Goal: Task Accomplishment & Management: Complete application form

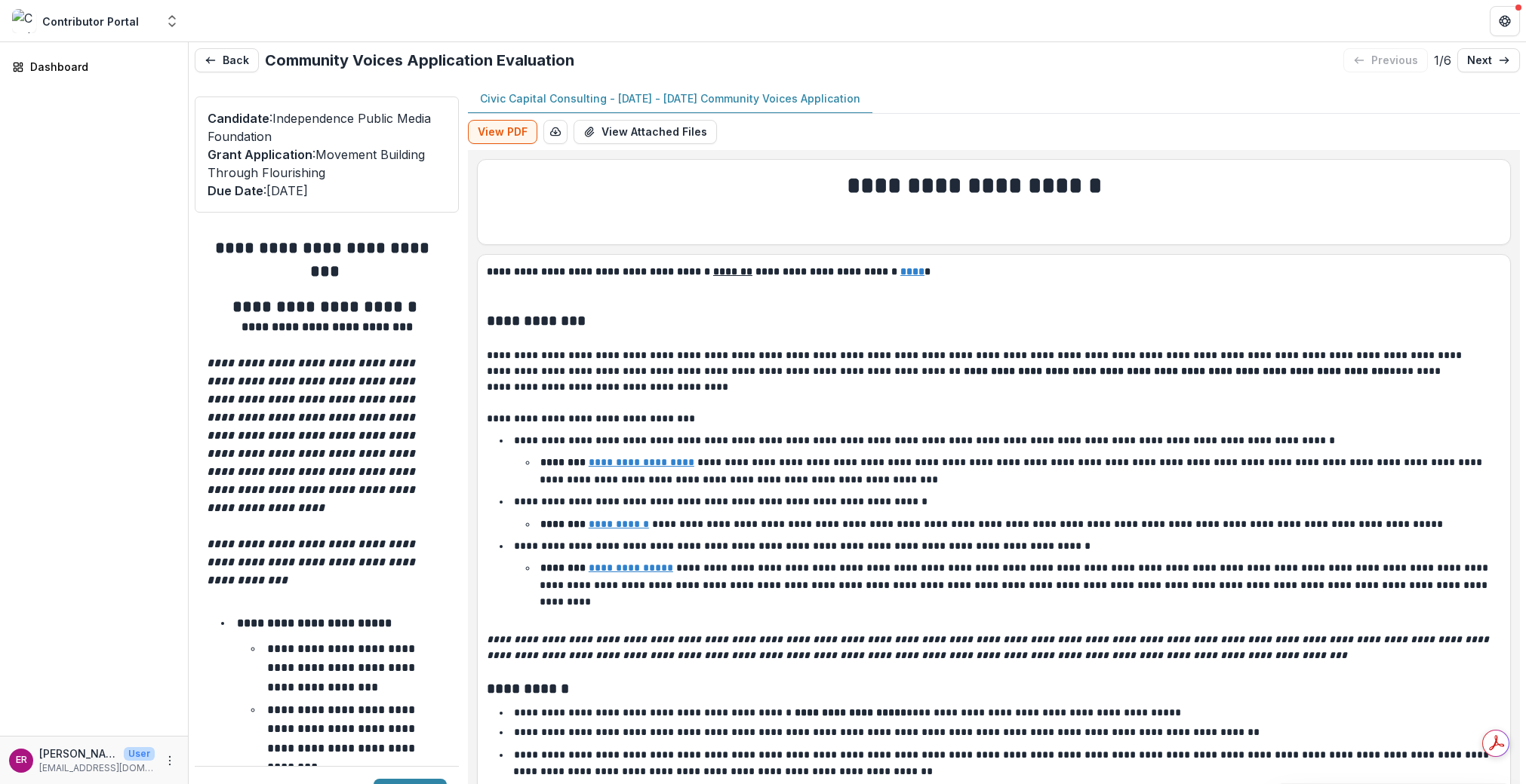
scroll to position [7295, 0]
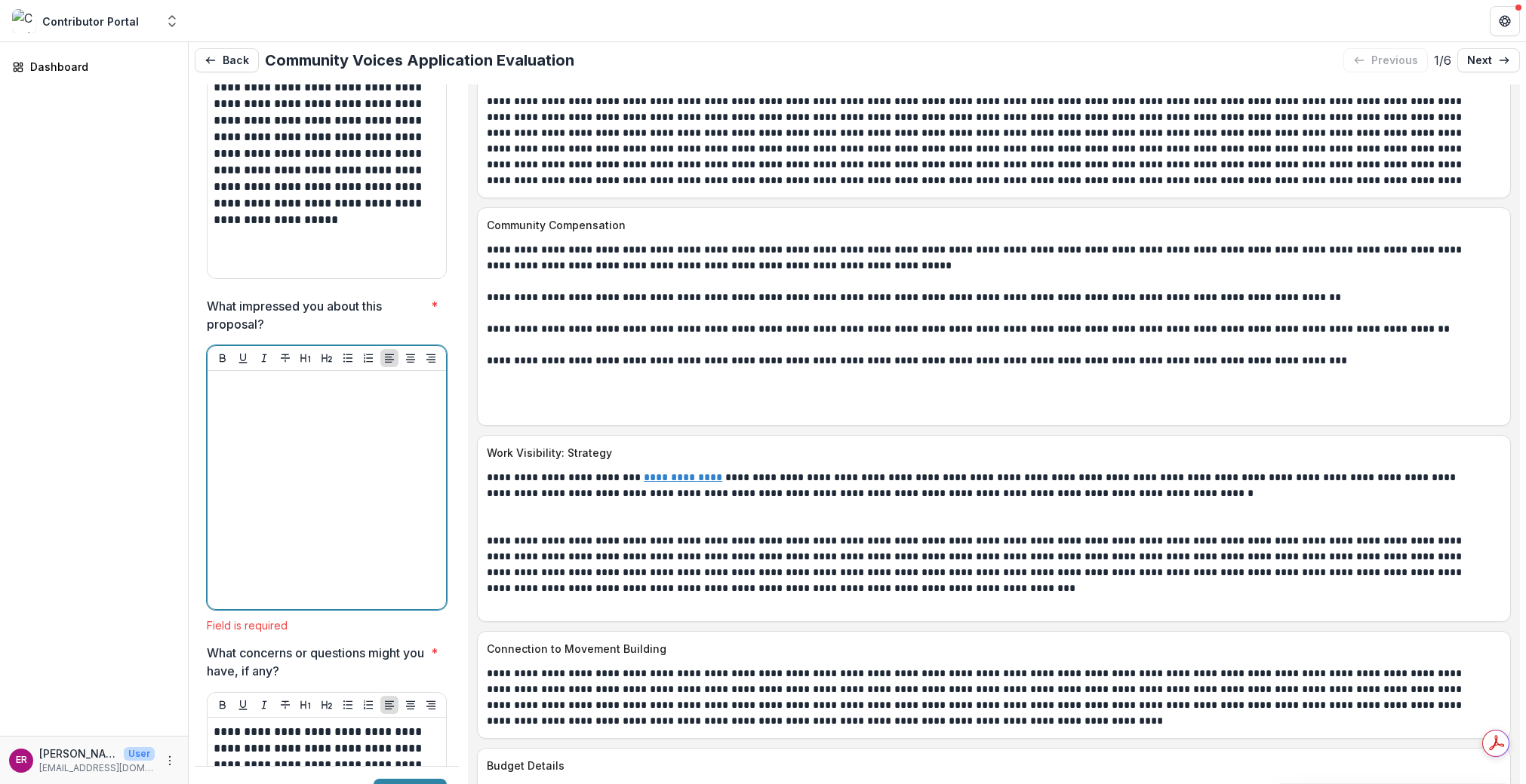
click at [236, 377] on div at bounding box center [327, 491] width 227 height 227
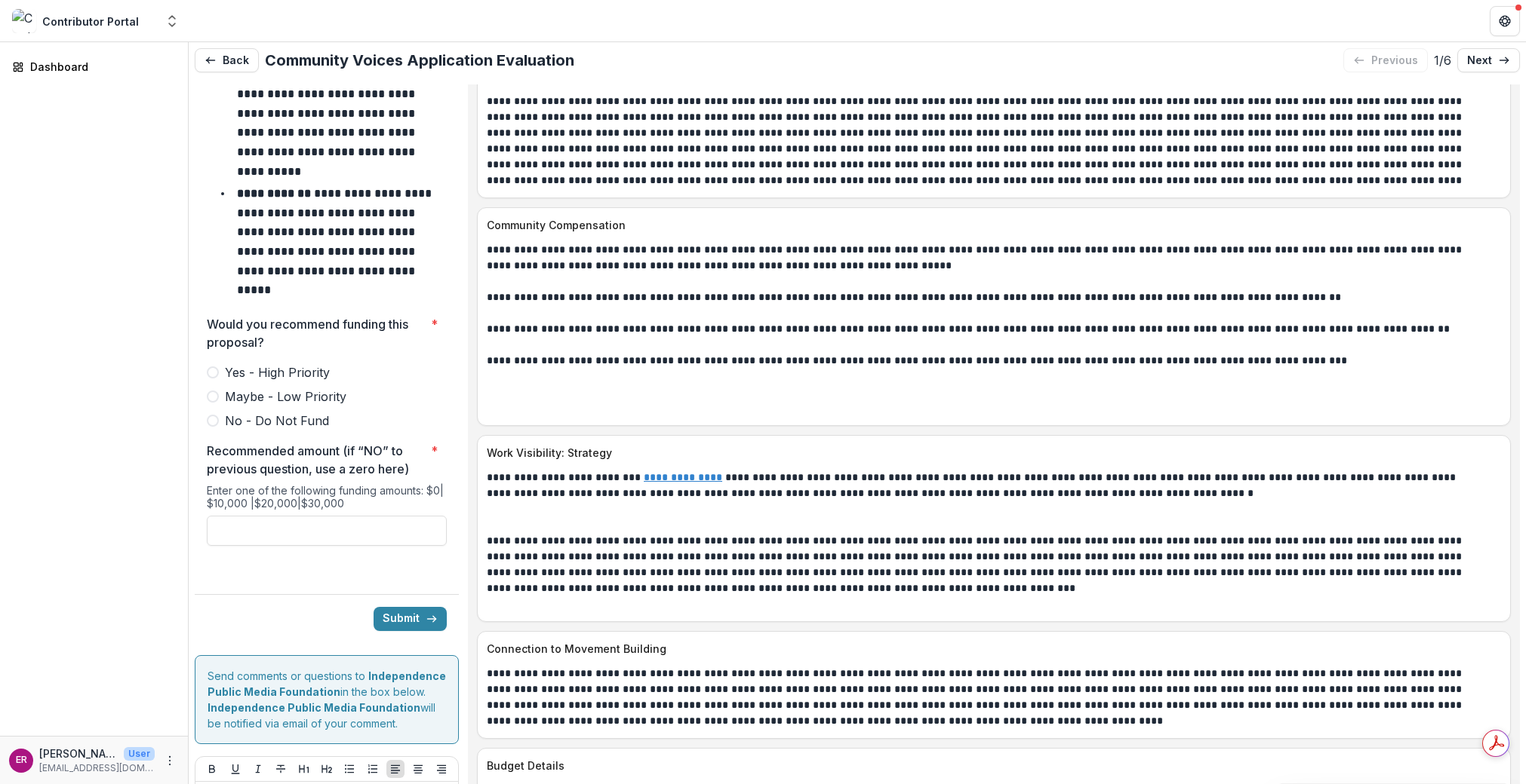
scroll to position [6641, 0]
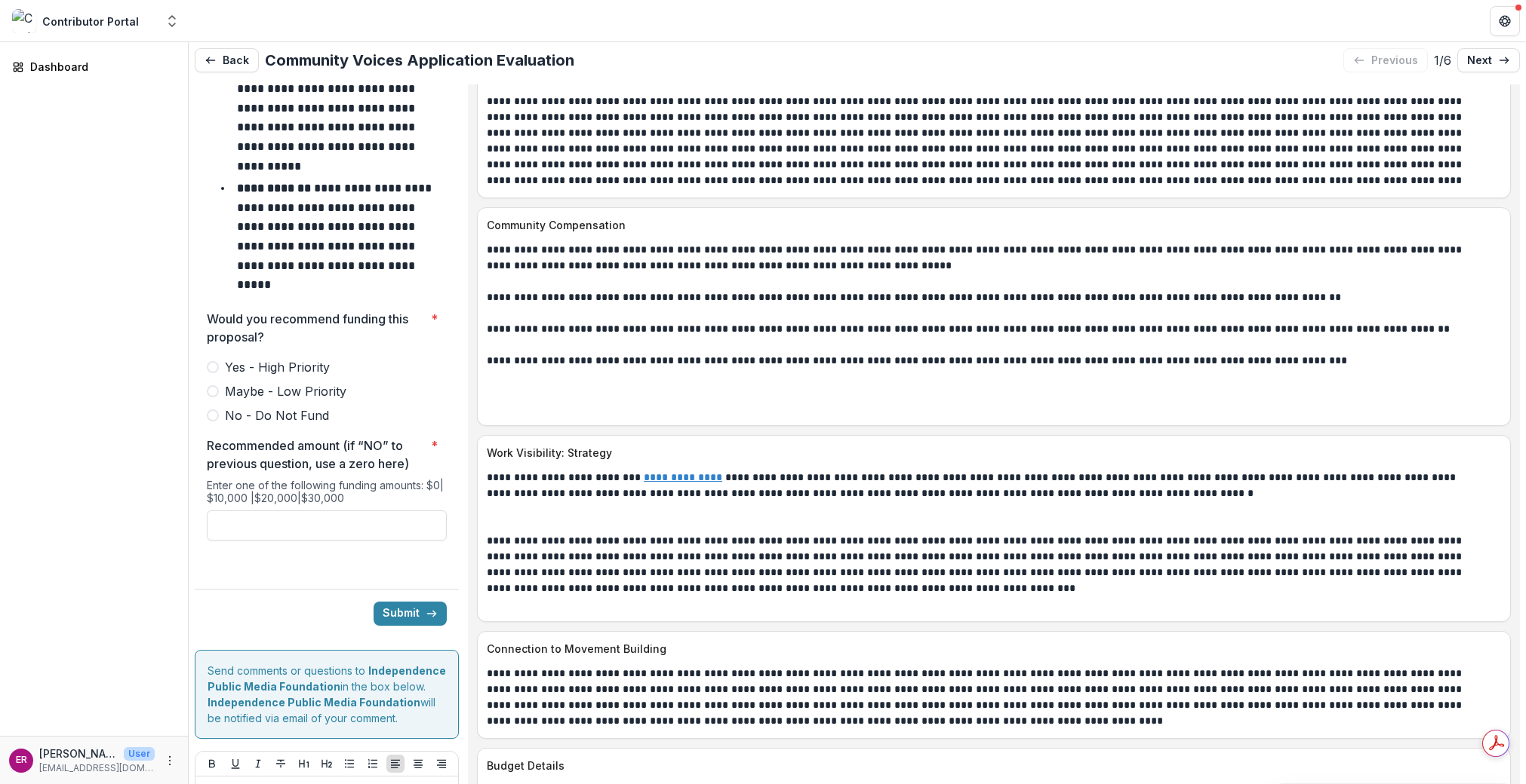
click at [213, 385] on span at bounding box center [213, 392] width 12 height 12
click at [299, 510] on input "Recommended amount (if “NO” to previous question, use a zero here) *" at bounding box center [327, 525] width 240 height 30
type input "*******"
click at [406, 602] on button "Submit" at bounding box center [411, 614] width 73 height 24
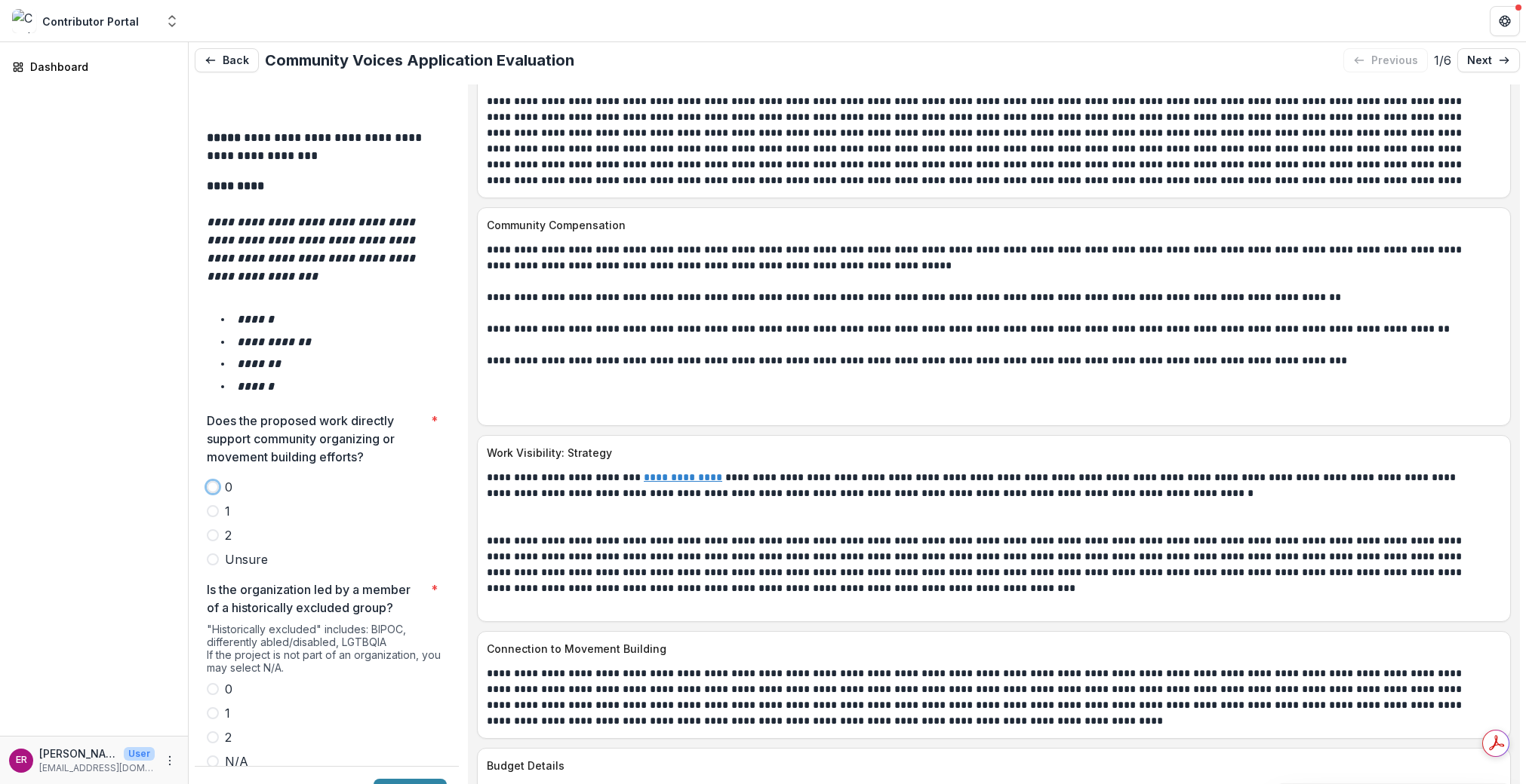
scroll to position [2479, 0]
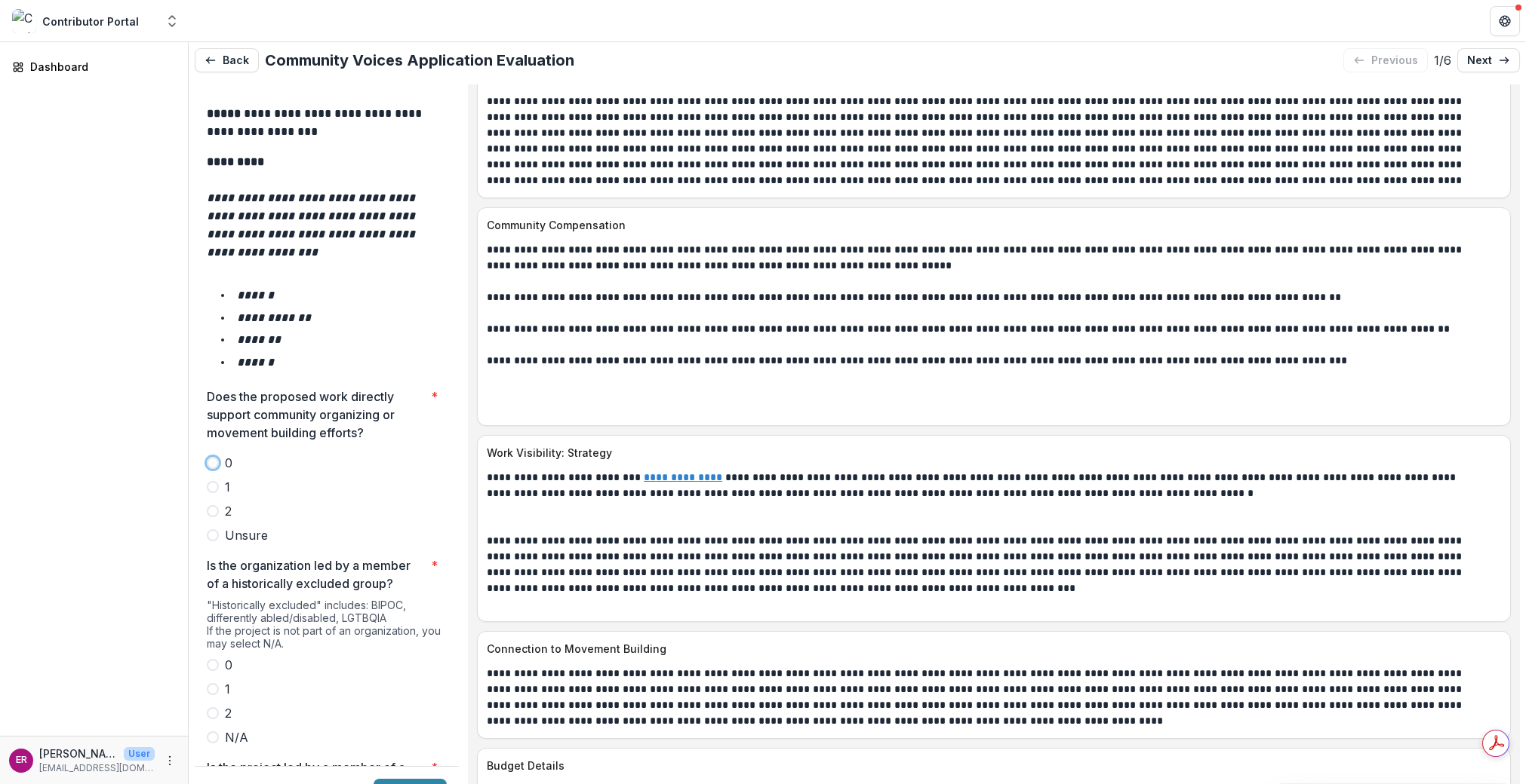
click at [212, 506] on span at bounding box center [213, 512] width 12 height 12
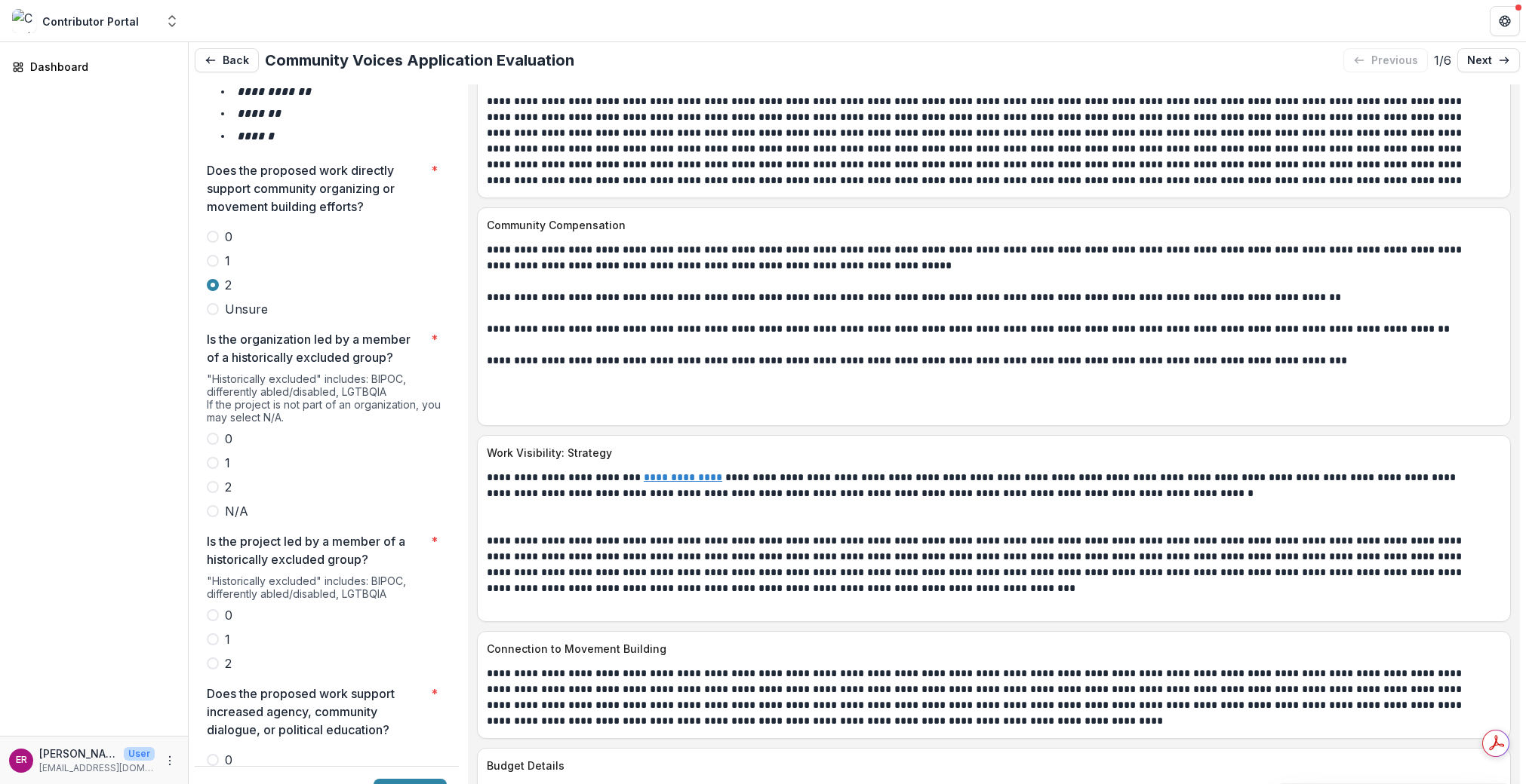
click at [212, 482] on span at bounding box center [213, 488] width 12 height 12
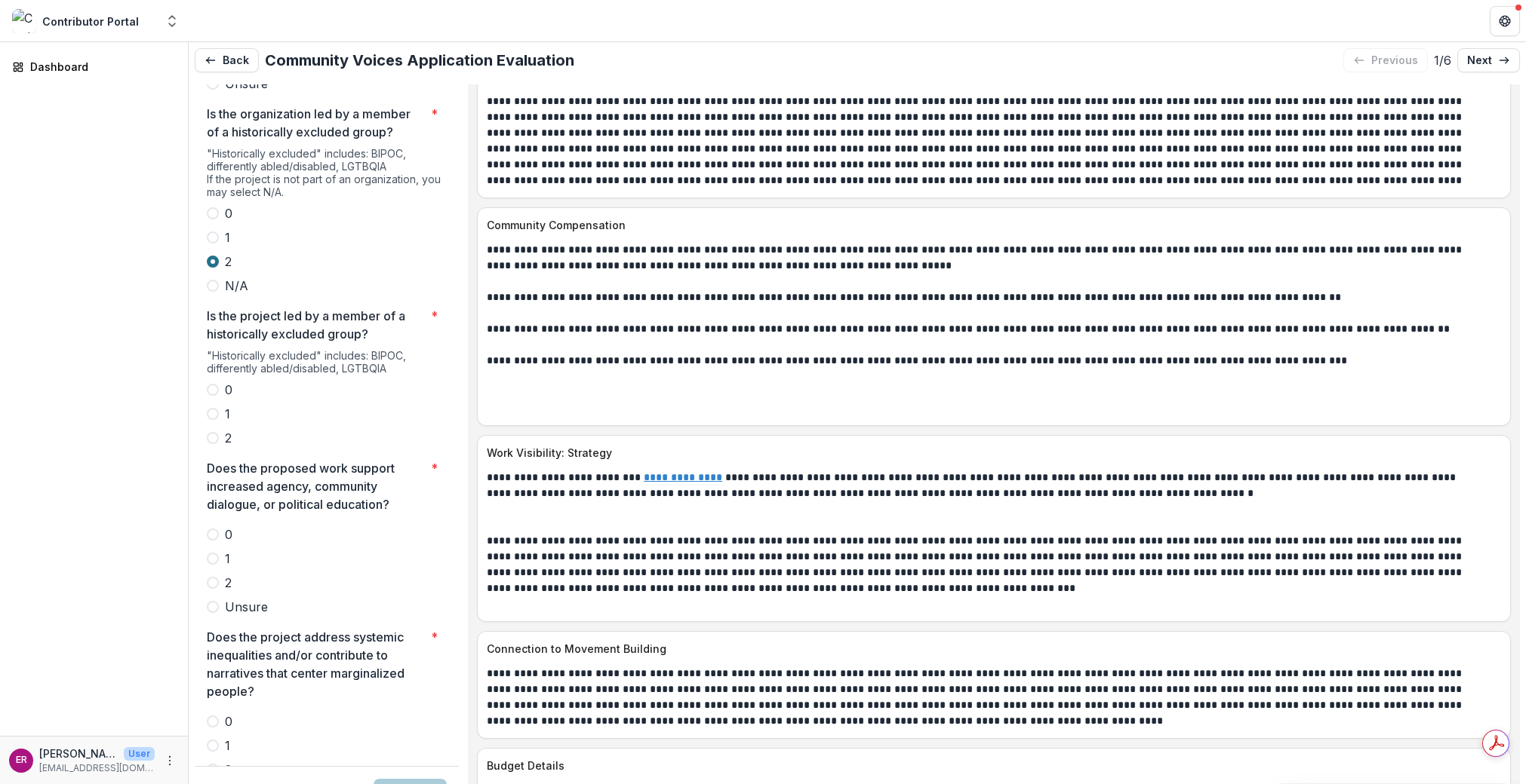
scroll to position [2931, 0]
click at [212, 432] on span at bounding box center [213, 438] width 12 height 12
click at [216, 576] on span at bounding box center [213, 582] width 12 height 12
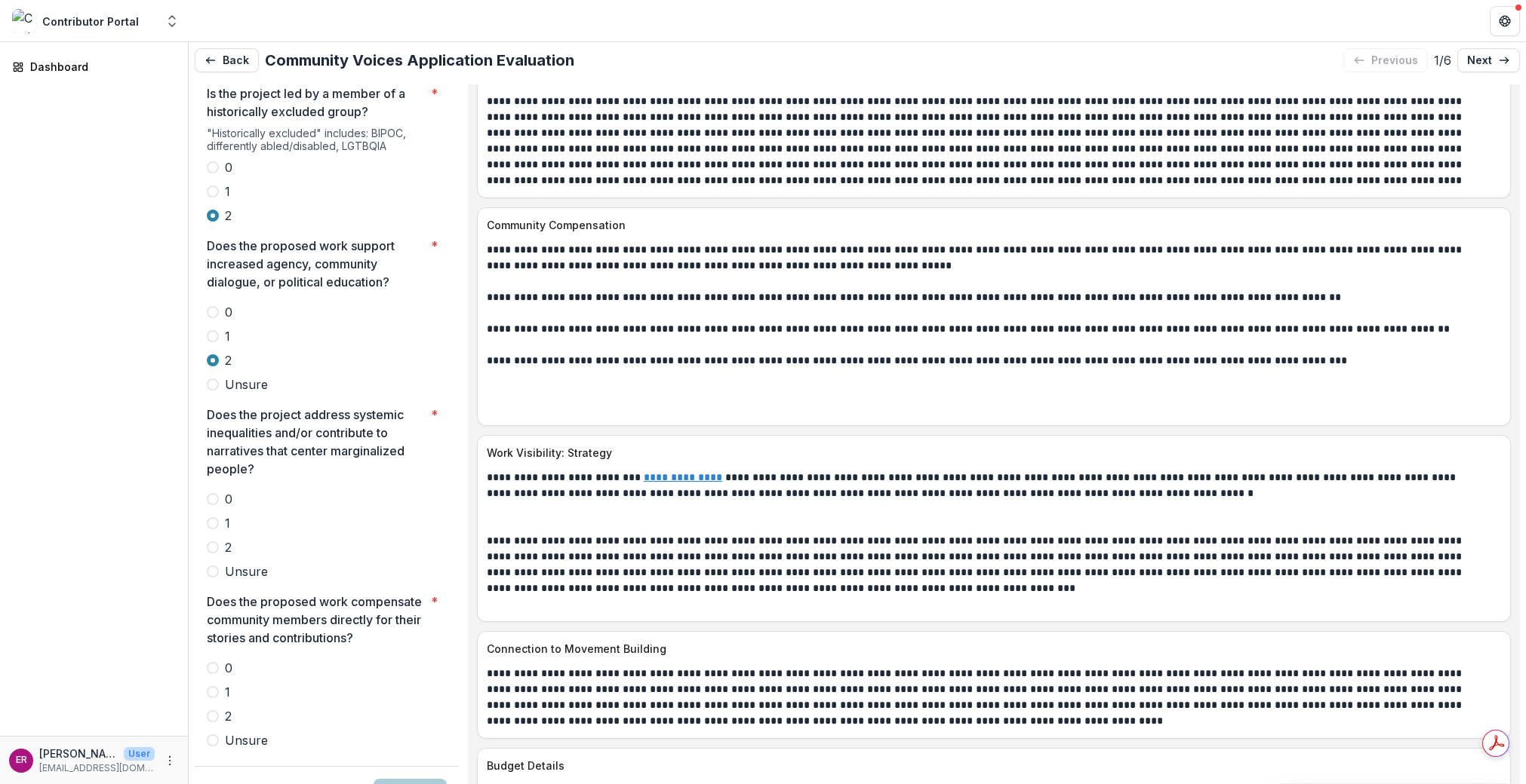
scroll to position [3157, 0]
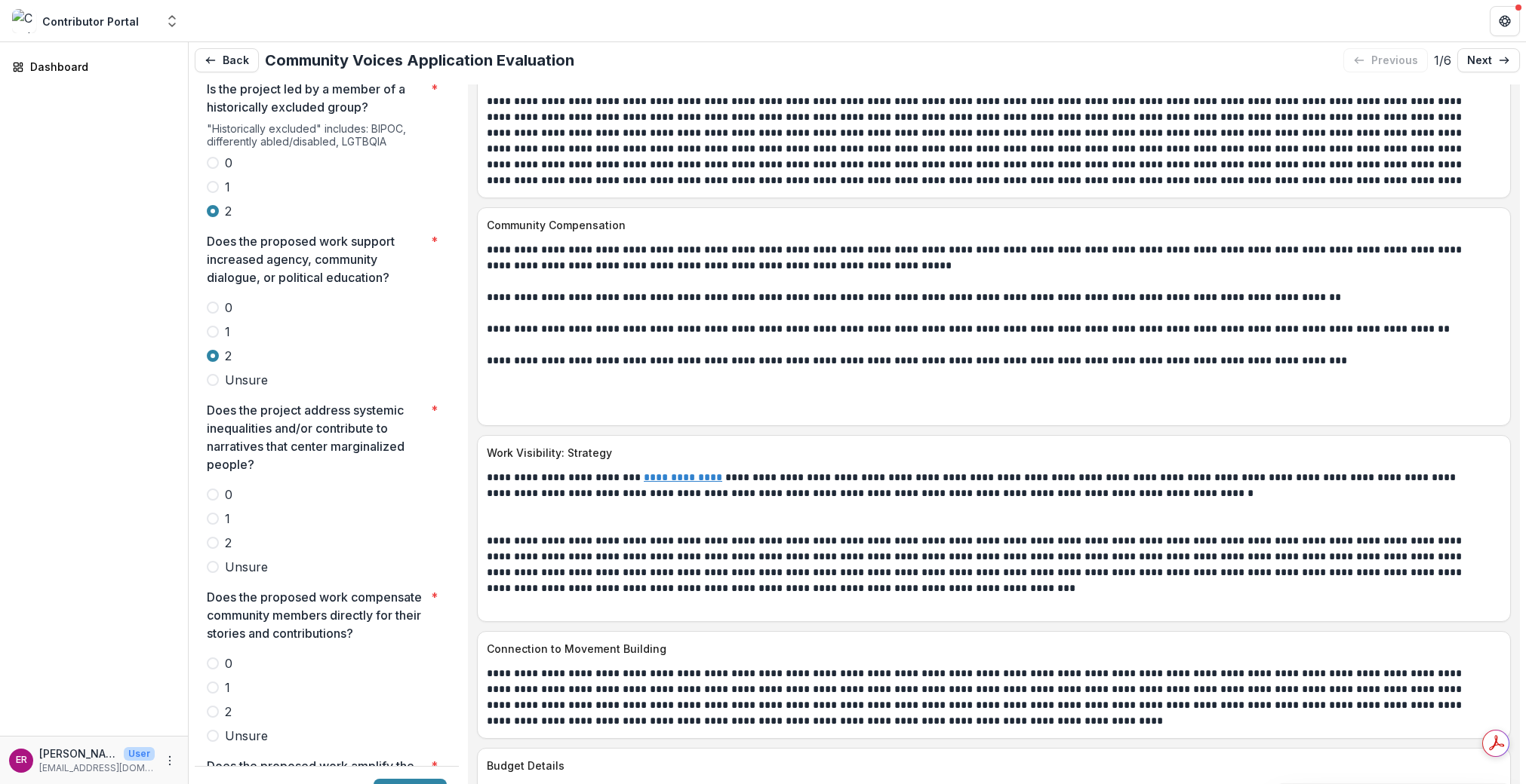
click at [212, 537] on span at bounding box center [213, 543] width 12 height 12
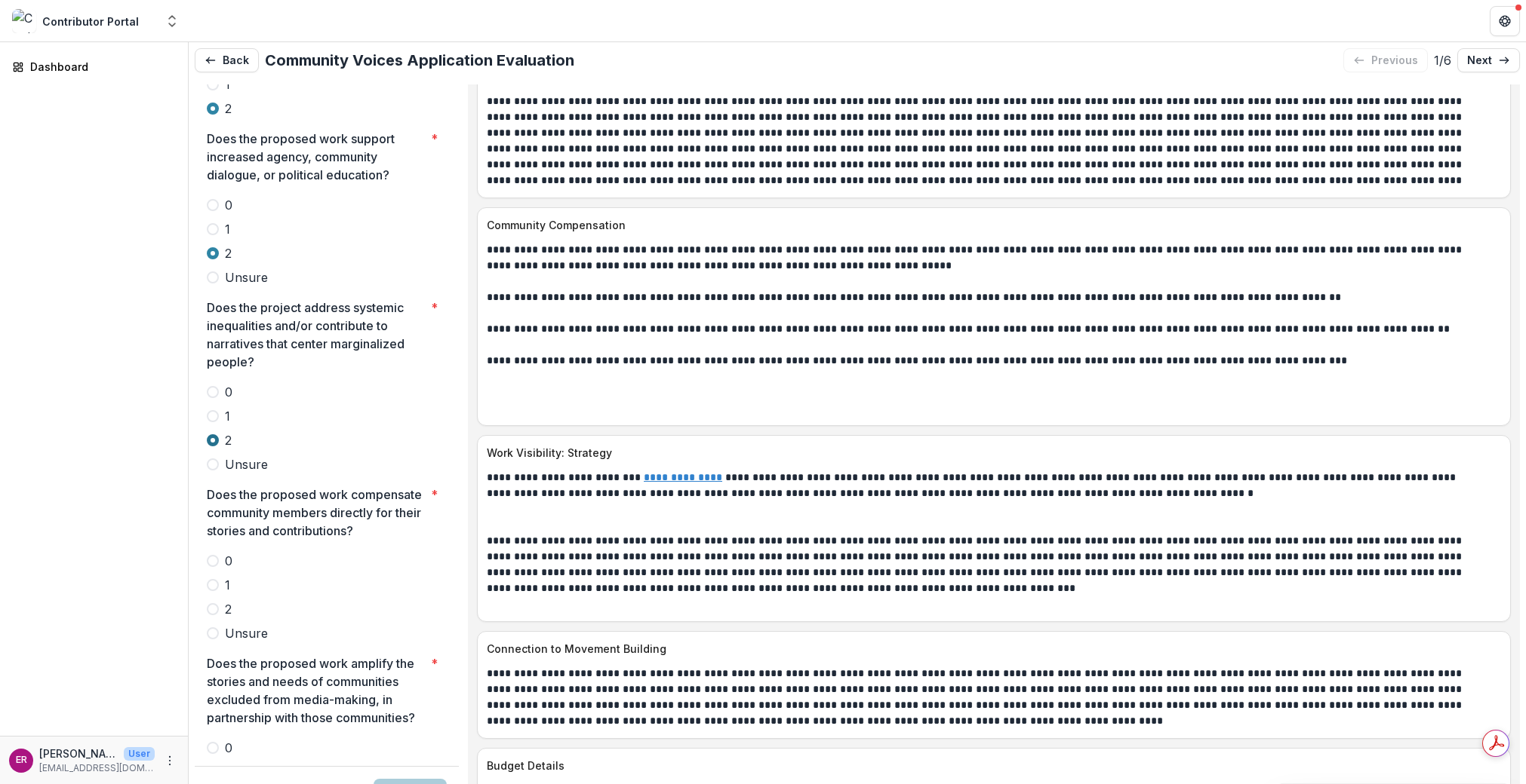
scroll to position [3384, 0]
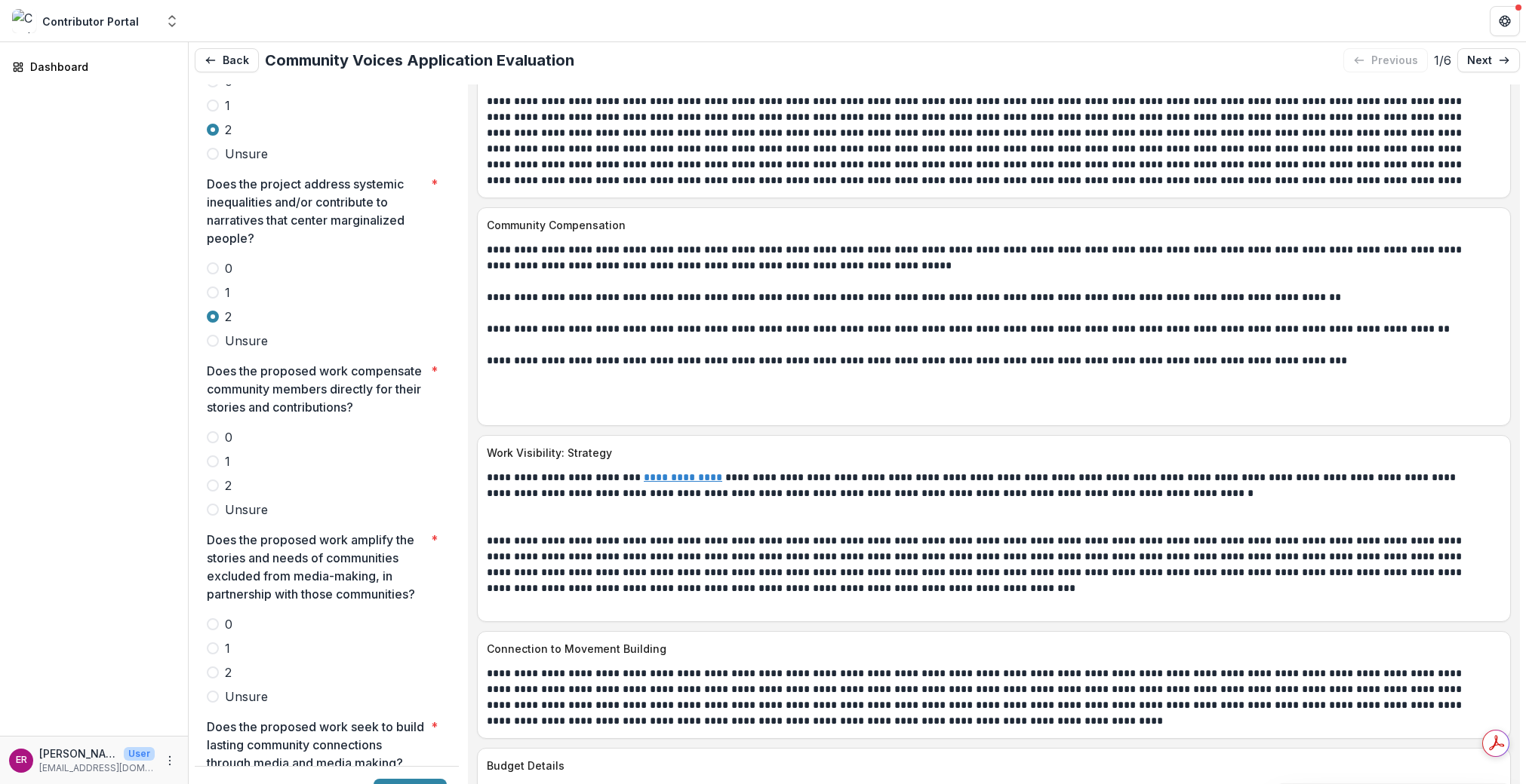
click at [211, 480] on span at bounding box center [213, 486] width 12 height 12
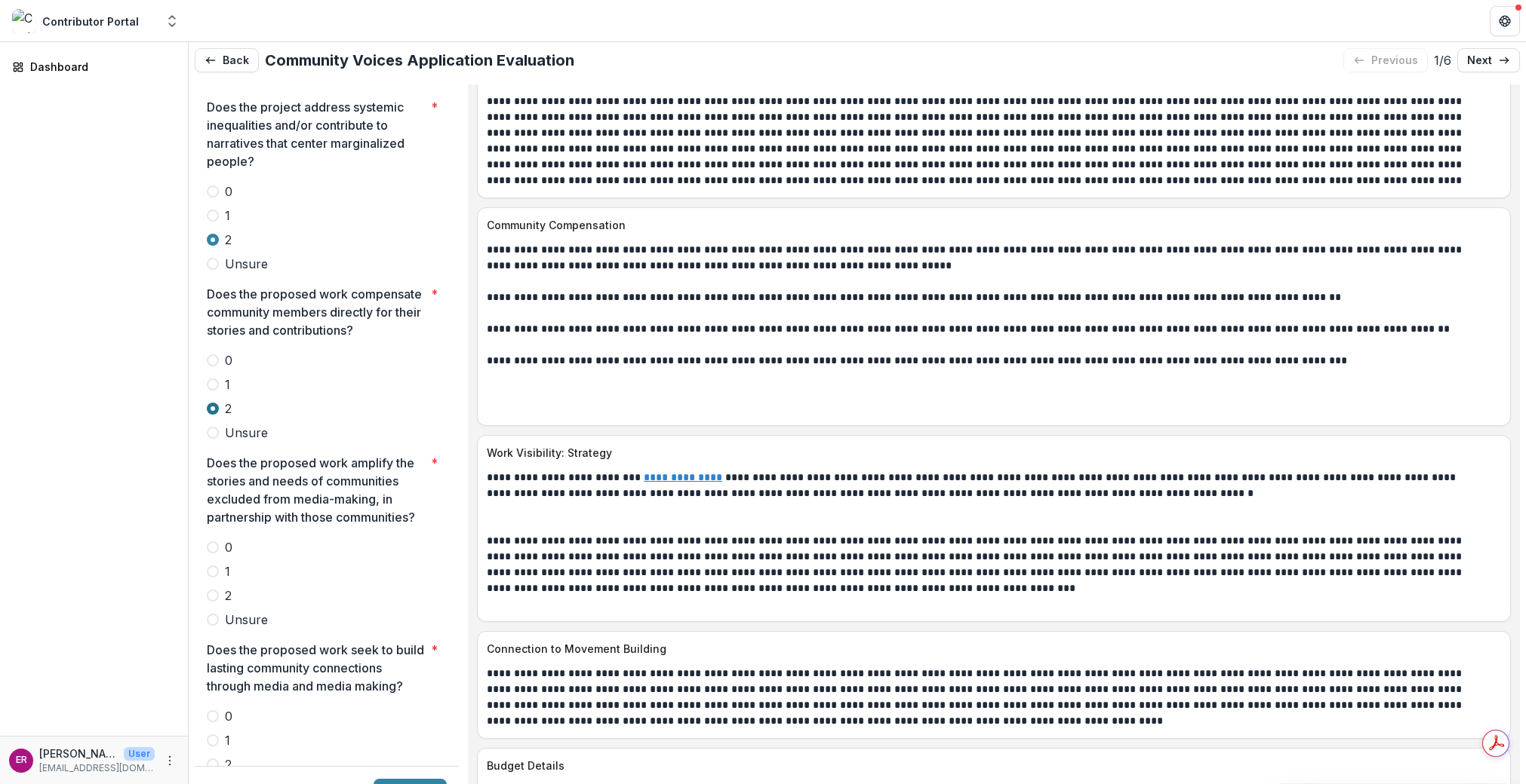
scroll to position [3610, 0]
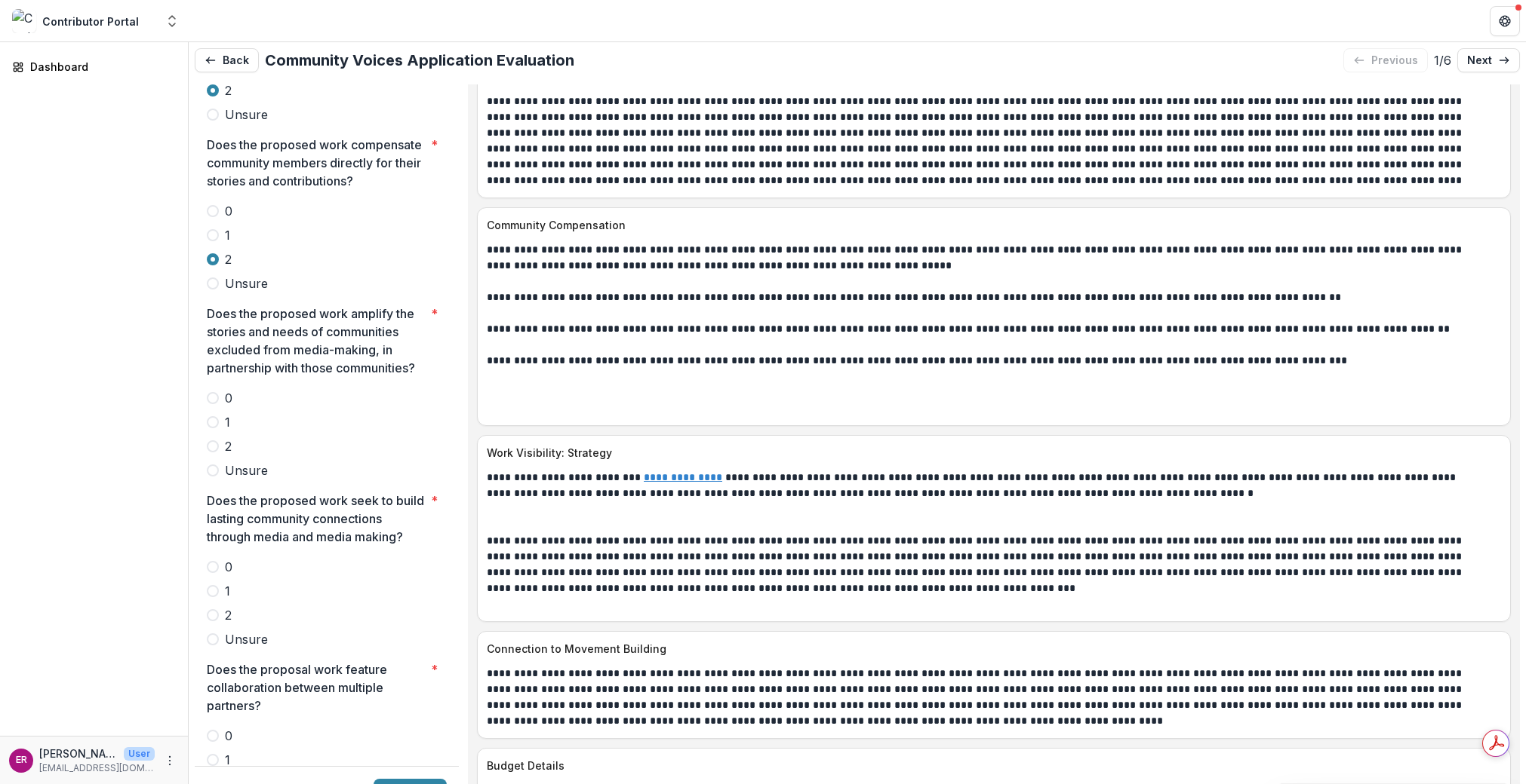
click at [211, 441] on span at bounding box center [213, 447] width 12 height 12
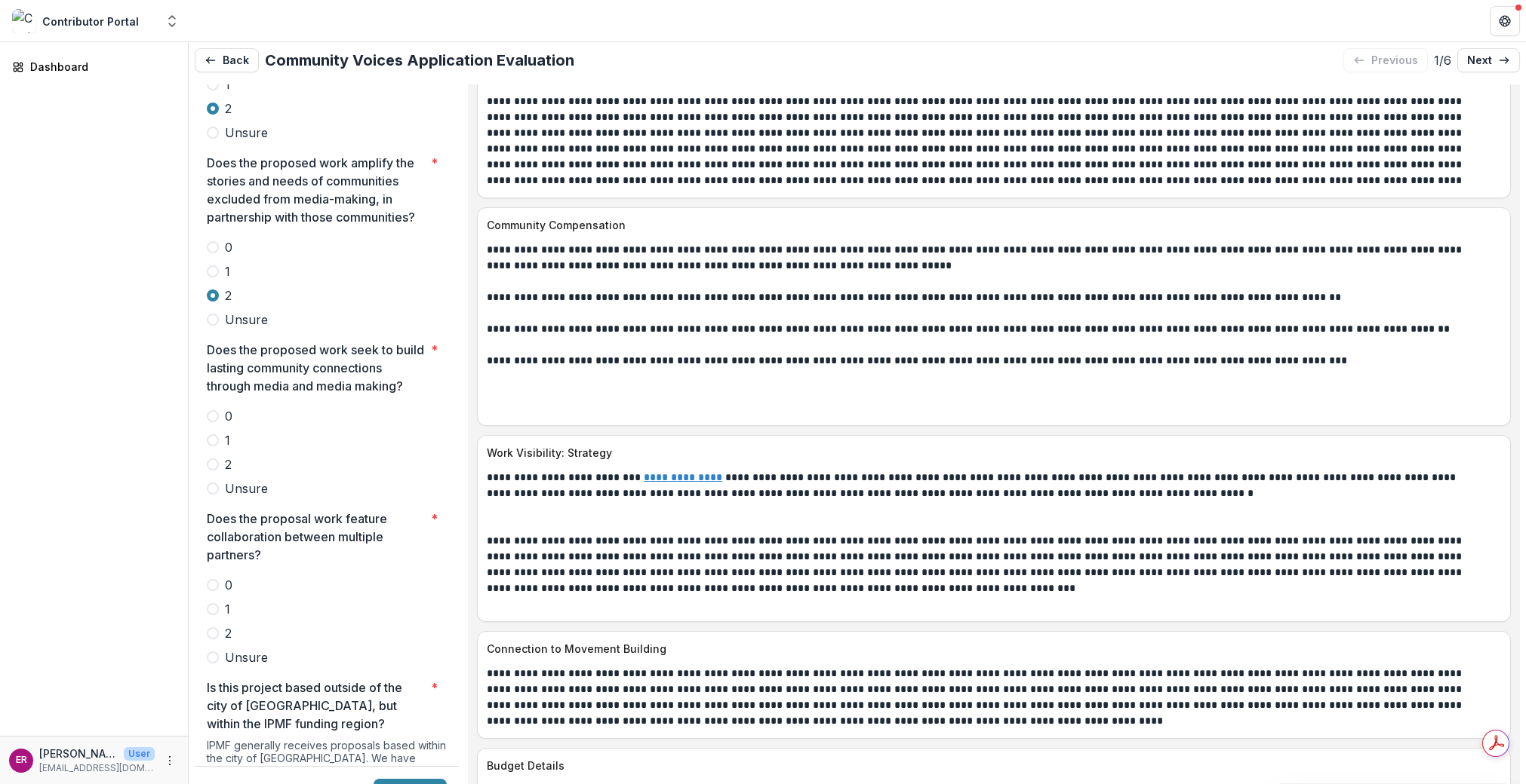
click at [212, 458] on span at bounding box center [213, 465] width 12 height 12
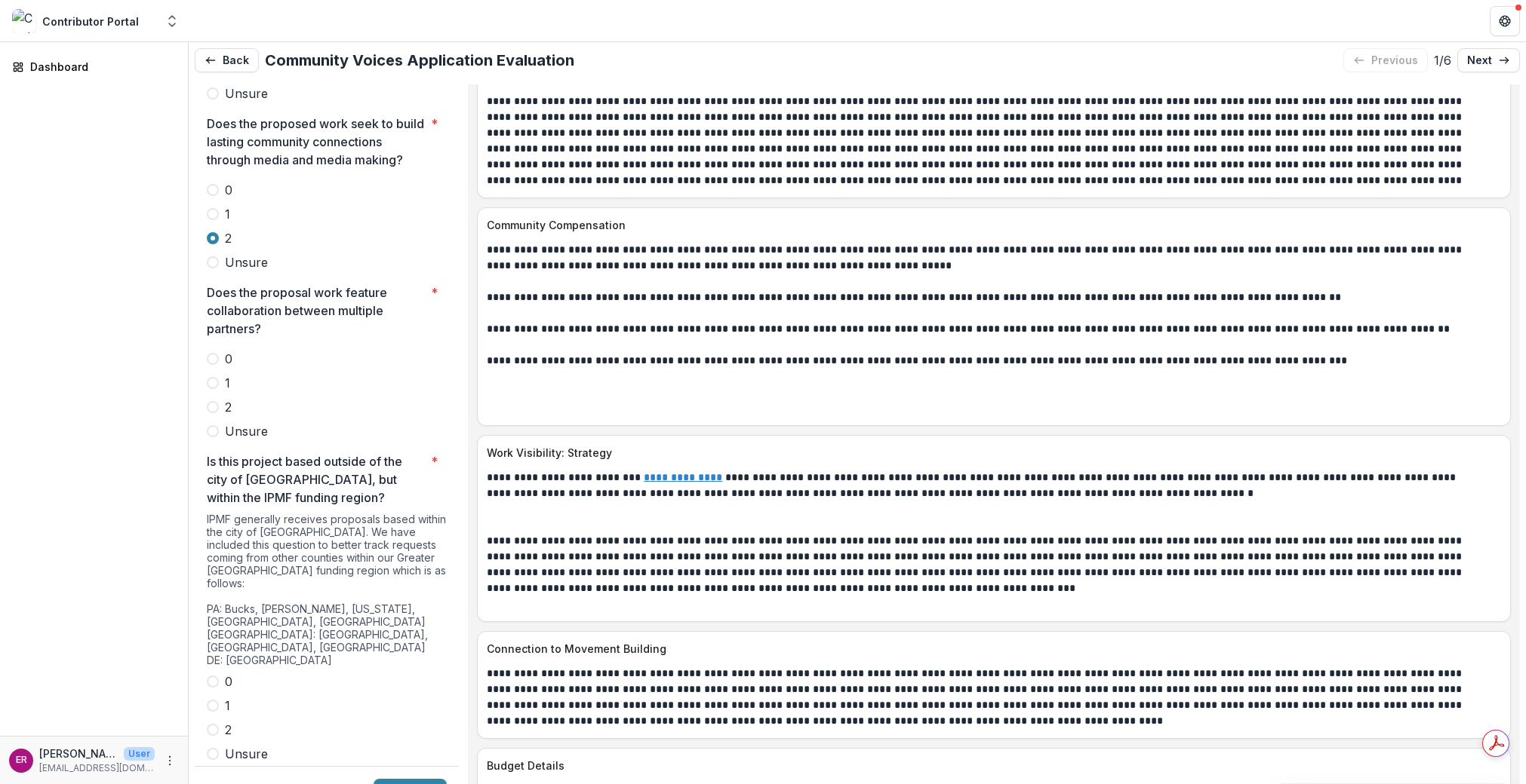
click at [211, 401] on span at bounding box center [213, 408] width 12 height 12
click at [211, 676] on span at bounding box center [213, 682] width 12 height 12
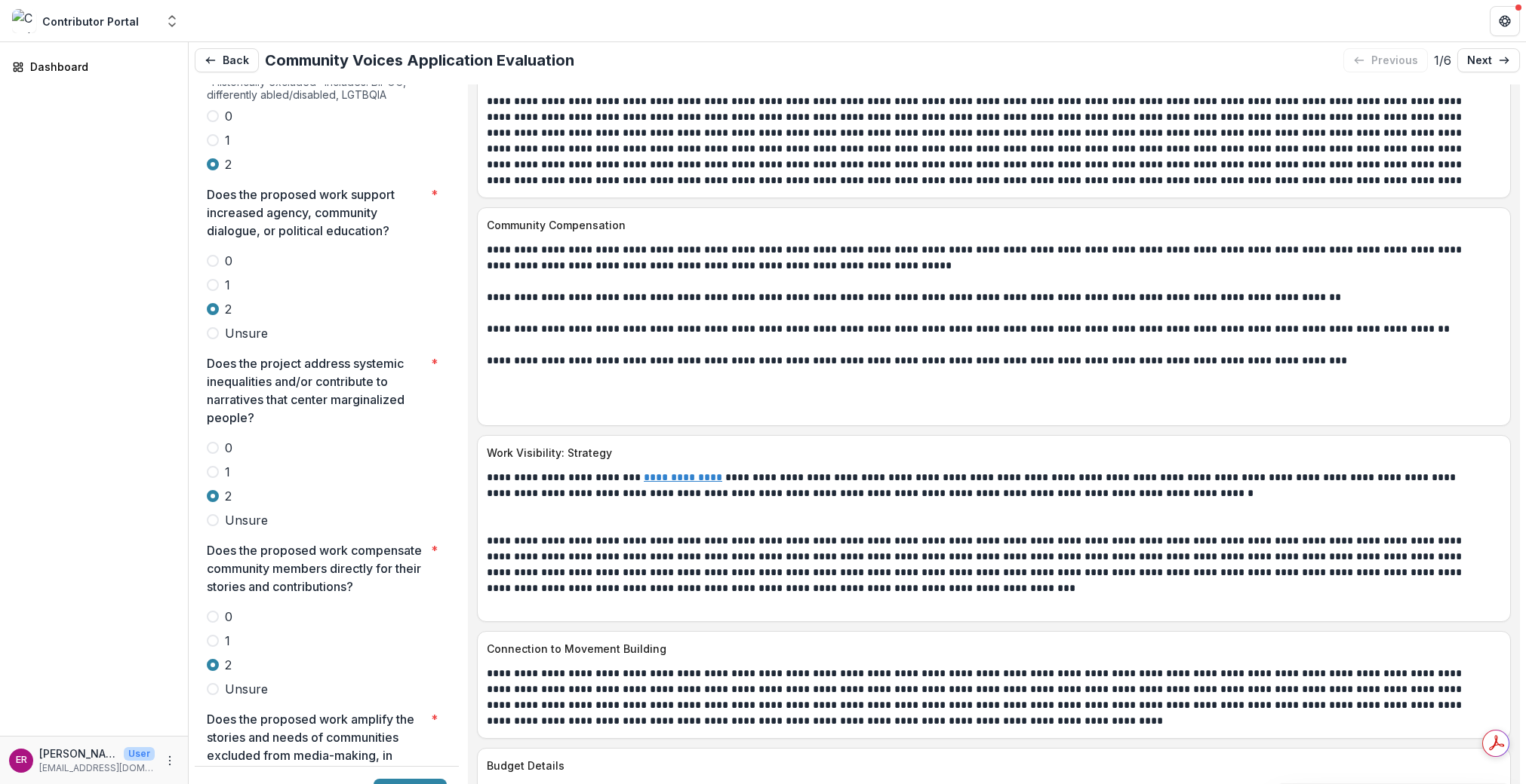
scroll to position [3157, 0]
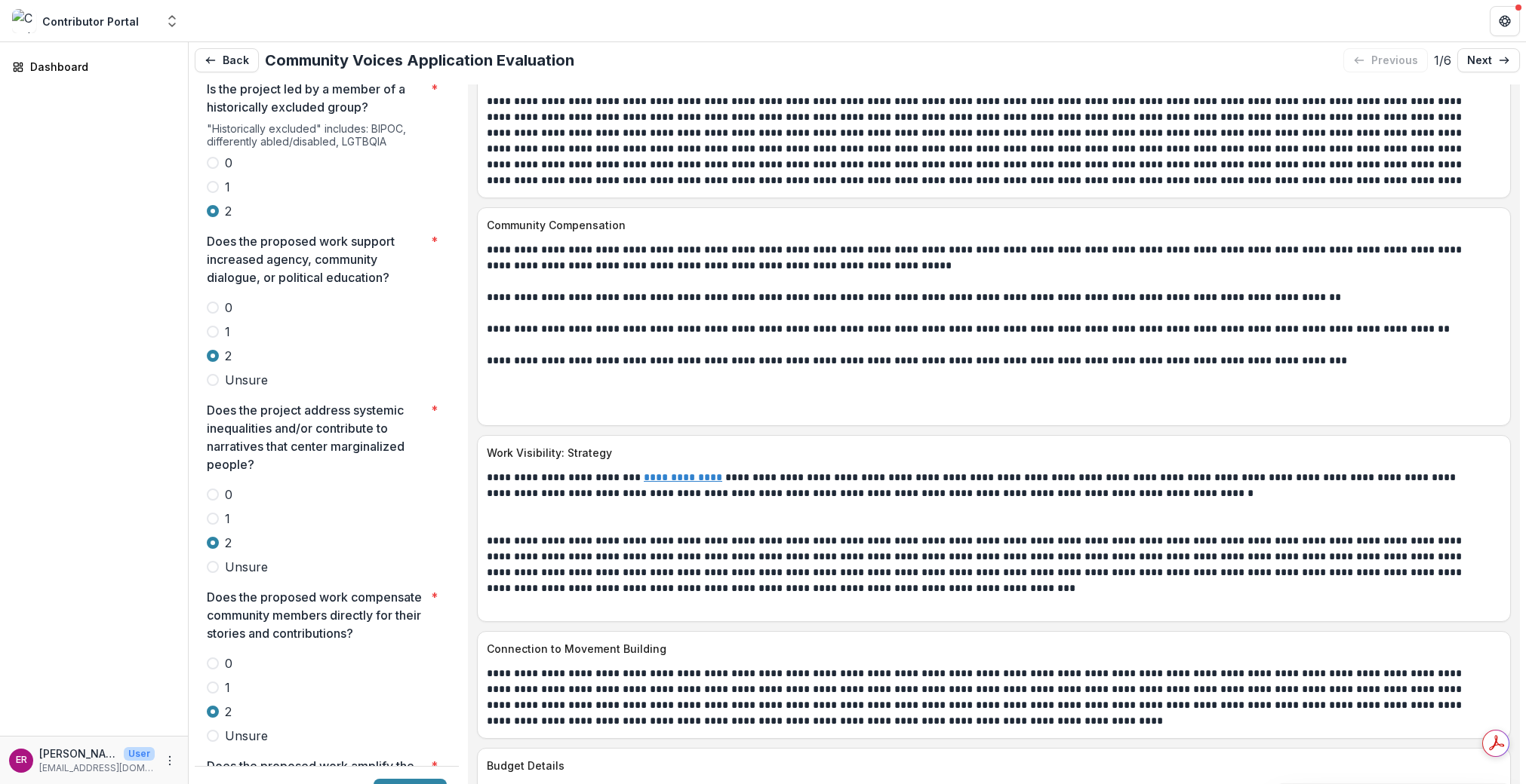
click at [212, 513] on span at bounding box center [213, 519] width 12 height 12
click at [214, 537] on span at bounding box center [213, 543] width 12 height 12
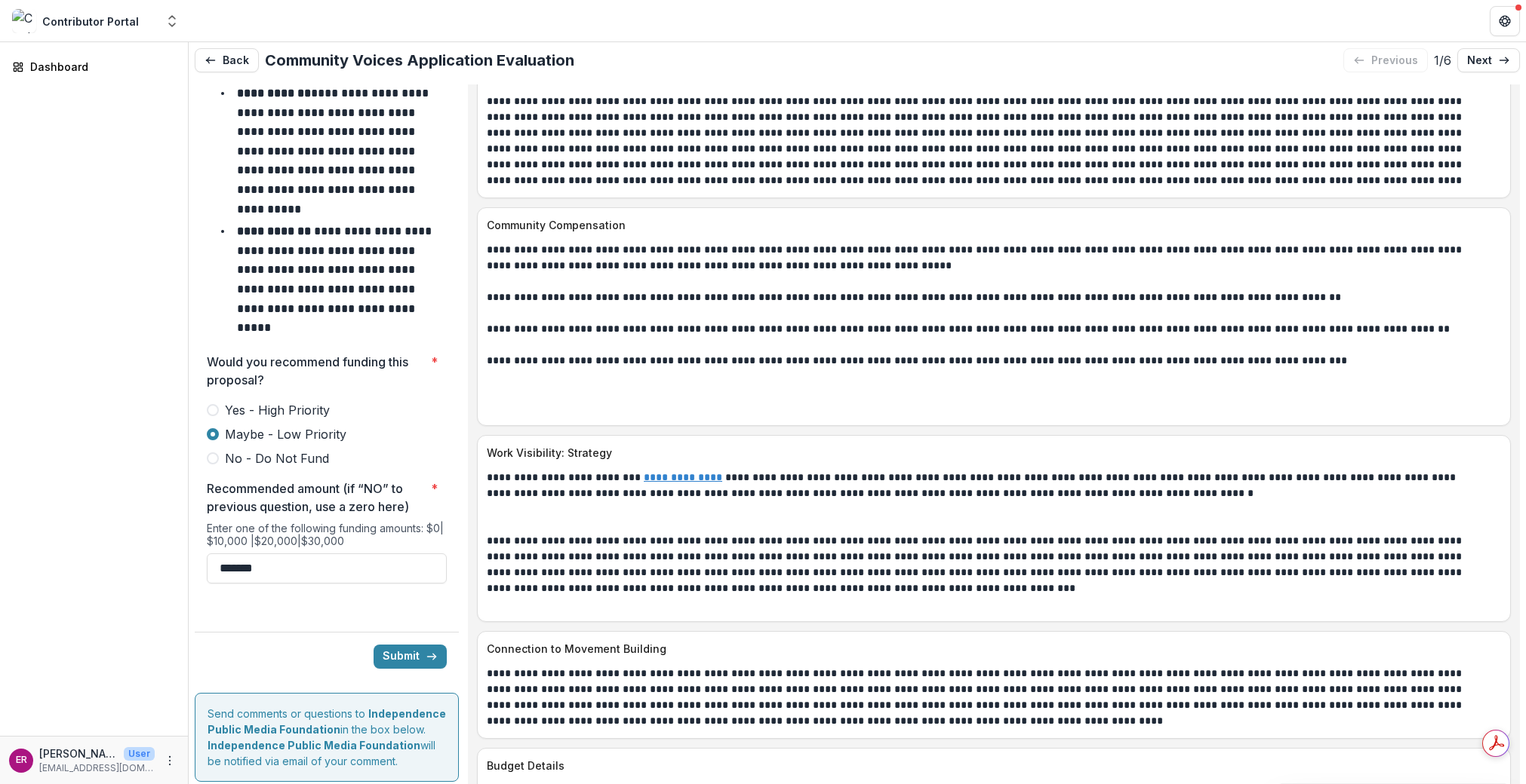
scroll to position [6625, 0]
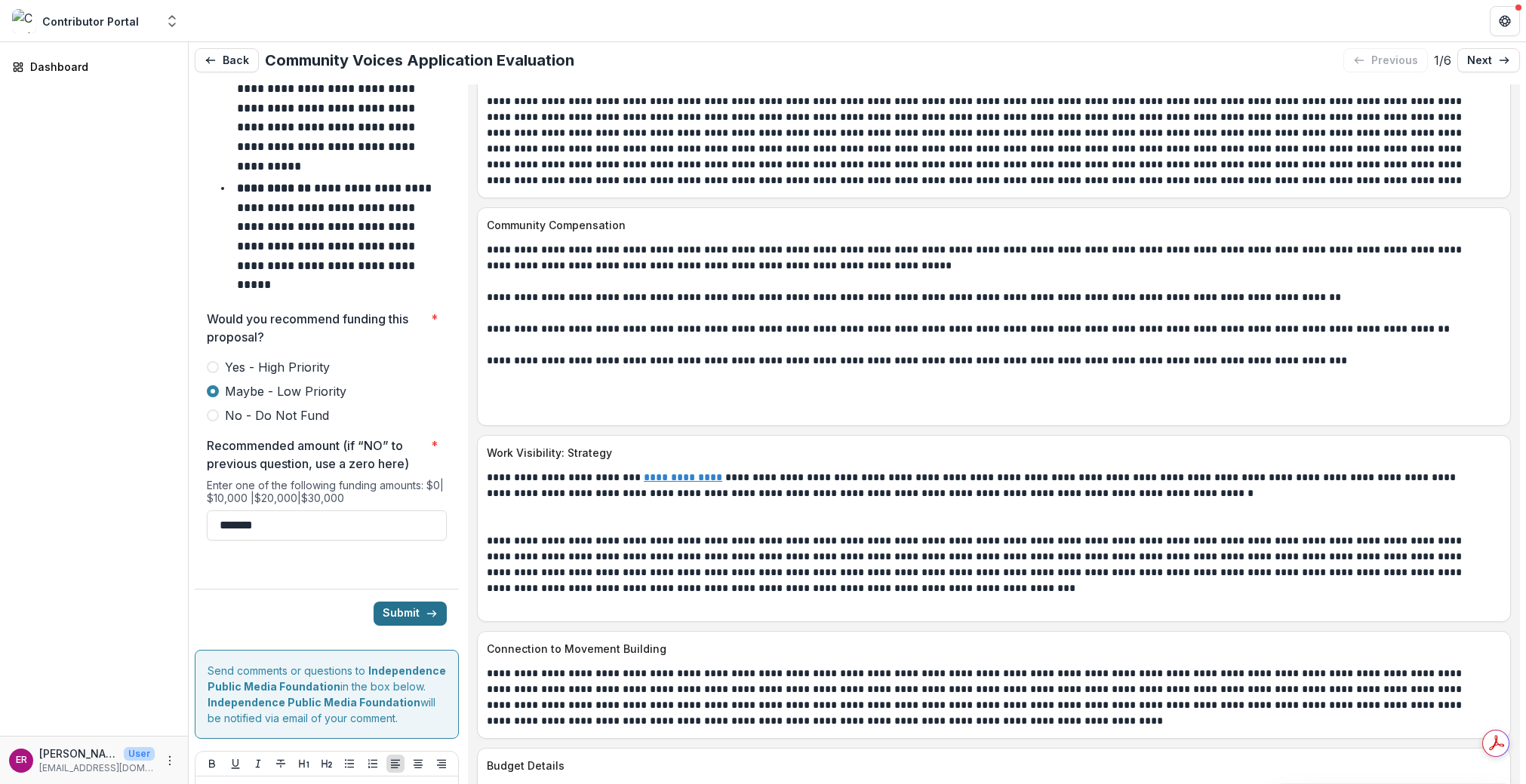
click at [403, 602] on button "Submit" at bounding box center [411, 614] width 73 height 24
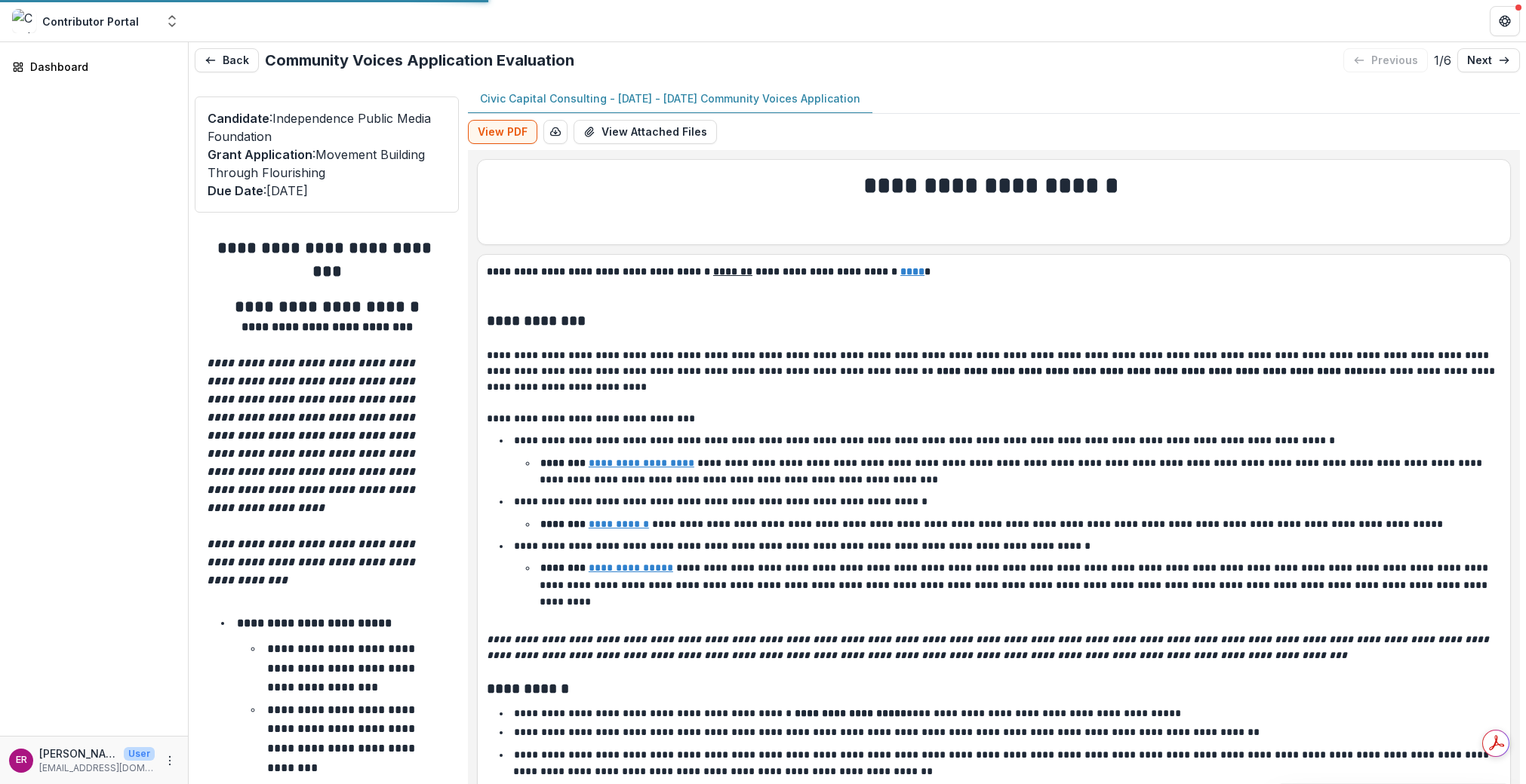
type input "*******"
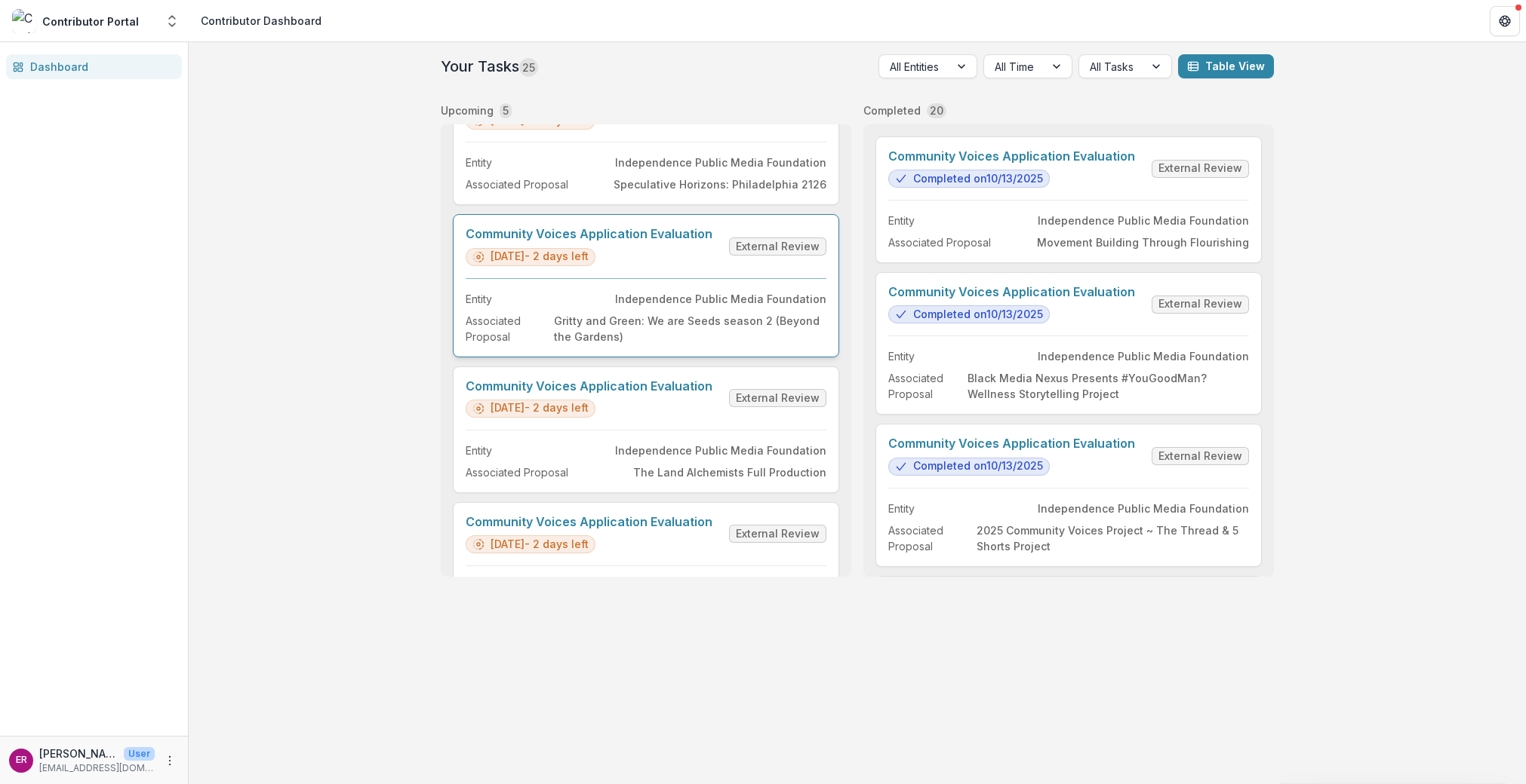
scroll to position [281, 0]
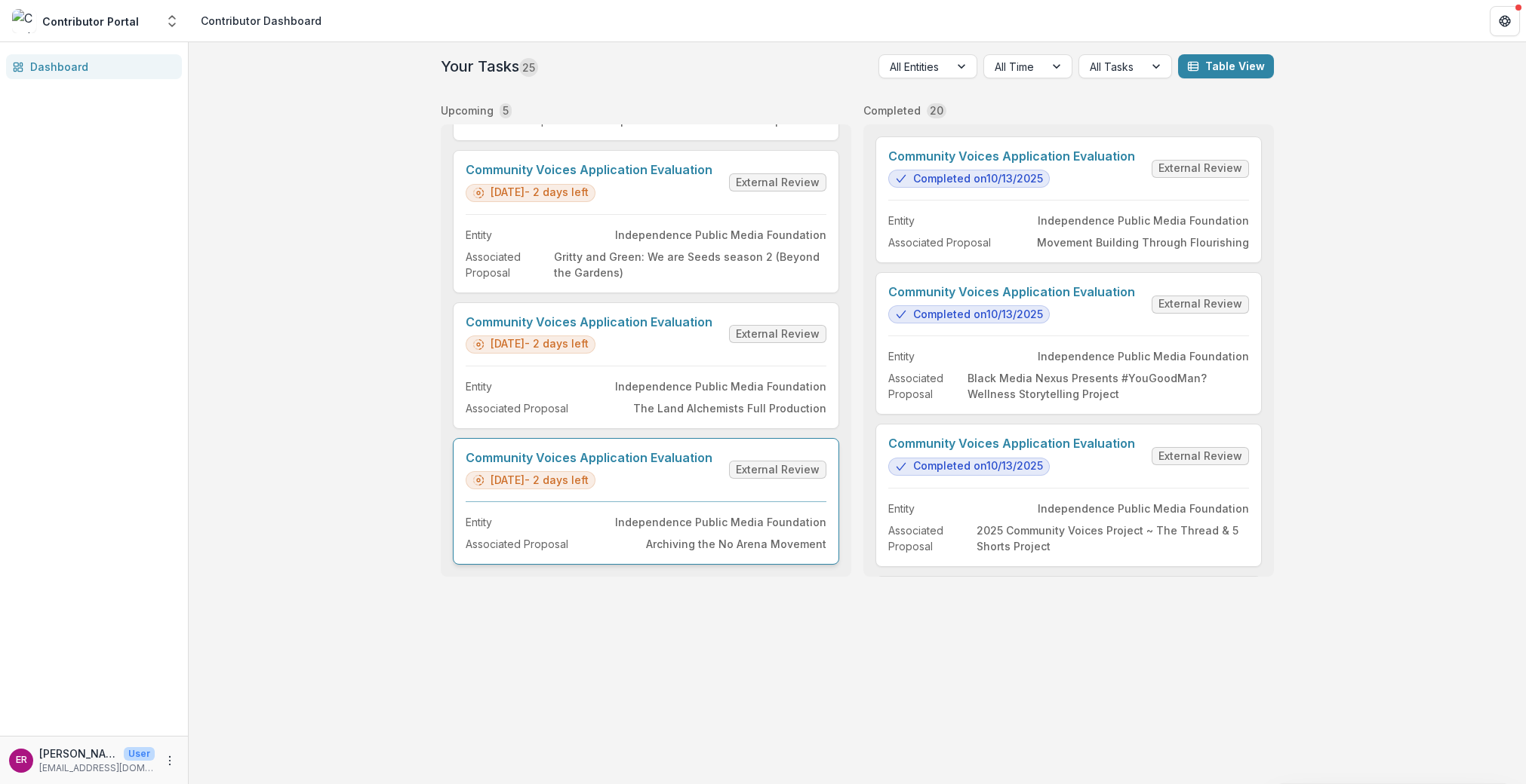
click at [637, 451] on link "Community Voices Application Evaluation" at bounding box center [589, 458] width 247 height 14
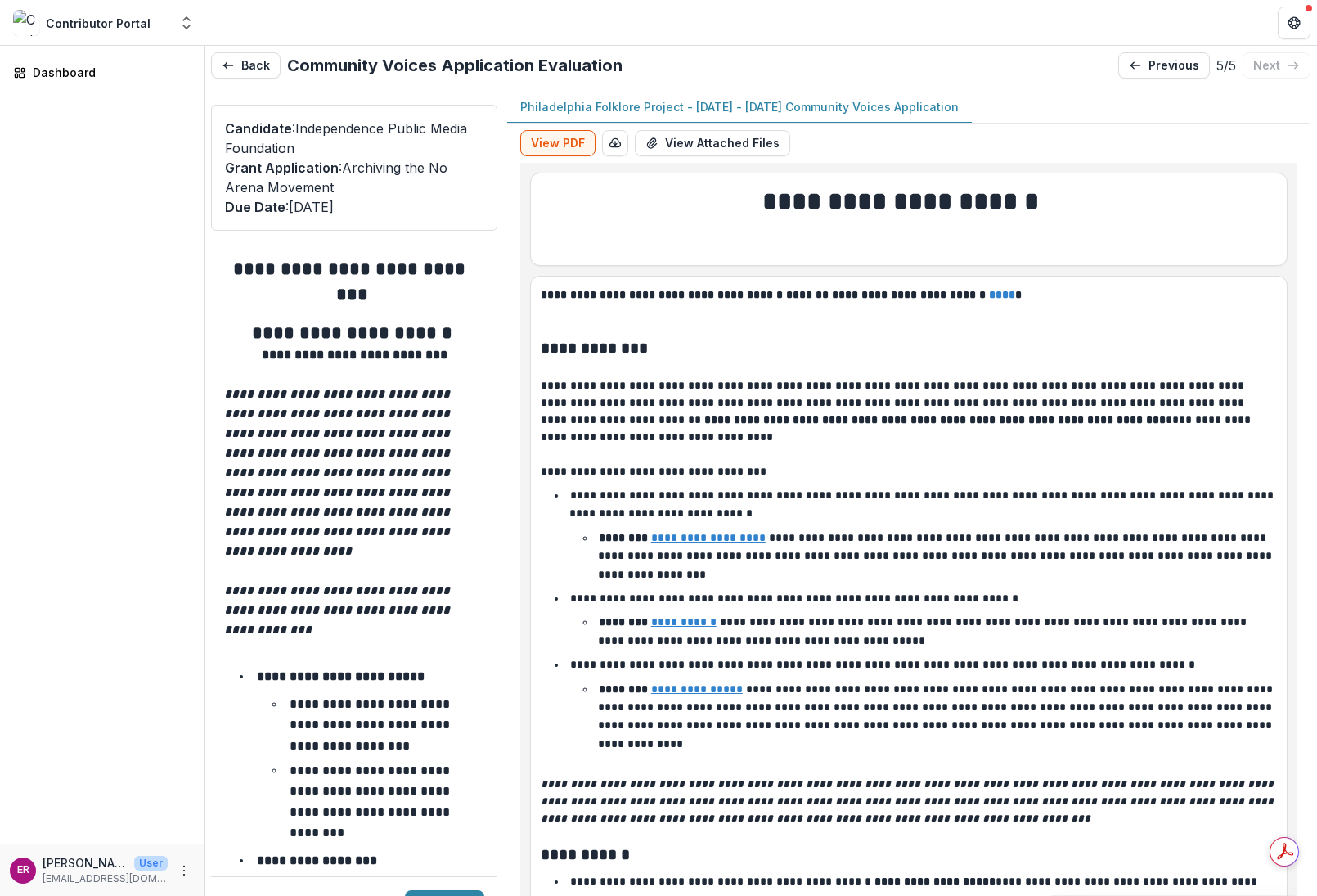
drag, startPoint x: 118, startPoint y: 198, endPoint x: 156, endPoint y: 181, distance: 41.6
click at [118, 198] on div "Dashboard" at bounding box center [102, 444] width 204 height 797
click at [113, 382] on div "Dashboard" at bounding box center [102, 444] width 204 height 797
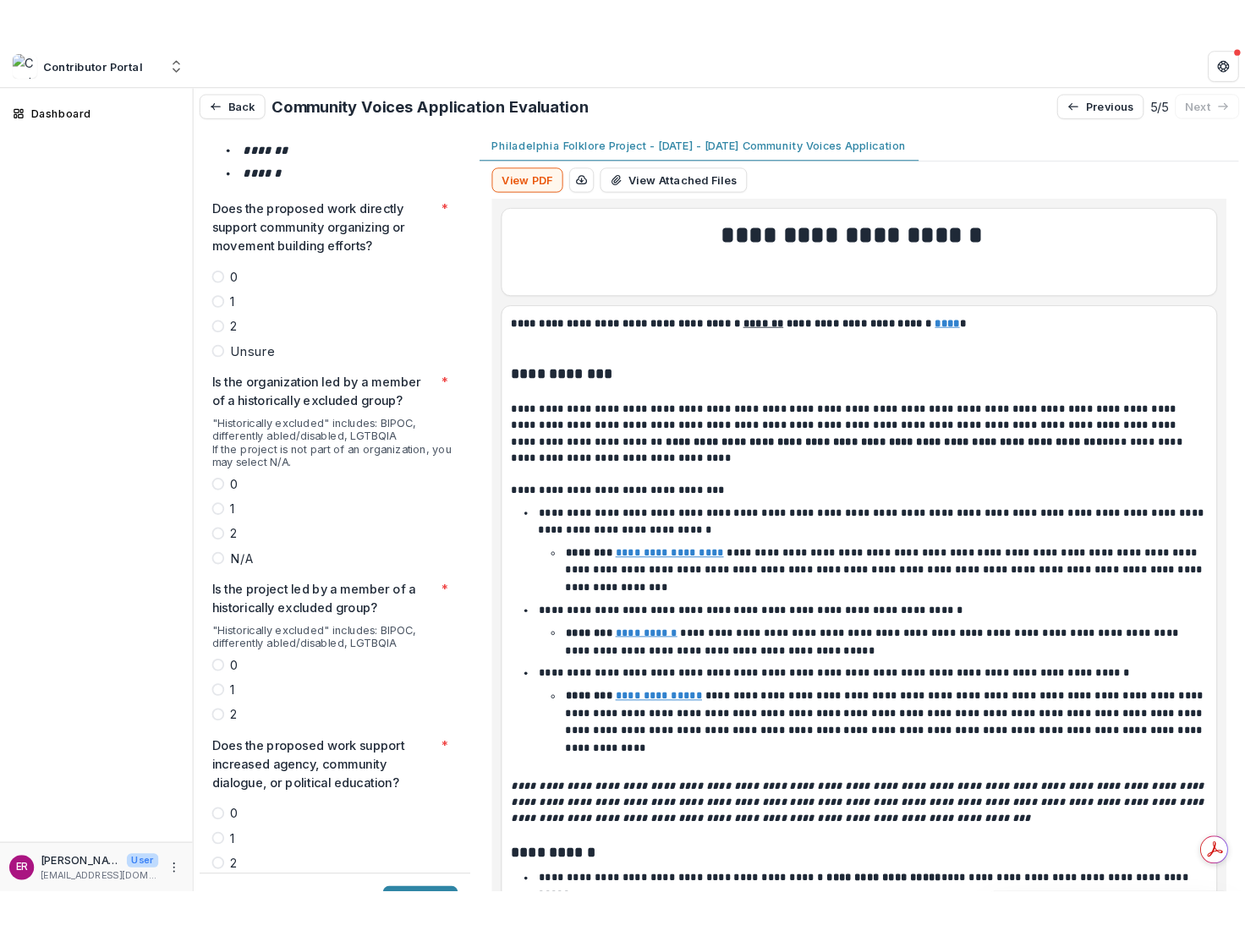
scroll to position [2960, 0]
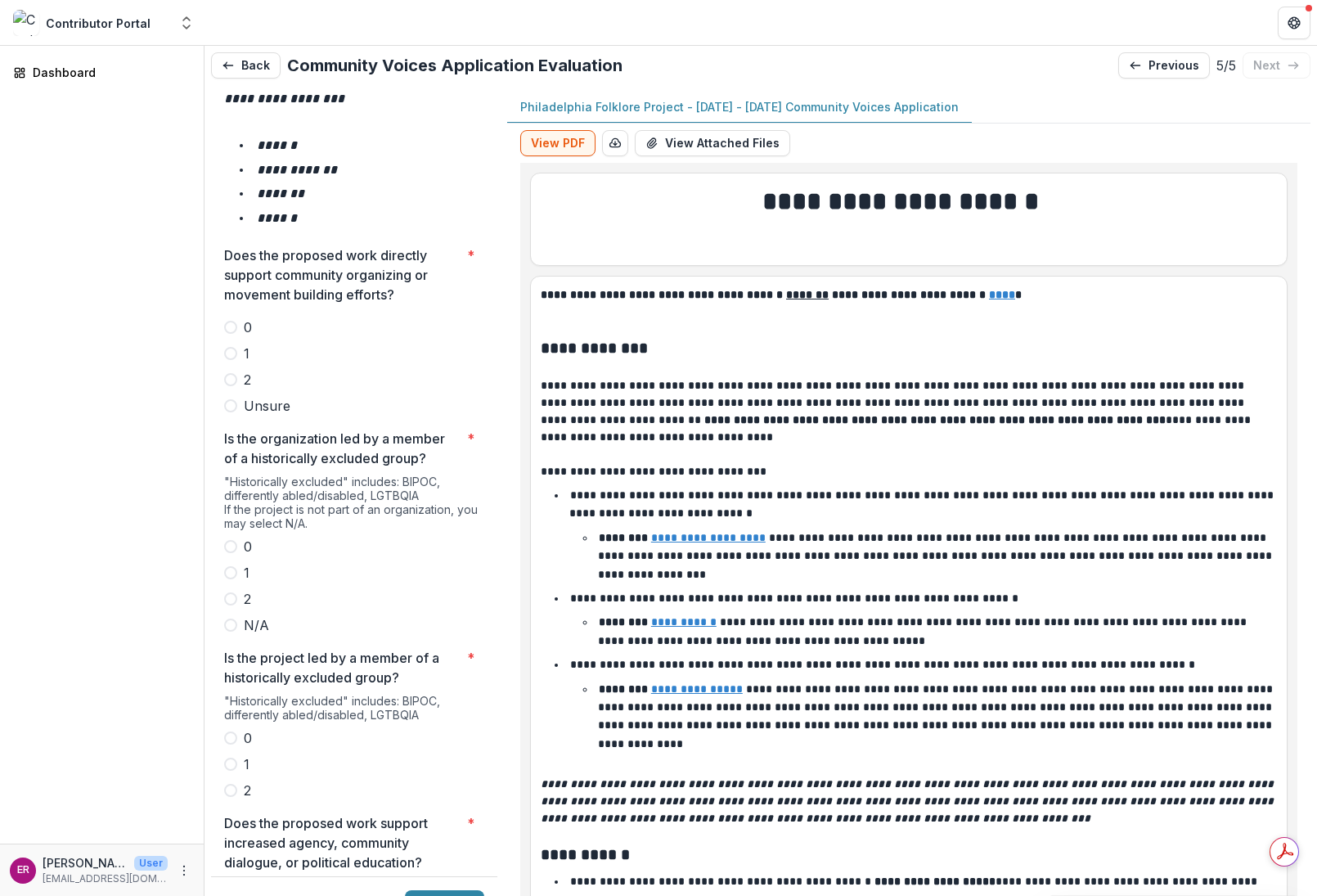
click at [232, 400] on span at bounding box center [231, 406] width 14 height 14
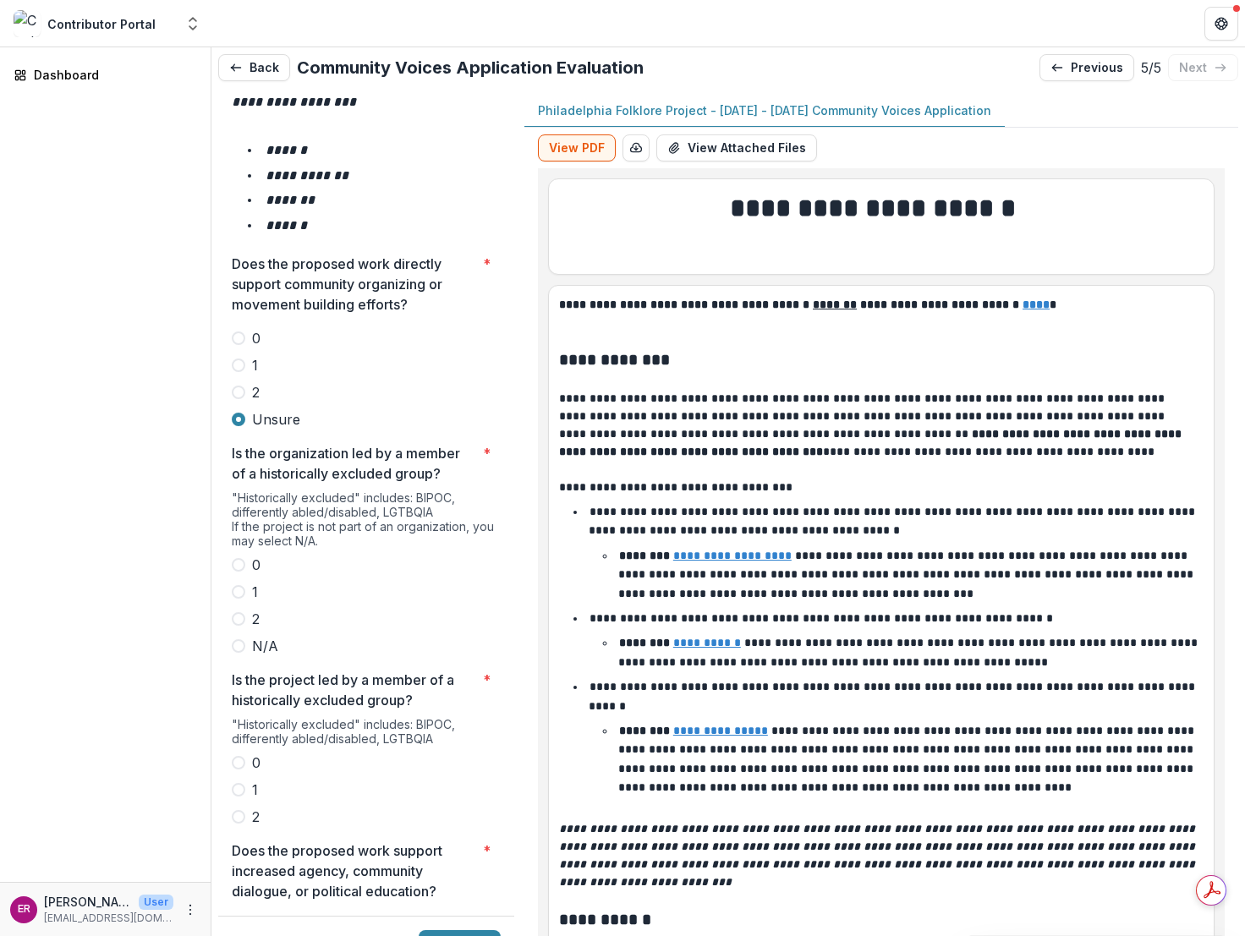
click at [238, 612] on span at bounding box center [239, 619] width 14 height 14
click at [238, 810] on span at bounding box center [239, 817] width 14 height 14
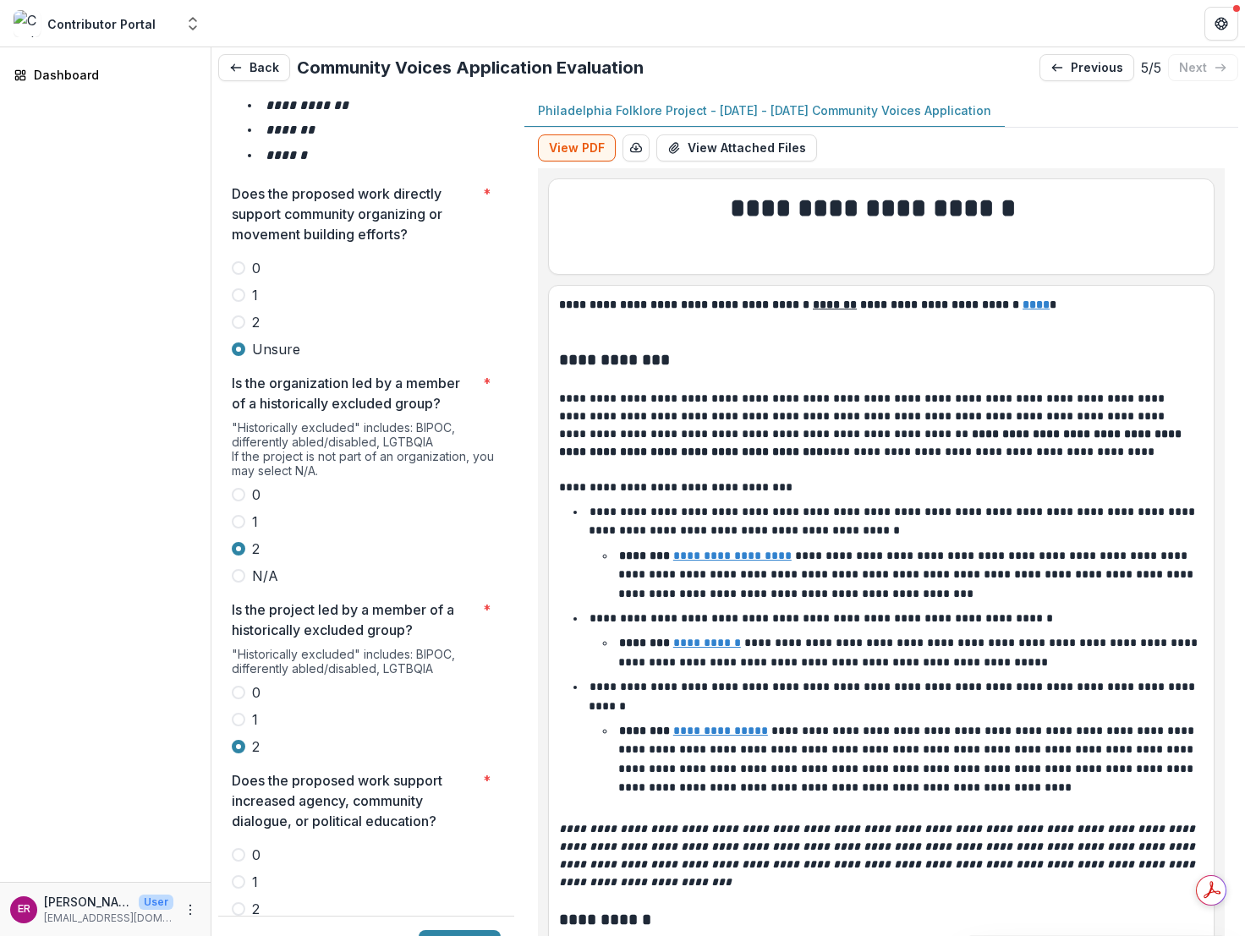
scroll to position [3213, 0]
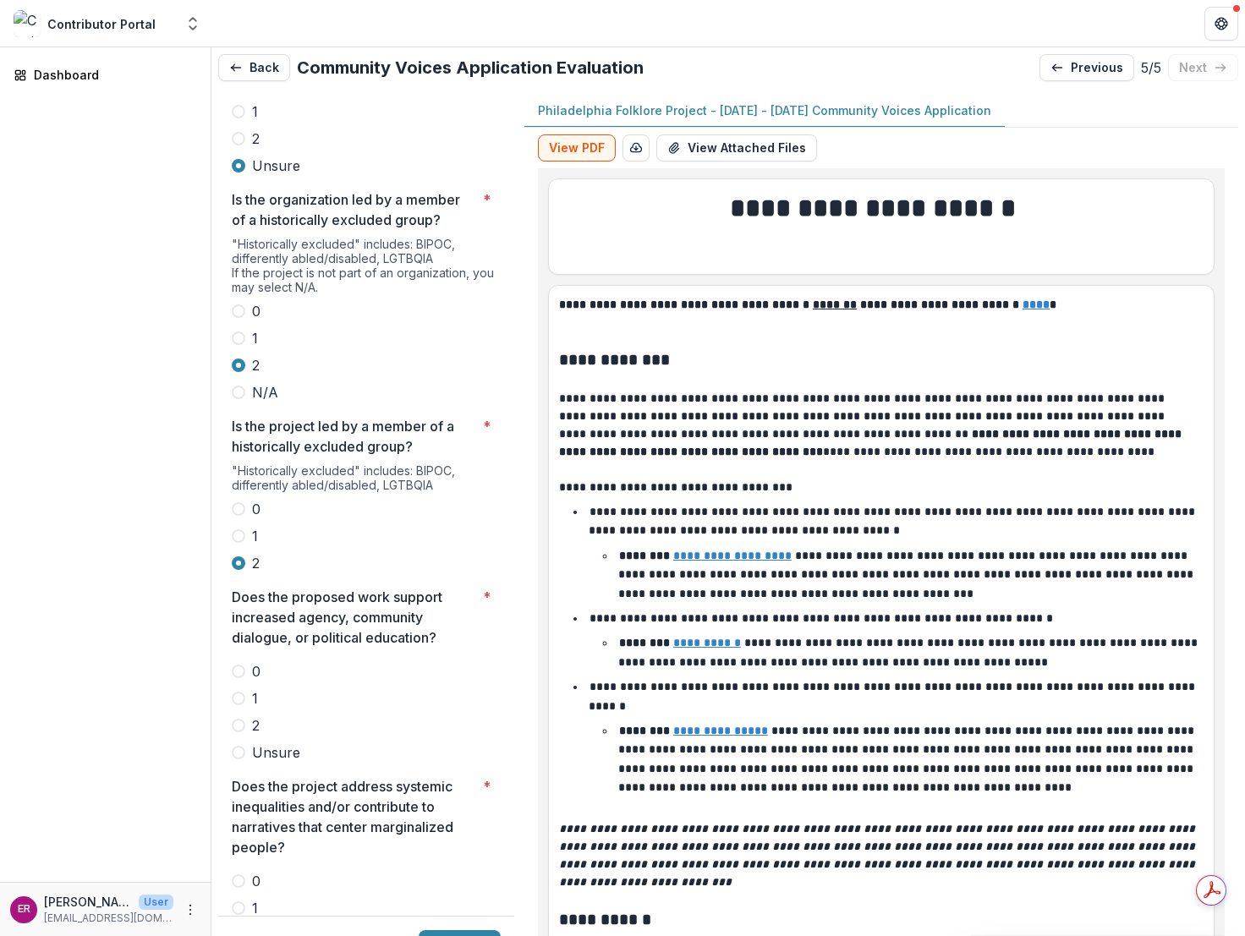
click at [237, 719] on span at bounding box center [239, 726] width 14 height 14
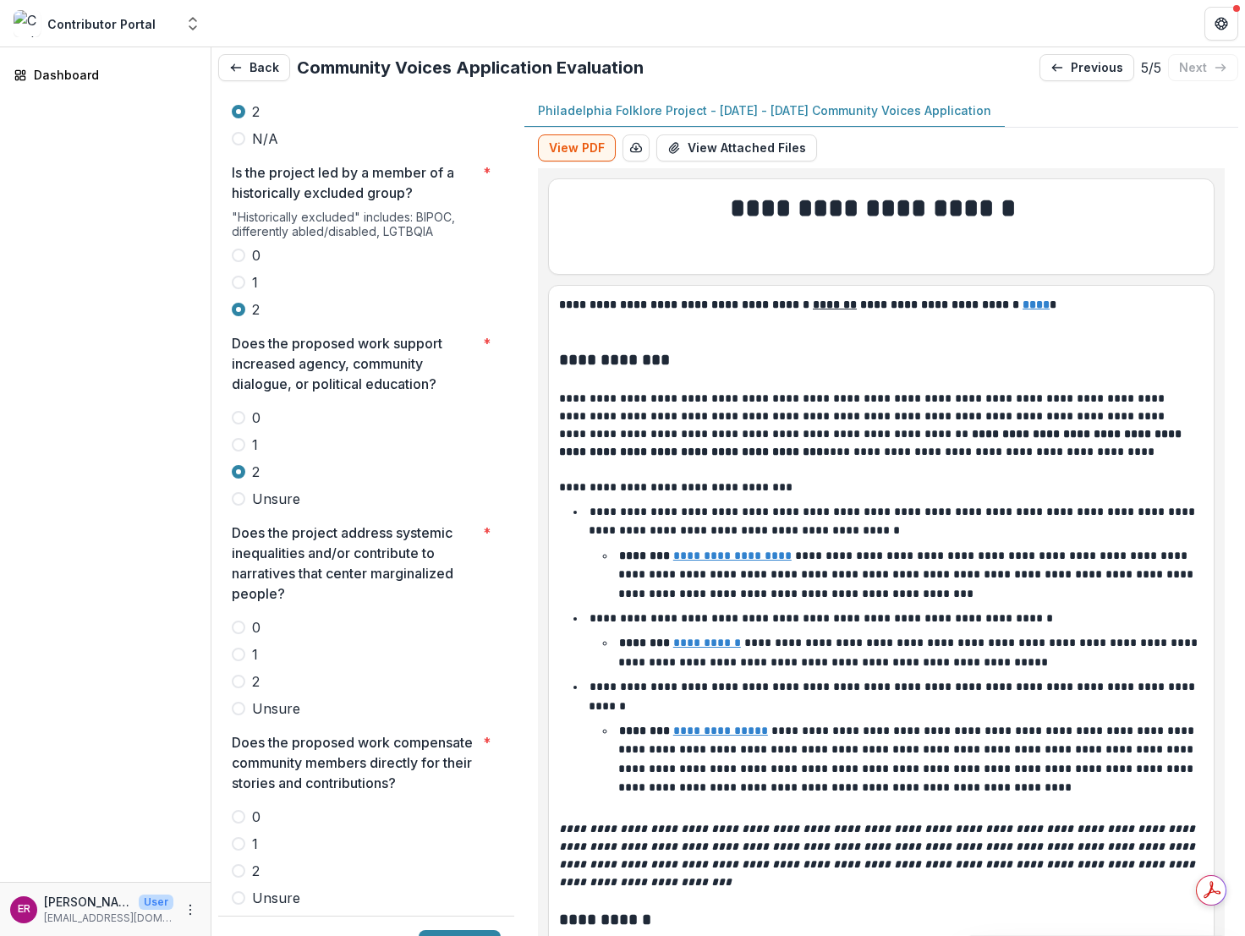
click at [233, 675] on span at bounding box center [239, 682] width 14 height 14
click at [240, 879] on span at bounding box center [239, 898] width 14 height 14
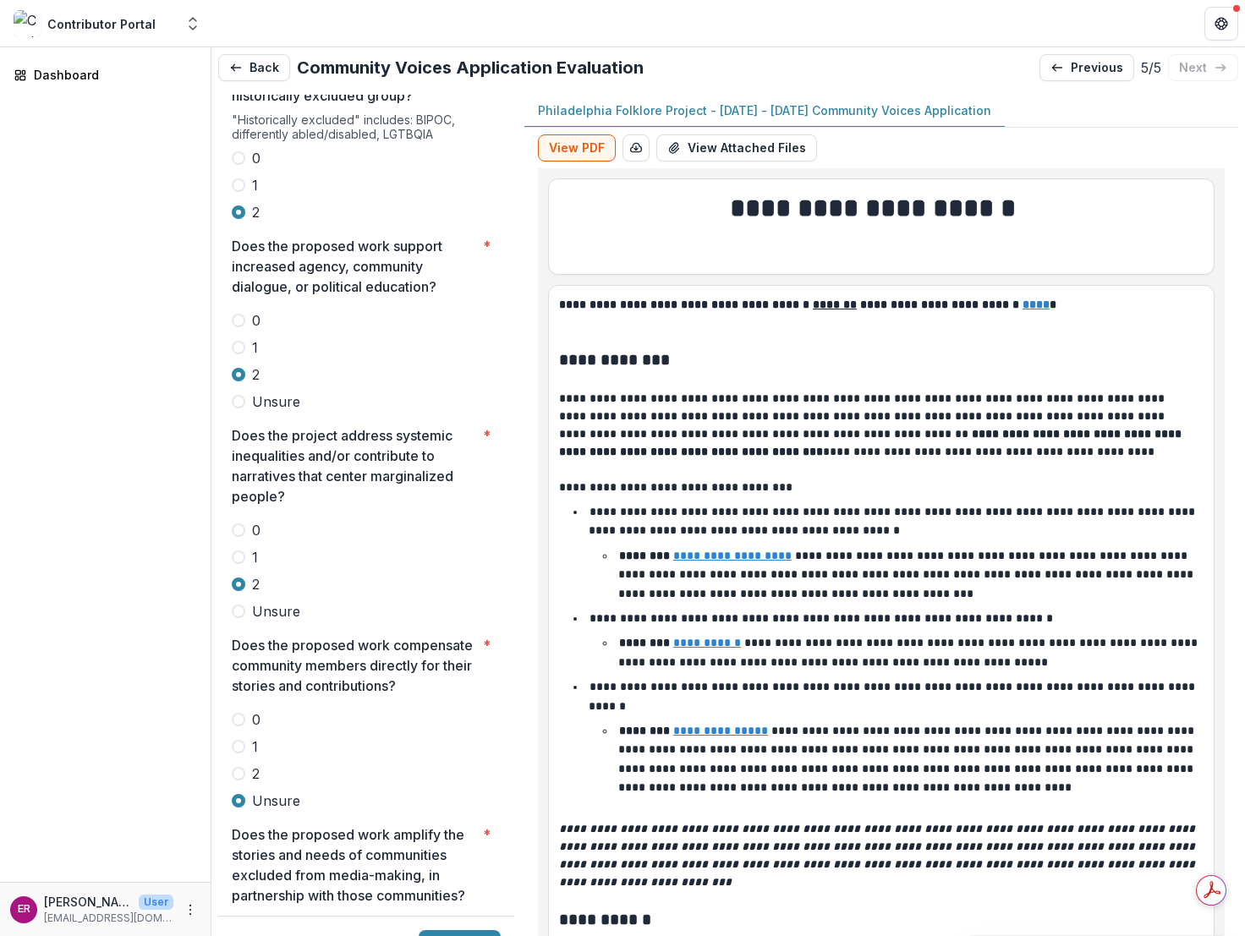
scroll to position [3721, 0]
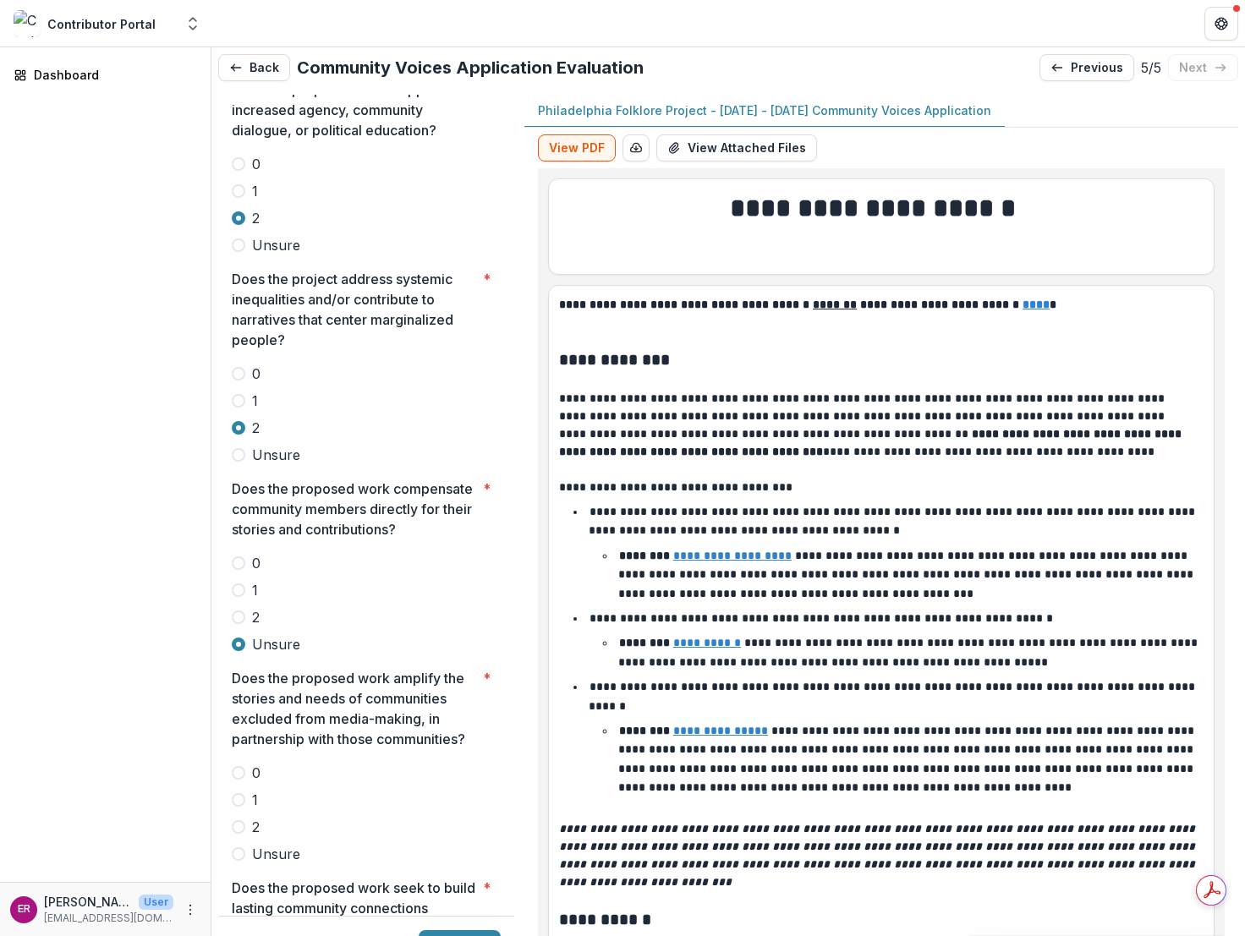
click at [239, 847] on span at bounding box center [239, 854] width 14 height 14
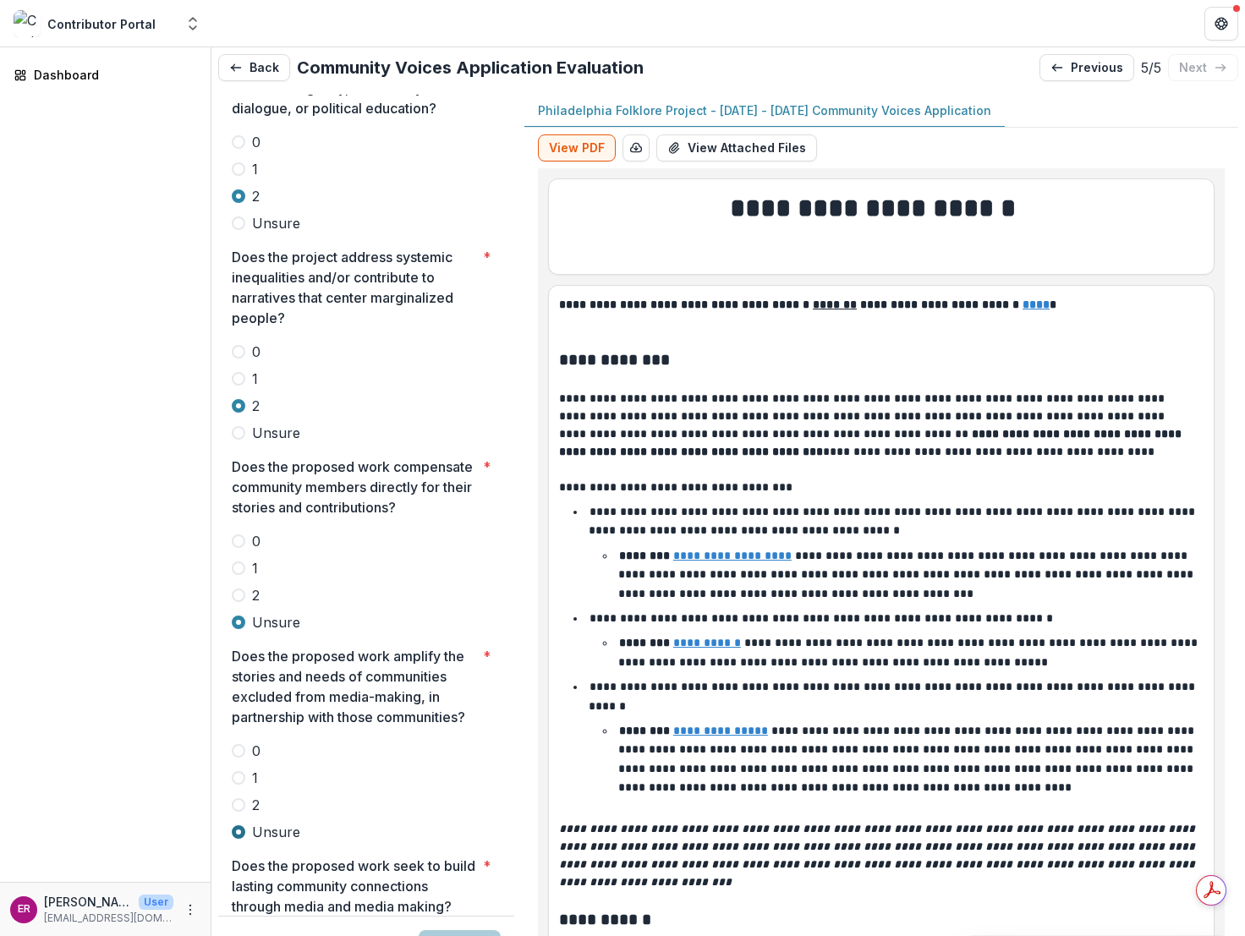
scroll to position [4059, 0]
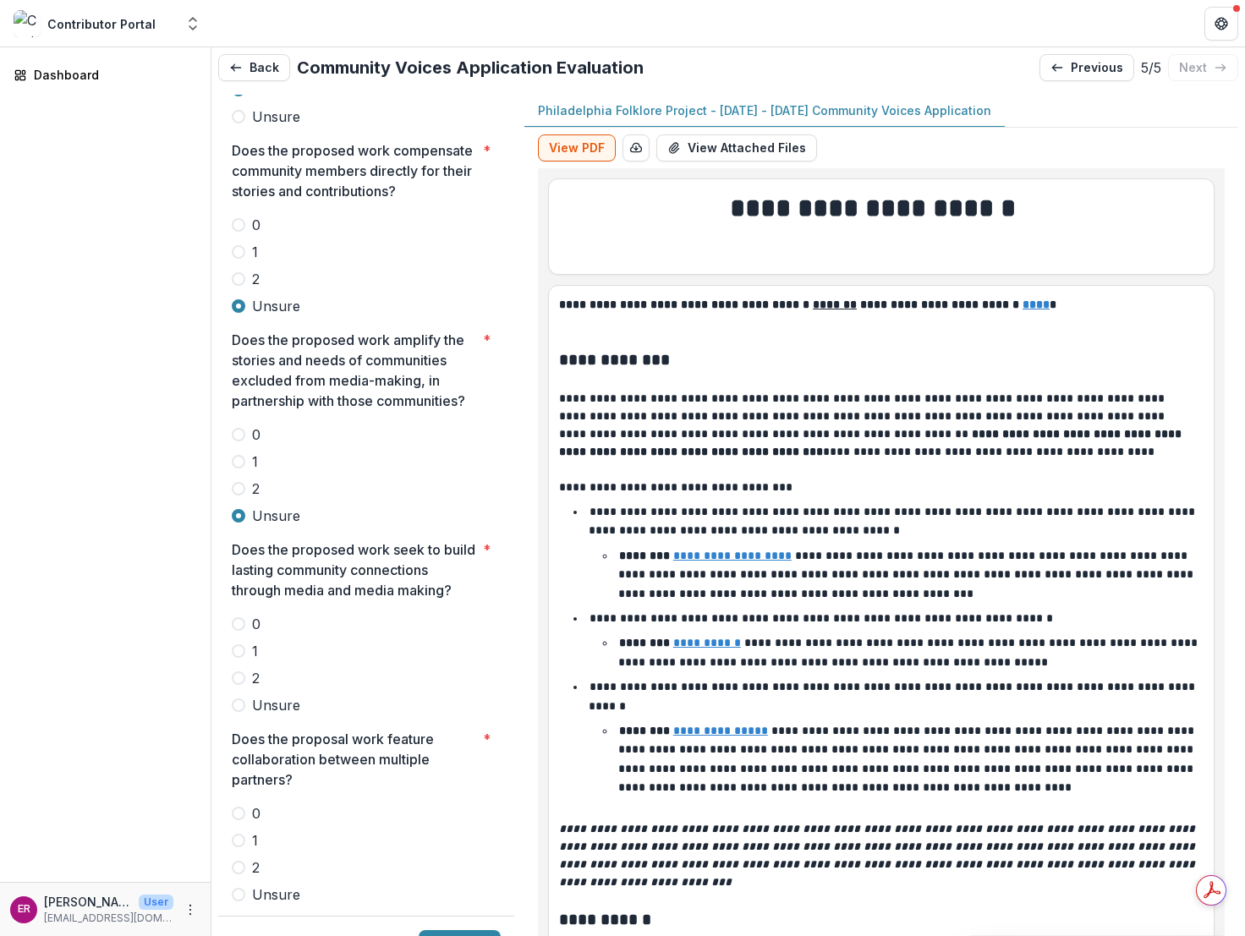
click at [240, 879] on span at bounding box center [239, 895] width 14 height 14
click at [240, 698] on span at bounding box center [239, 705] width 14 height 14
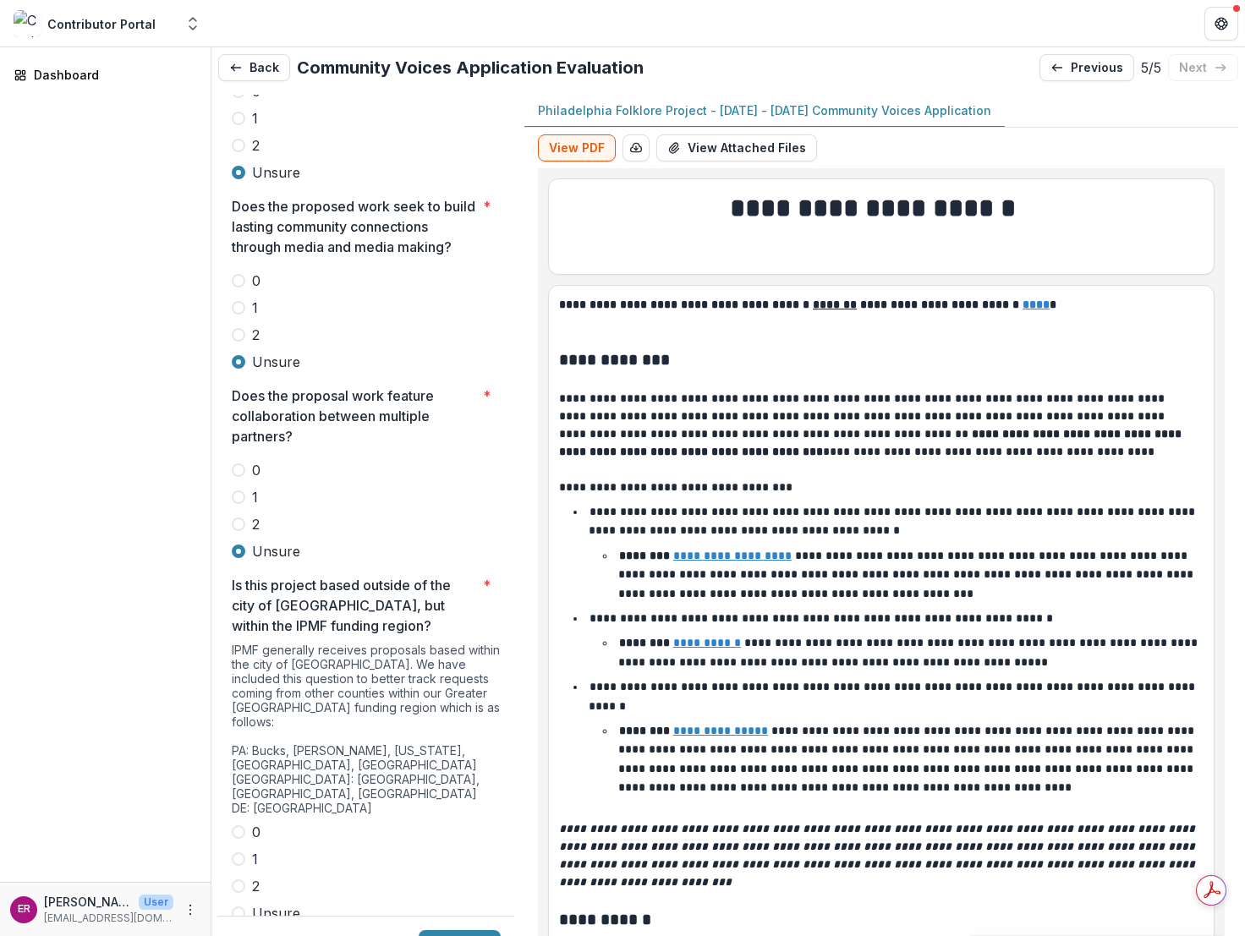
scroll to position [4566, 0]
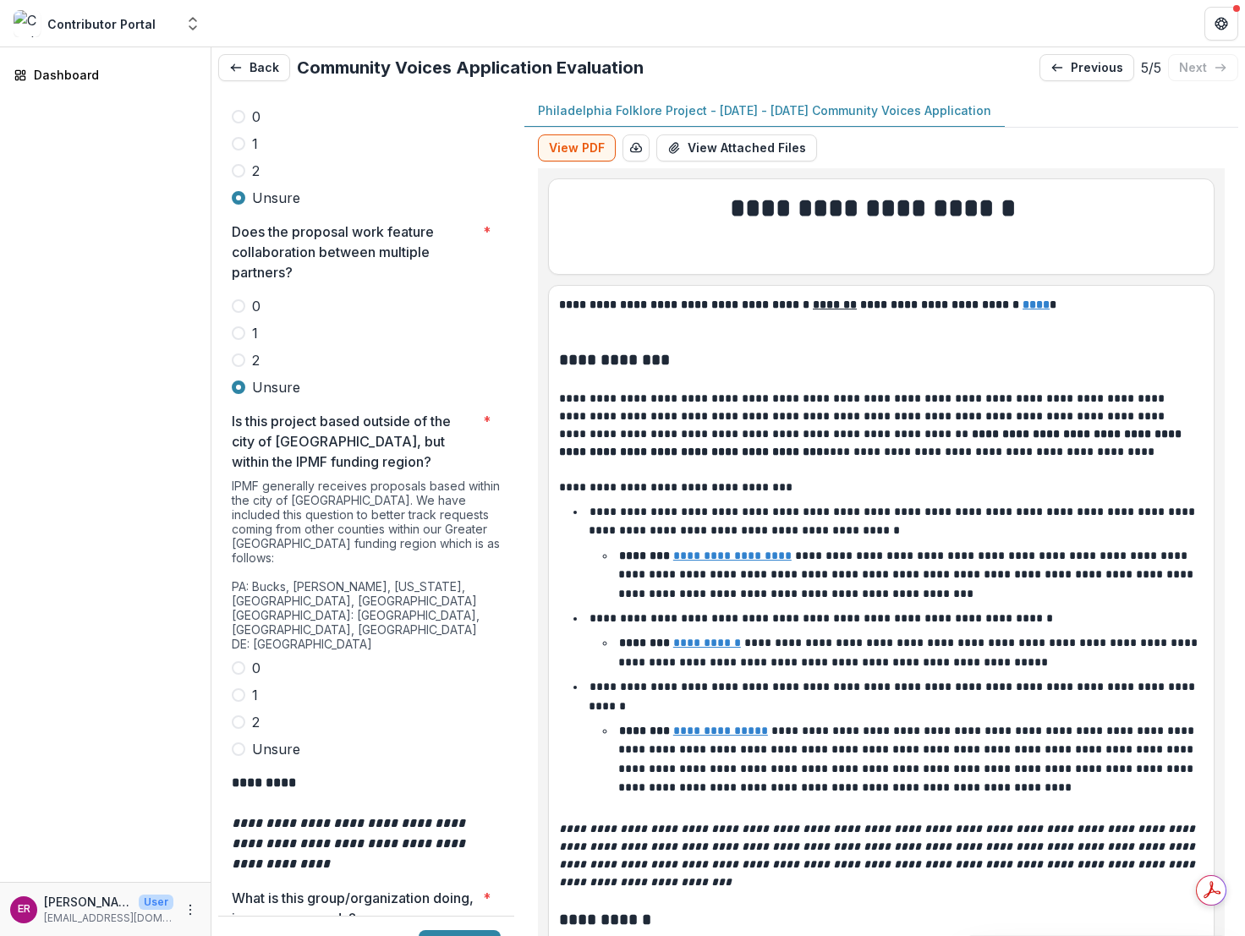
click at [239, 661] on span at bounding box center [239, 668] width 14 height 14
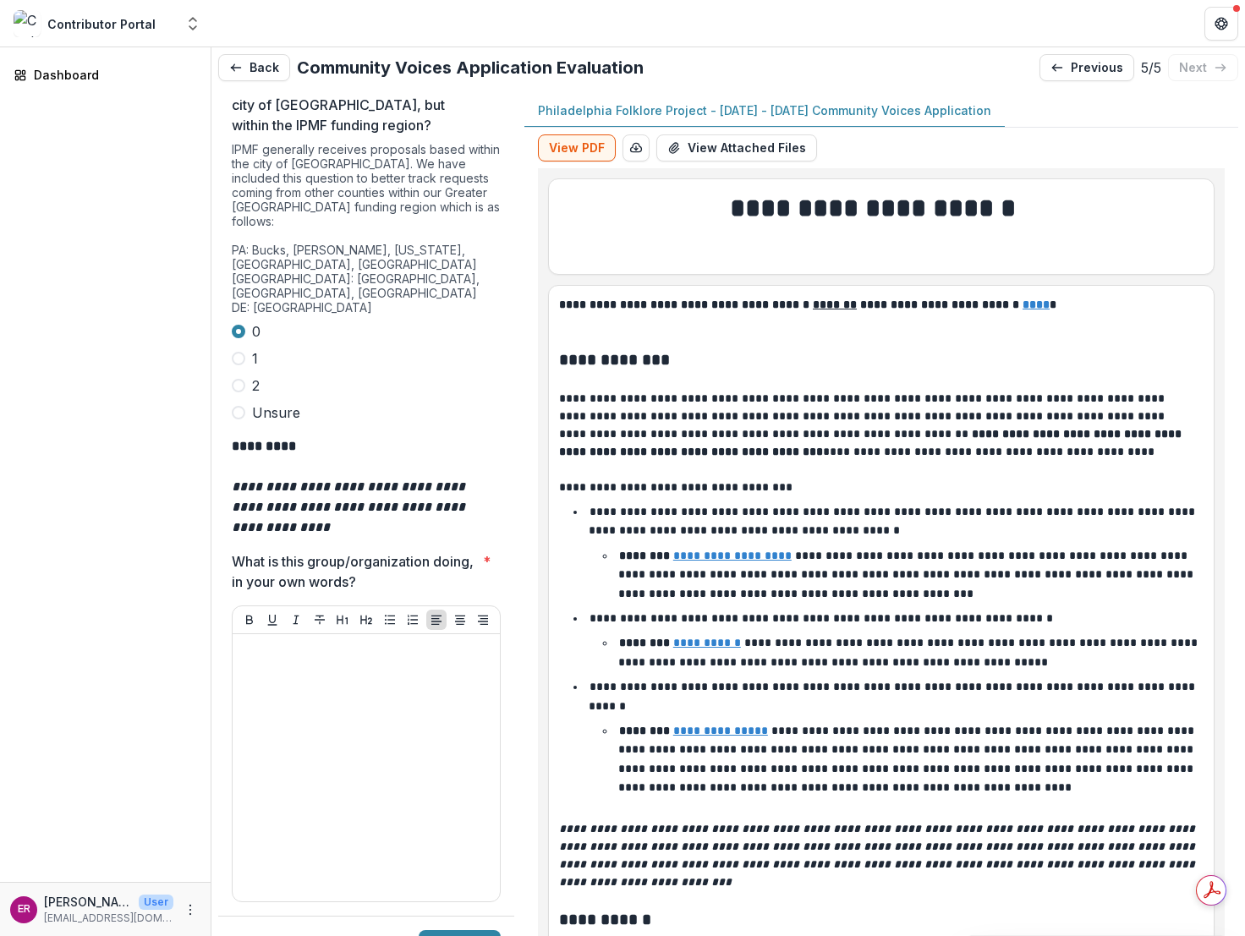
scroll to position [4905, 0]
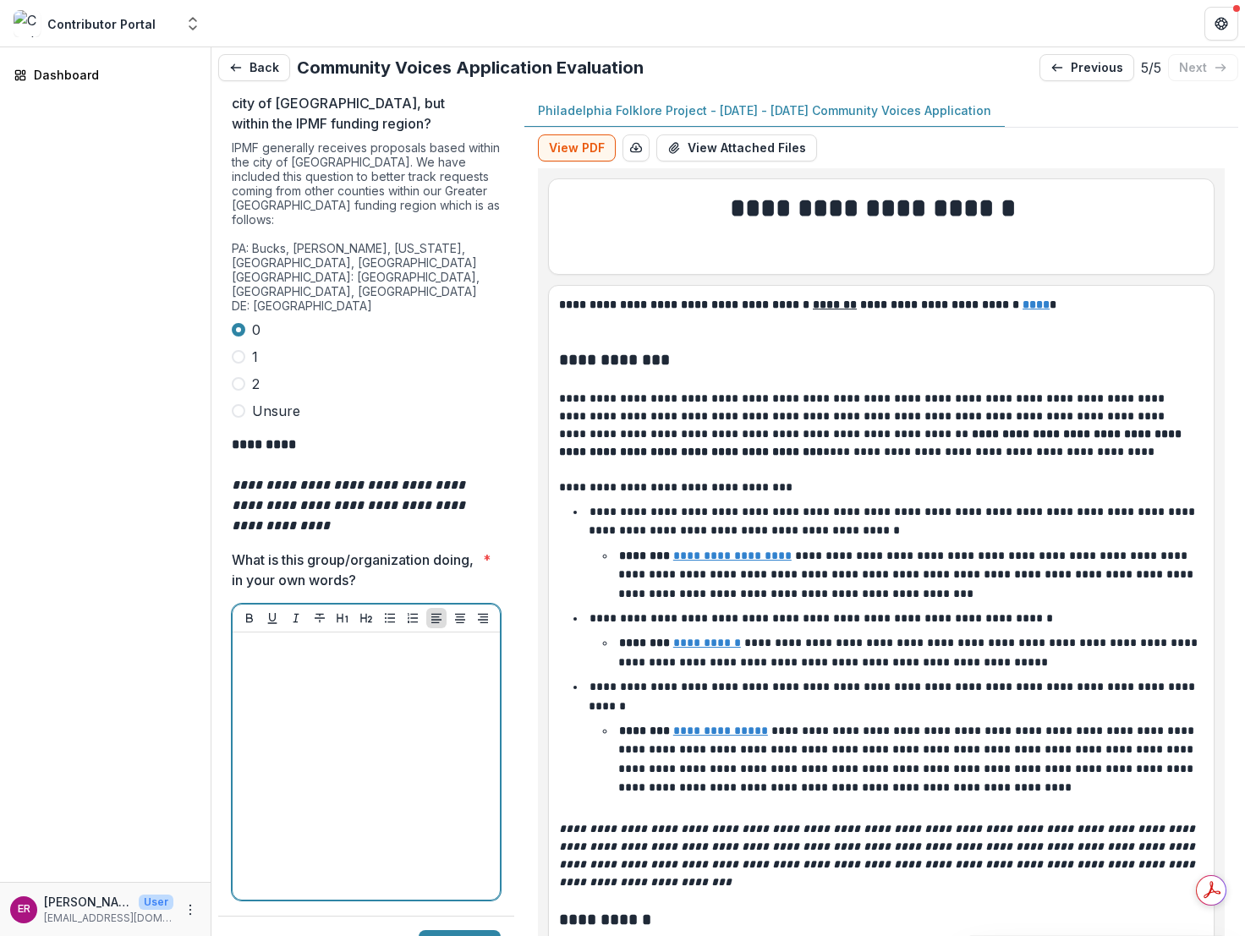
click at [277, 639] on div at bounding box center [366, 766] width 254 height 254
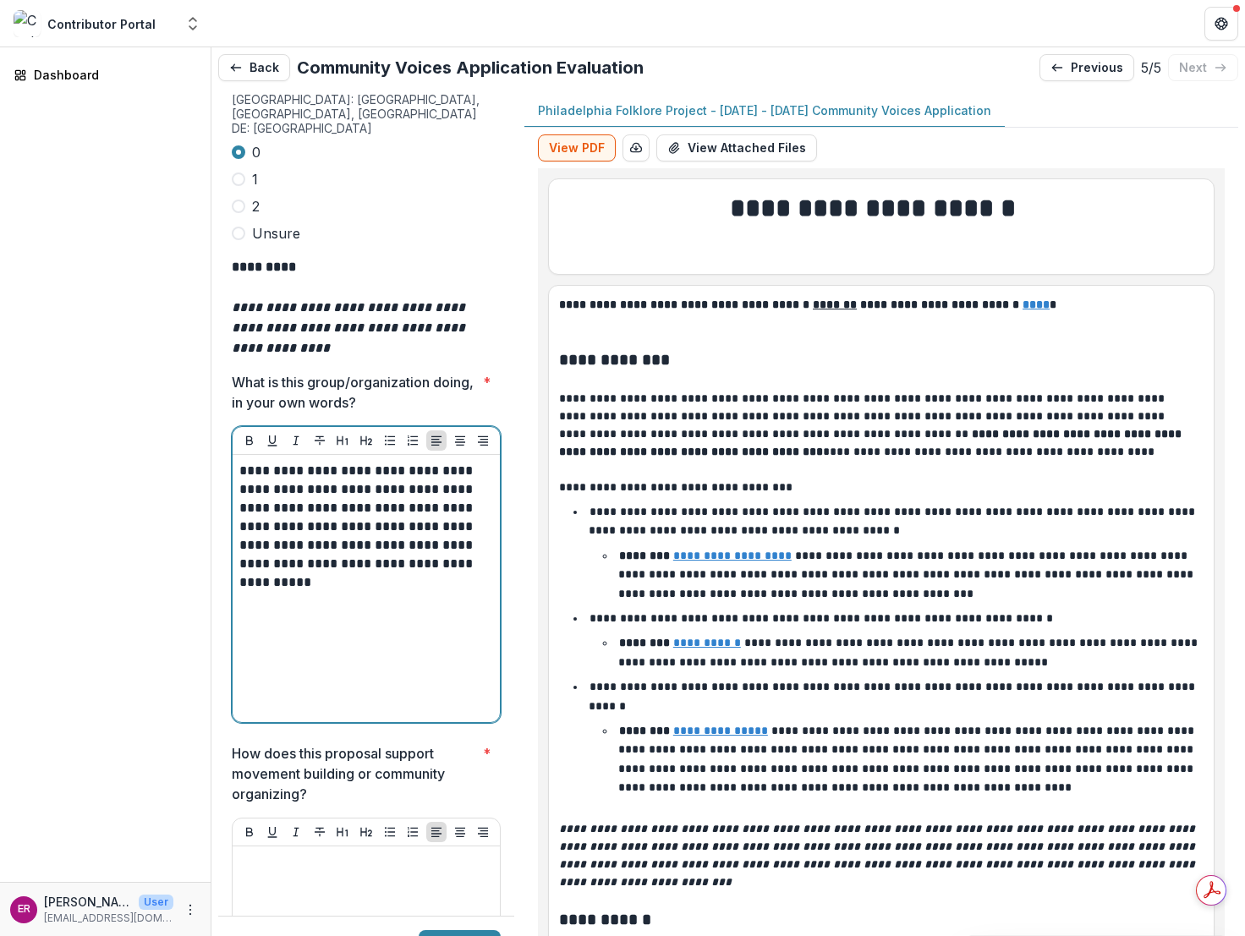
scroll to position [5158, 0]
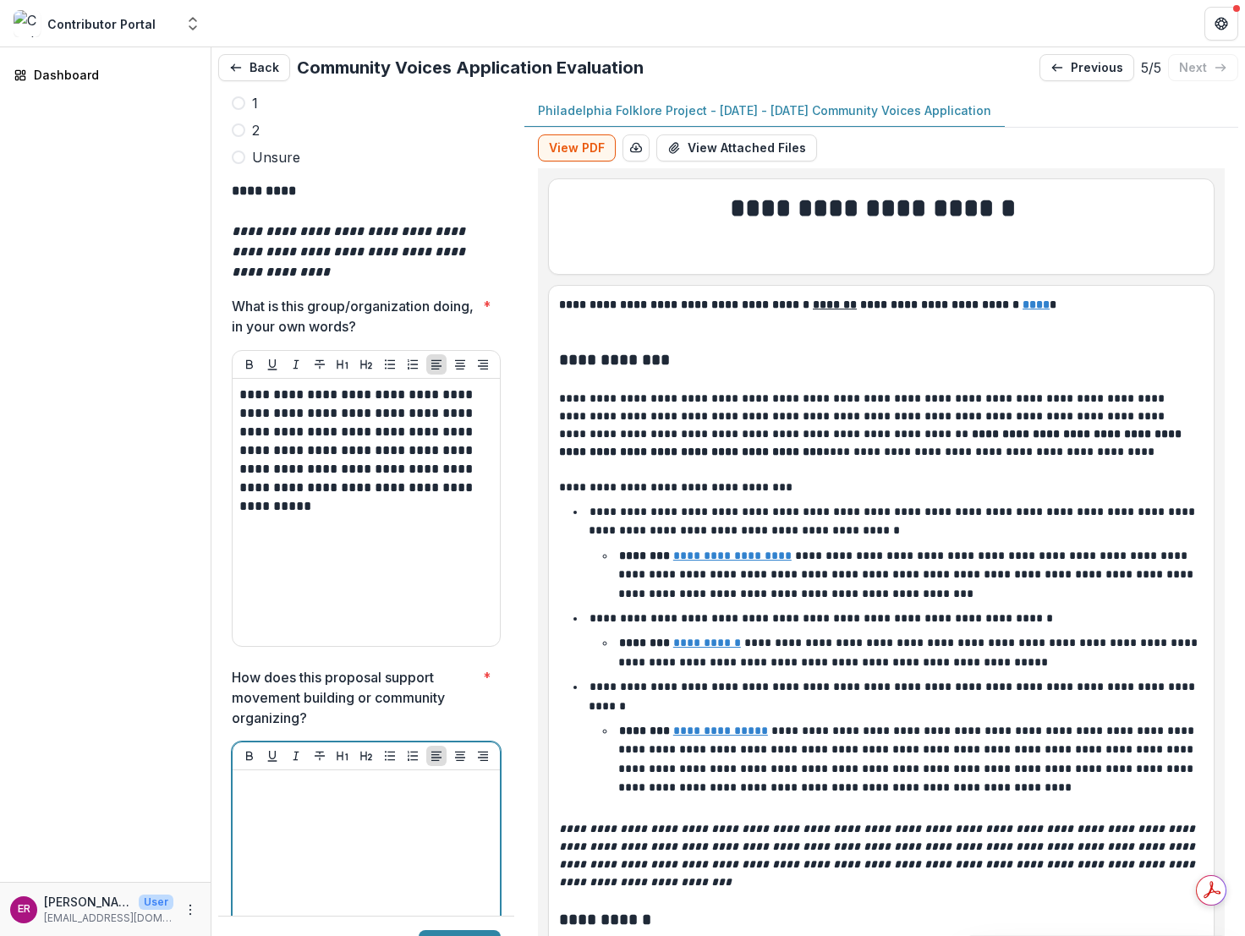
click at [322, 777] on div at bounding box center [366, 904] width 254 height 254
click at [277, 777] on div at bounding box center [366, 904] width 254 height 254
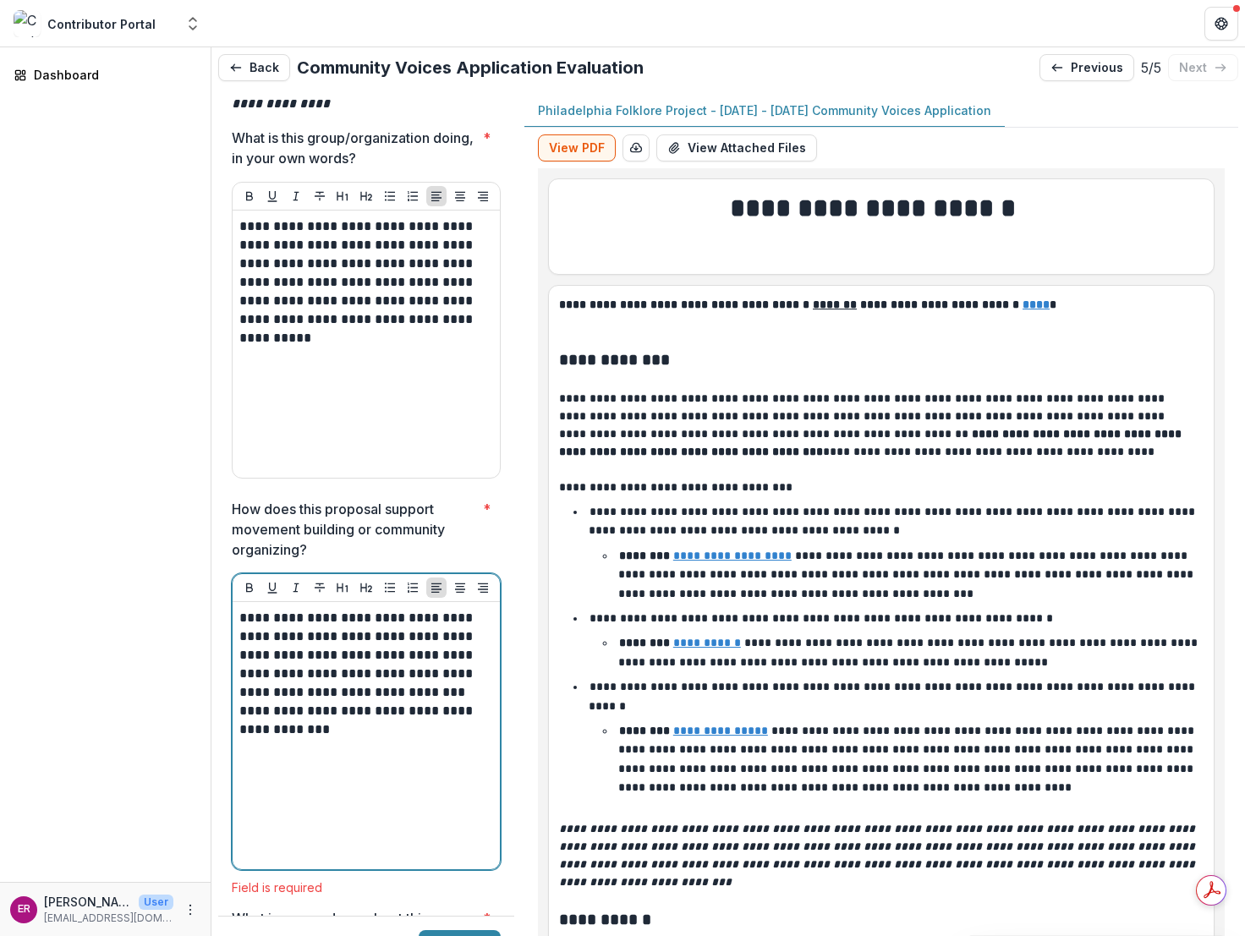
scroll to position [5328, 0]
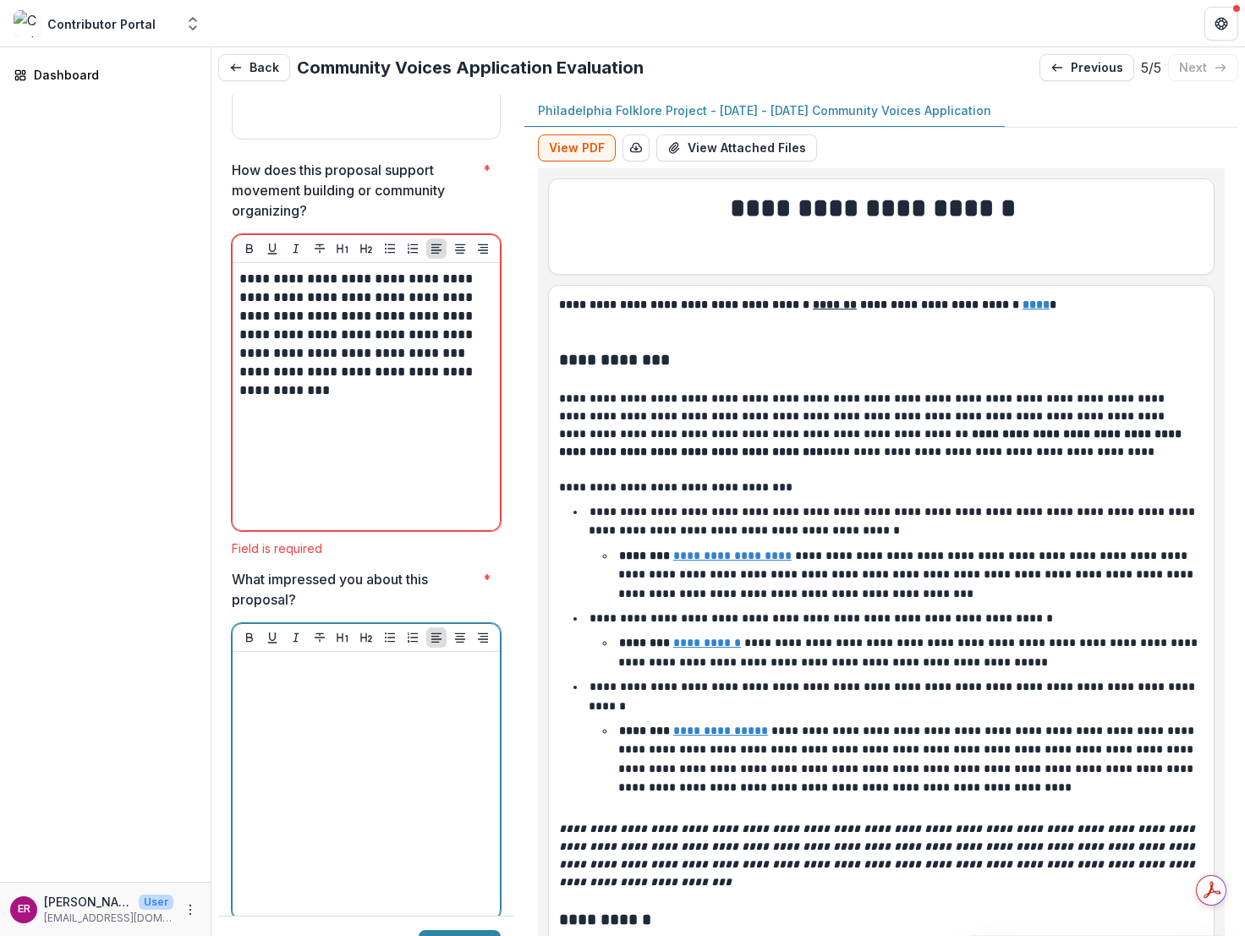
click at [323, 659] on div at bounding box center [366, 786] width 254 height 254
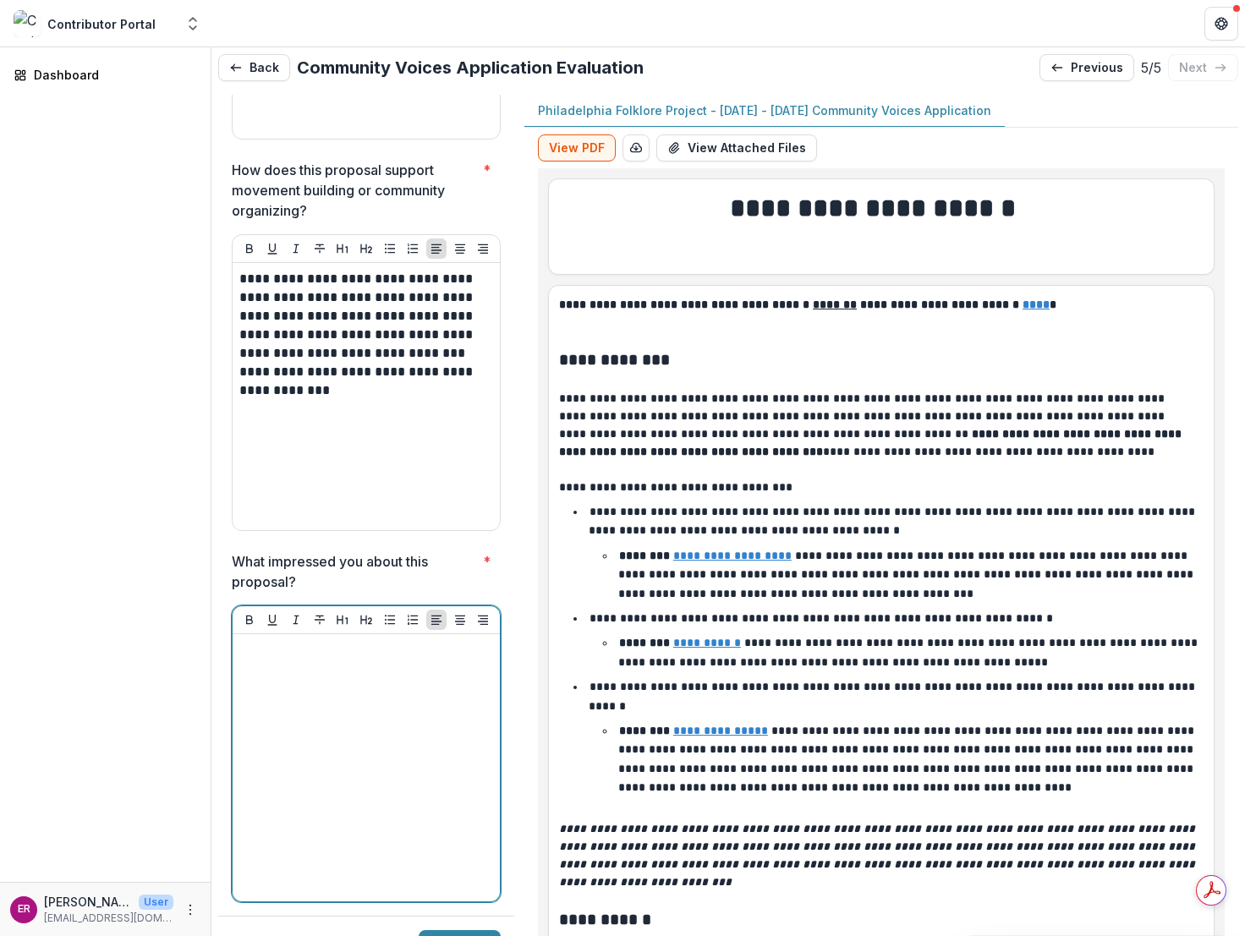
scroll to position [5648, 0]
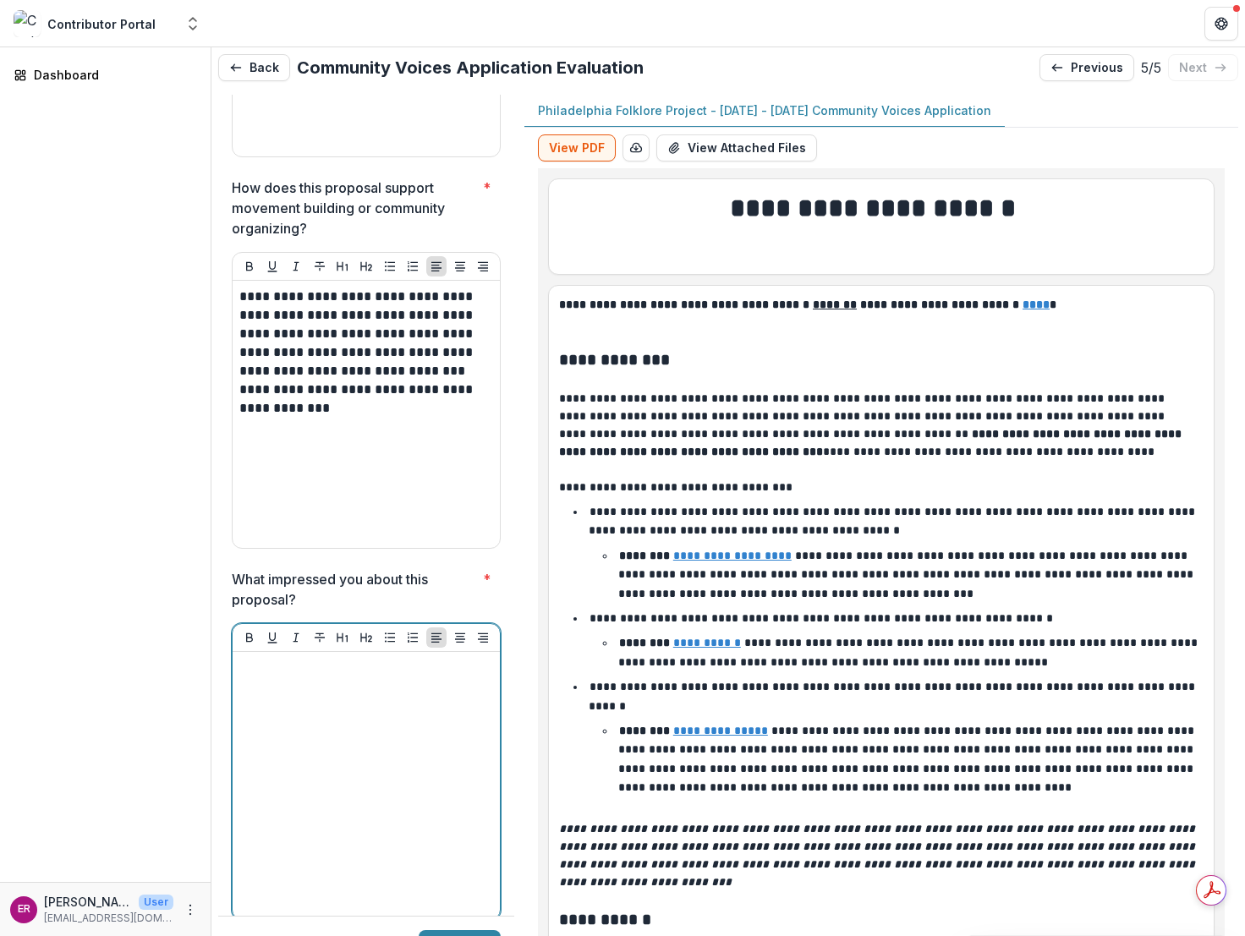
click at [270, 659] on div at bounding box center [366, 786] width 254 height 254
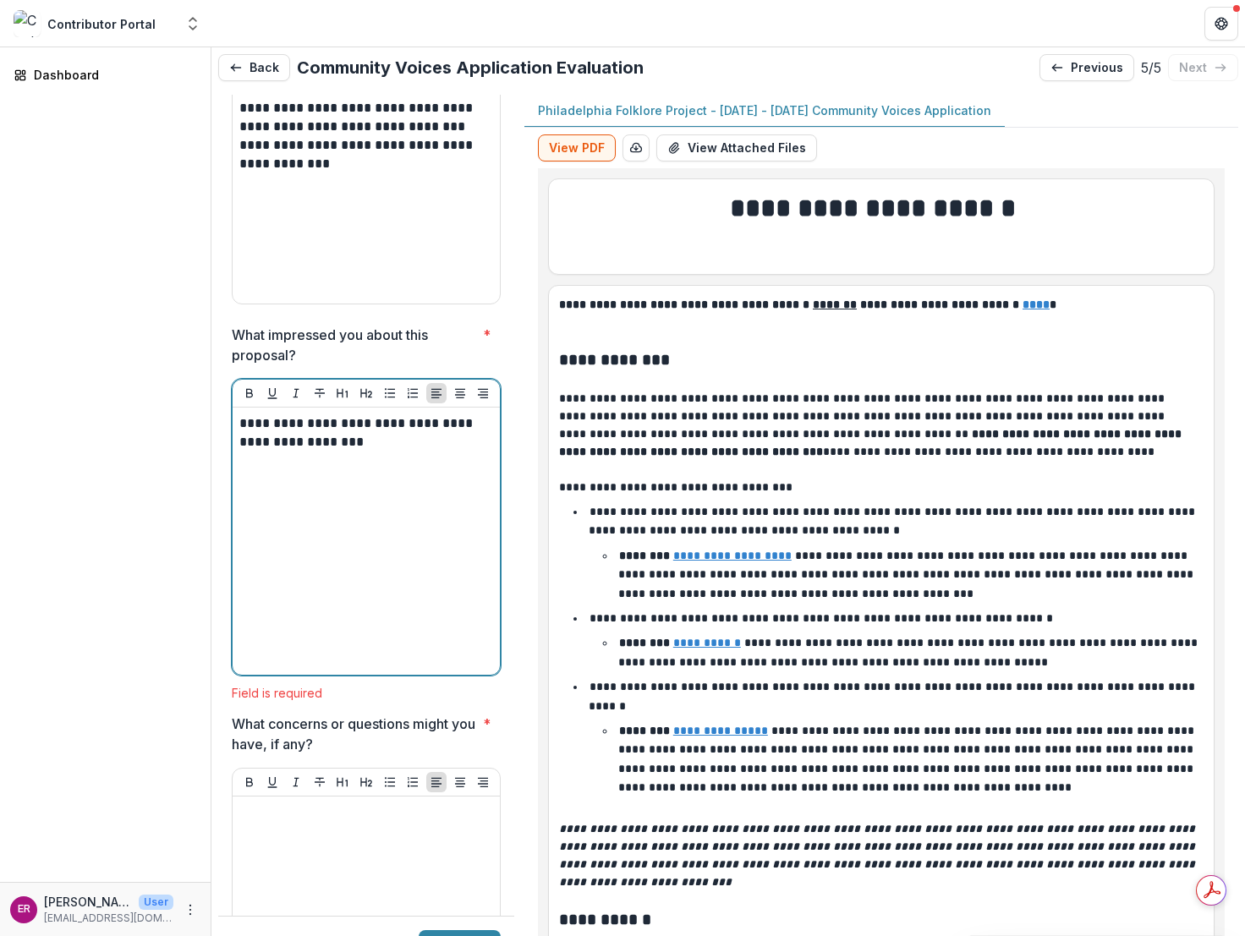
scroll to position [5902, 0]
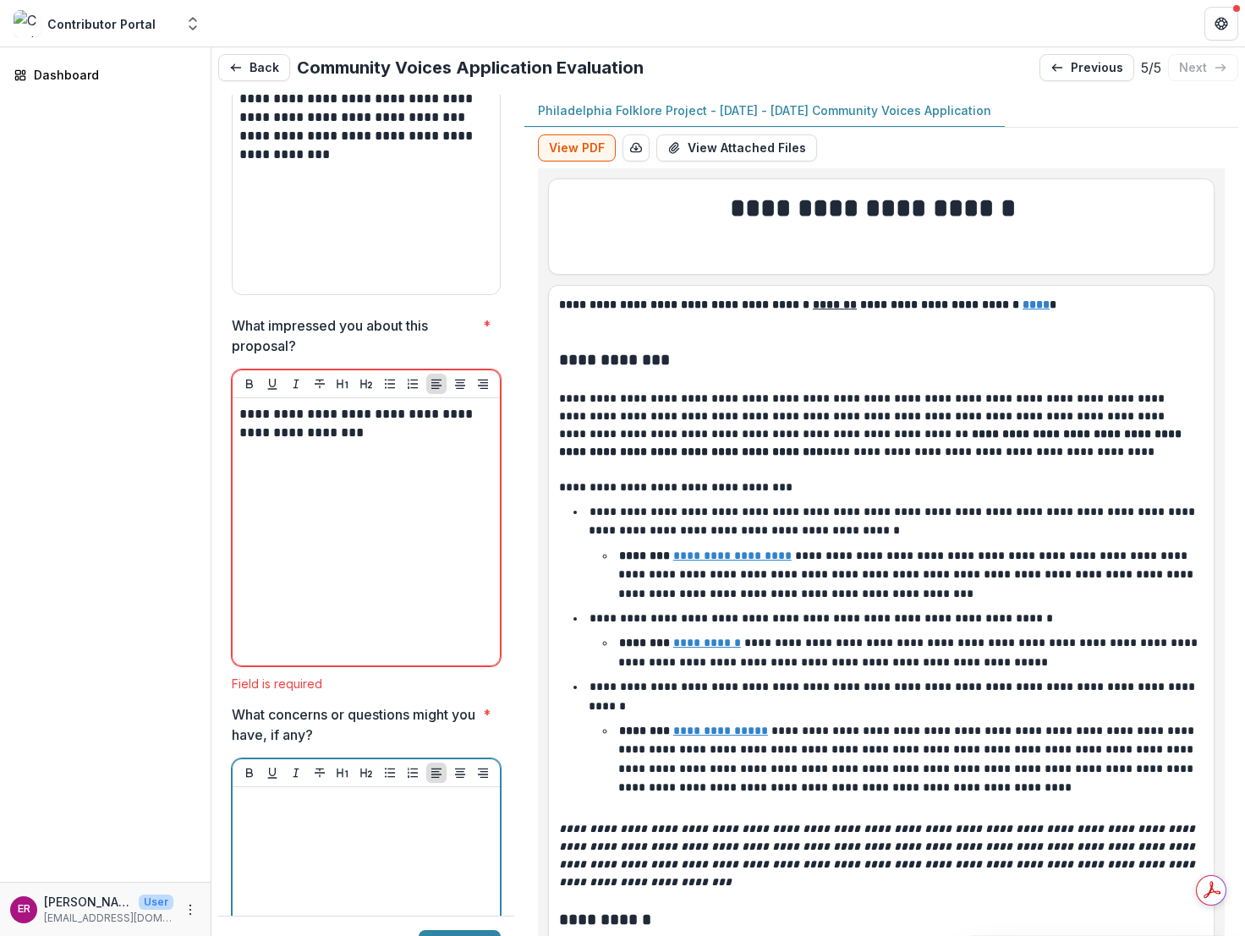
click at [266, 794] on div at bounding box center [366, 921] width 254 height 254
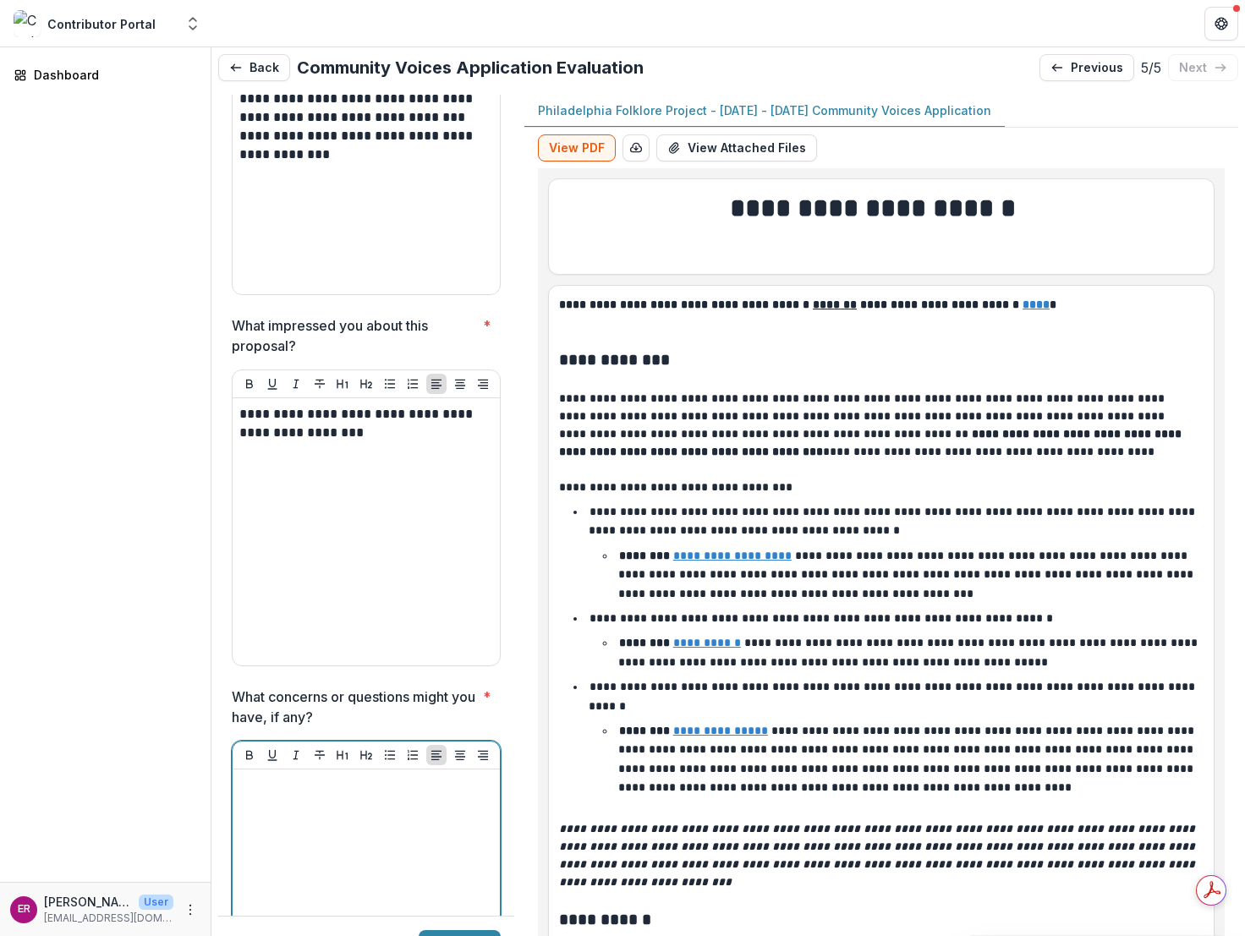
click at [306, 776] on div at bounding box center [366, 903] width 254 height 254
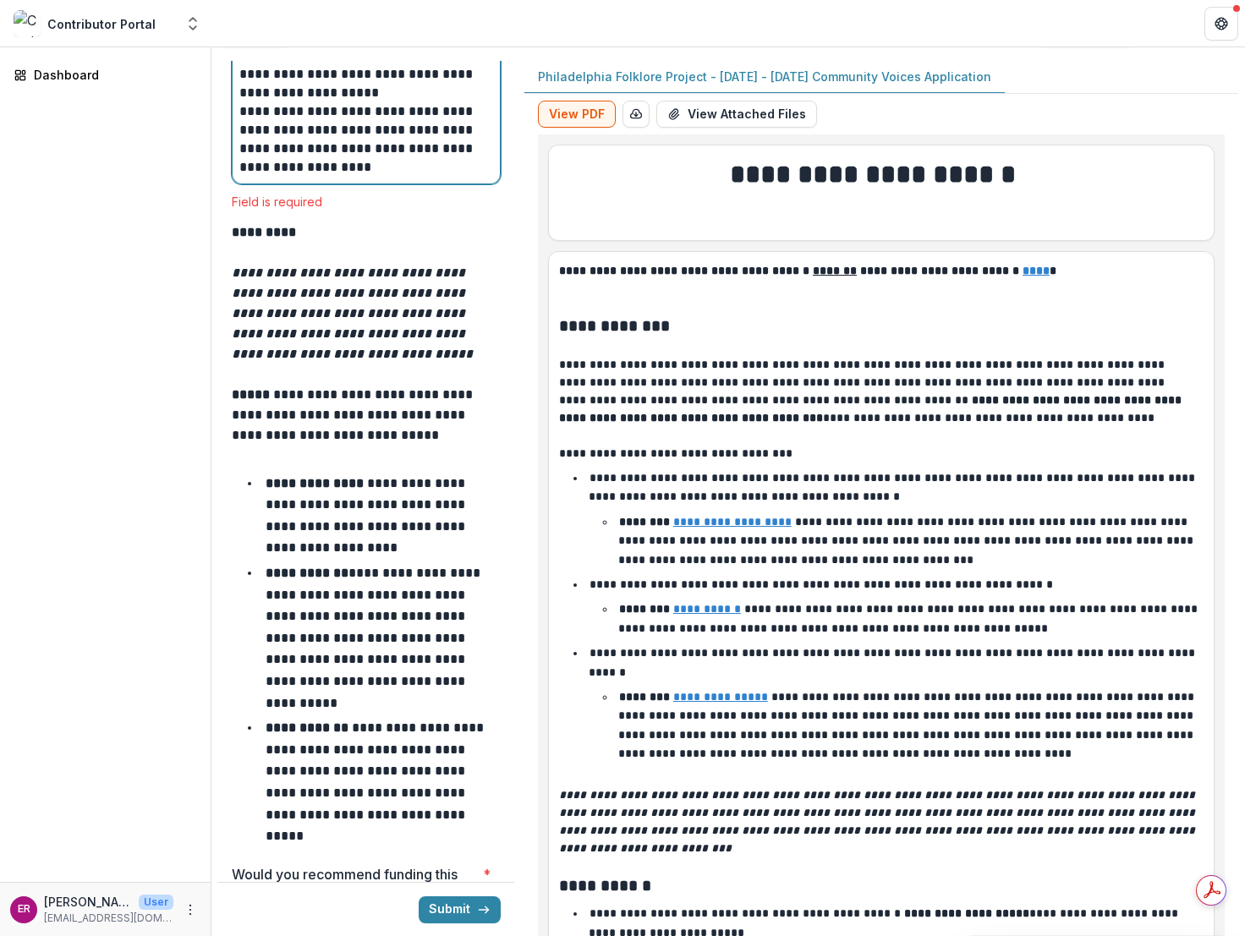
scroll to position [7019, 0]
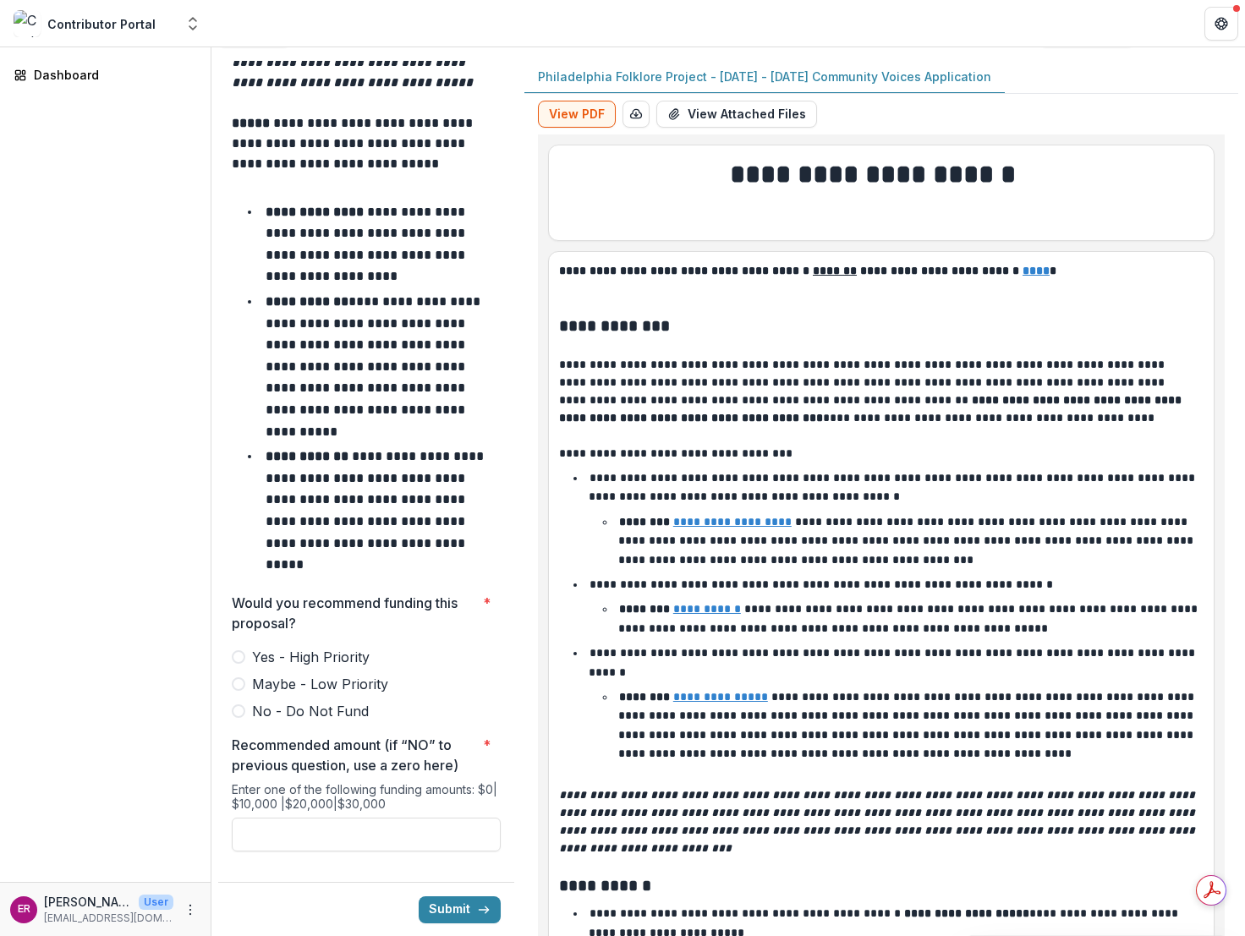
click at [242, 677] on span at bounding box center [239, 684] width 14 height 14
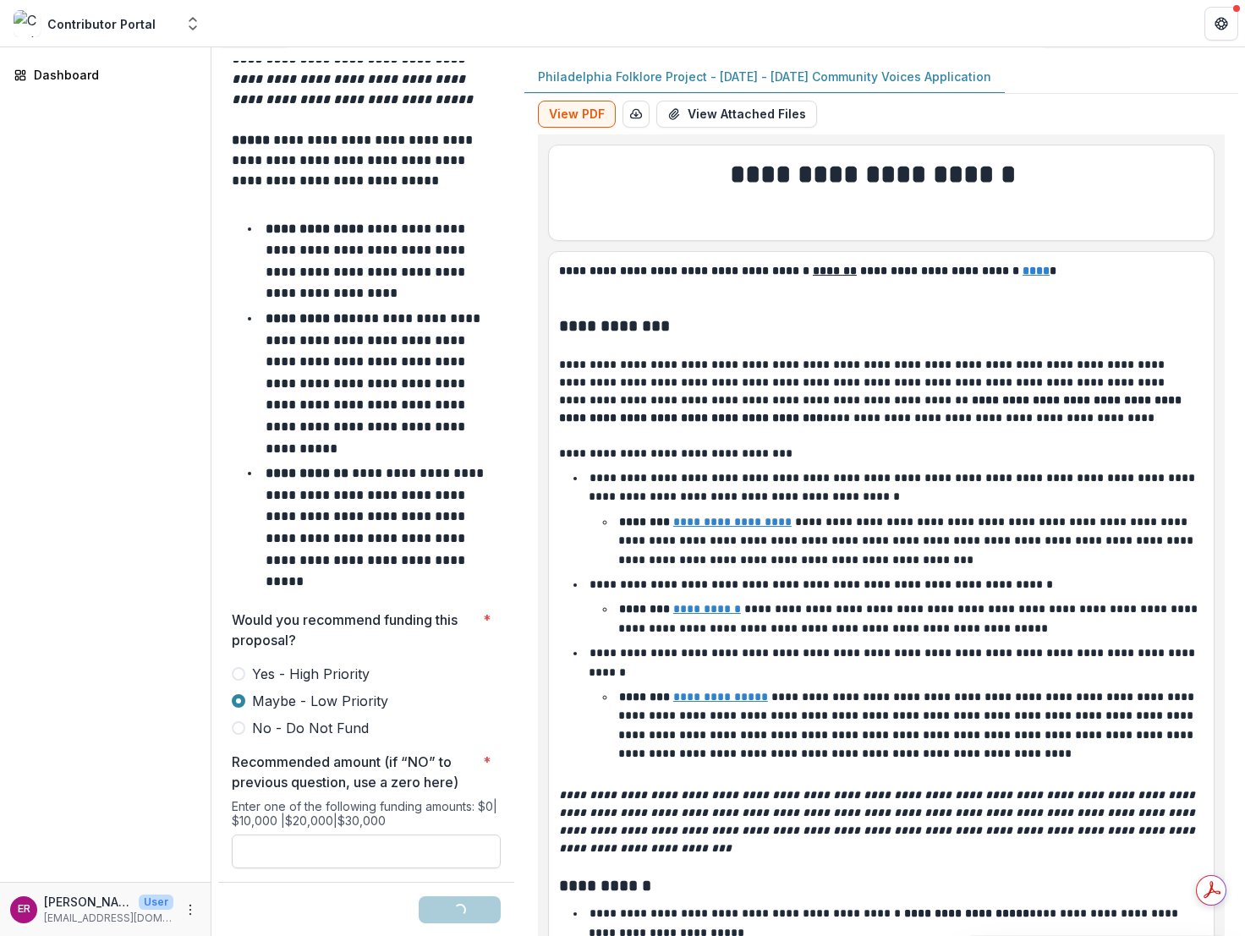
click at [272, 835] on input "Recommended amount (if “NO” to previous question, use a zero here) *" at bounding box center [366, 852] width 269 height 34
type input "*******"
click at [443, 879] on button "Submit" at bounding box center [460, 909] width 82 height 27
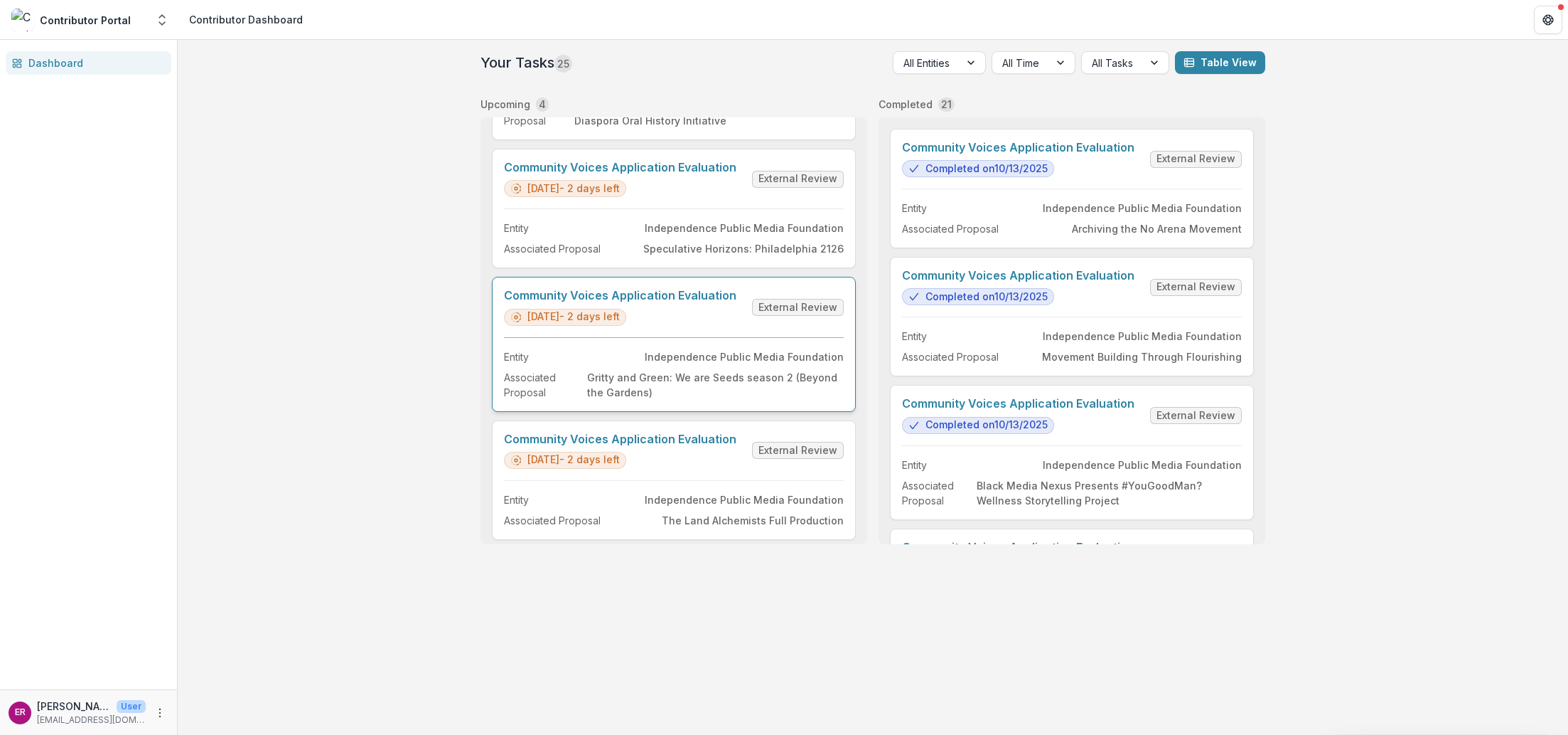
scroll to position [138, 0]
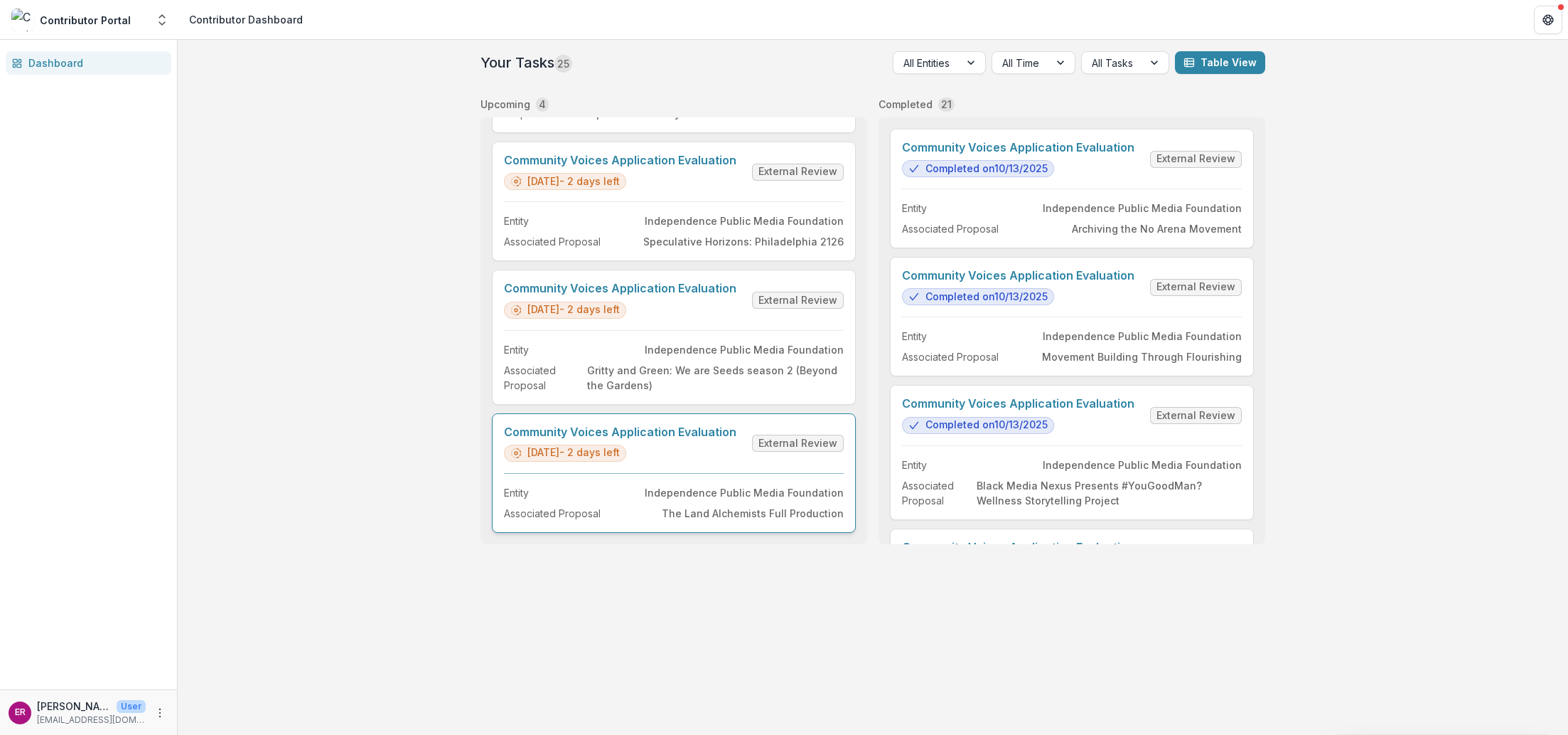
click at [651, 426] on link "Community Voices Application Evaluation" at bounding box center [620, 432] width 233 height 13
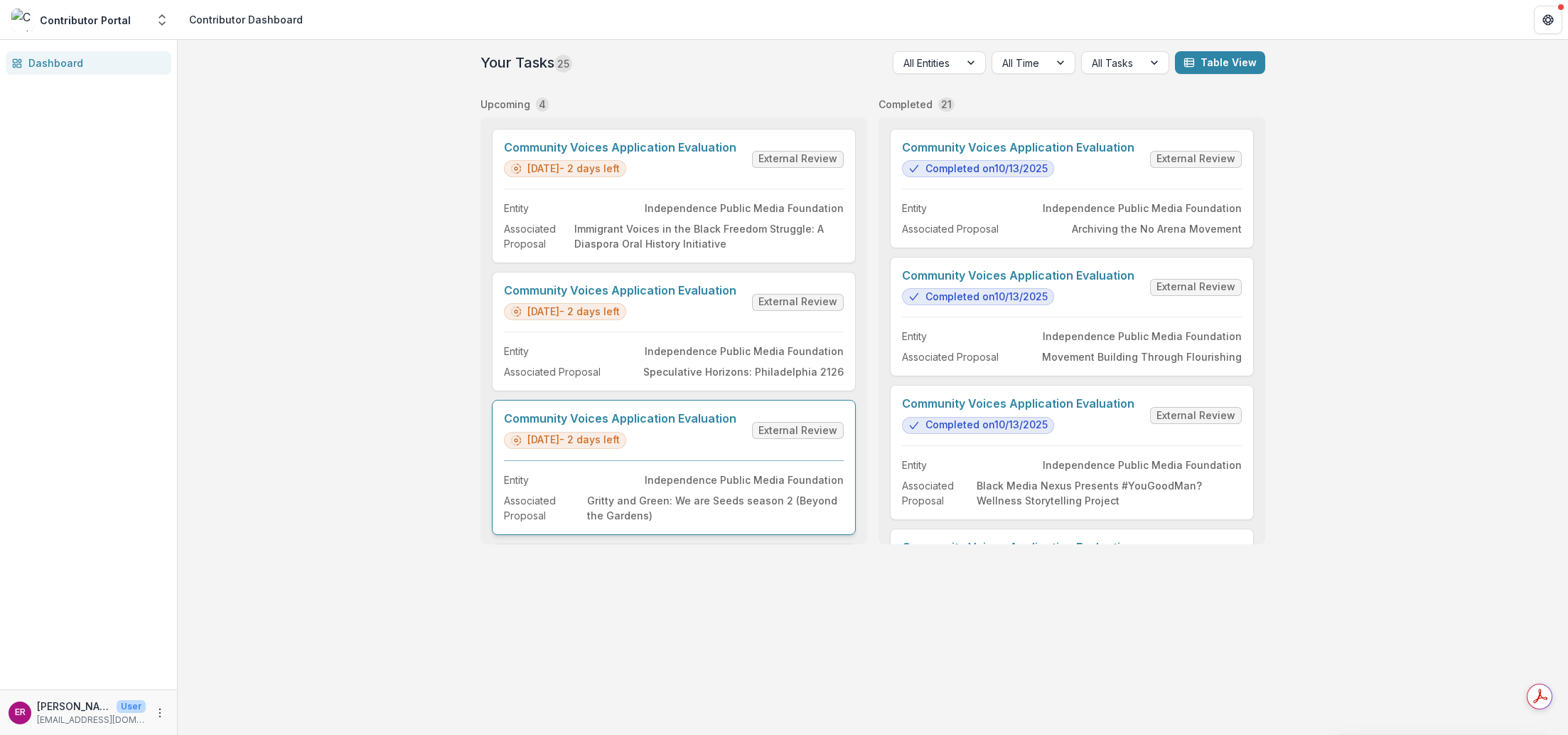
click at [701, 417] on link "Community Voices Application Evaluation" at bounding box center [620, 419] width 233 height 13
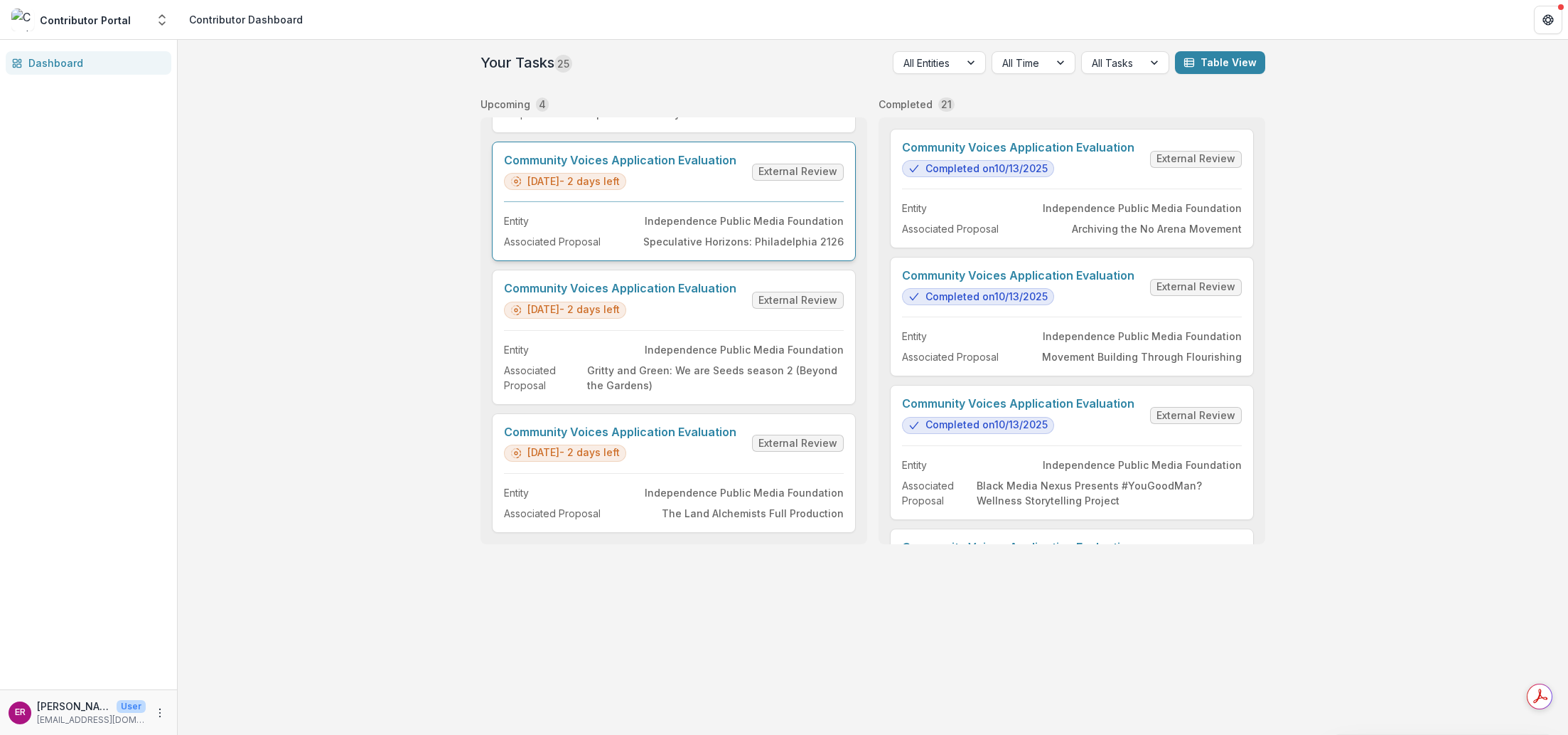
click at [678, 154] on link "Community Voices Application Evaluation" at bounding box center [620, 161] width 233 height 13
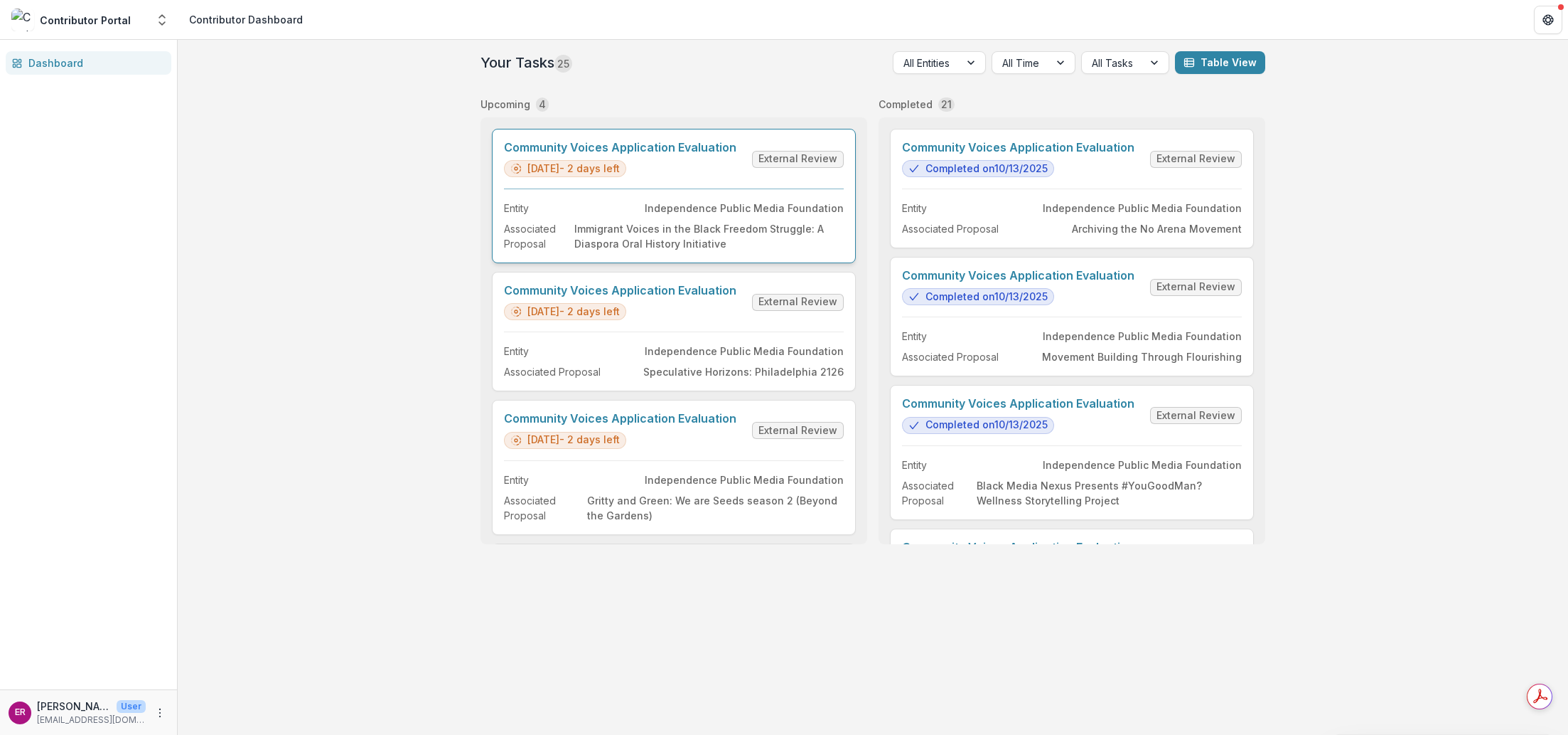
click at [680, 145] on link "Community Voices Application Evaluation" at bounding box center [620, 147] width 233 height 13
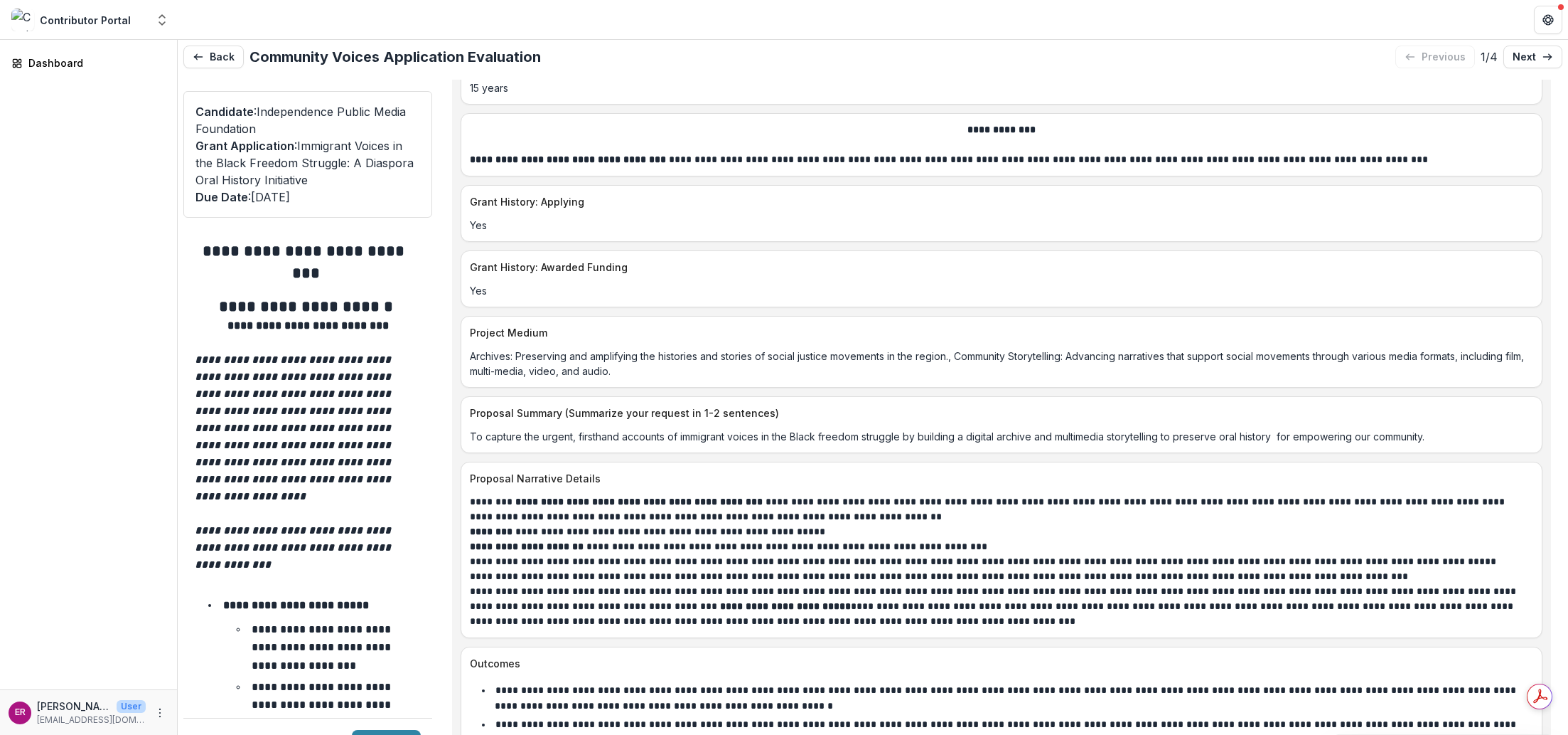
scroll to position [6045, 0]
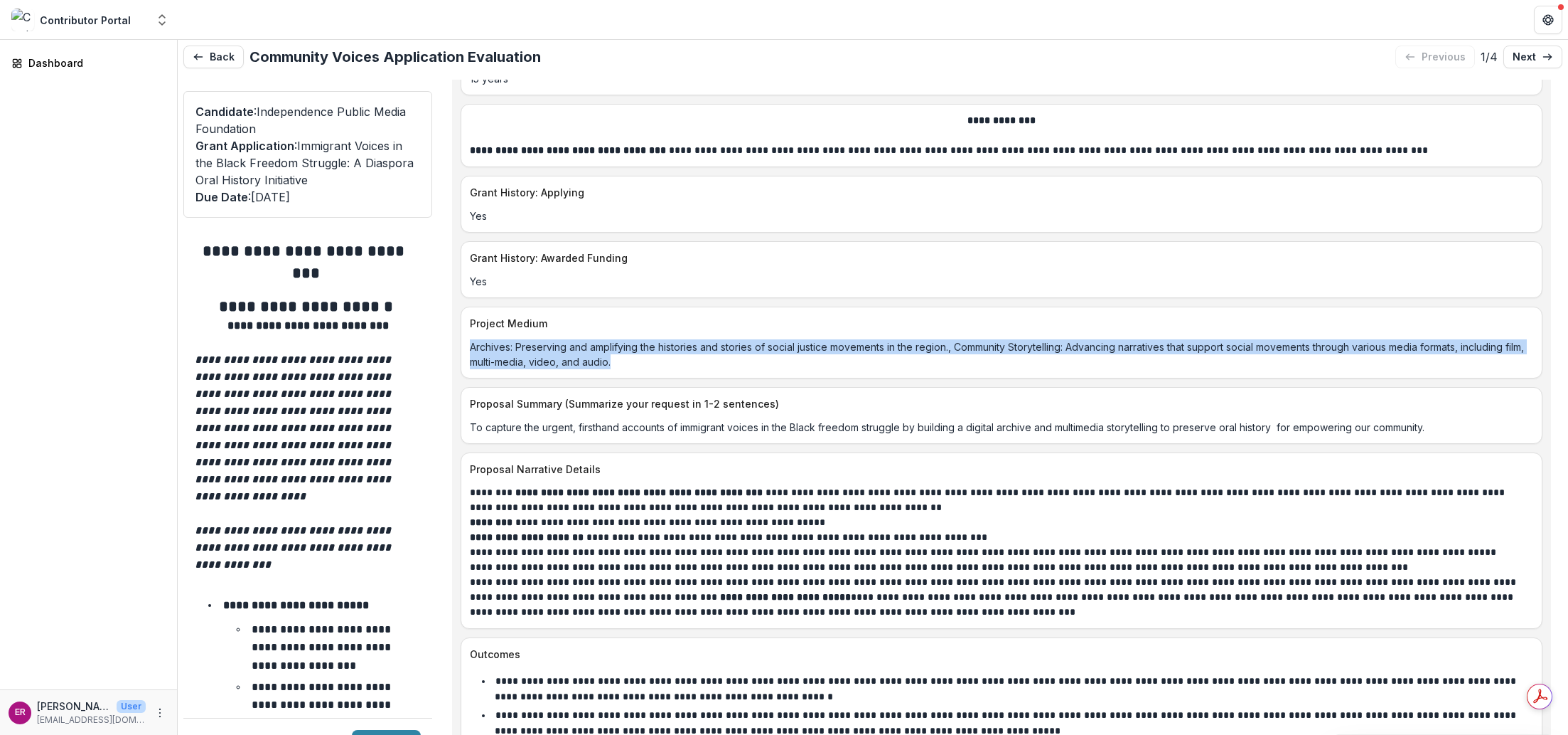
drag, startPoint x: 648, startPoint y: 325, endPoint x: 463, endPoint y: 316, distance: 185.2
click at [463, 339] on div "Archives: Preserving and amplifying the histories and stories of social justice…" at bounding box center [1001, 354] width 1080 height 30
copy p "Archives: Preserving and amplifying the histories and stories of social justice…"
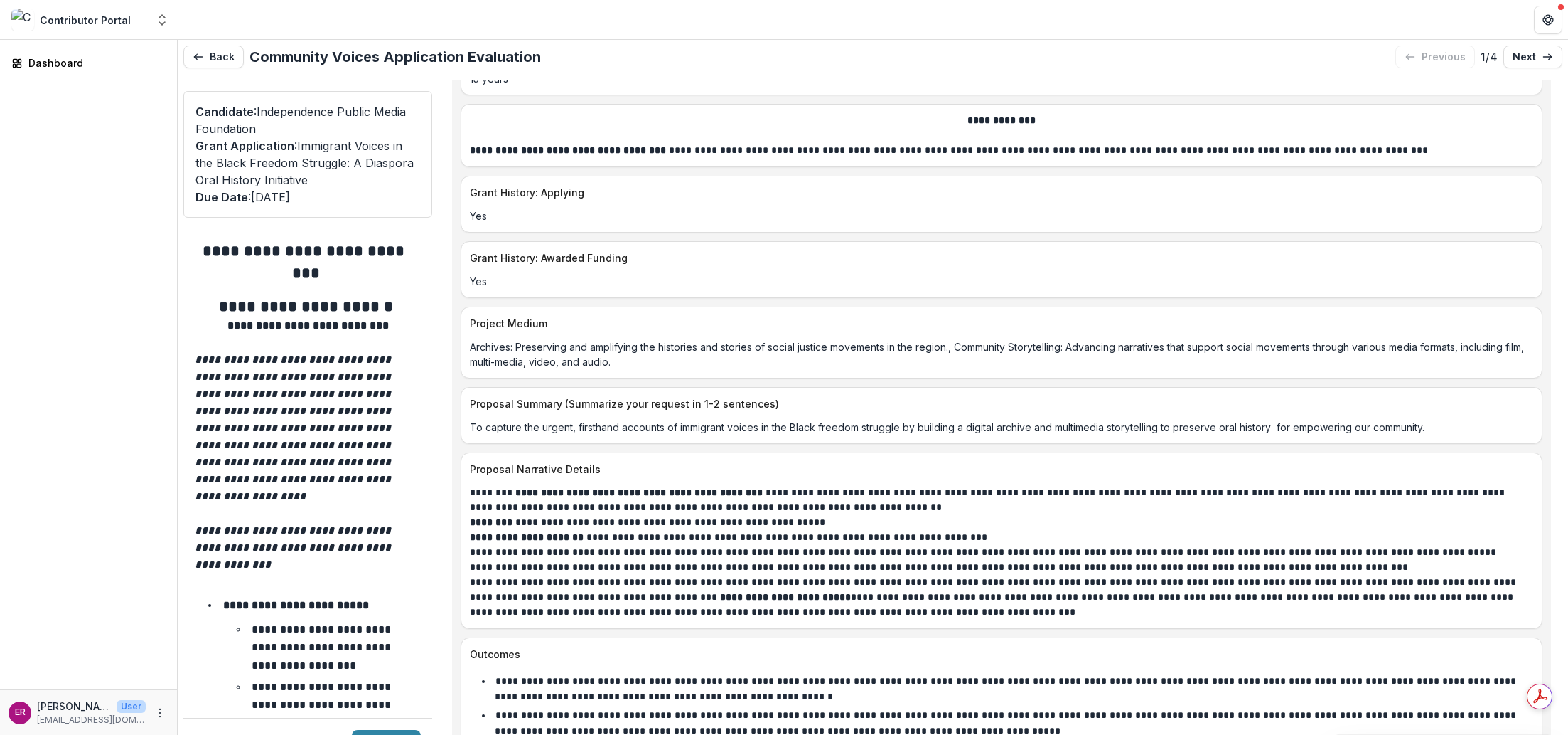
click at [475, 400] on div "Proposal Summary (Summarize your request in 1-2 sentences) To capture the urgen…" at bounding box center [1001, 415] width 1082 height 57
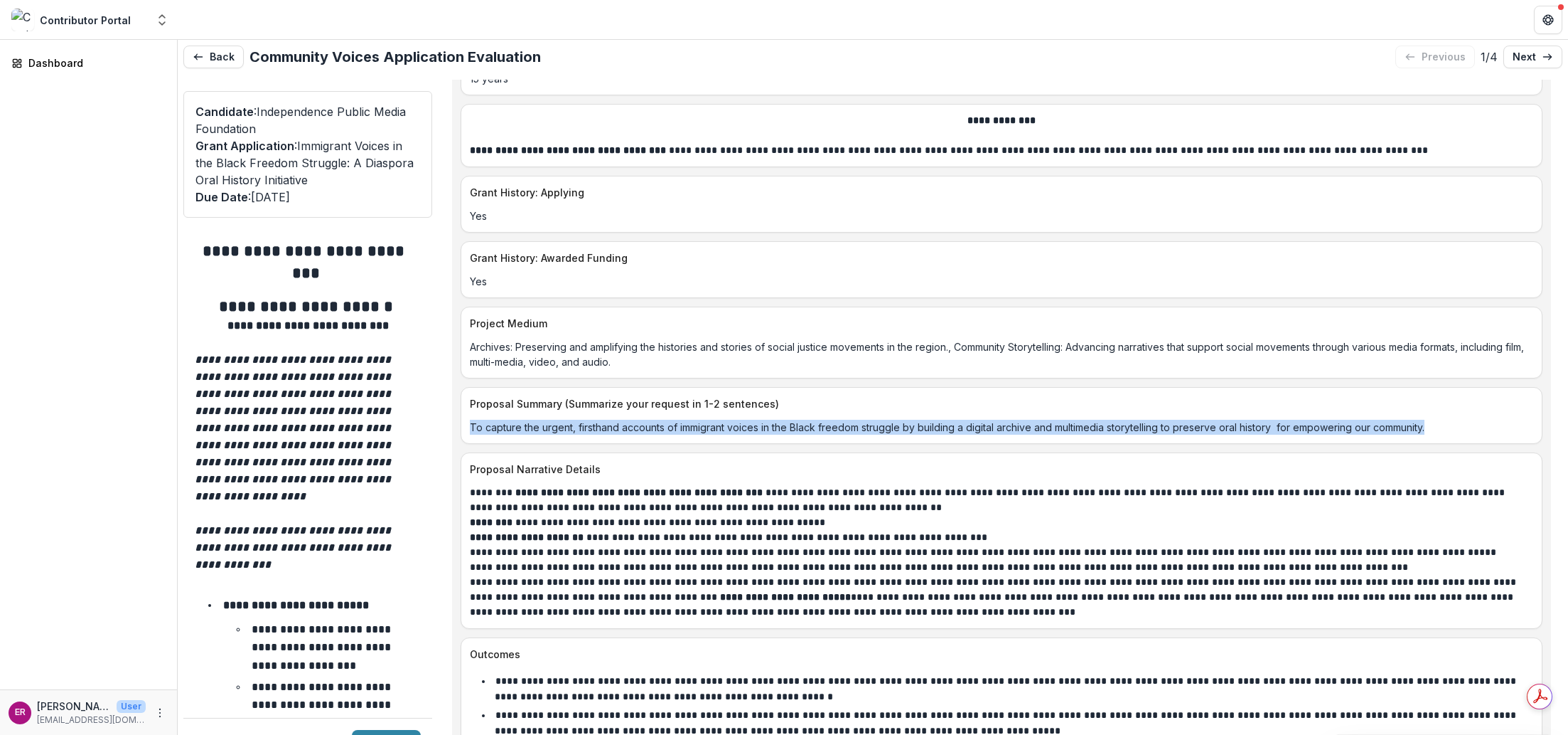
drag, startPoint x: 469, startPoint y: 392, endPoint x: 1436, endPoint y: 386, distance: 967.0
click at [1046, 420] on p "To capture the urgent, firsthand accounts of immigrant voices in the Black free…" at bounding box center [1001, 427] width 1064 height 15
copy p "To capture the urgent, firsthand accounts of immigrant voices in the Black free…"
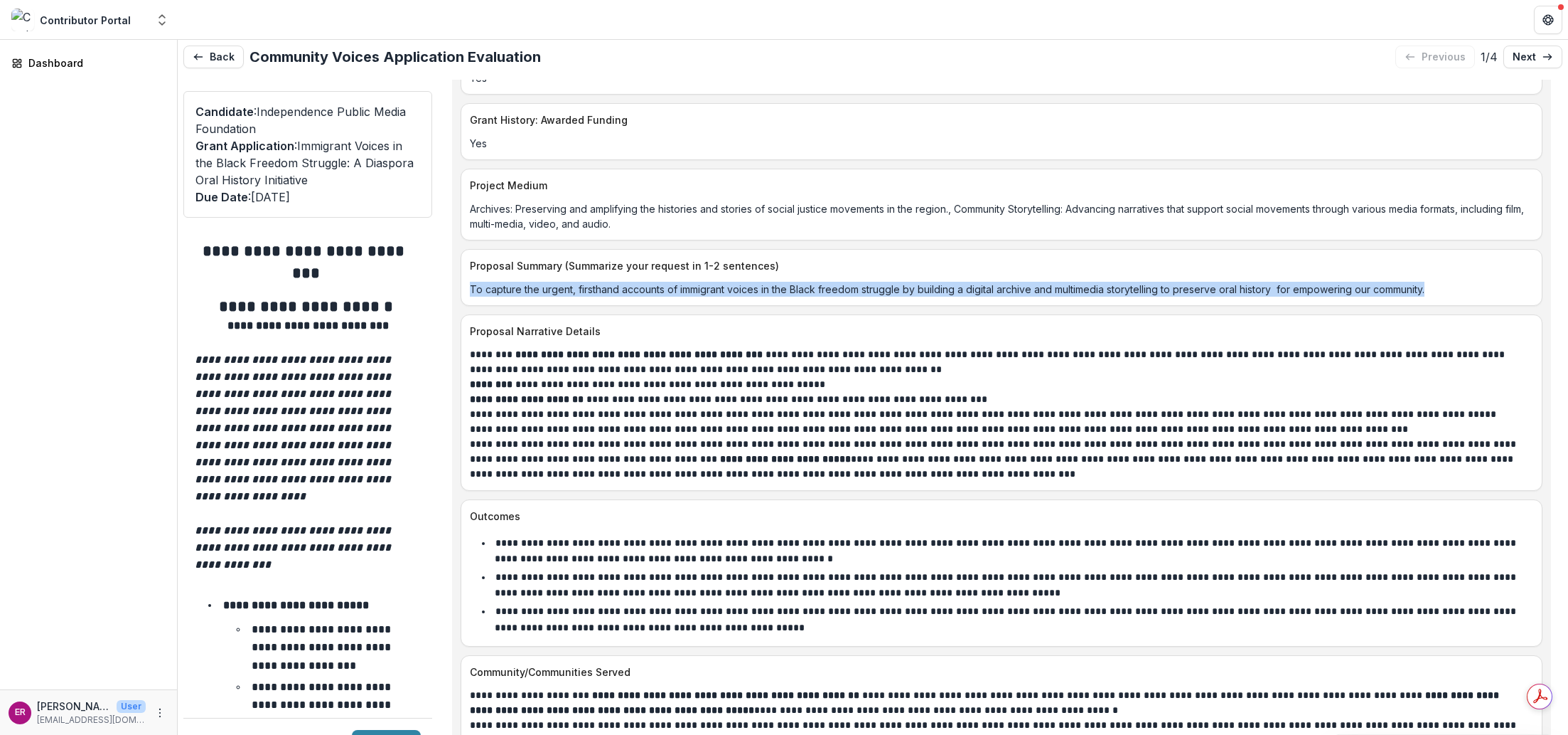
scroll to position [6187, 0]
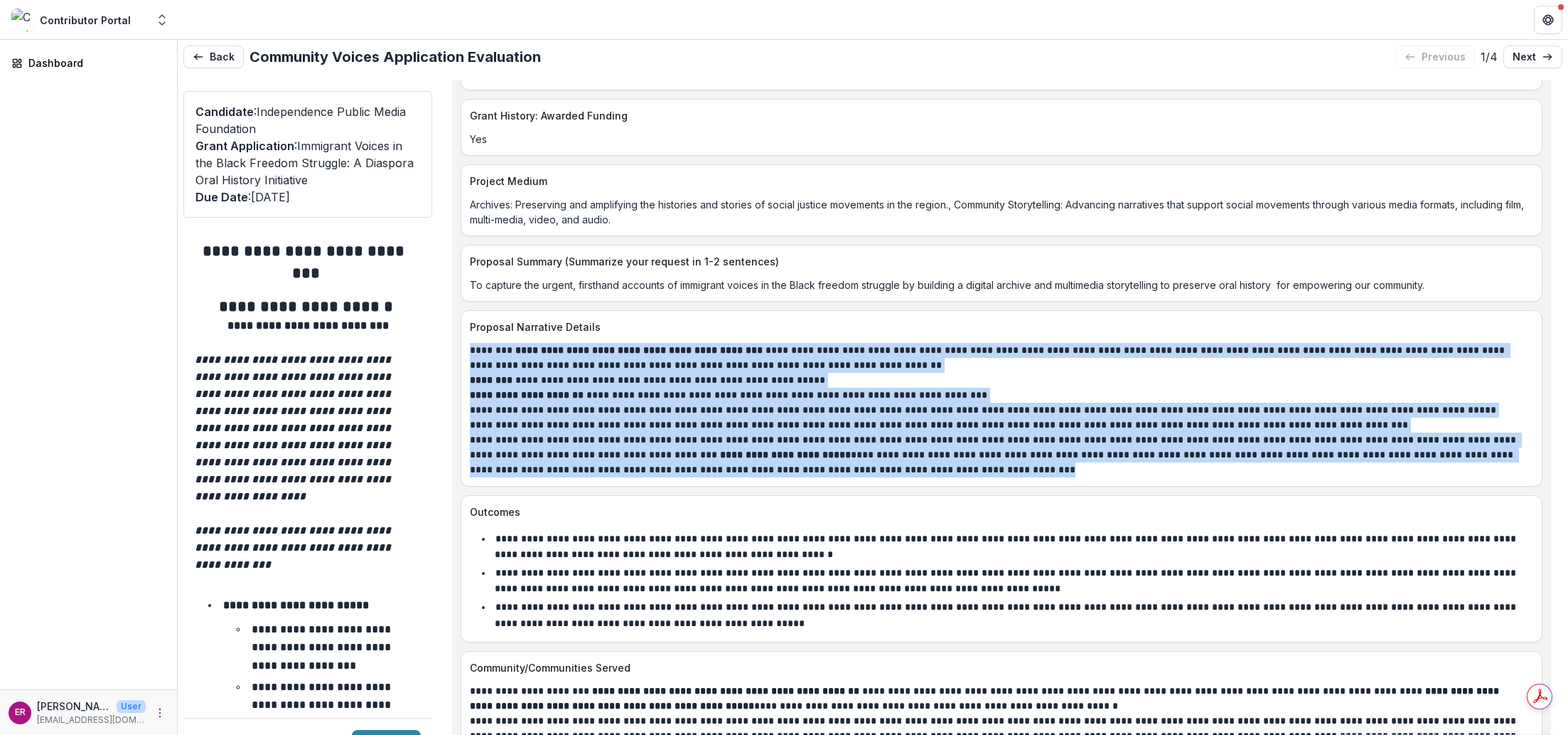
drag, startPoint x: 849, startPoint y: 433, endPoint x: 471, endPoint y: 315, distance: 396.0
click at [471, 343] on div "**********" at bounding box center [1001, 410] width 1064 height 135
copy div "**********"
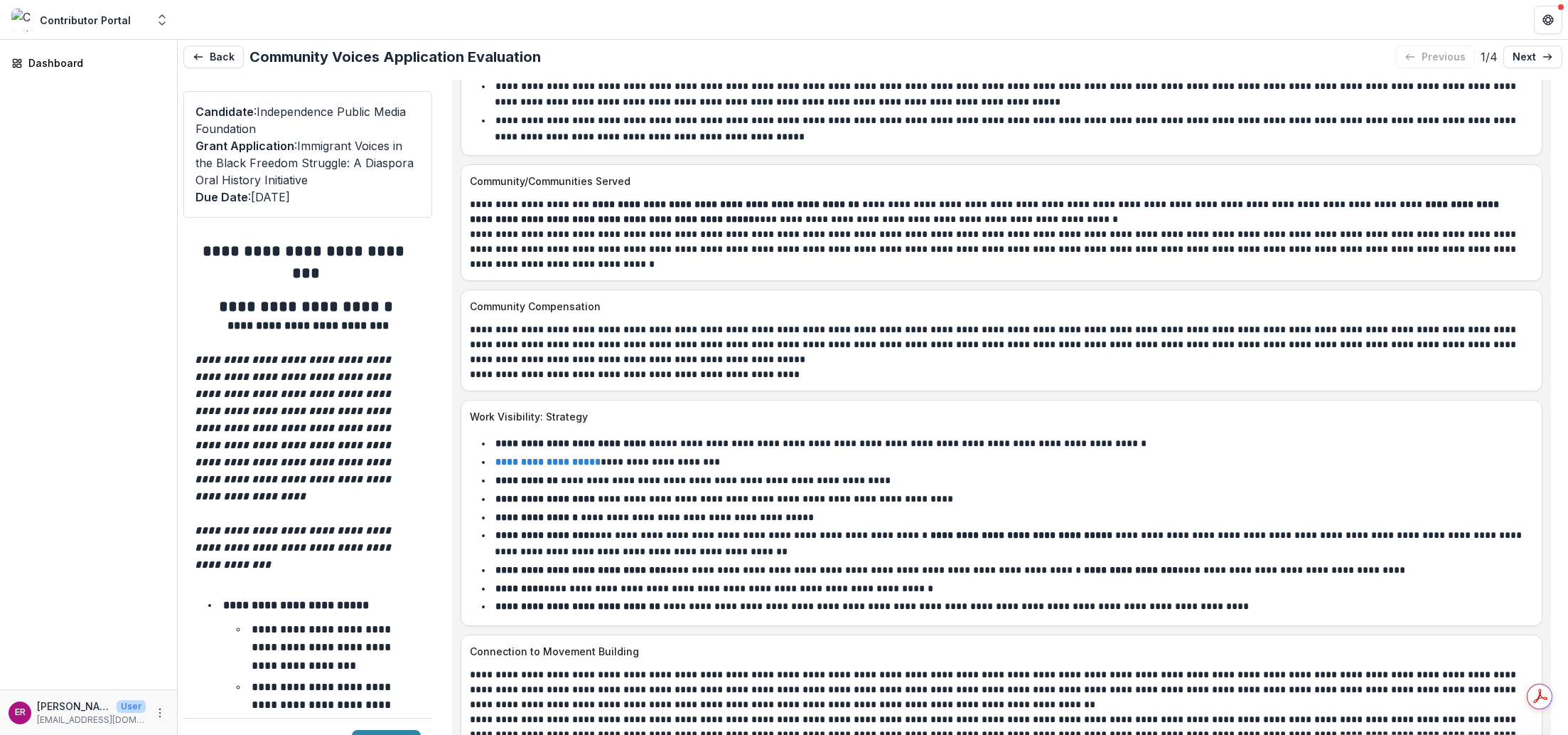
scroll to position [6898, 0]
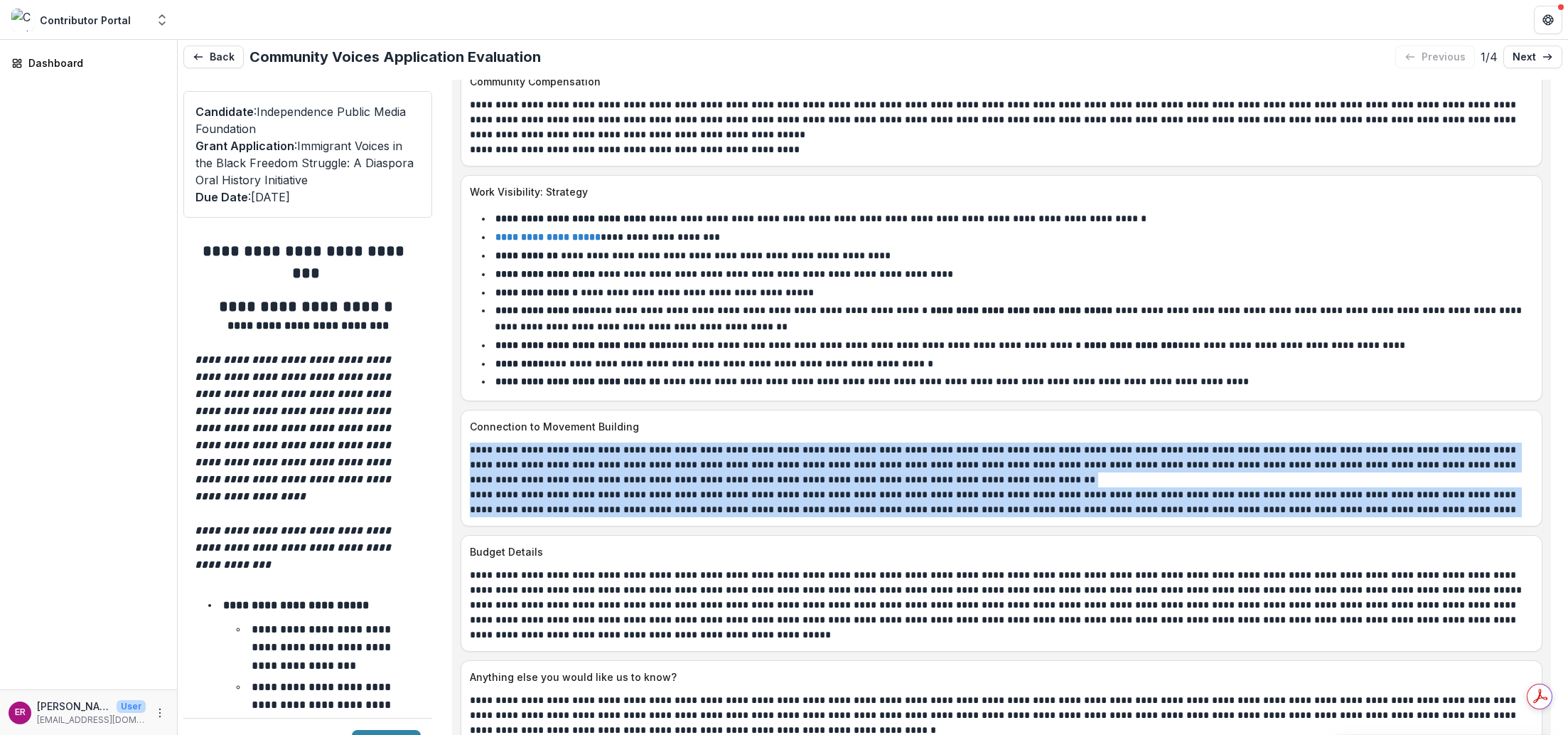
drag, startPoint x: 469, startPoint y: 407, endPoint x: 1532, endPoint y: 471, distance: 1064.9
click at [1046, 471] on div "**********" at bounding box center [1001, 479] width 1080 height 75
copy div "**********"
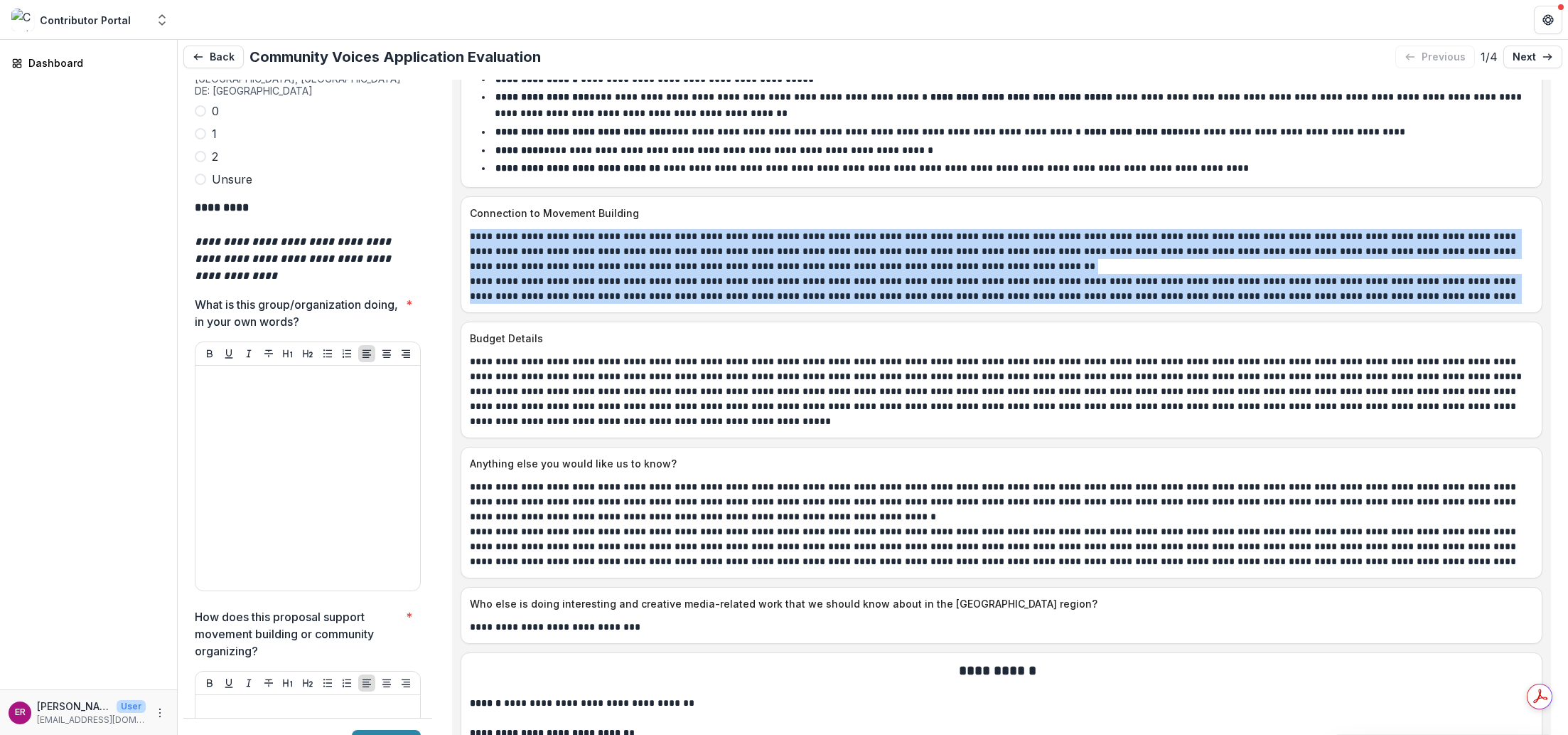
scroll to position [4196, 0]
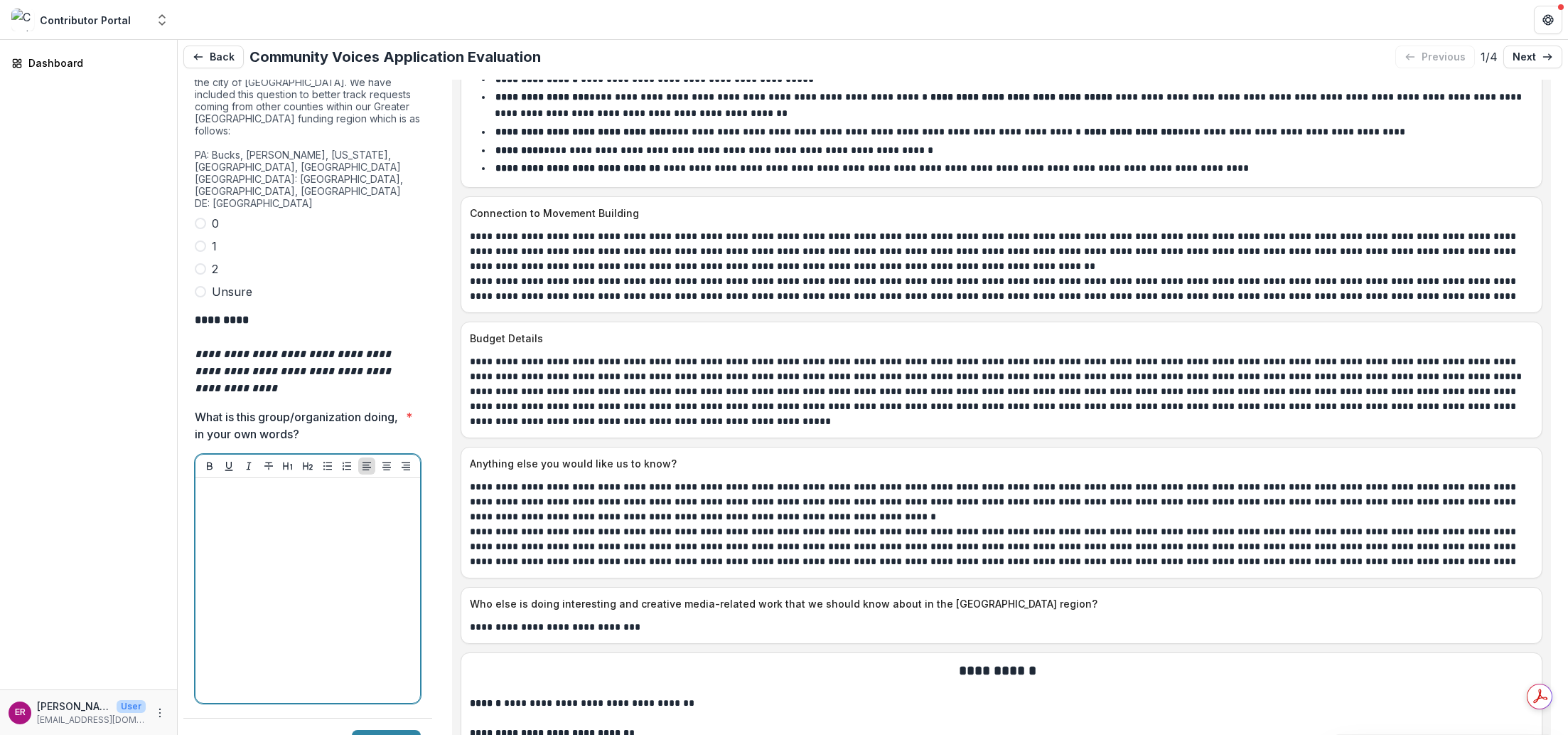
click at [222, 484] on div at bounding box center [308, 590] width 214 height 214
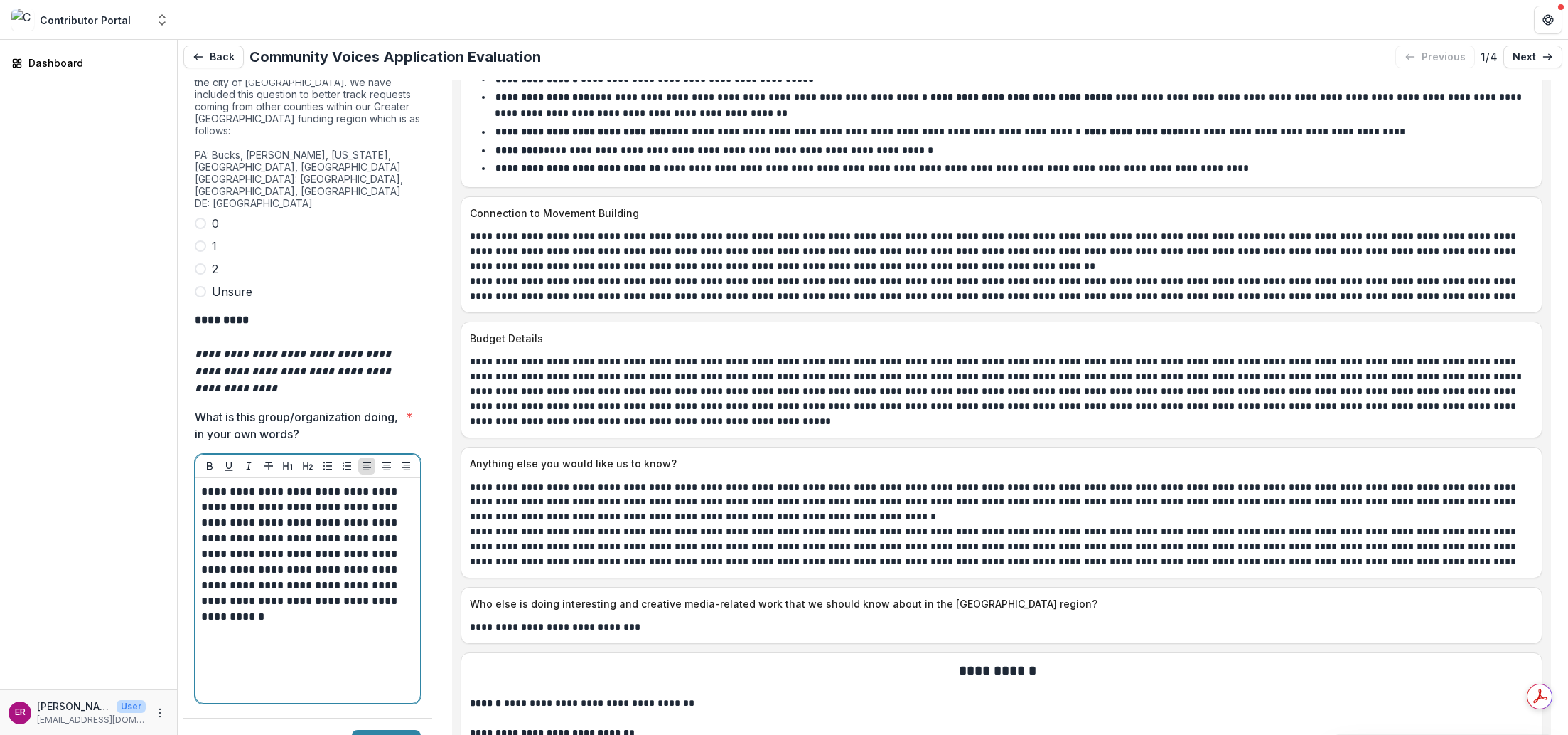
click at [297, 484] on p "**********" at bounding box center [305, 553] width 209 height 140
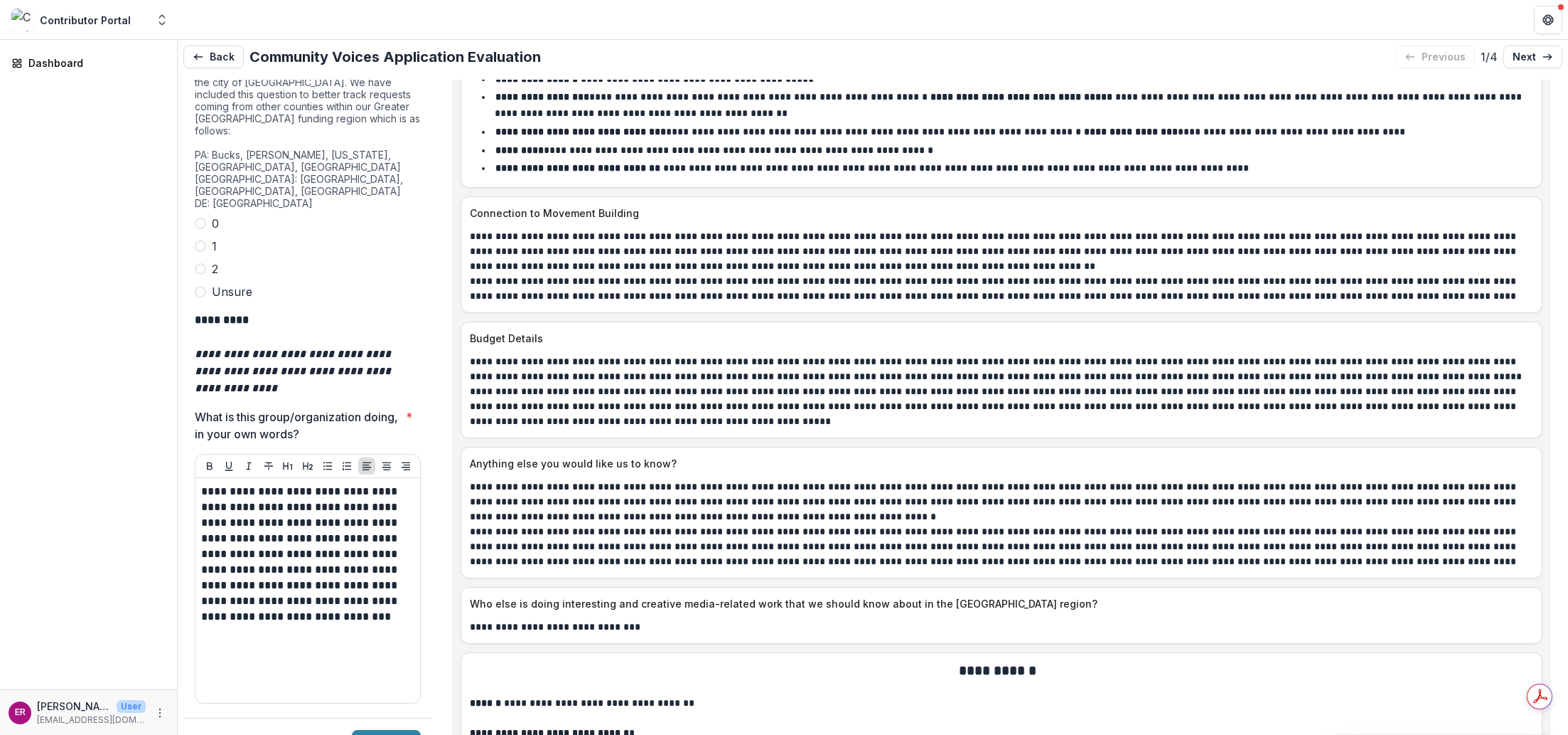
scroll to position [4409, 0]
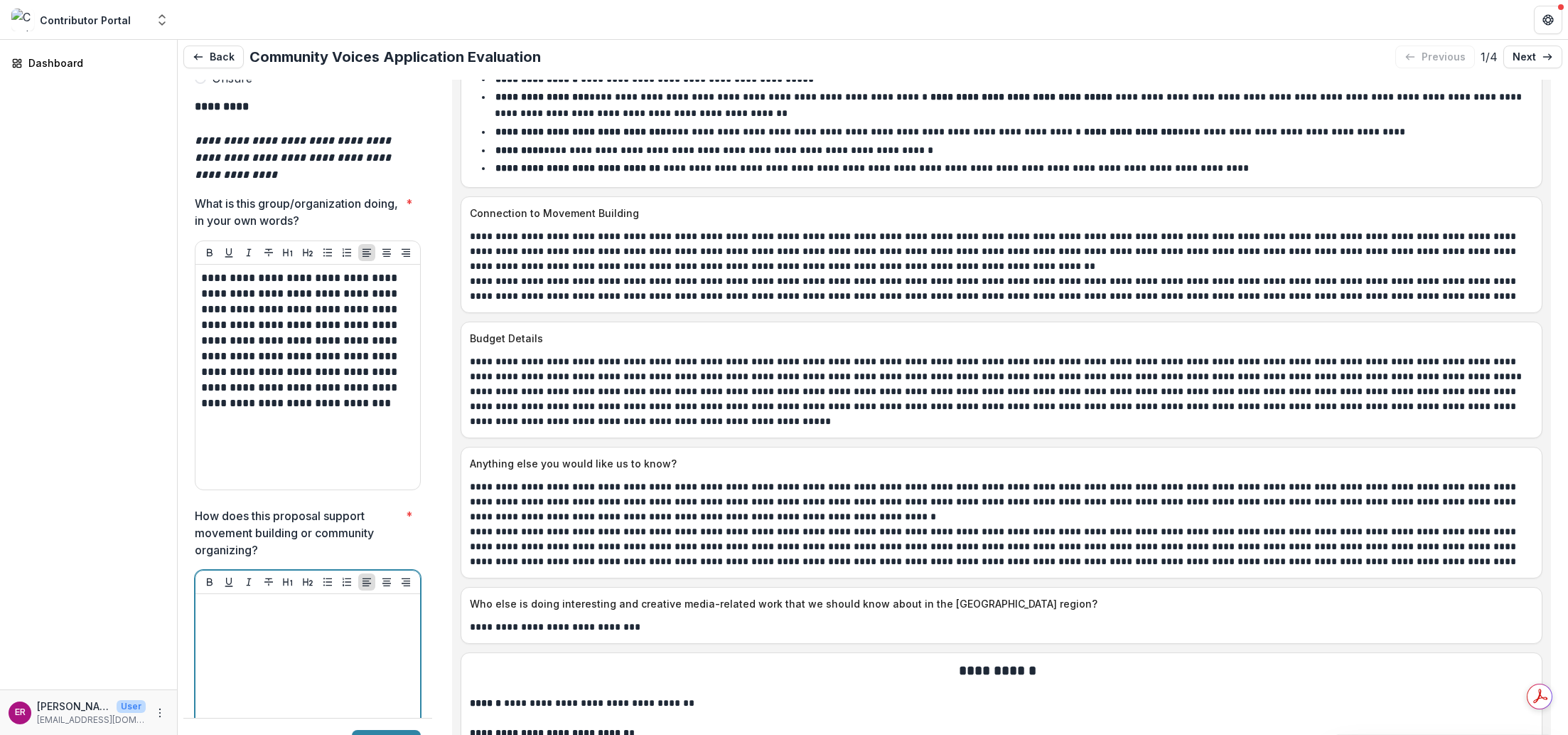
click at [242, 600] on div at bounding box center [308, 706] width 214 height 214
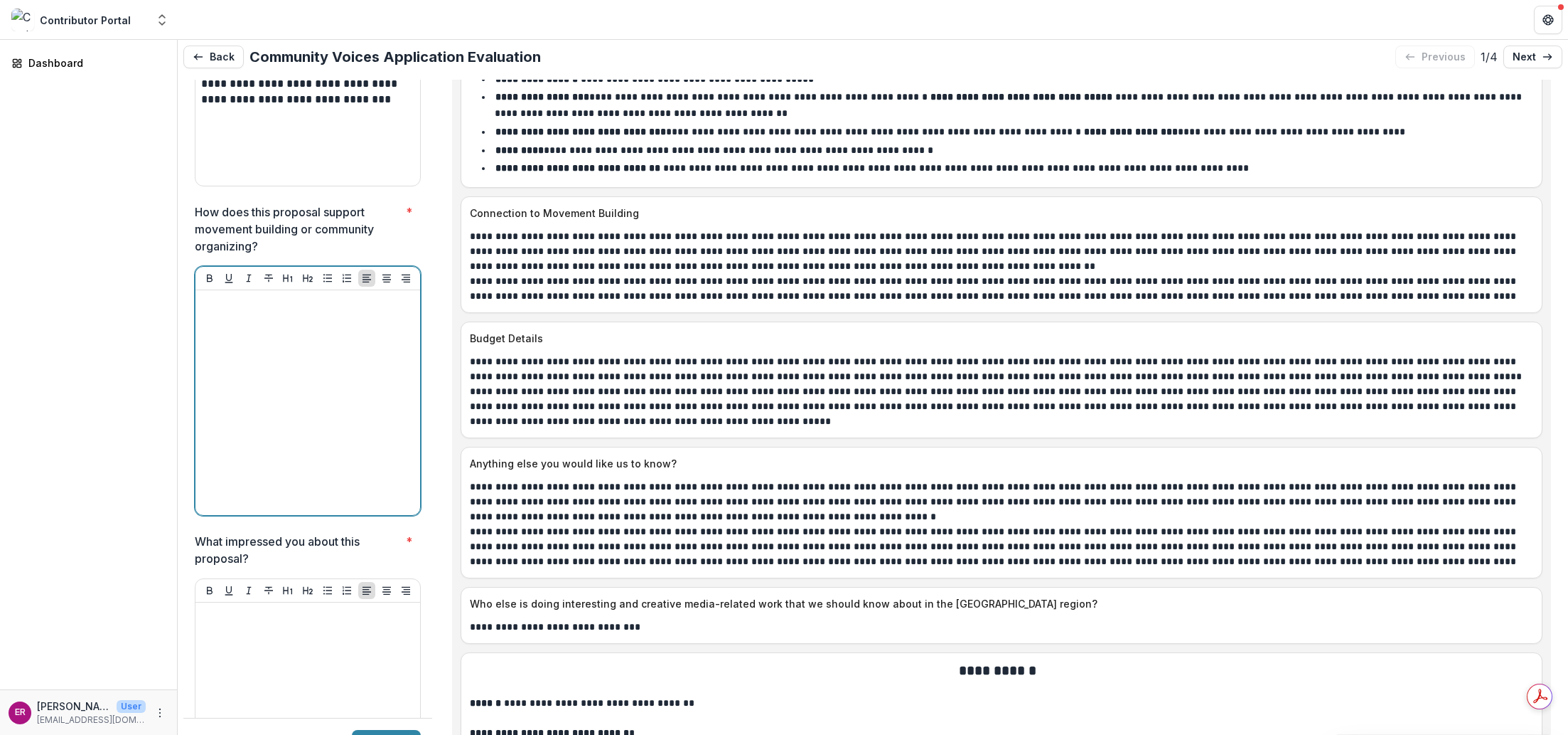
scroll to position [4765, 0]
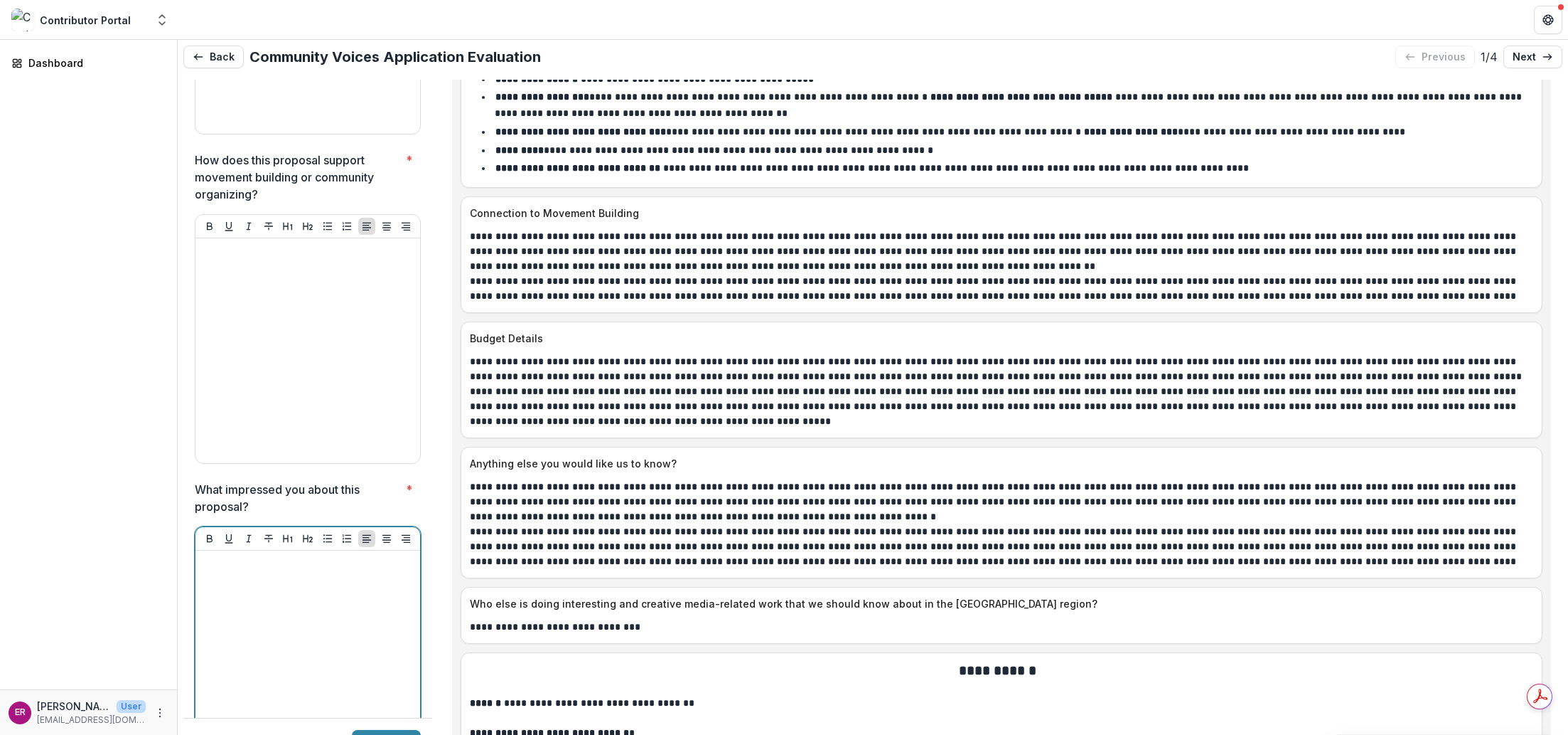
click at [224, 556] on p at bounding box center [308, 563] width 214 height 16
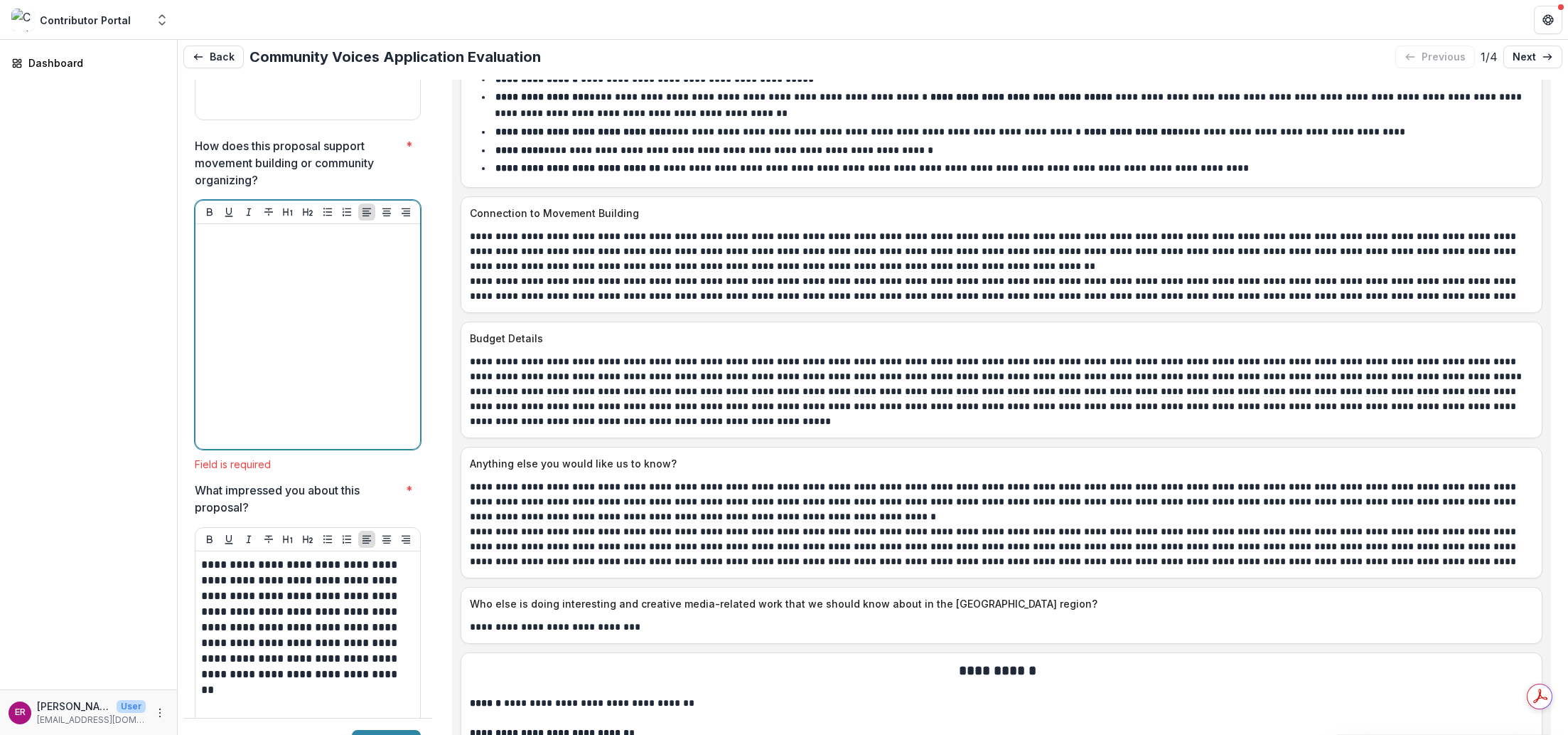
click at [230, 230] on div at bounding box center [308, 336] width 214 height 214
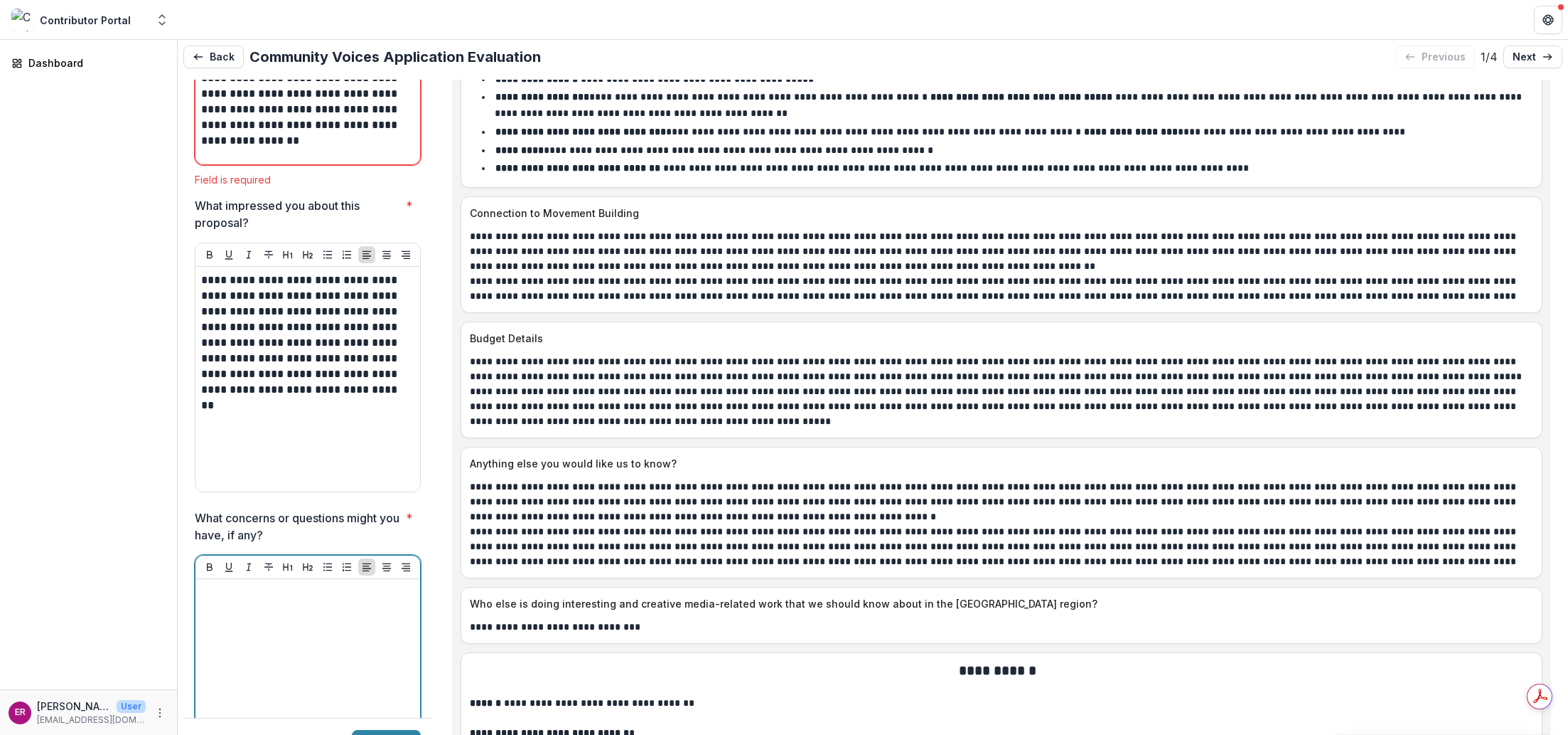
scroll to position [5049, 0]
click at [310, 584] on div at bounding box center [308, 690] width 214 height 214
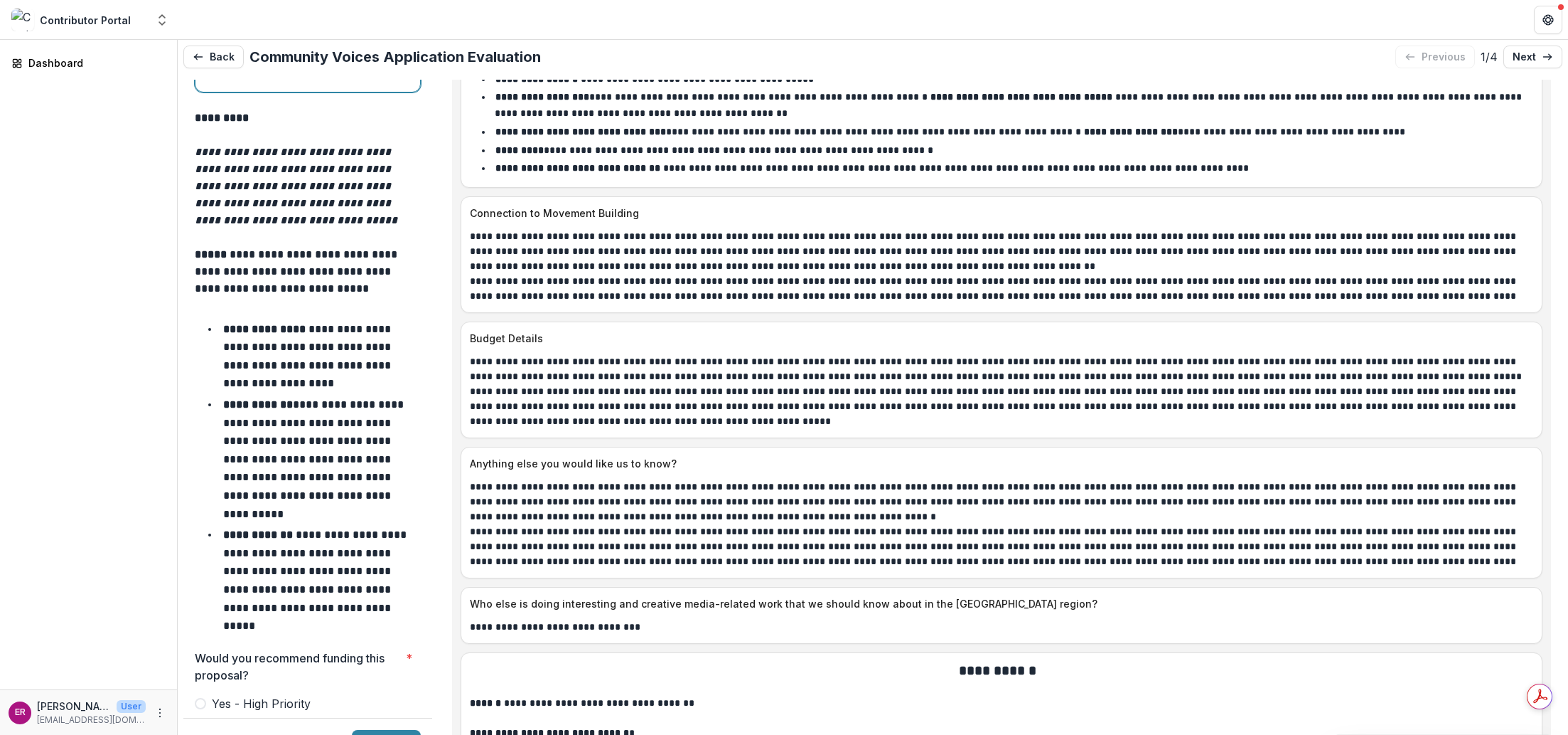
scroll to position [5973, 0]
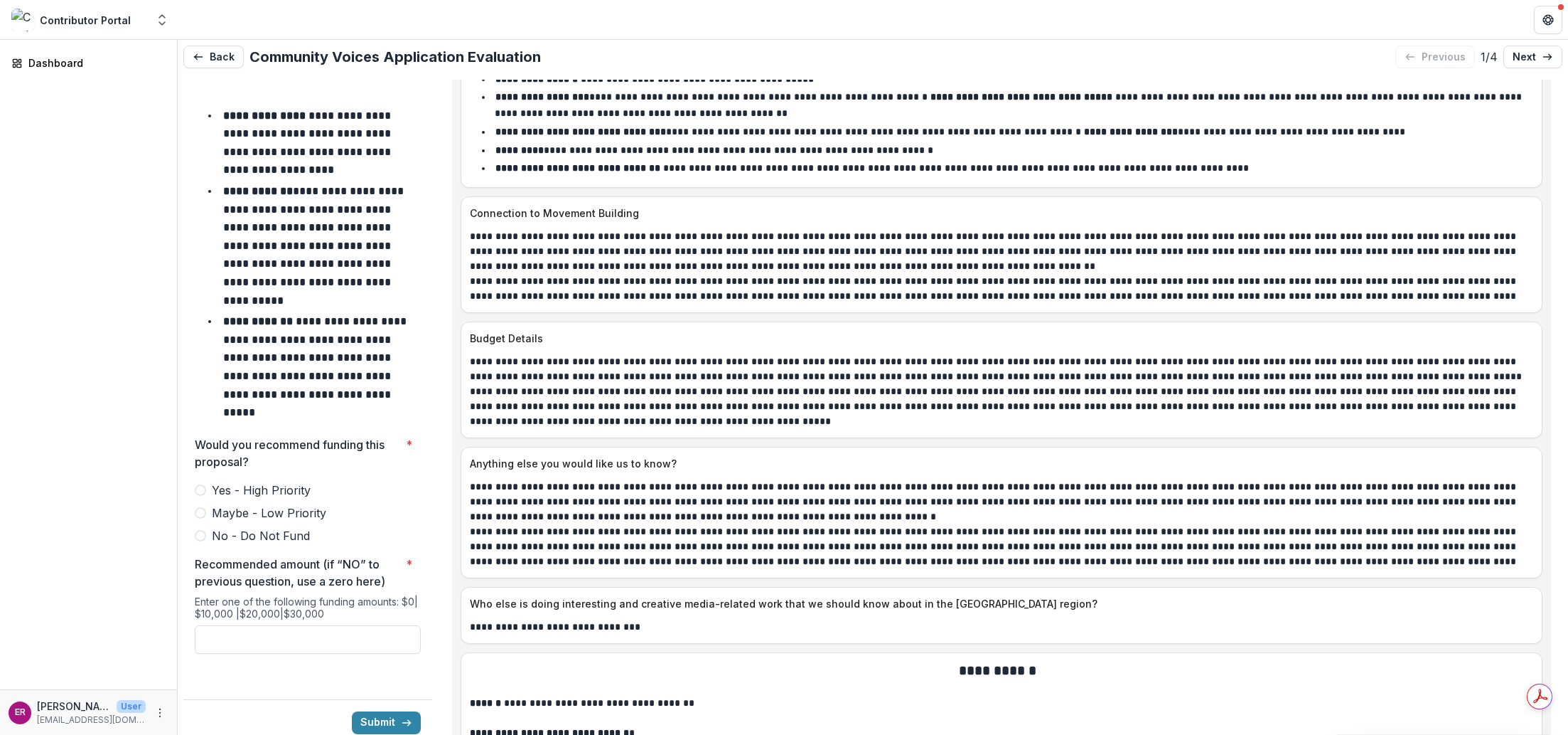
click at [200, 484] on span at bounding box center [201, 490] width 12 height 12
click at [294, 625] on input "Recommended amount (if “NO” to previous question, use a zero here) *" at bounding box center [308, 639] width 226 height 29
type input "*******"
click at [380, 711] on button "Submit" at bounding box center [387, 722] width 69 height 23
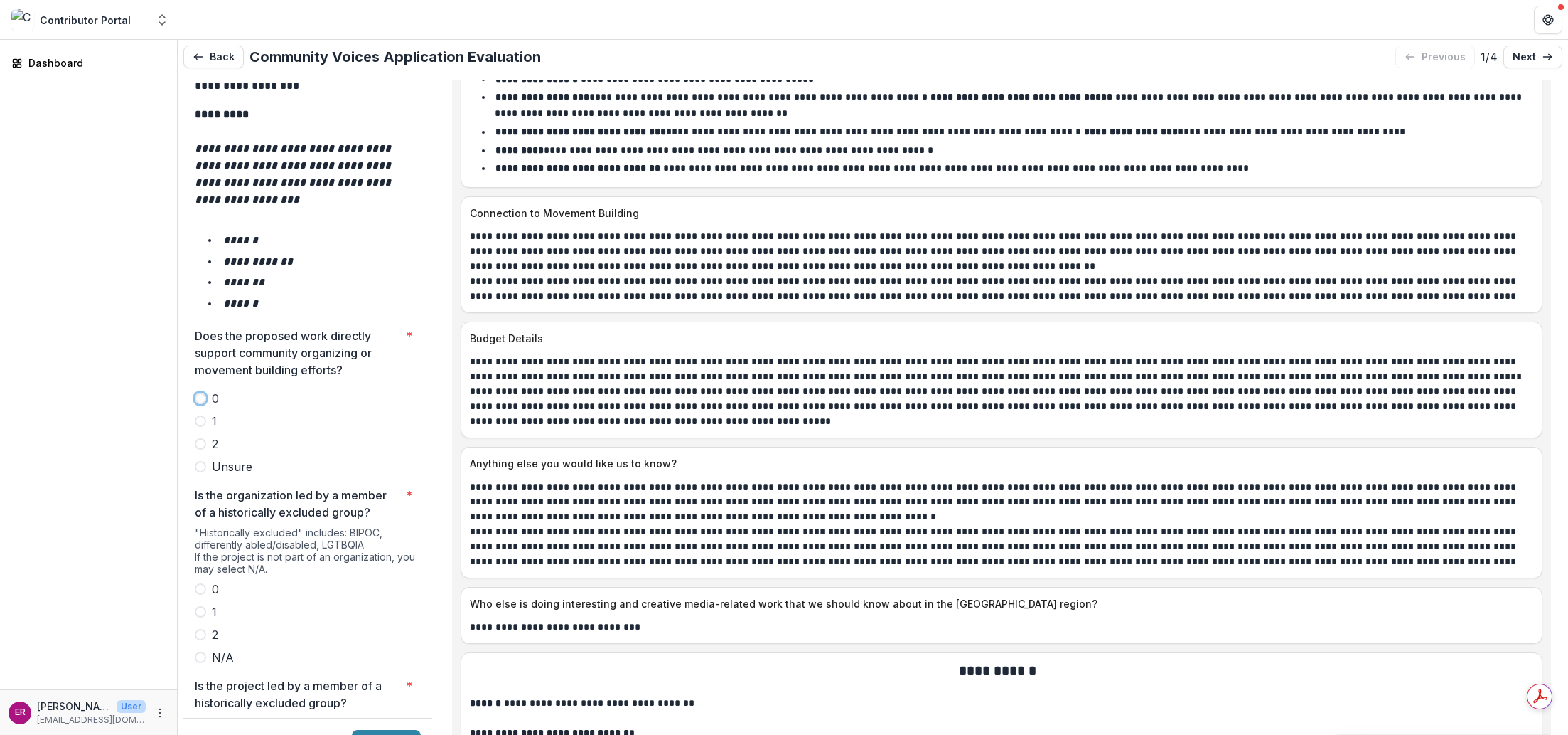
scroll to position [2425, 0]
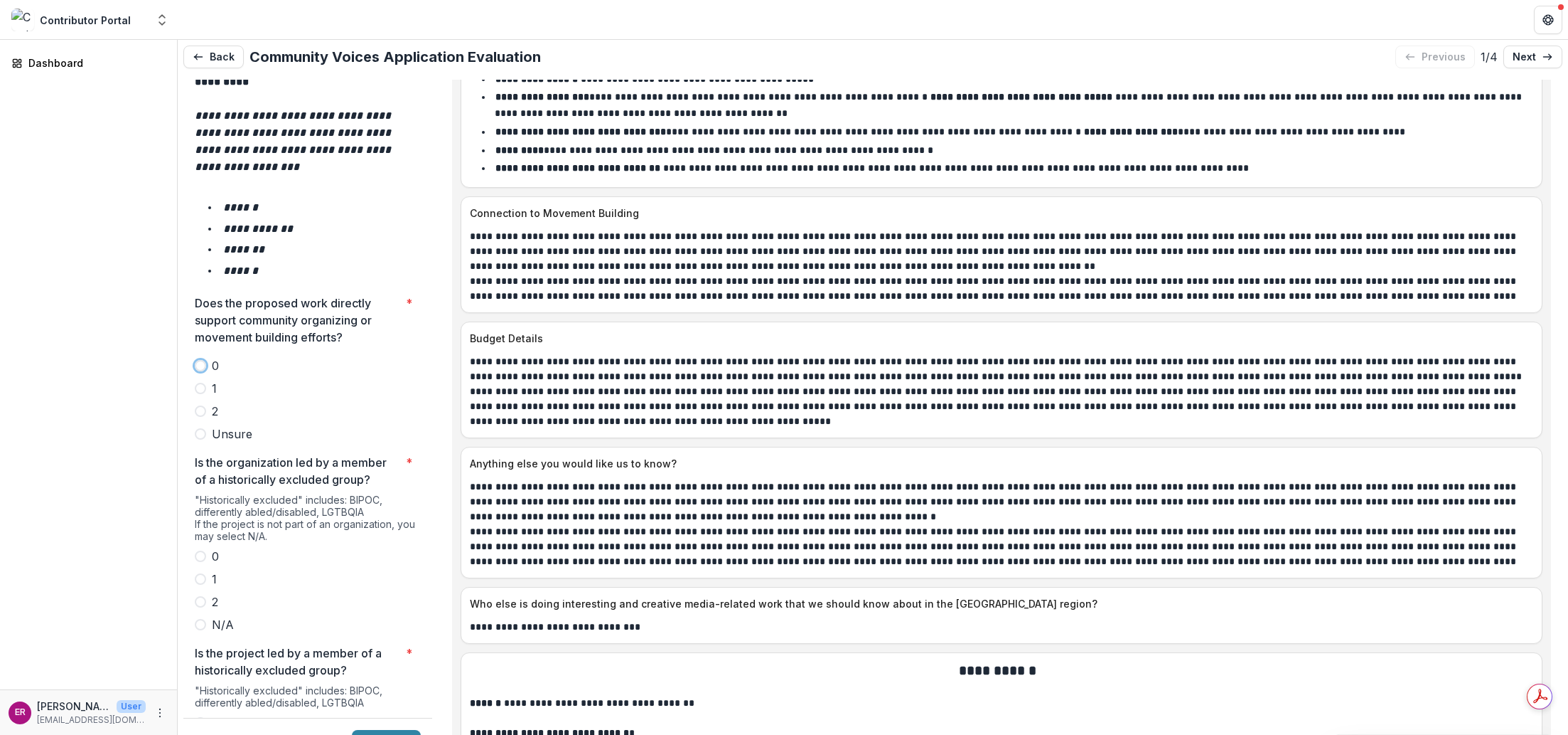
click at [200, 405] on span at bounding box center [201, 411] width 12 height 12
click at [203, 596] on span at bounding box center [201, 602] width 12 height 12
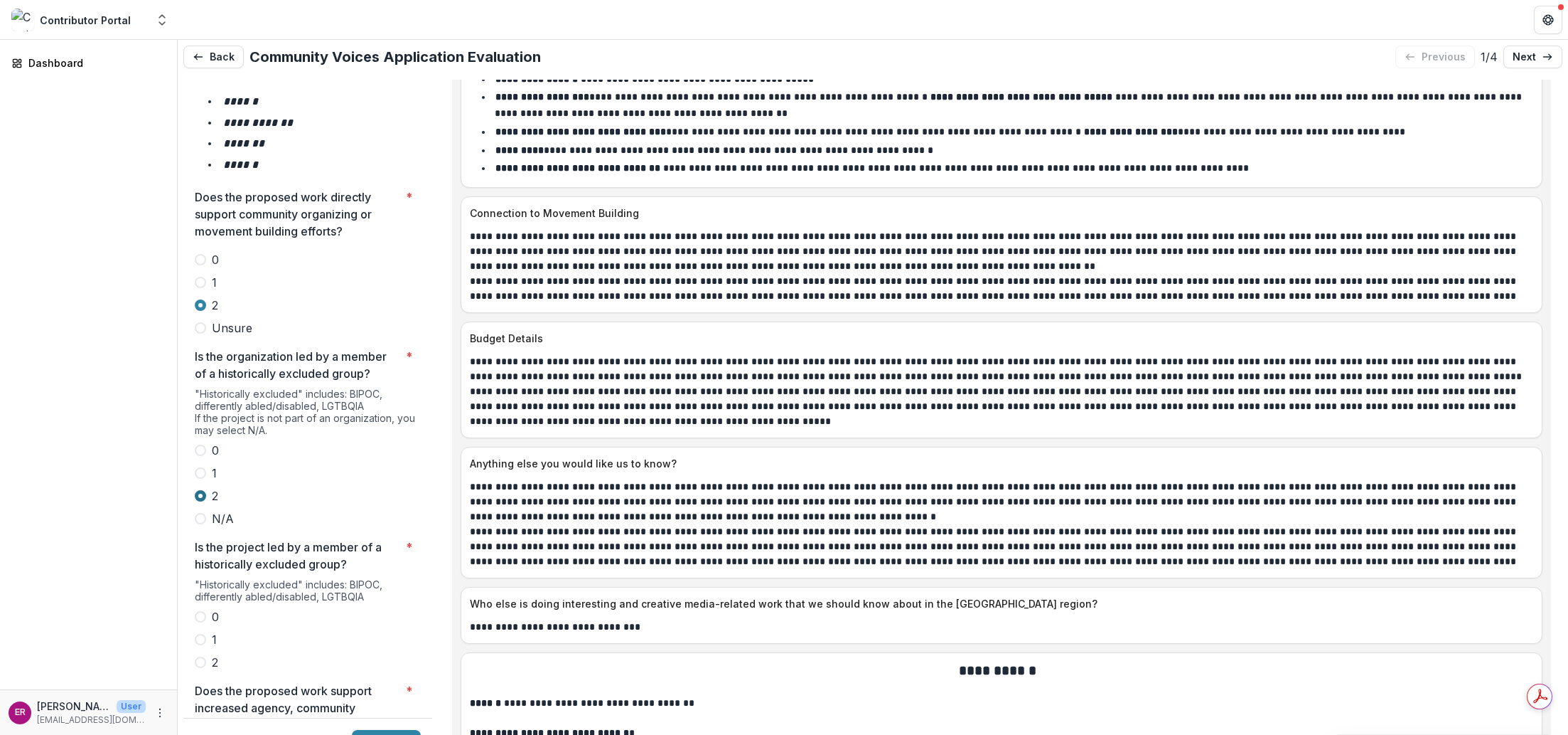
scroll to position [2638, 0]
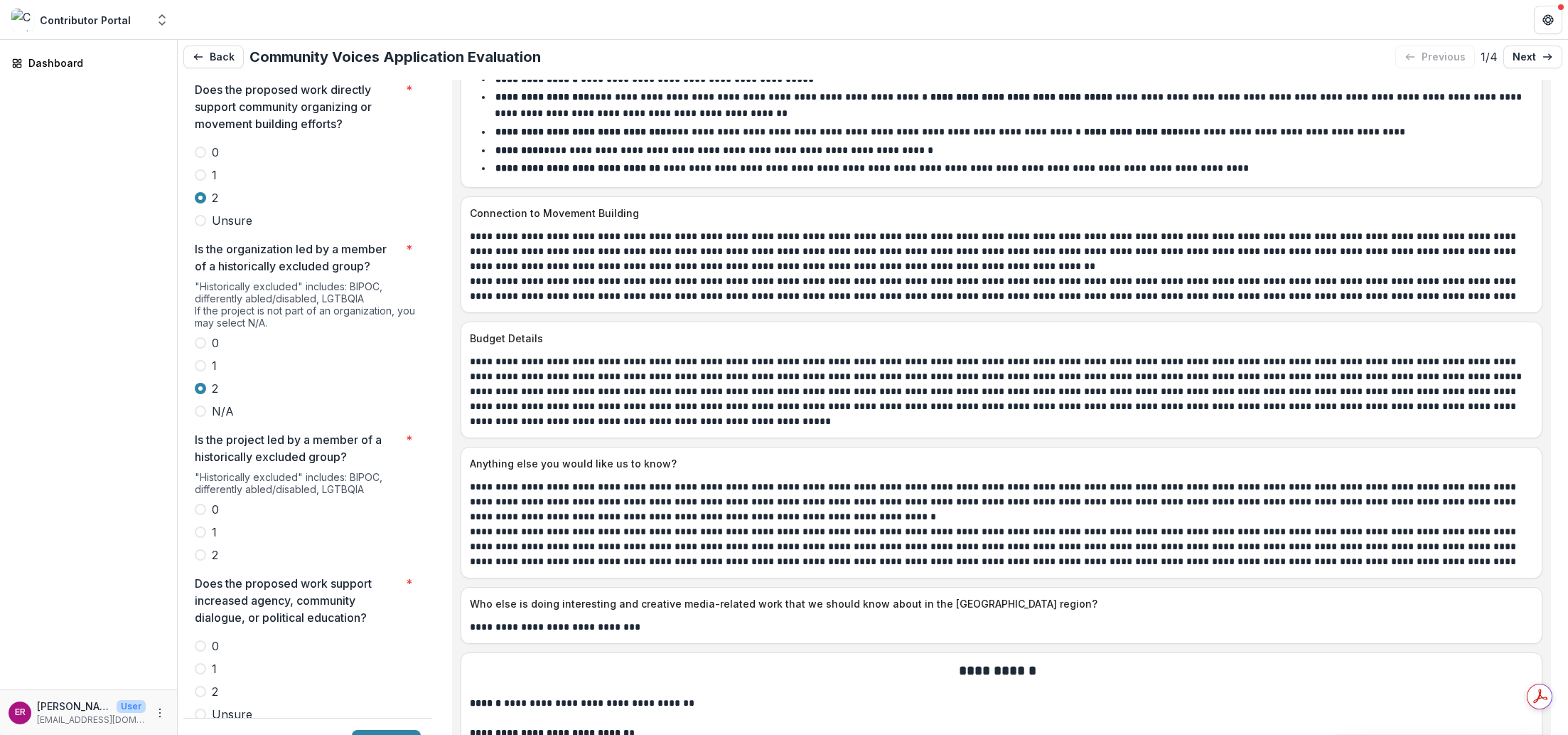
click at [202, 549] on span at bounding box center [201, 555] width 12 height 12
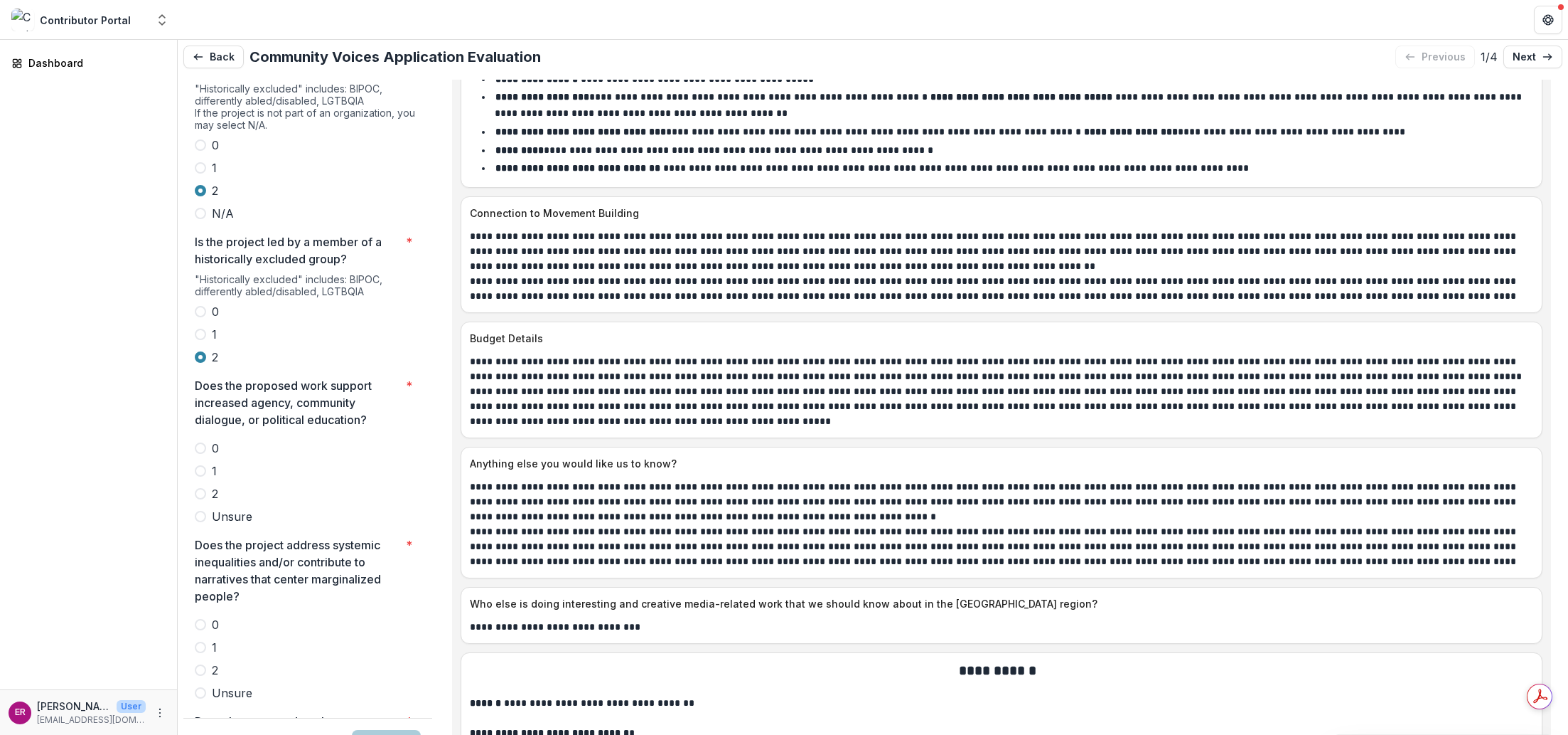
scroll to position [2852, 0]
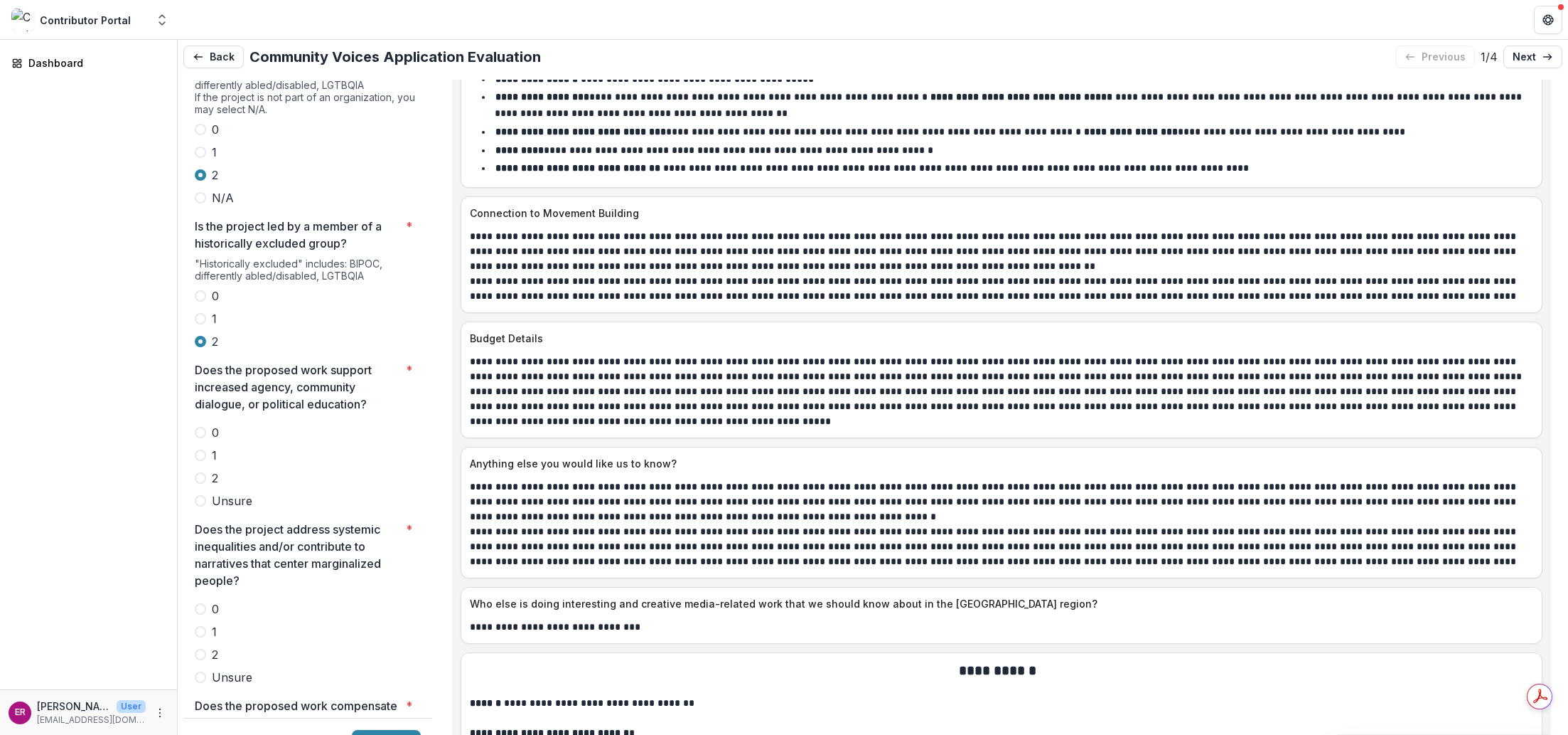
click at [200, 473] on span at bounding box center [201, 479] width 12 height 12
click at [200, 648] on span at bounding box center [201, 654] width 12 height 12
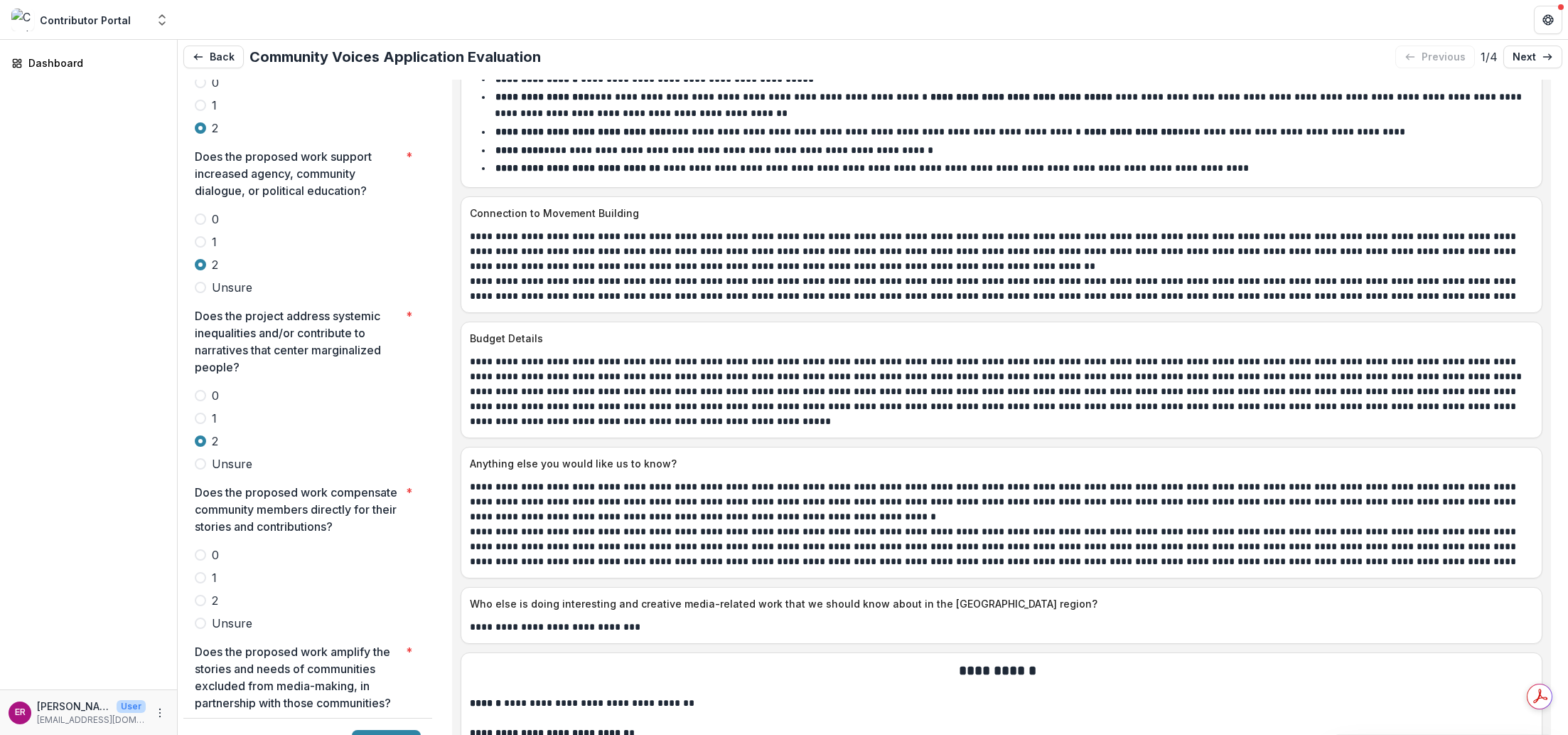
click at [200, 595] on span at bounding box center [201, 600] width 12 height 12
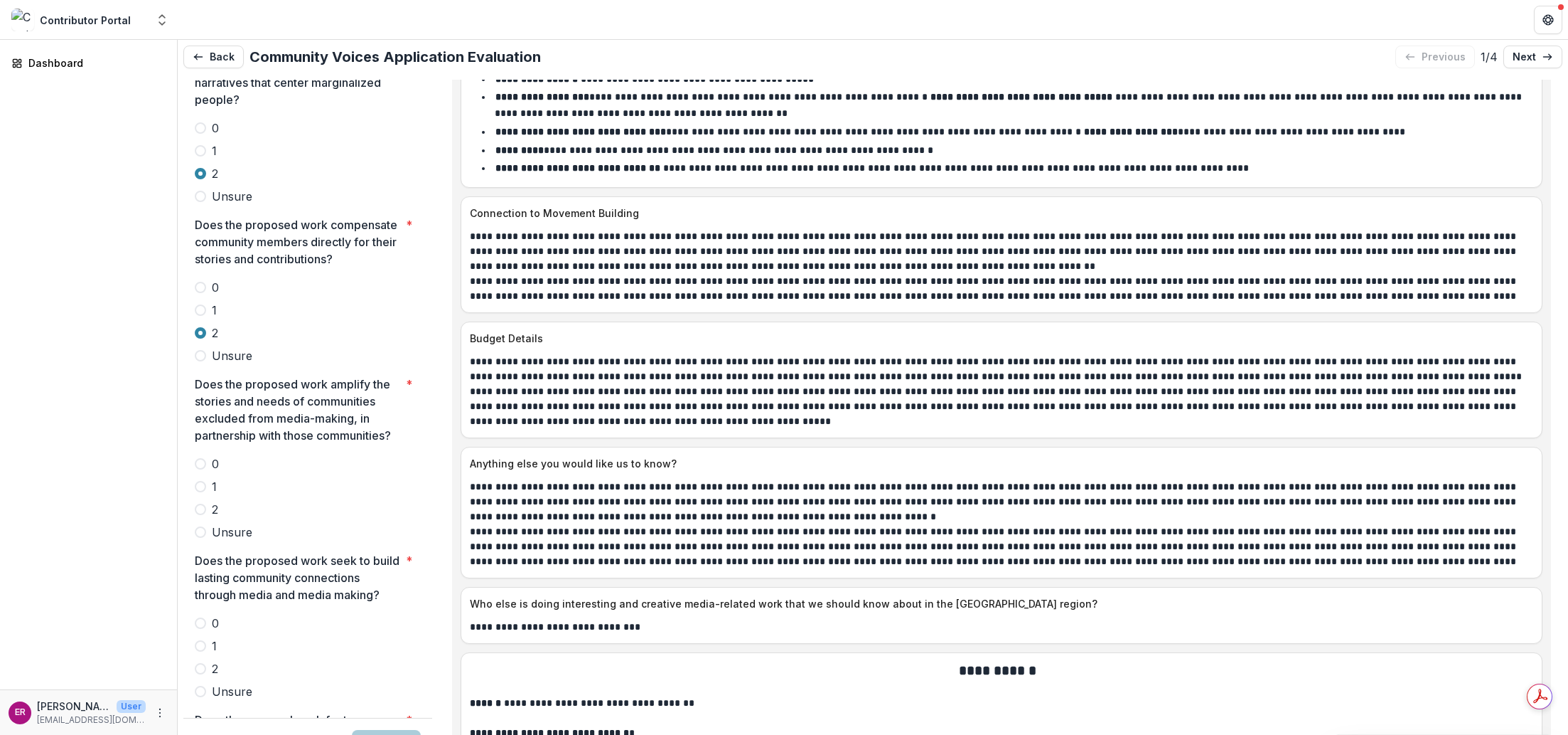
scroll to position [3350, 0]
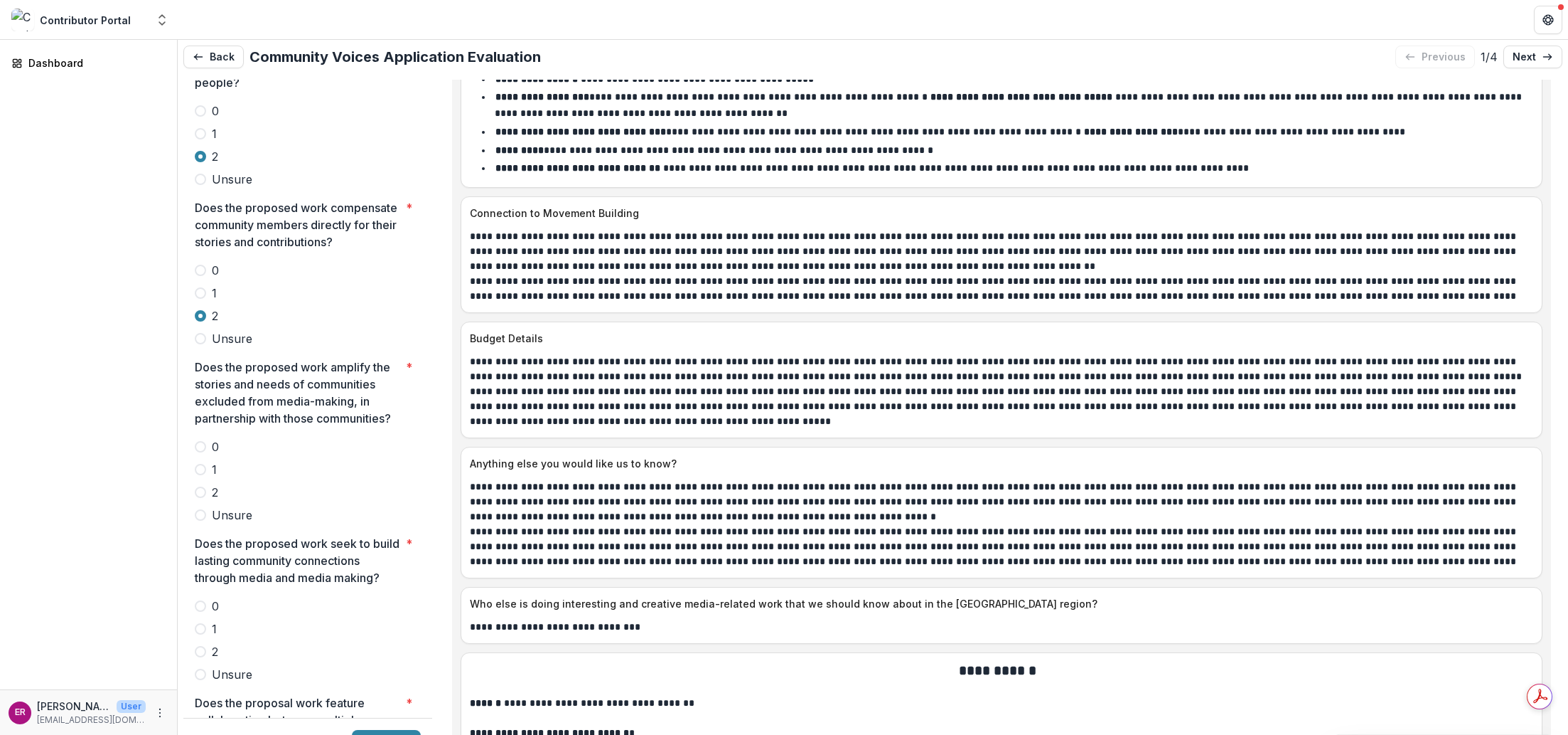
click at [202, 486] on span at bounding box center [201, 492] width 12 height 12
click at [200, 646] on span at bounding box center [201, 652] width 12 height 12
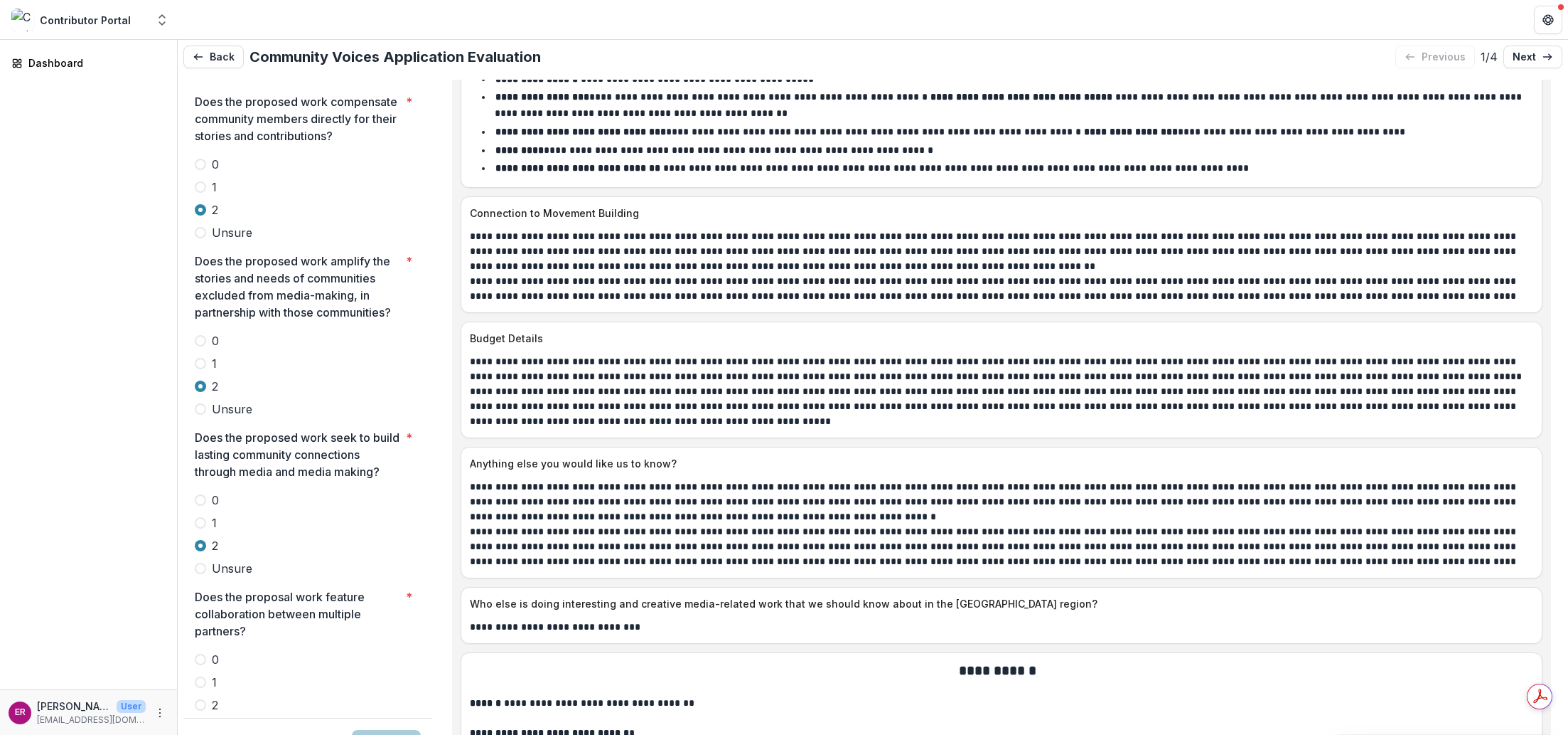
scroll to position [3563, 0]
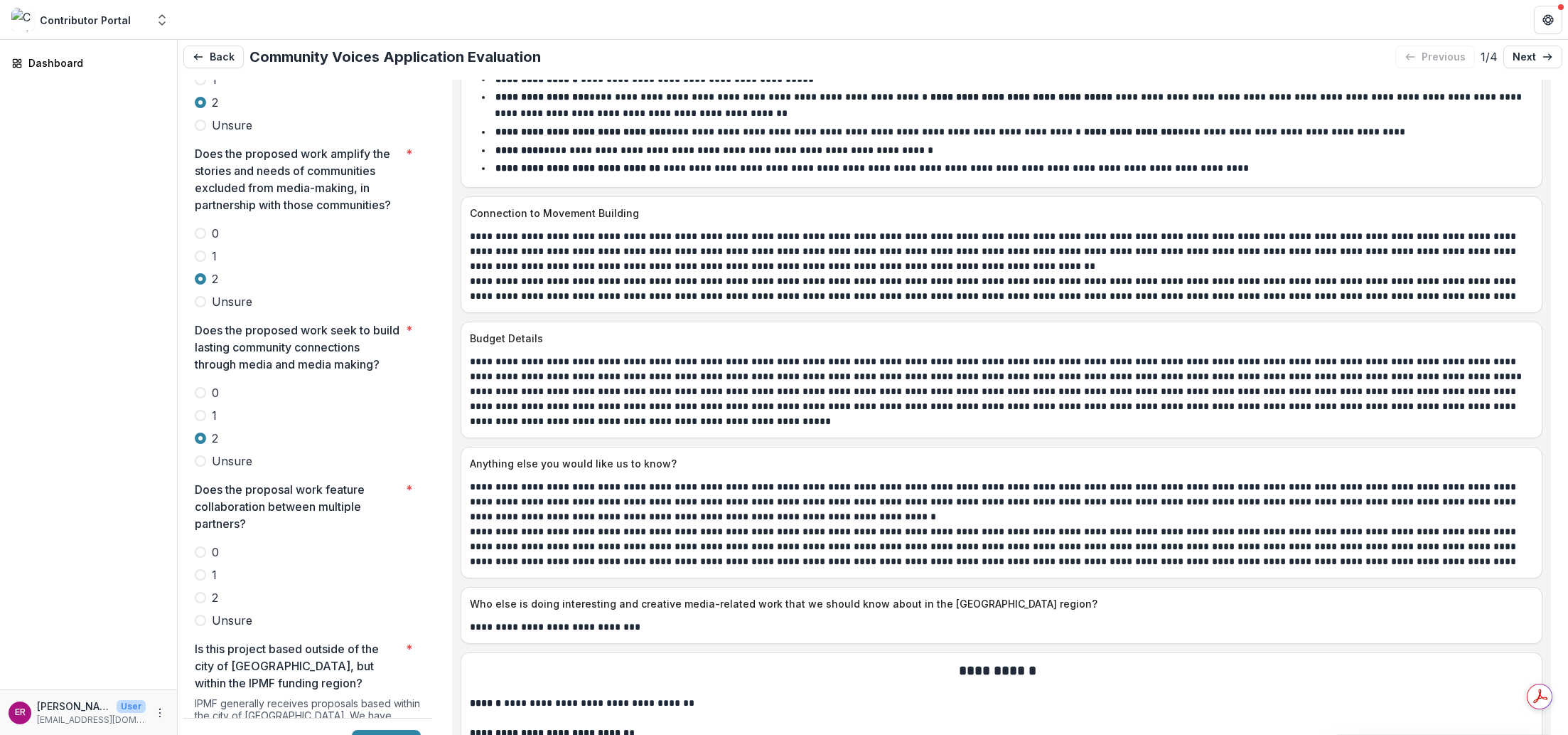
click at [202, 592] on span at bounding box center [201, 598] width 12 height 12
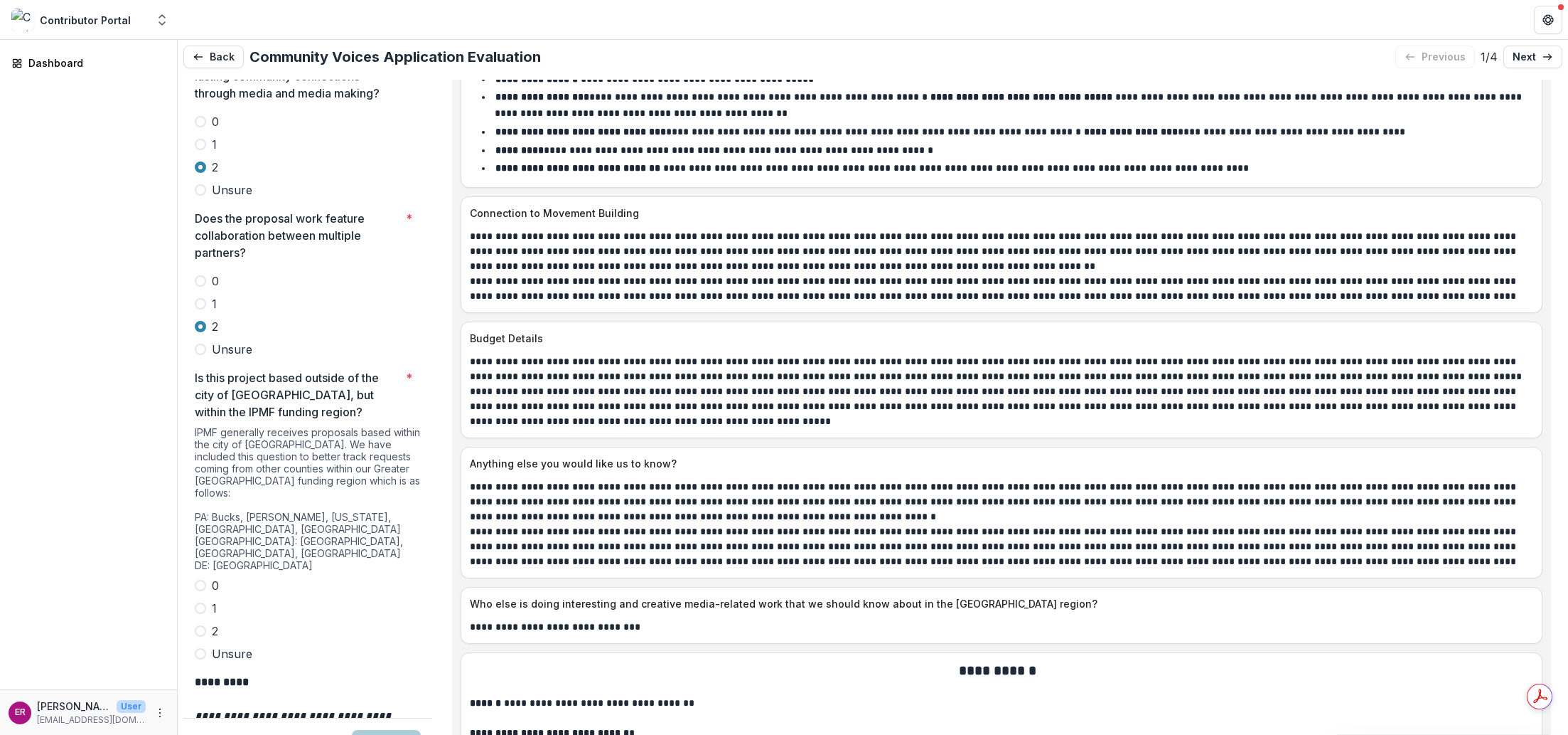
scroll to position [3847, 0]
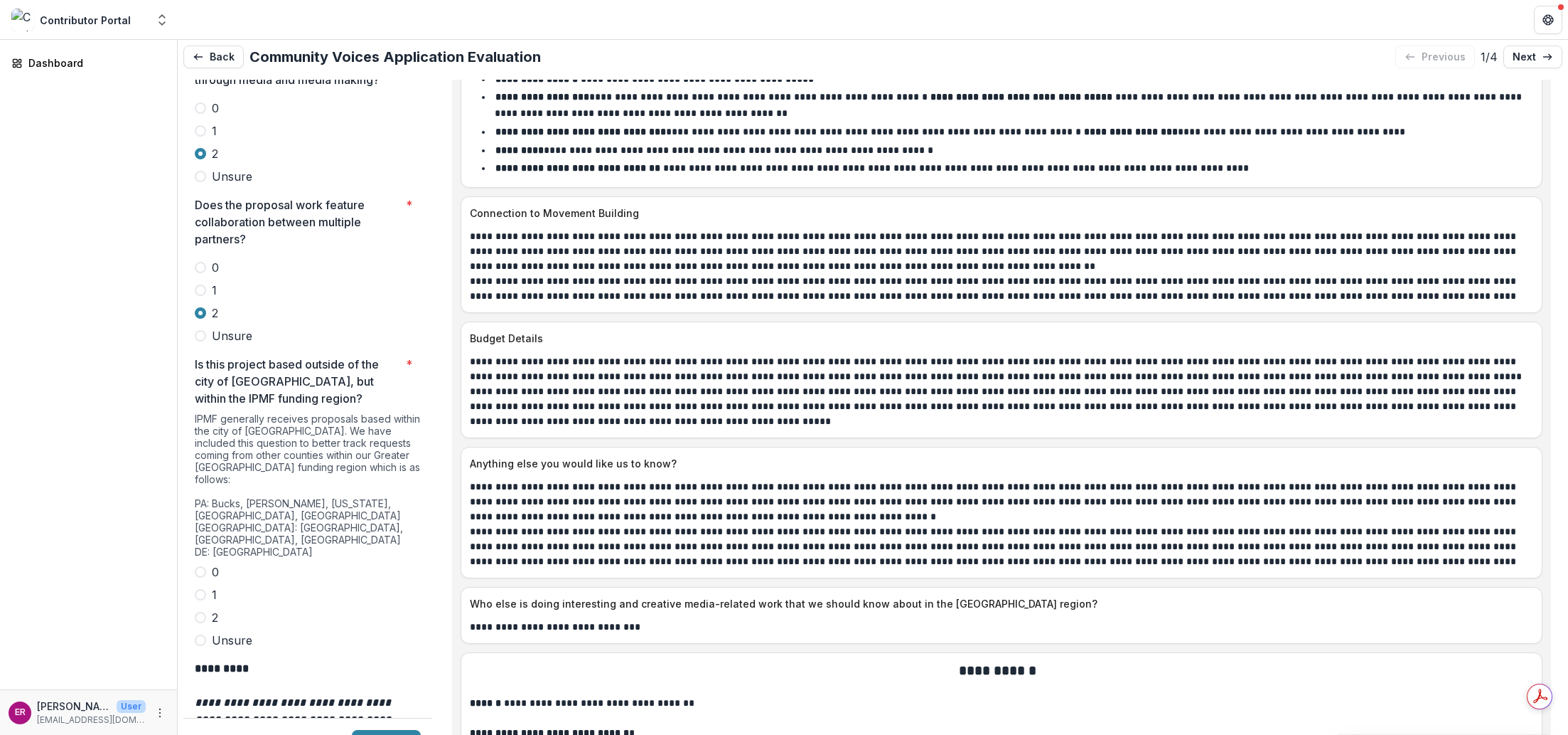
click at [203, 566] on span at bounding box center [201, 572] width 12 height 12
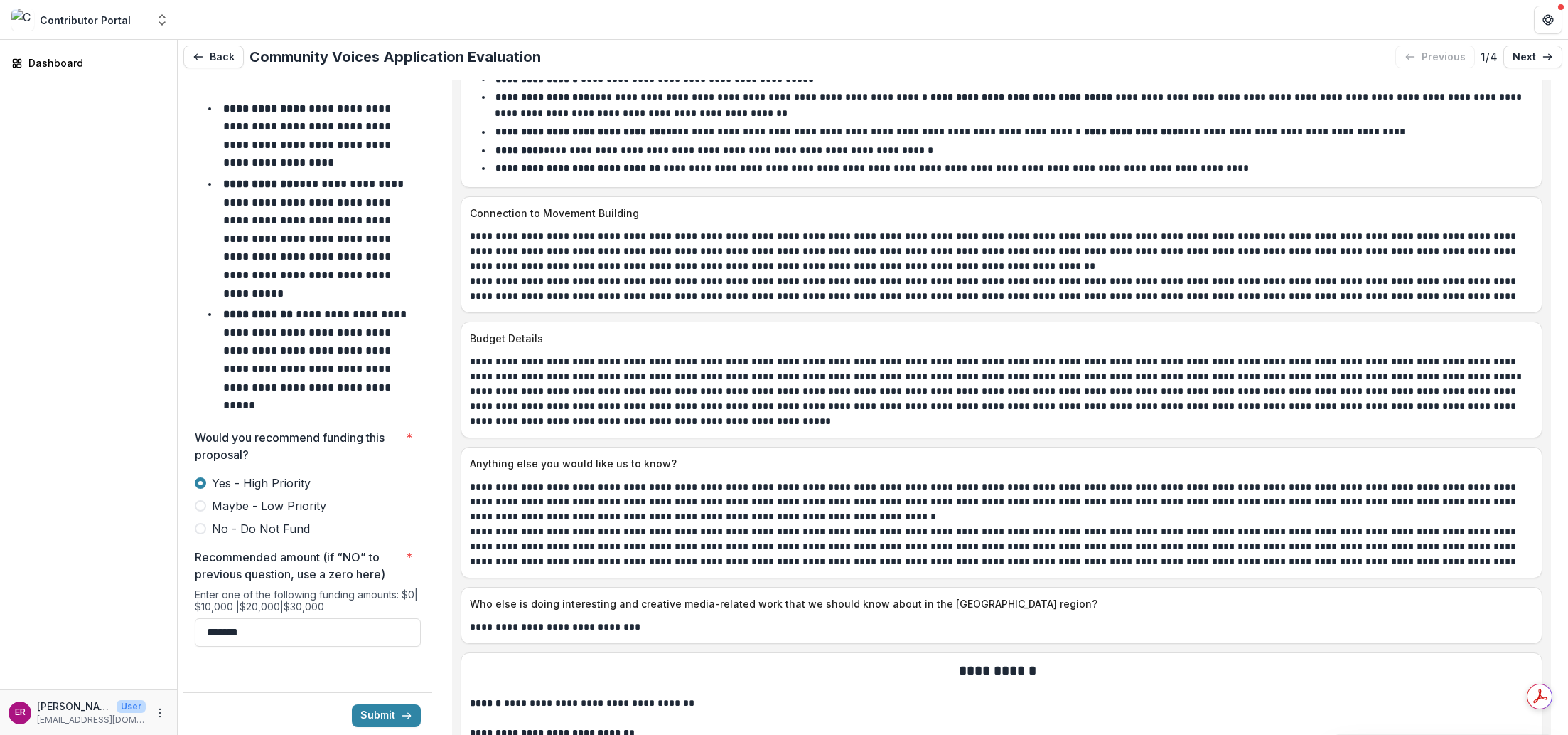
scroll to position [6122, 0]
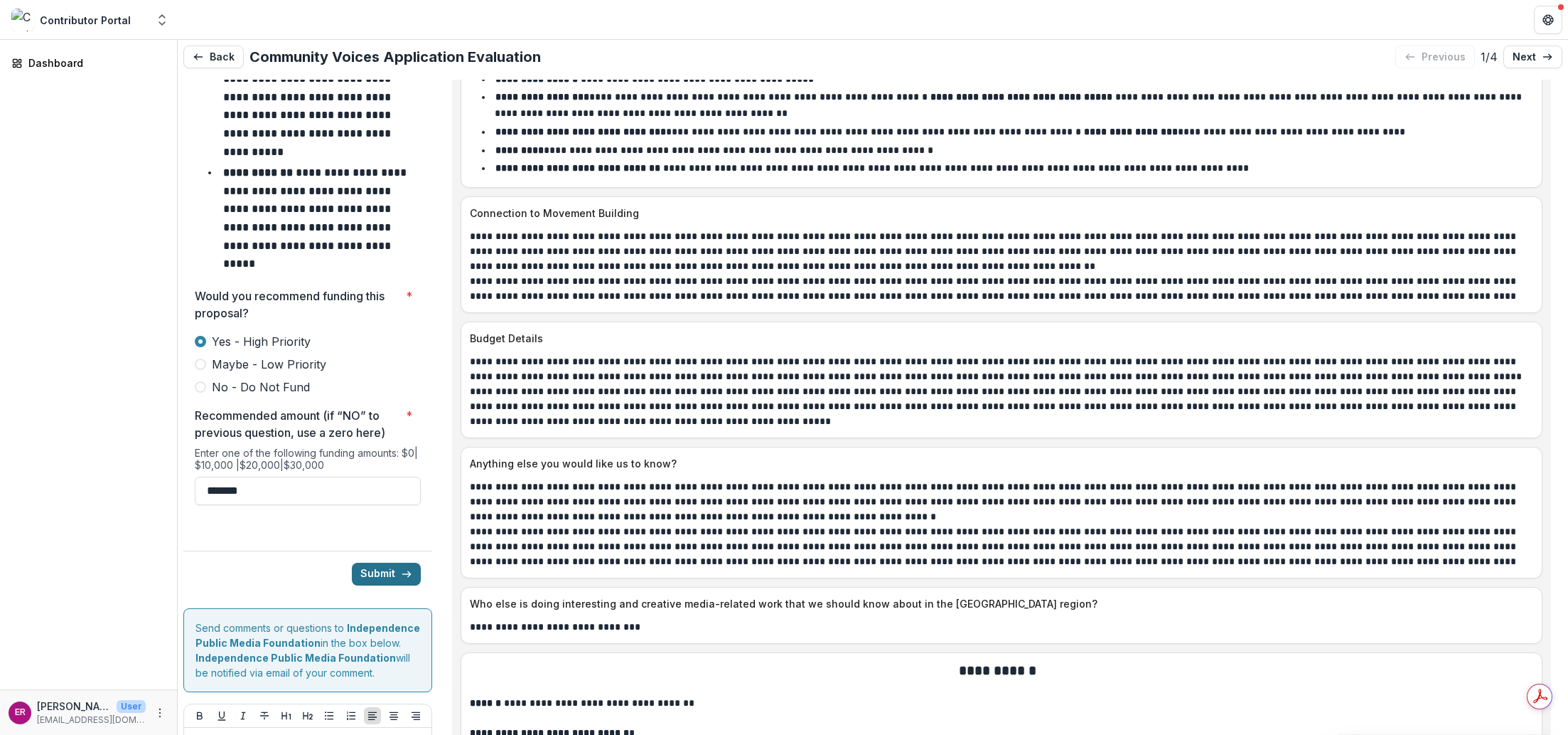
click at [371, 563] on button "Submit" at bounding box center [387, 574] width 69 height 23
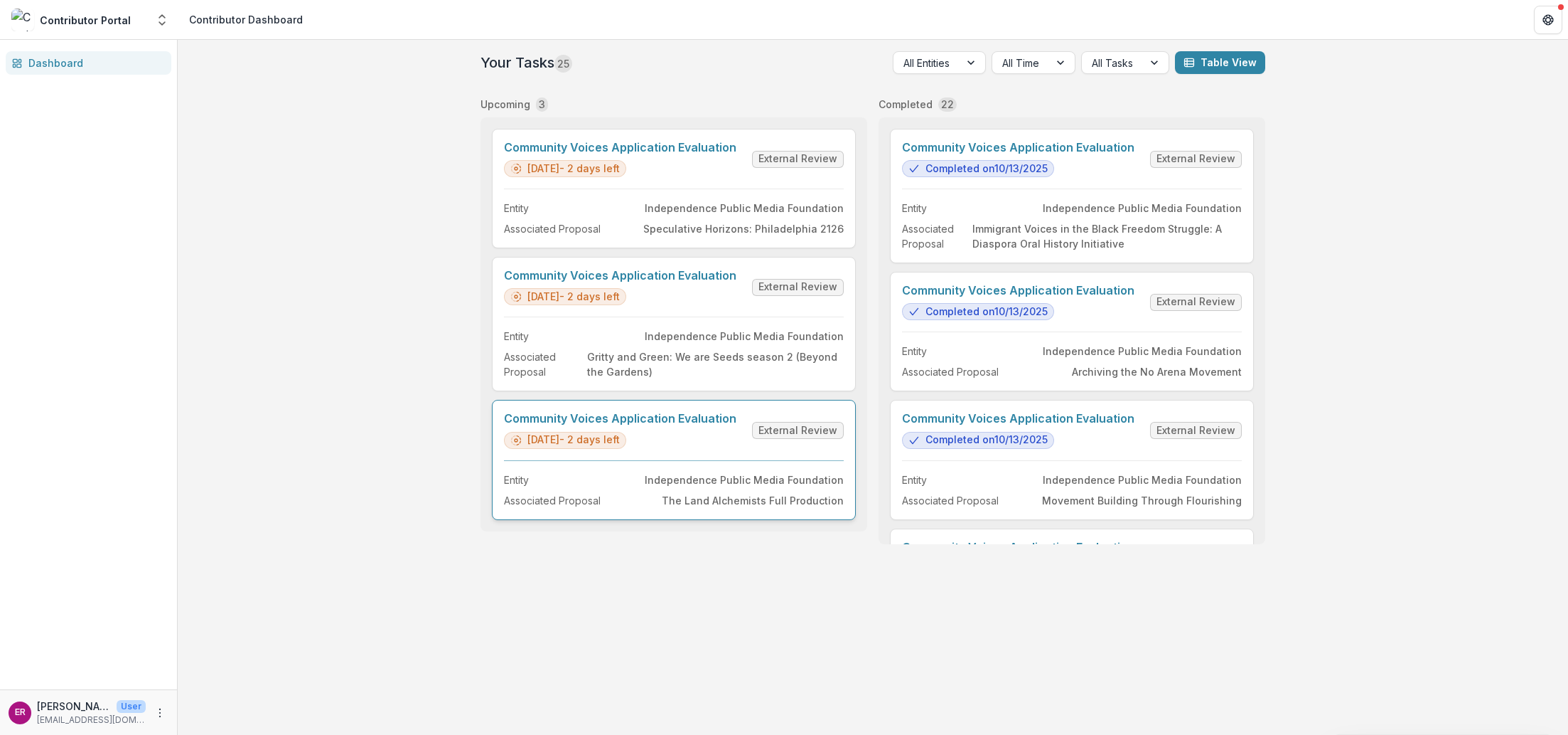
click at [702, 416] on link "Community Voices Application Evaluation" at bounding box center [620, 419] width 233 height 13
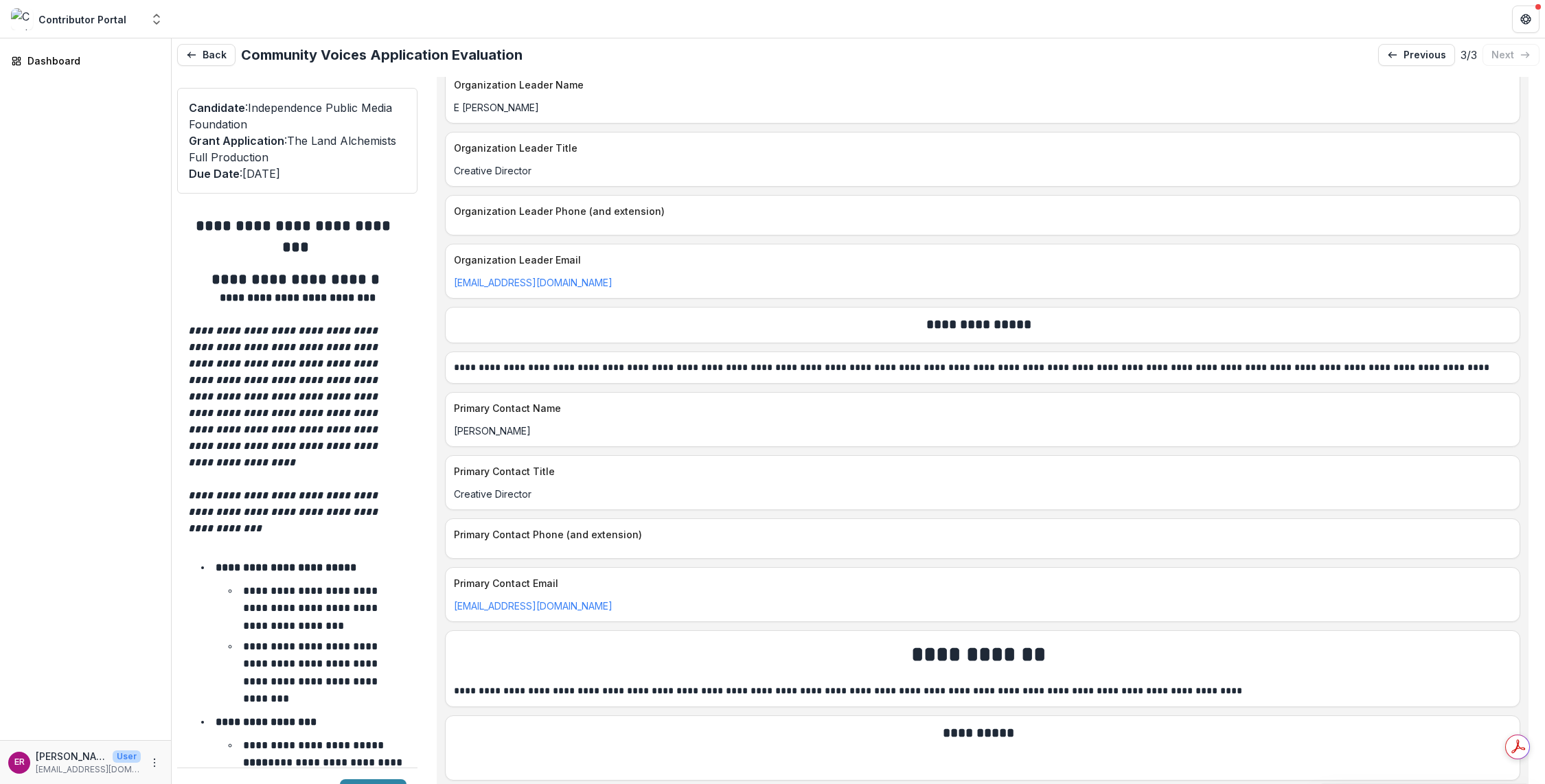
scroll to position [3294, 0]
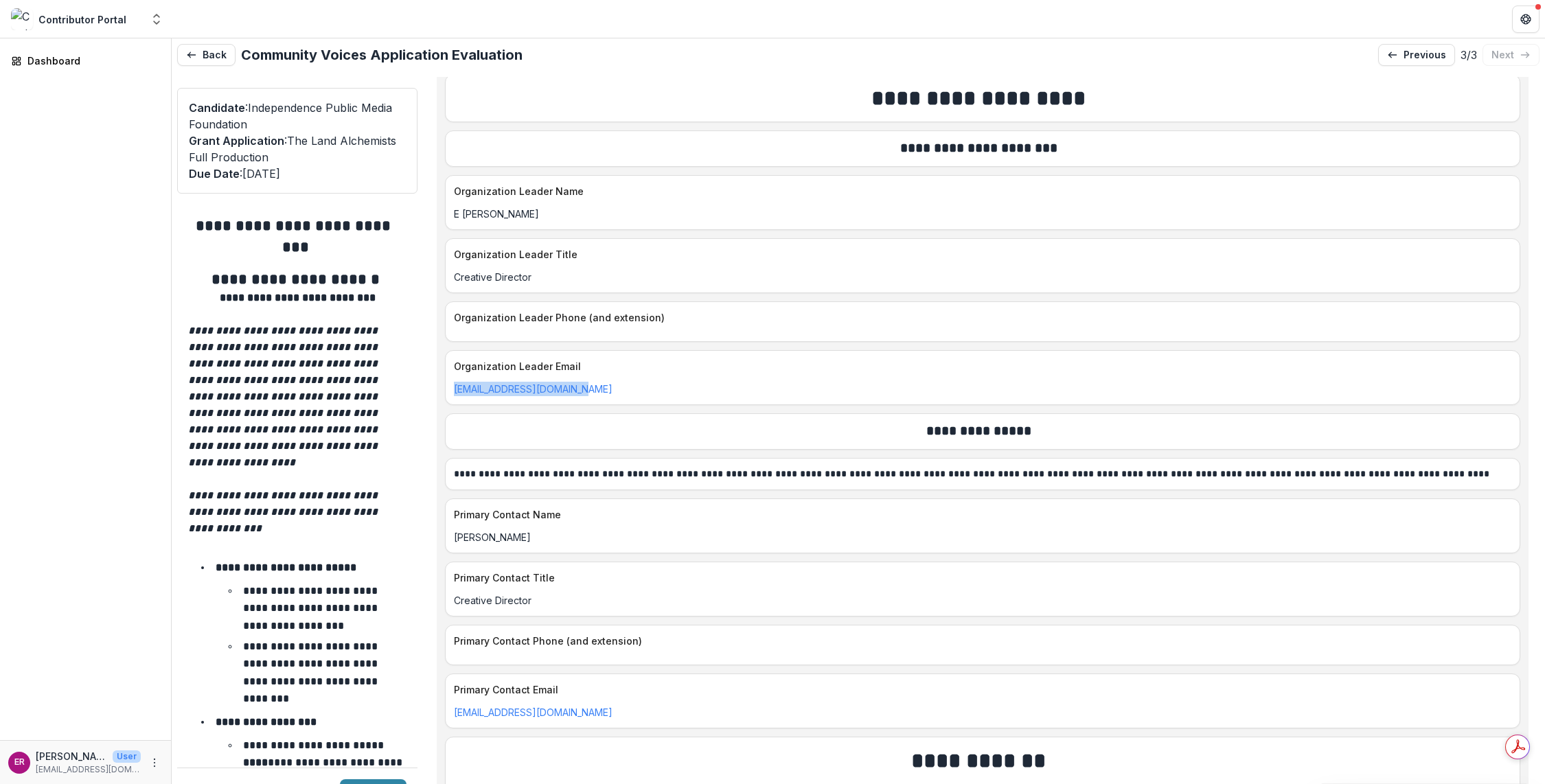
drag, startPoint x: 593, startPoint y: 341, endPoint x: 451, endPoint y: 347, distance: 142.1
click at [451, 381] on div "[EMAIL_ADDRESS][DOMAIN_NAME]" at bounding box center [982, 389] width 1074 height 15
copy link "[EMAIL_ADDRESS][DOMAIN_NAME]"
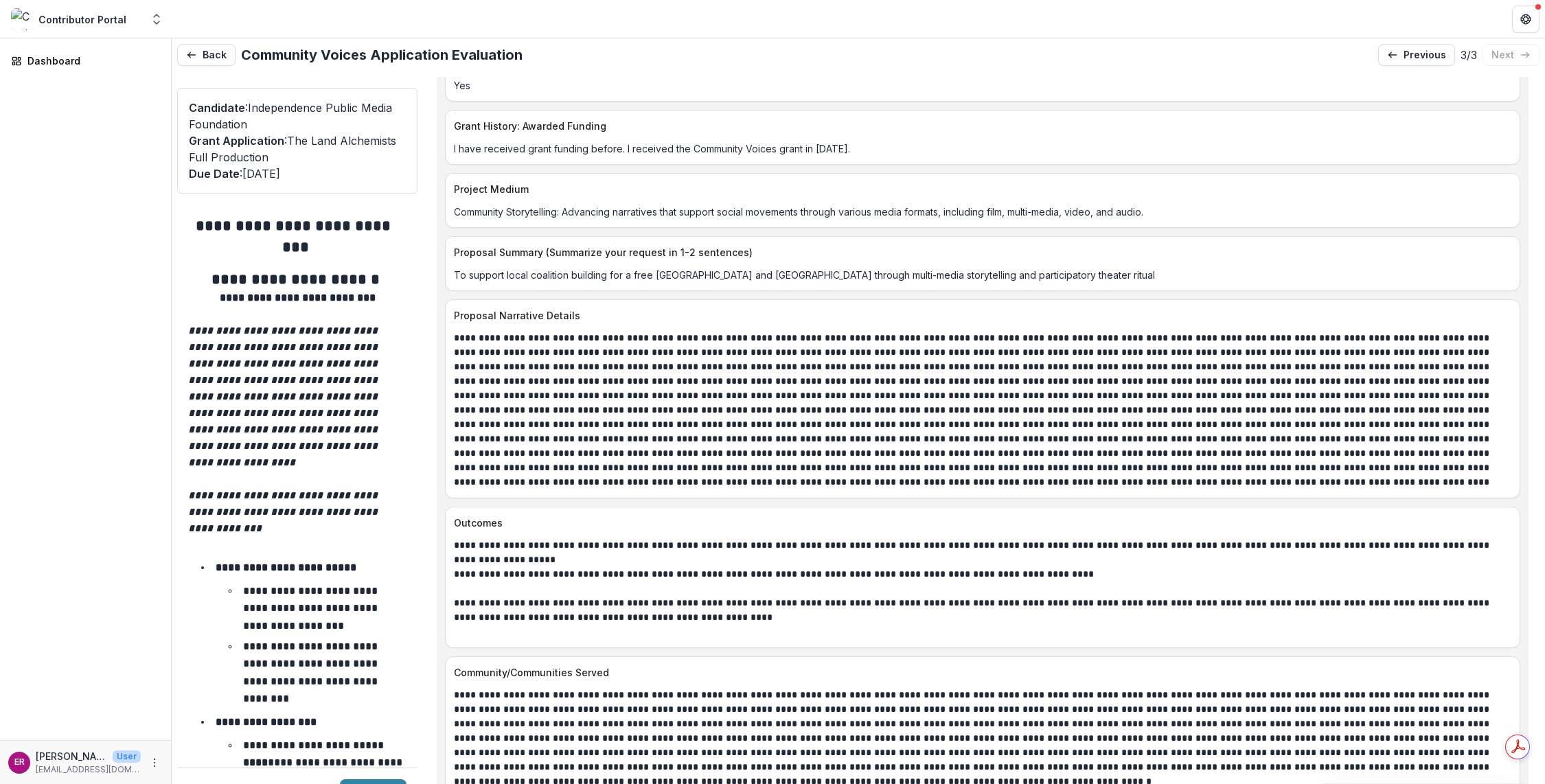
scroll to position [5834, 0]
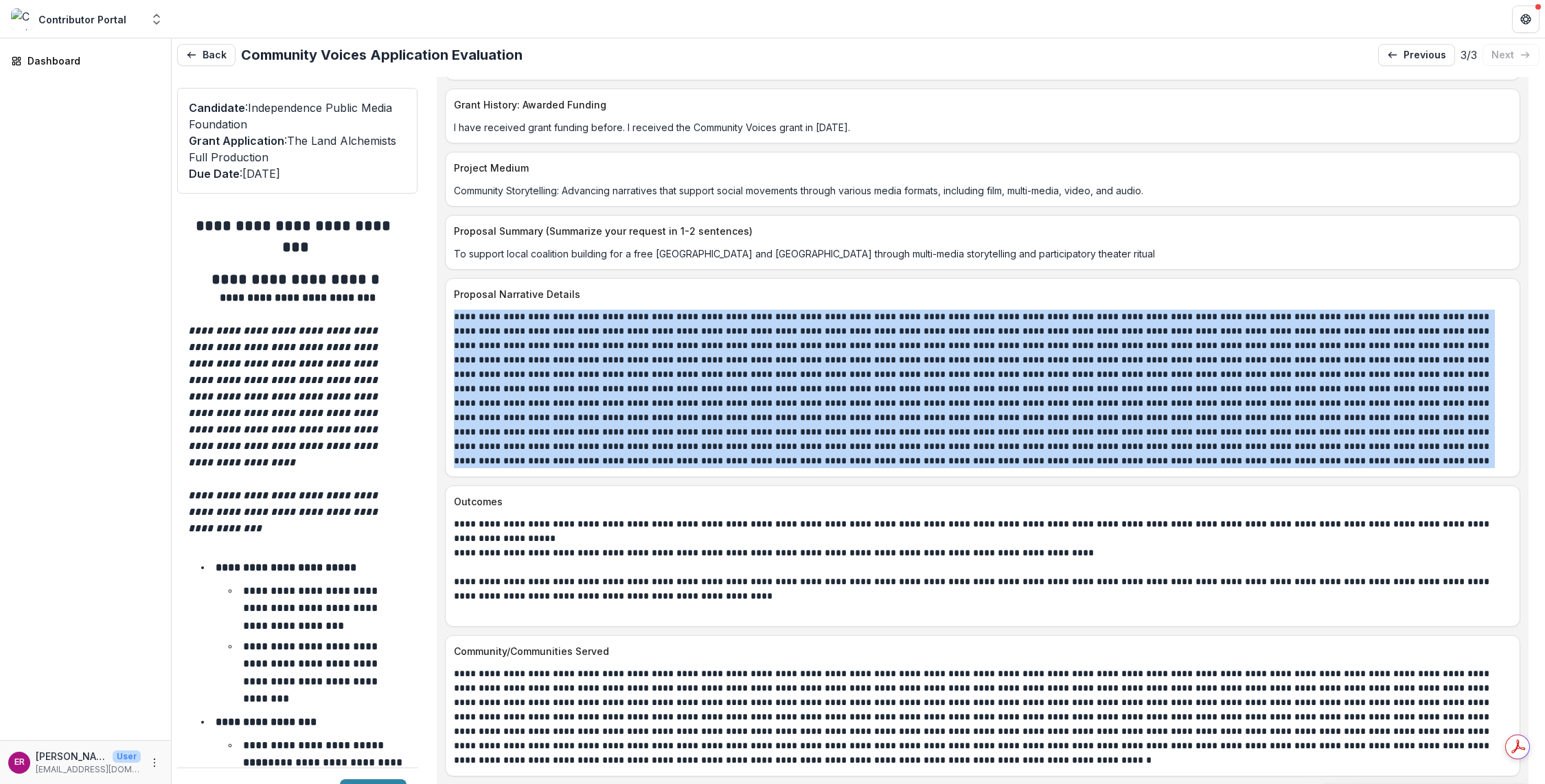
drag, startPoint x: 685, startPoint y: 389, endPoint x: 449, endPoint y: 252, distance: 272.9
click at [449, 309] on div at bounding box center [982, 388] width 1074 height 158
copy p "**********"
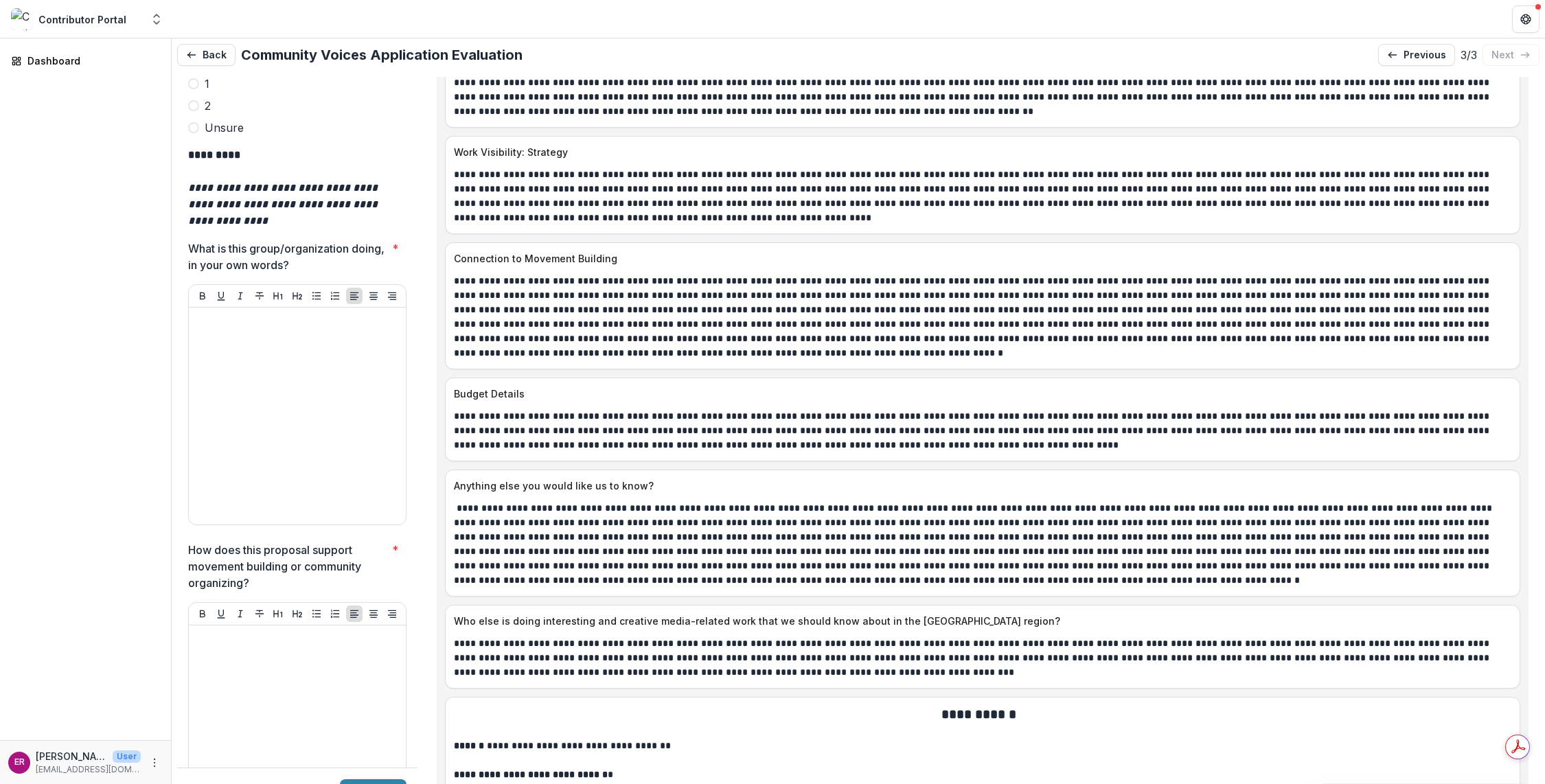
scroll to position [4049, 0]
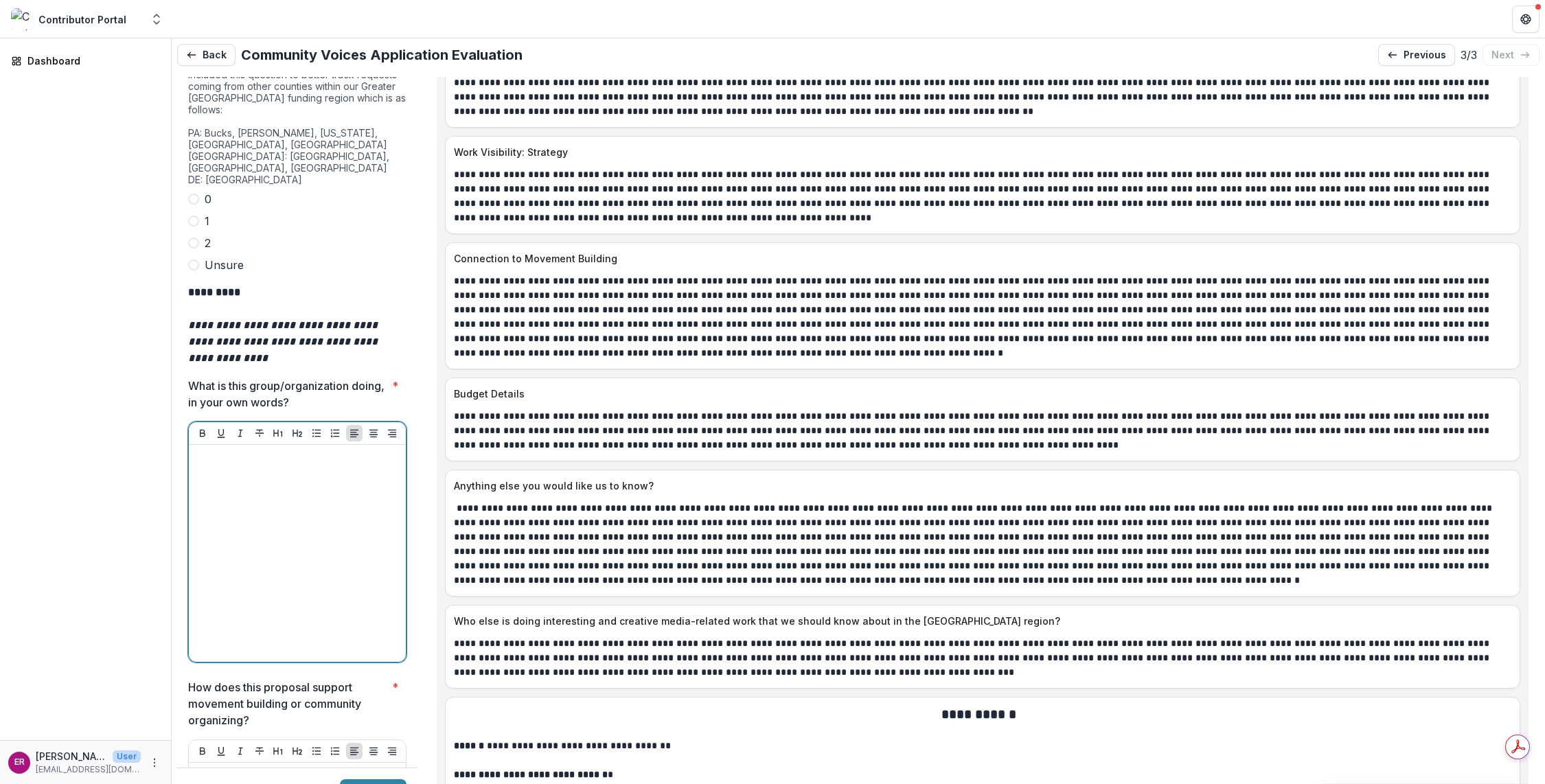
click at [271, 450] on div at bounding box center [297, 554] width 206 height 206
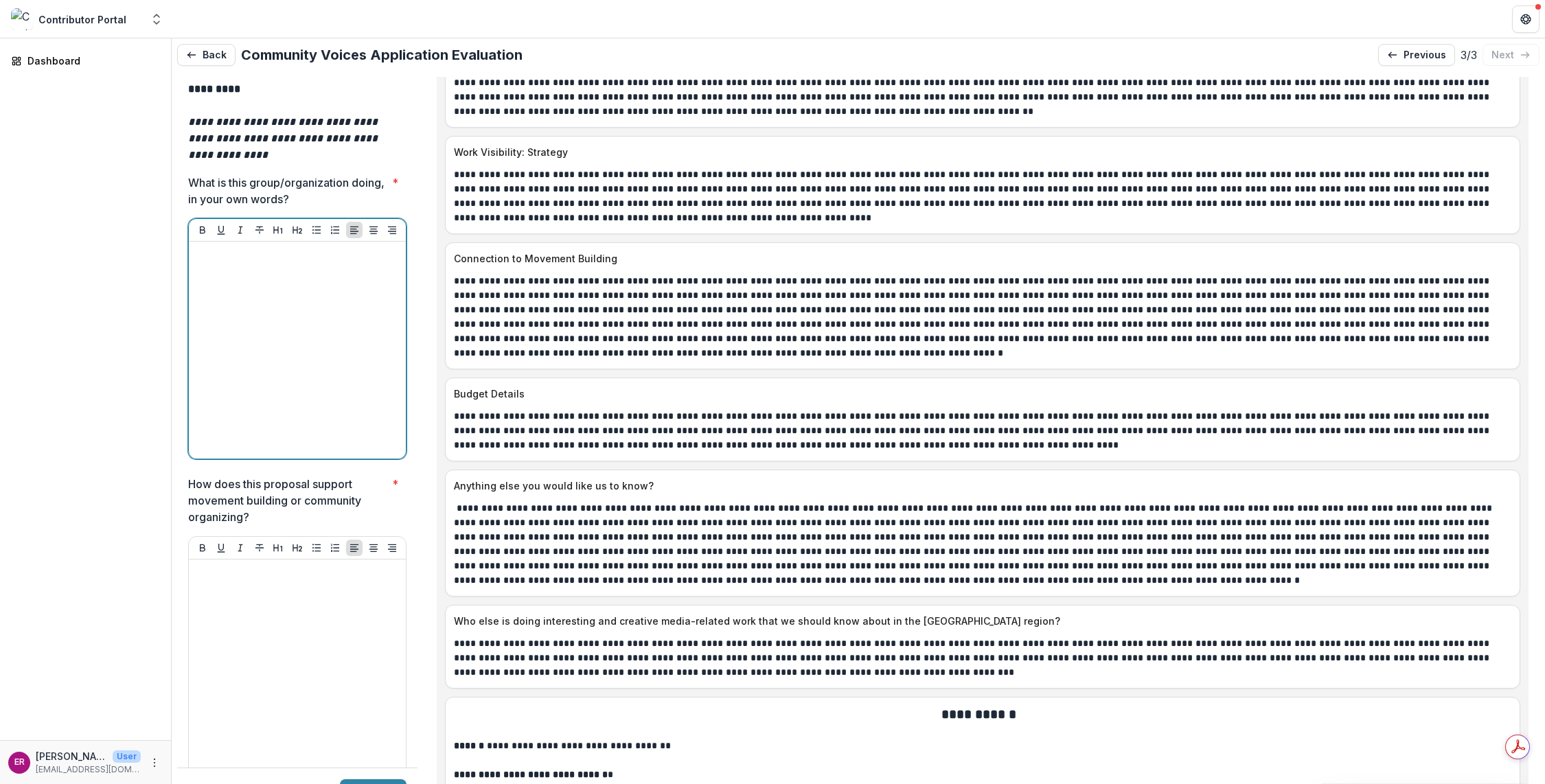
scroll to position [4255, 0]
click at [217, 244] on div at bounding box center [297, 347] width 206 height 206
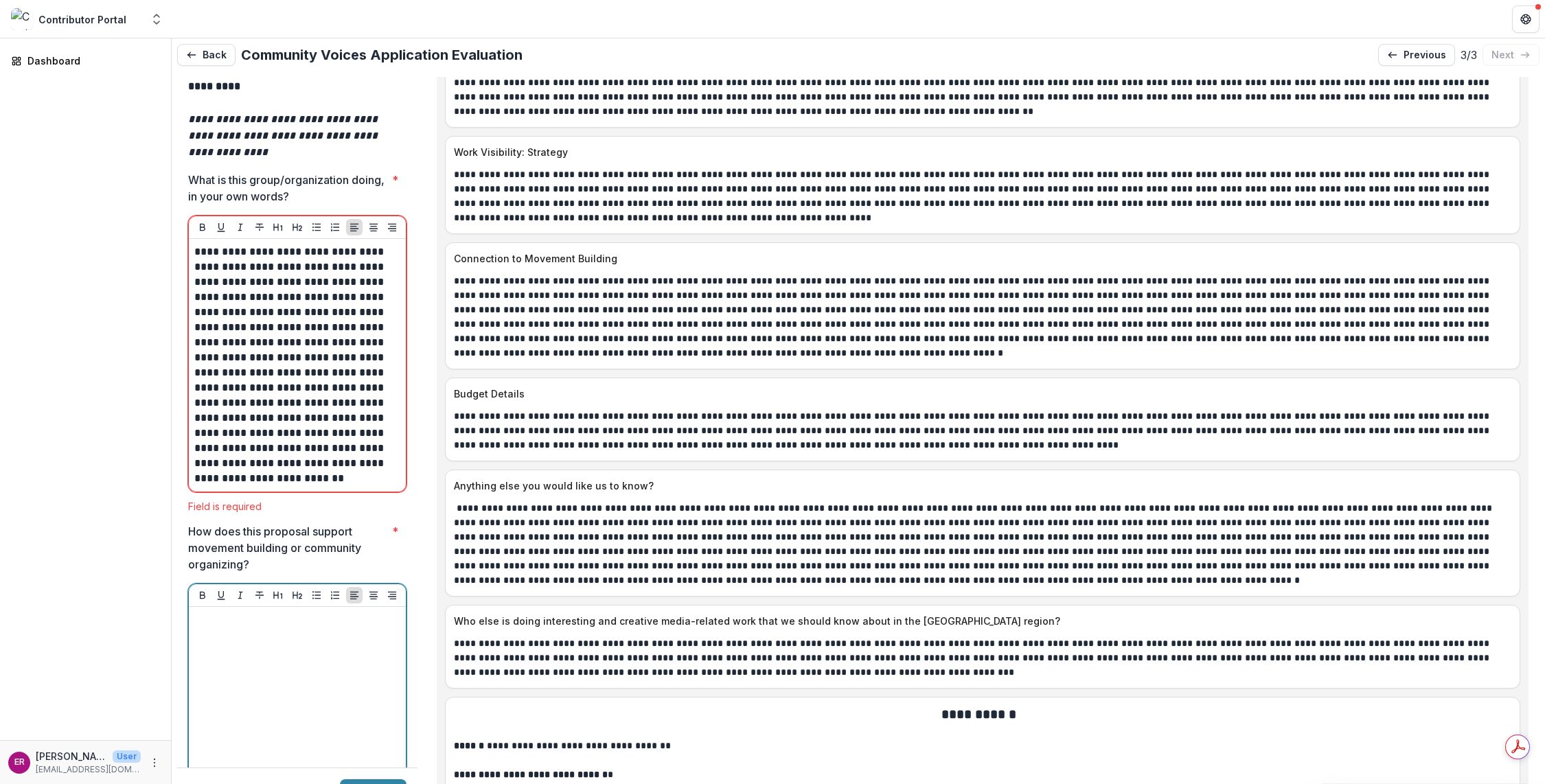
click at [227, 612] on div at bounding box center [297, 715] width 206 height 206
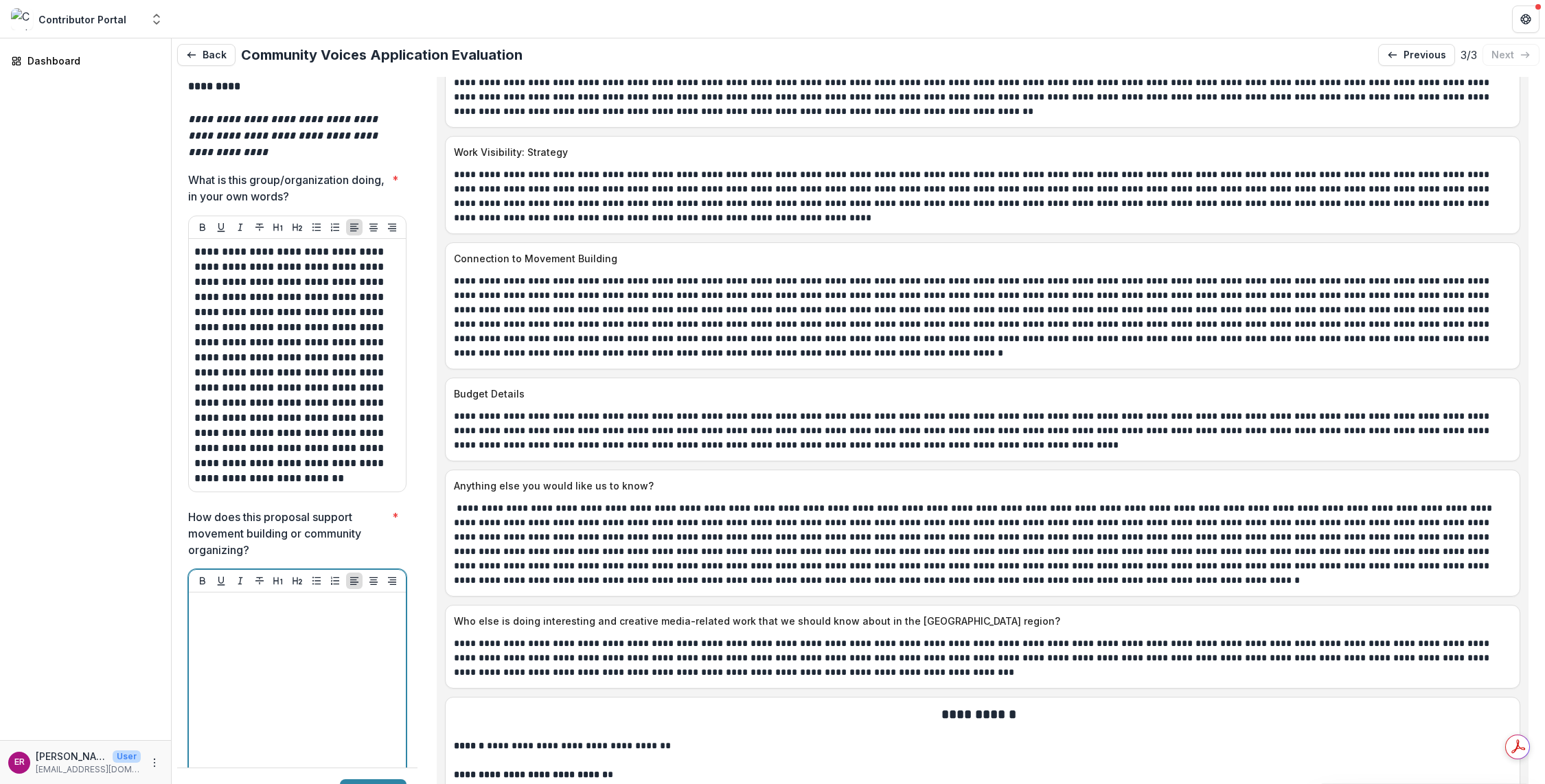
click at [243, 598] on div at bounding box center [297, 701] width 206 height 206
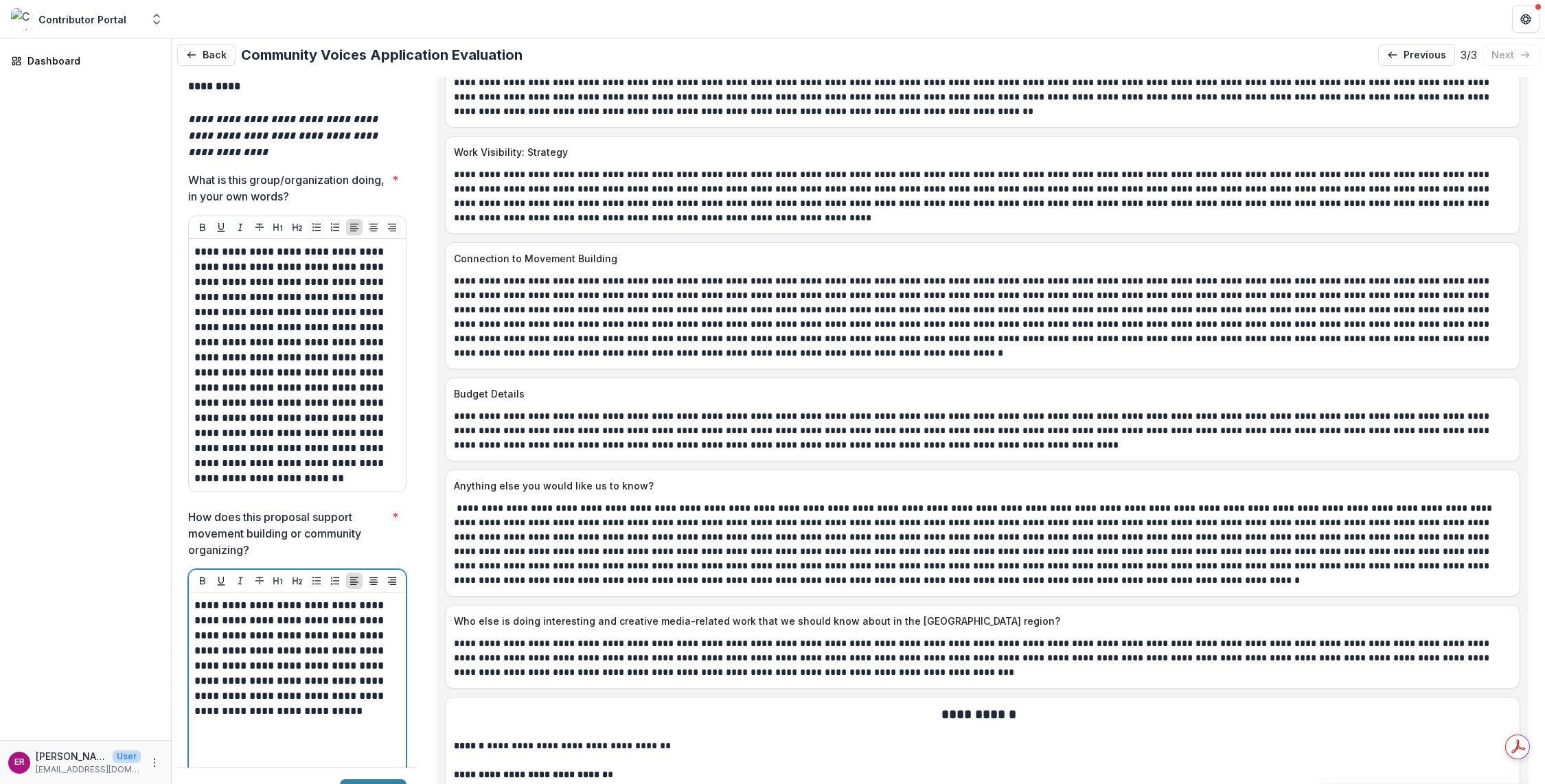
scroll to position [4392, 0]
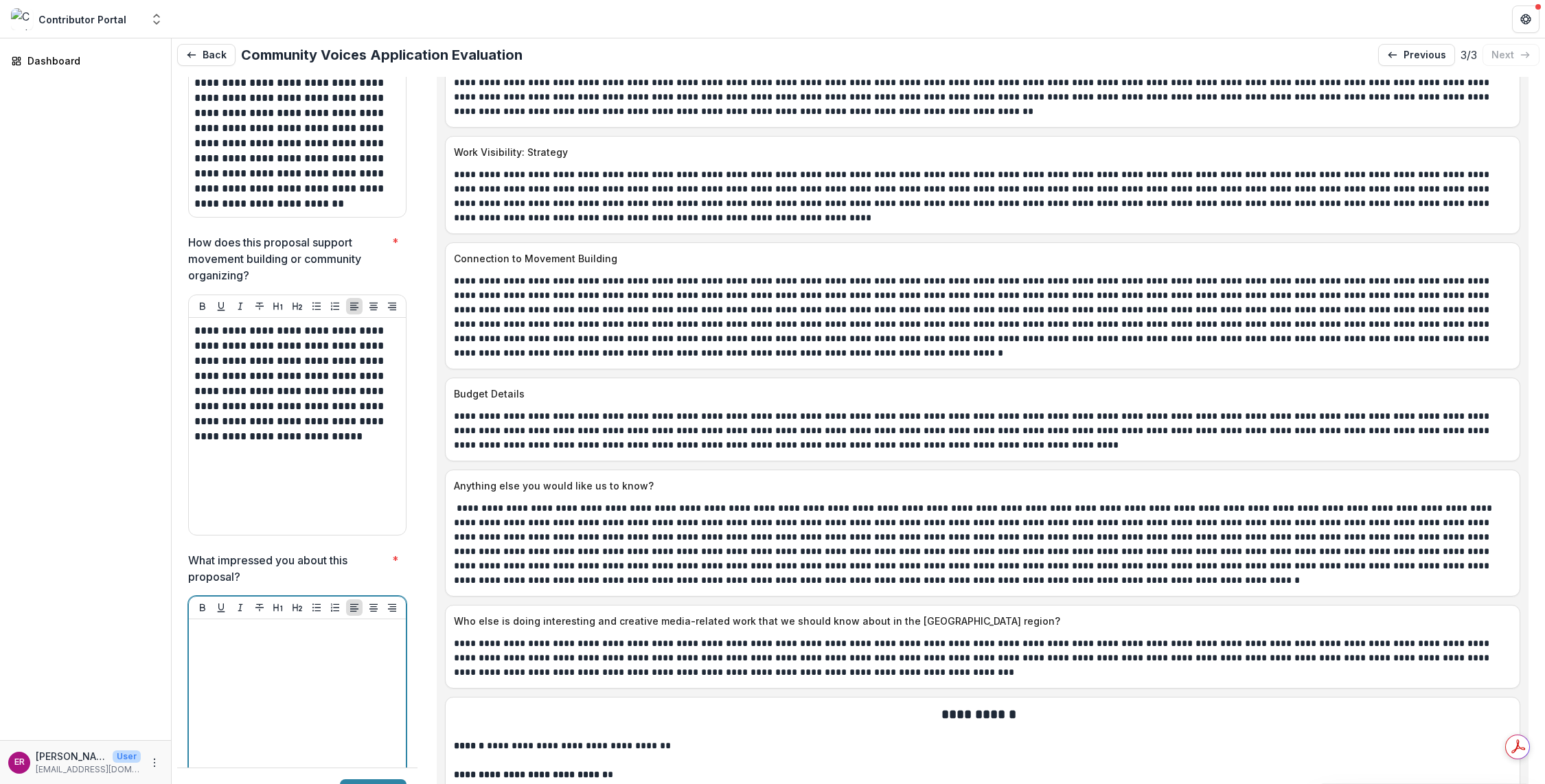
click at [243, 625] on div at bounding box center [297, 728] width 206 height 206
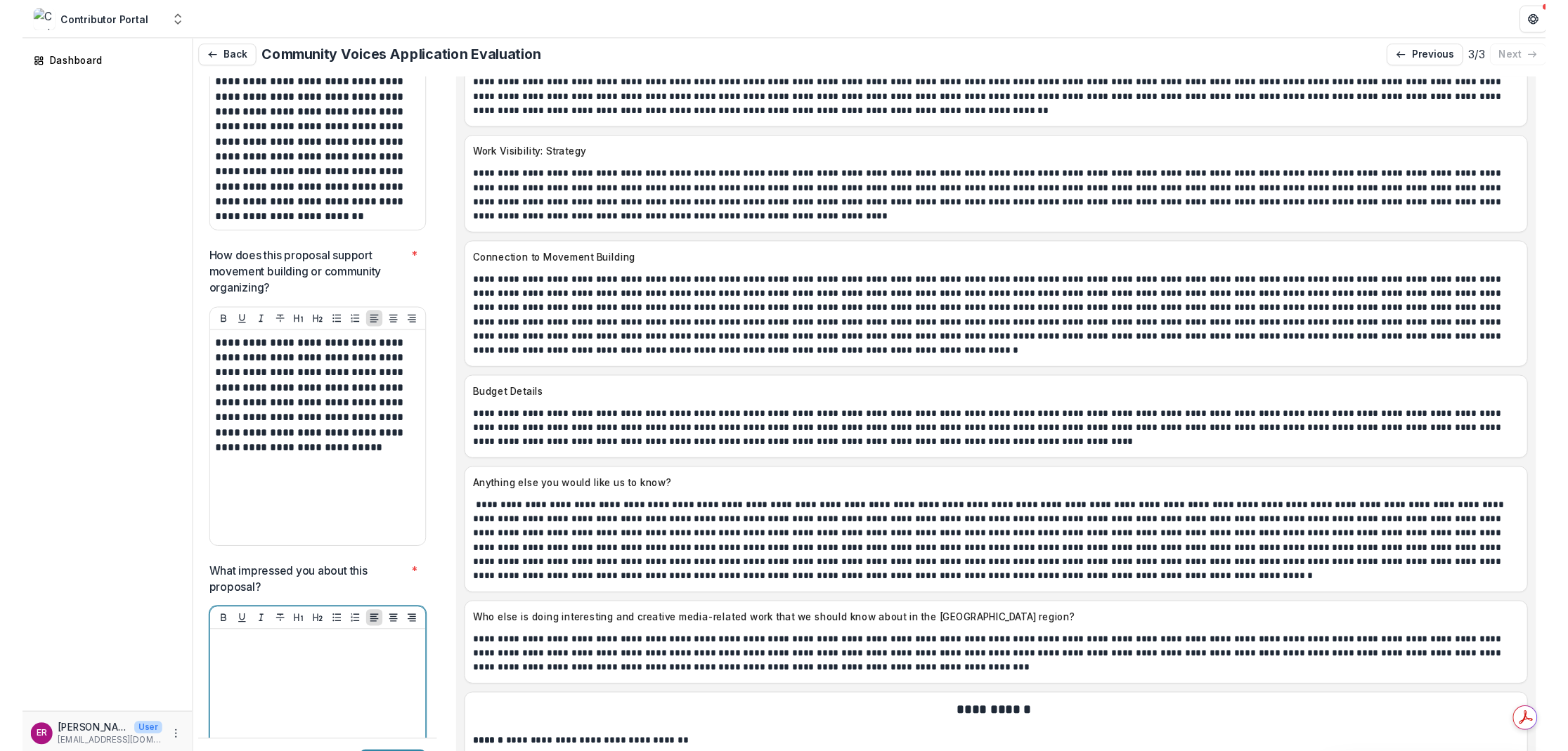
scroll to position [6759, 0]
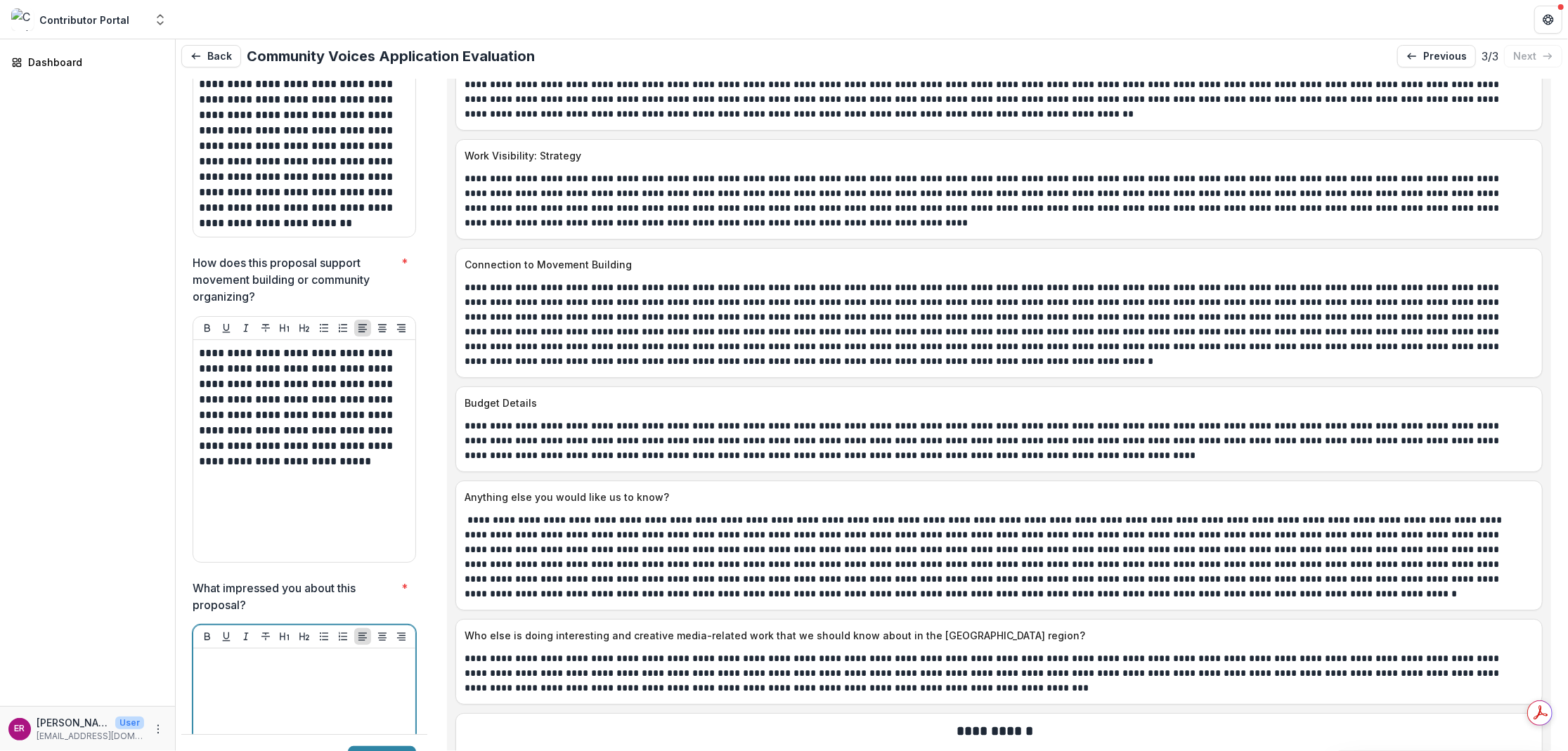
click at [232, 654] on p at bounding box center [304, 661] width 211 height 16
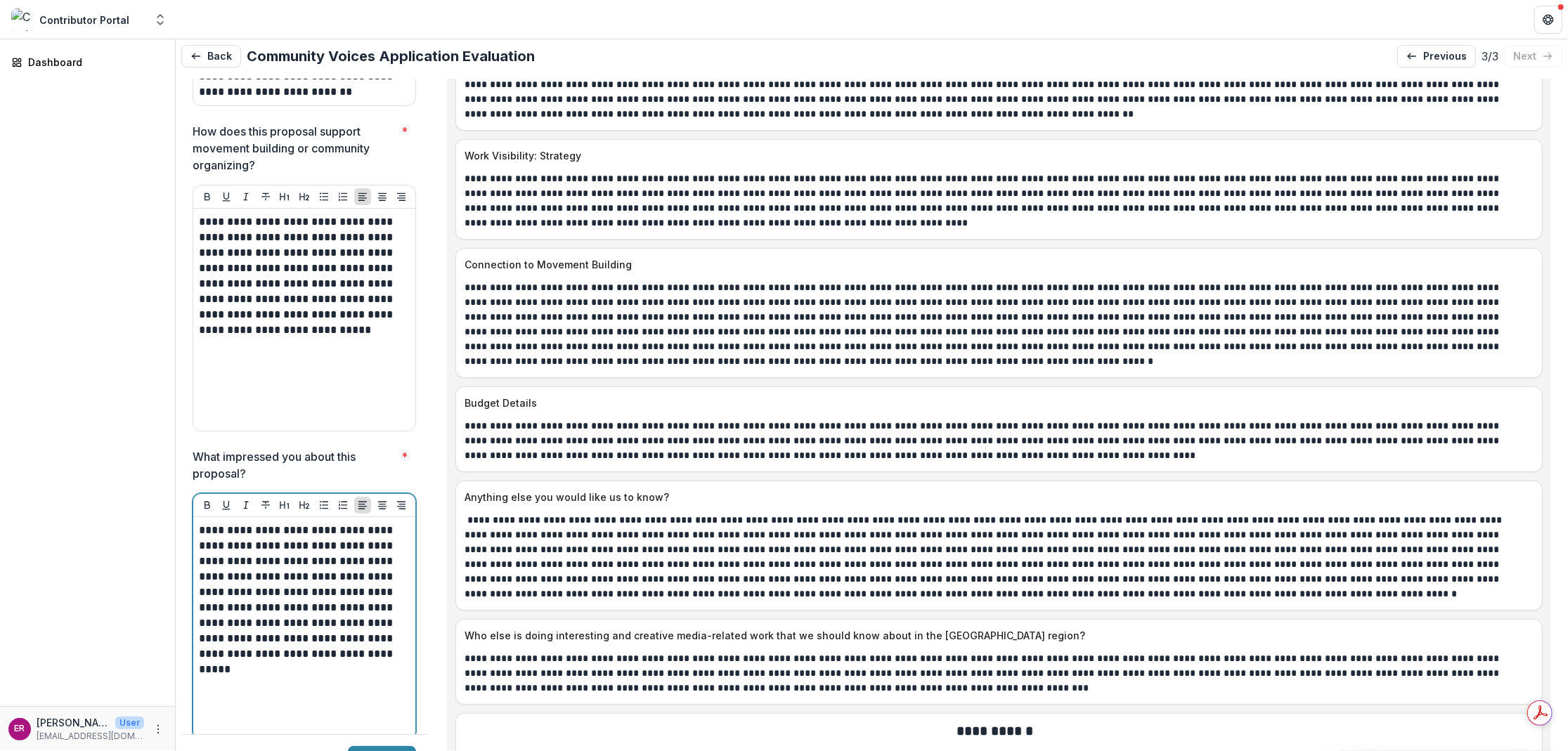
scroll to position [4763, 0]
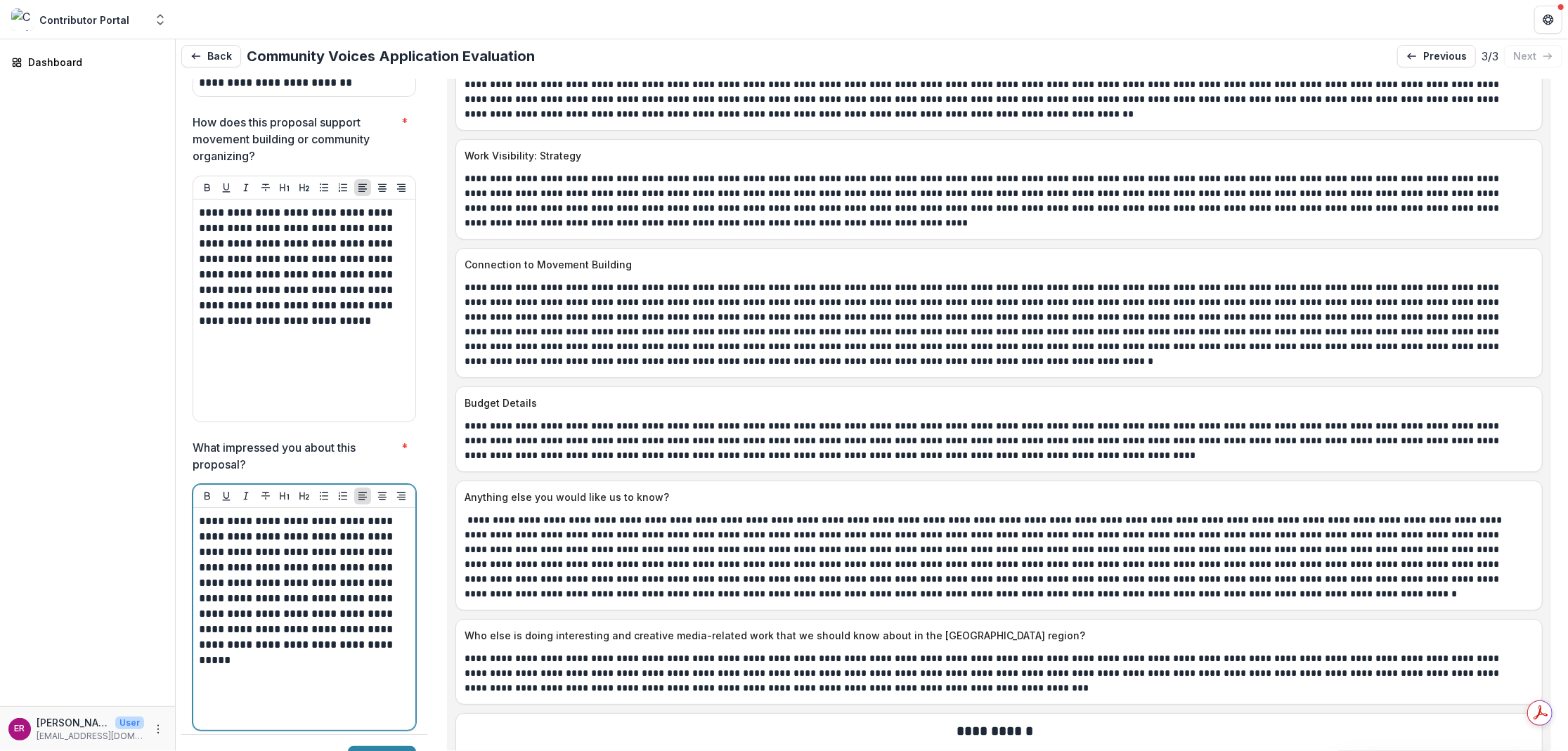
click at [315, 513] on p "**********" at bounding box center [302, 582] width 207 height 139
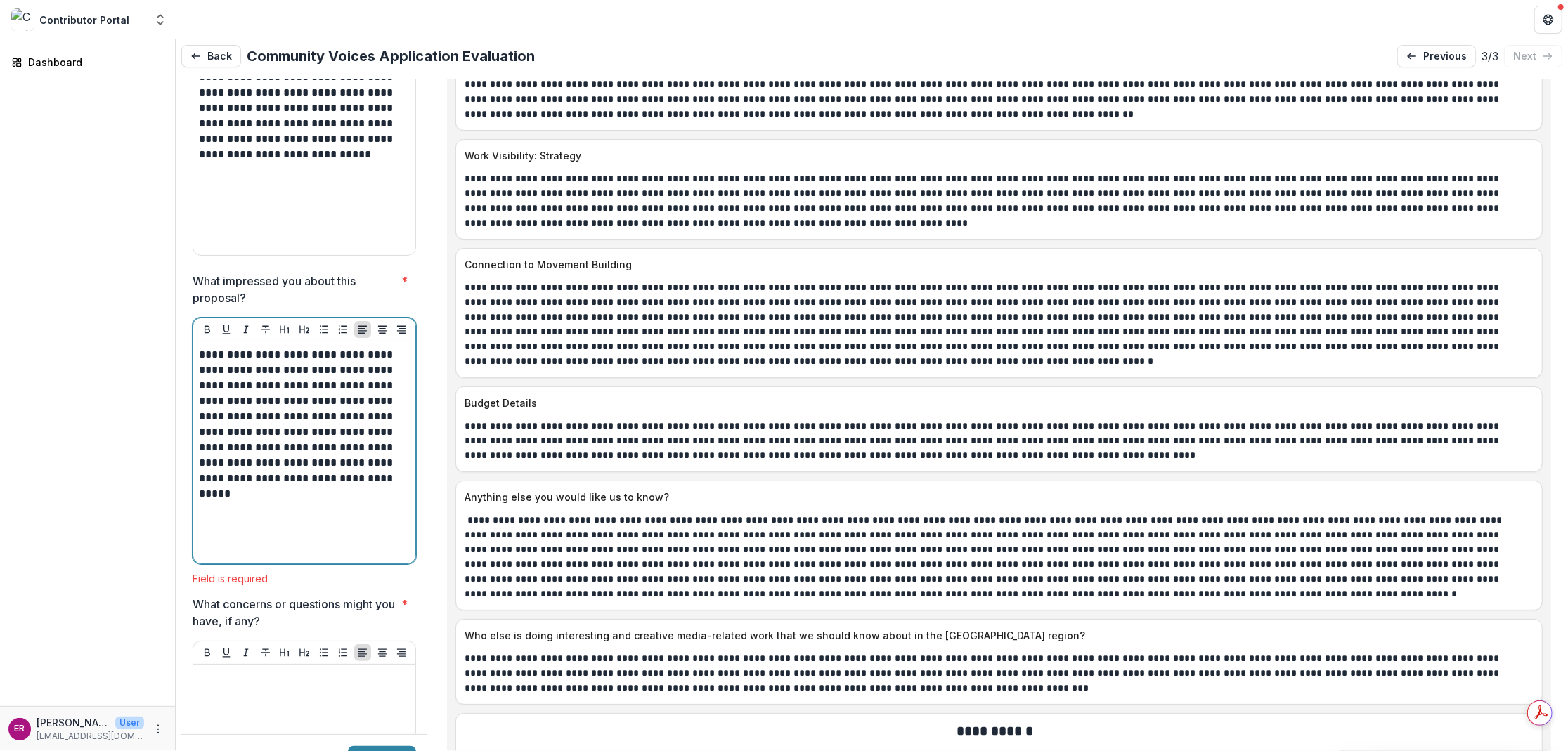
scroll to position [4973, 0]
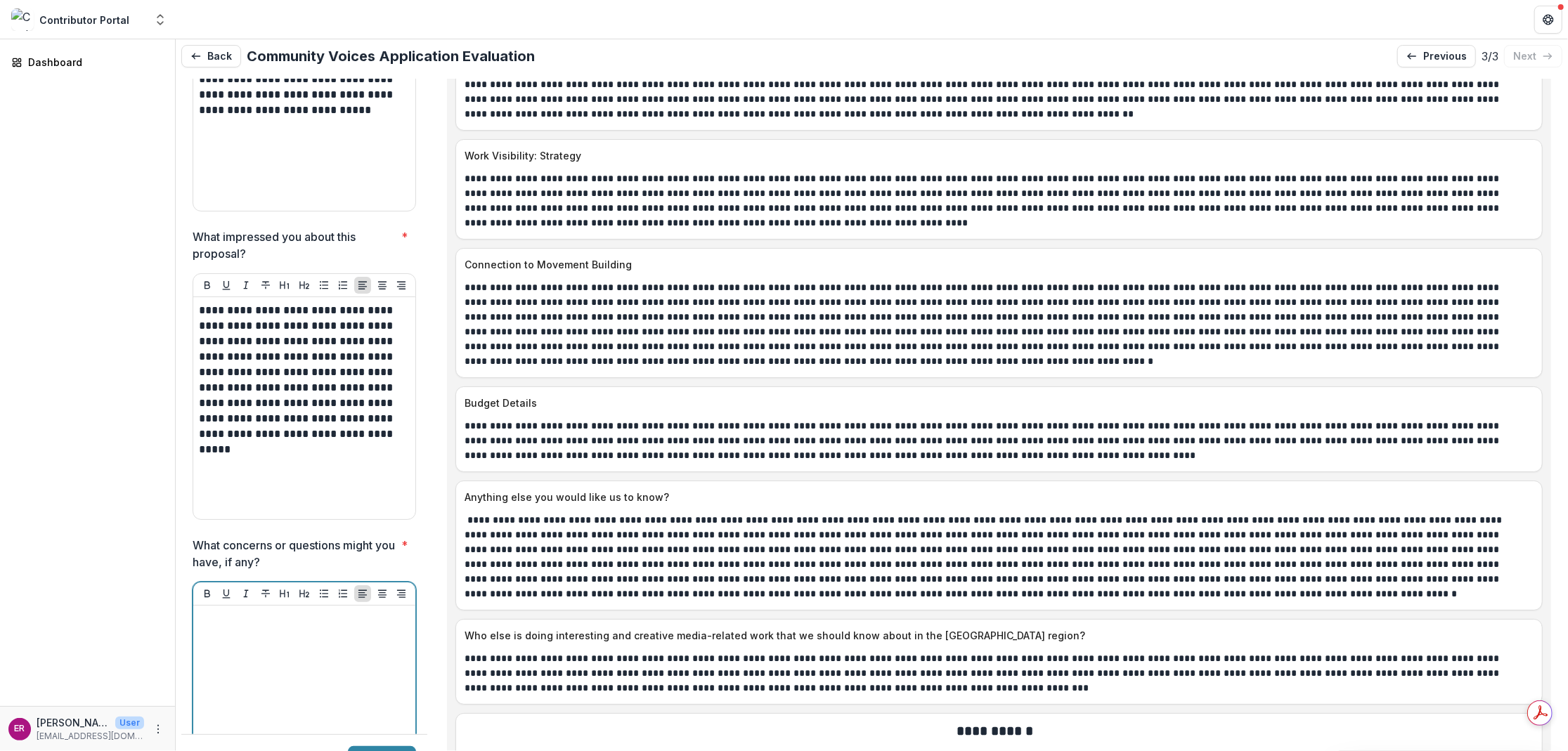
click at [284, 611] on div at bounding box center [304, 717] width 211 height 211
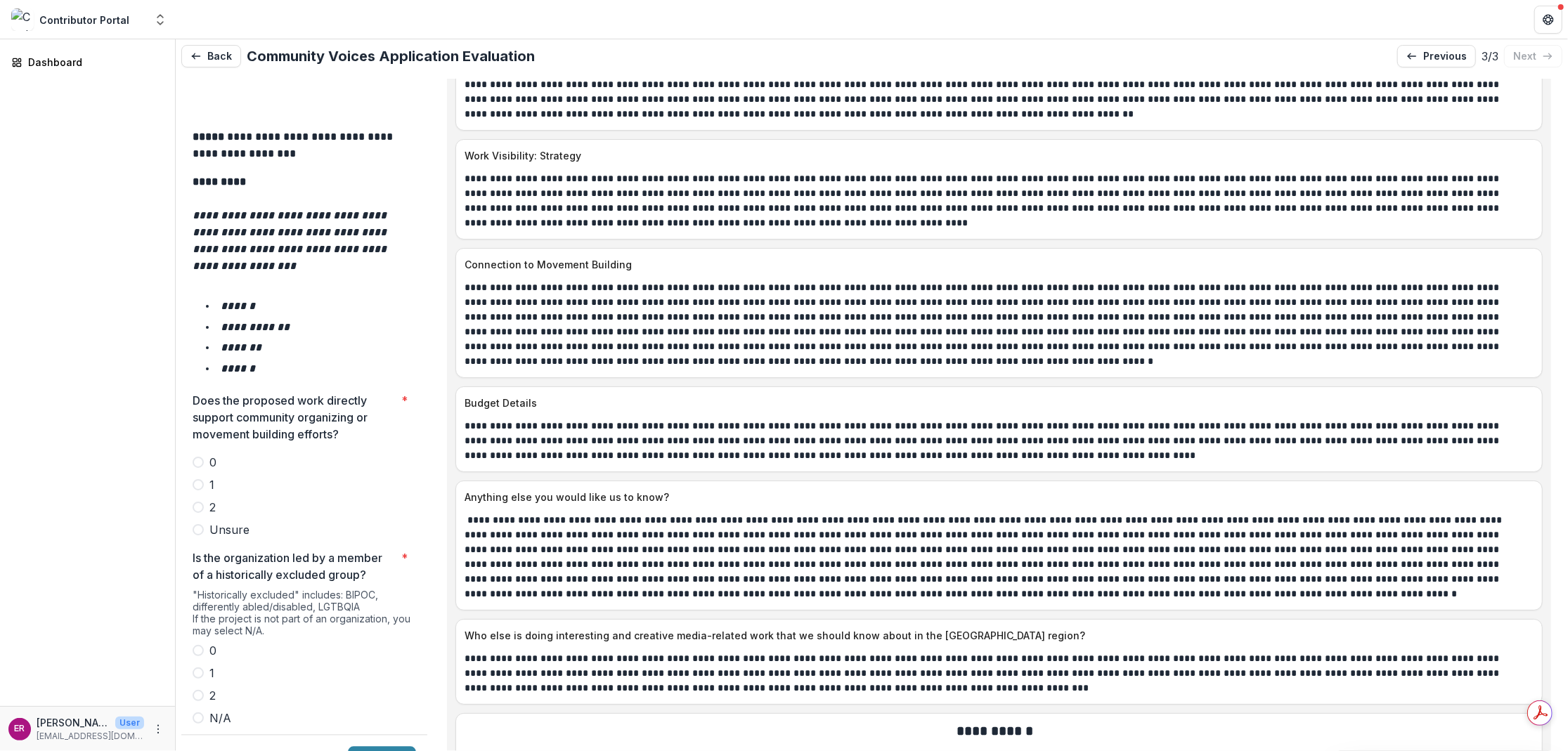
scroll to position [2359, 0]
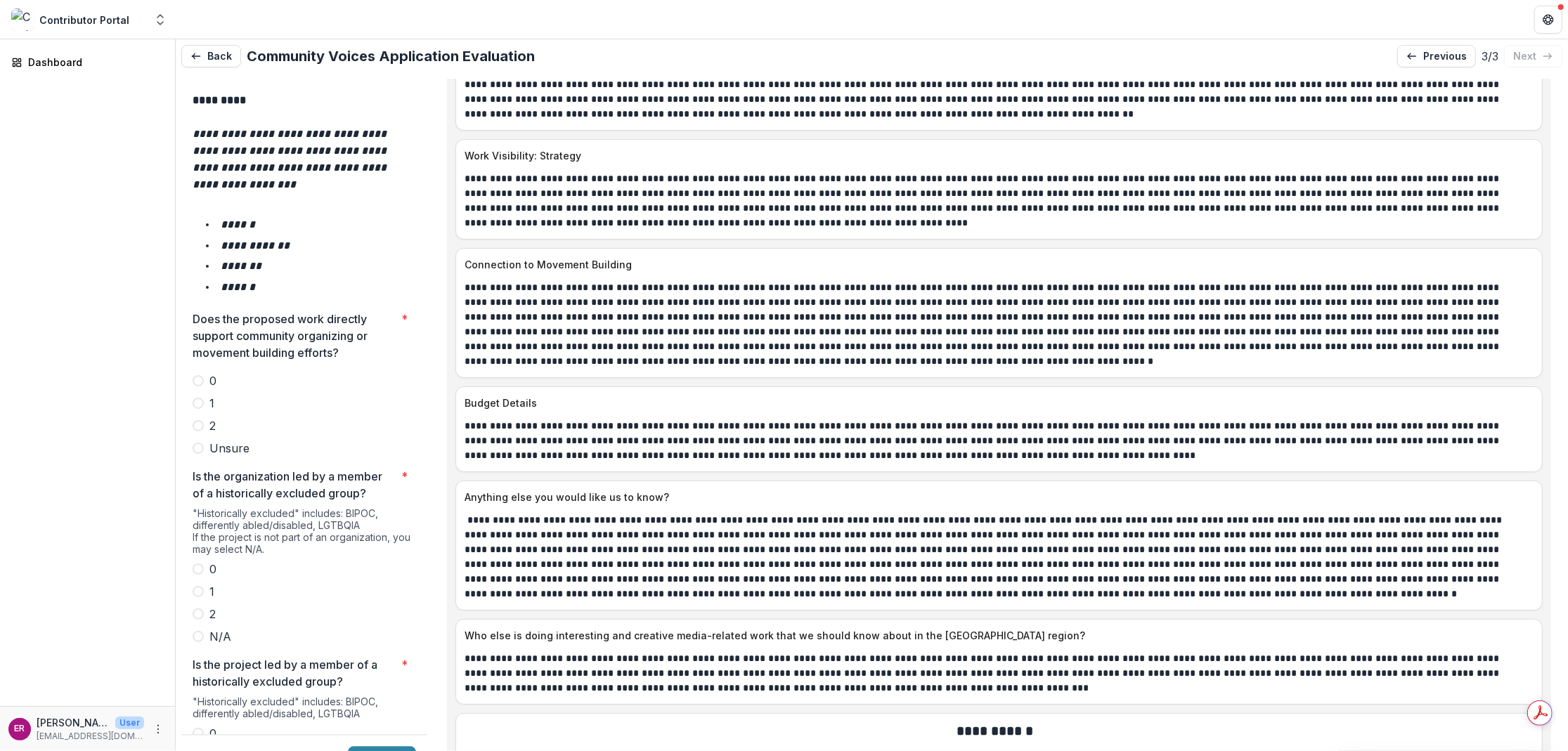
click at [199, 420] on span at bounding box center [199, 426] width 12 height 12
click at [198, 608] on span at bounding box center [199, 614] width 12 height 12
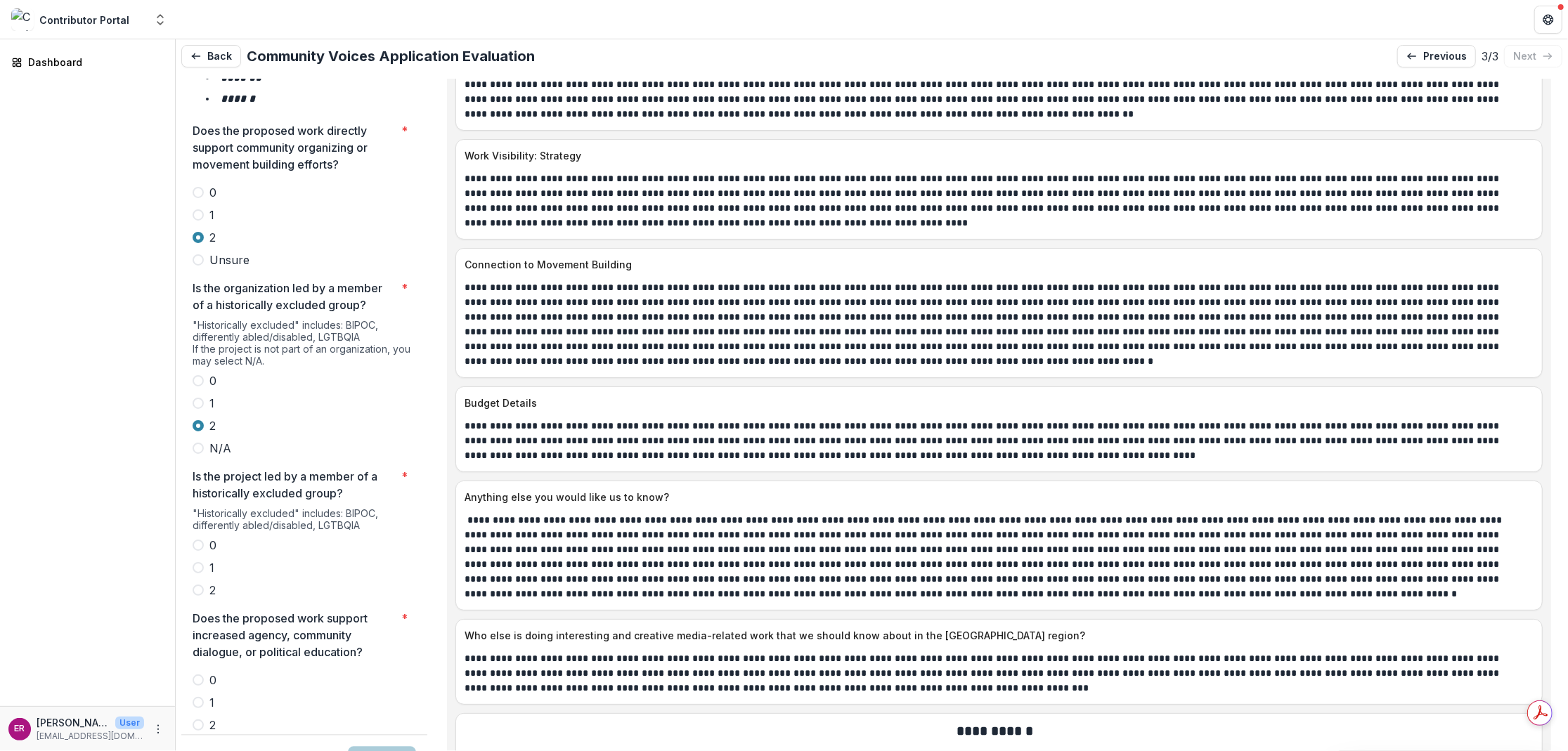
scroll to position [2570, 0]
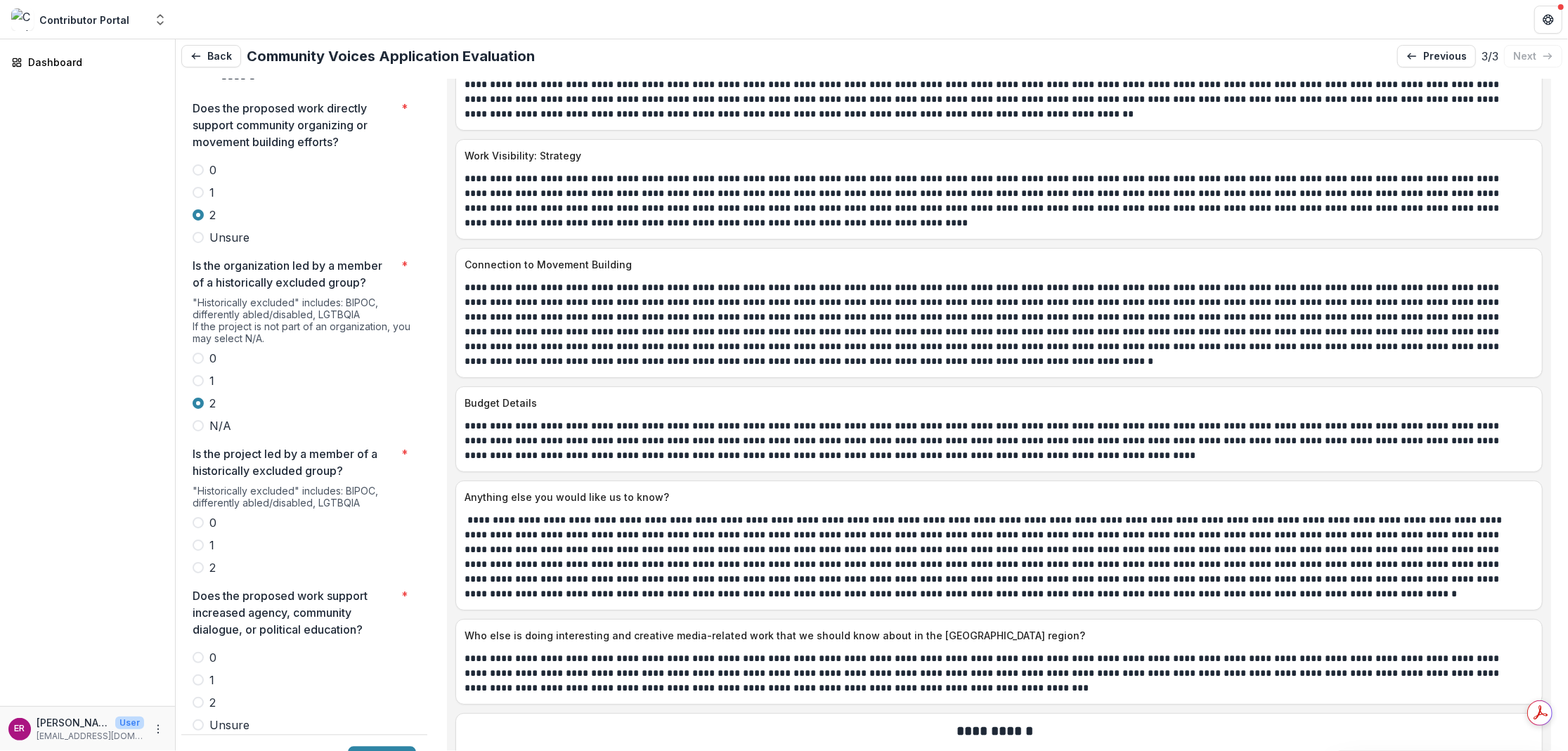
click at [202, 562] on span at bounding box center [199, 568] width 12 height 12
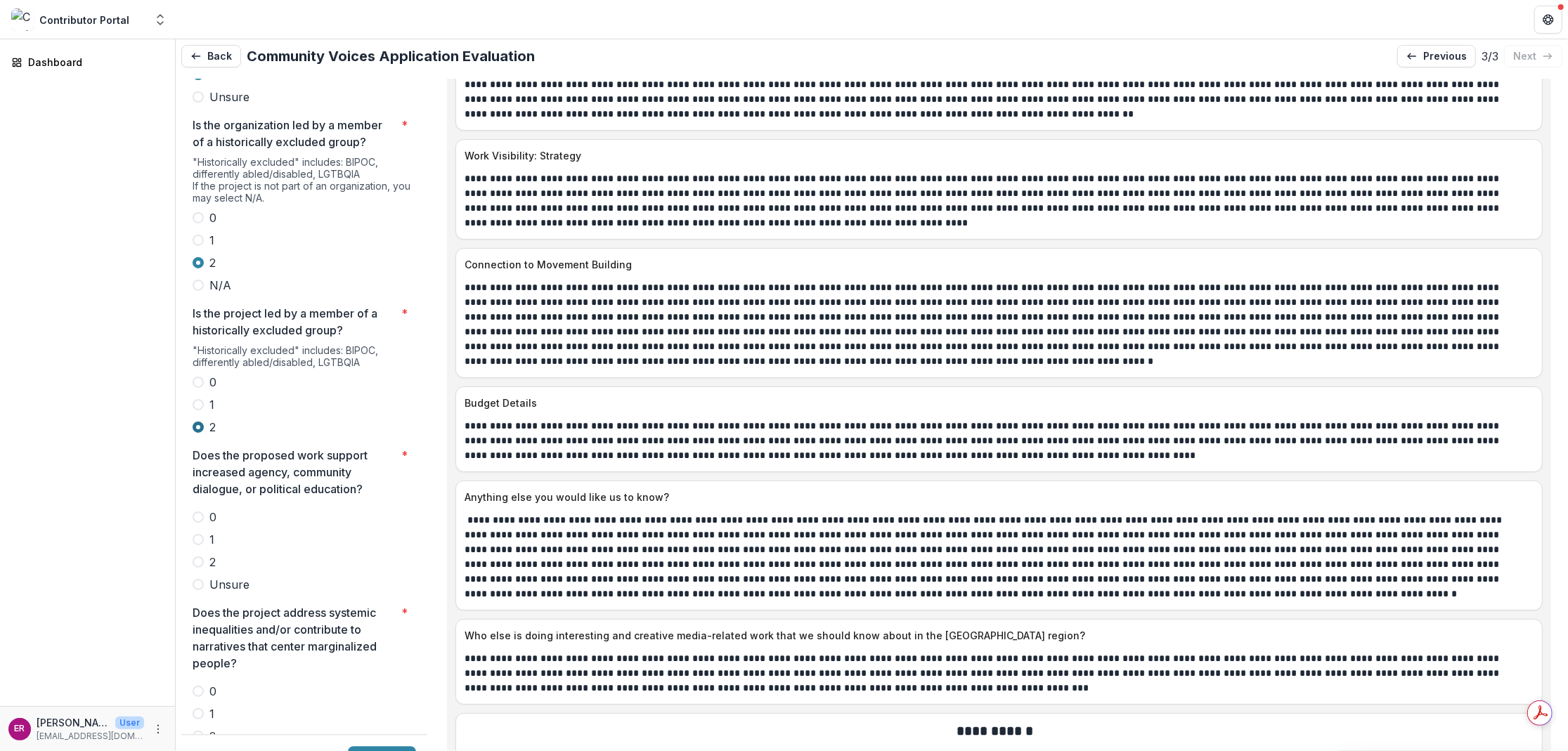
click at [202, 557] on span at bounding box center [199, 562] width 12 height 12
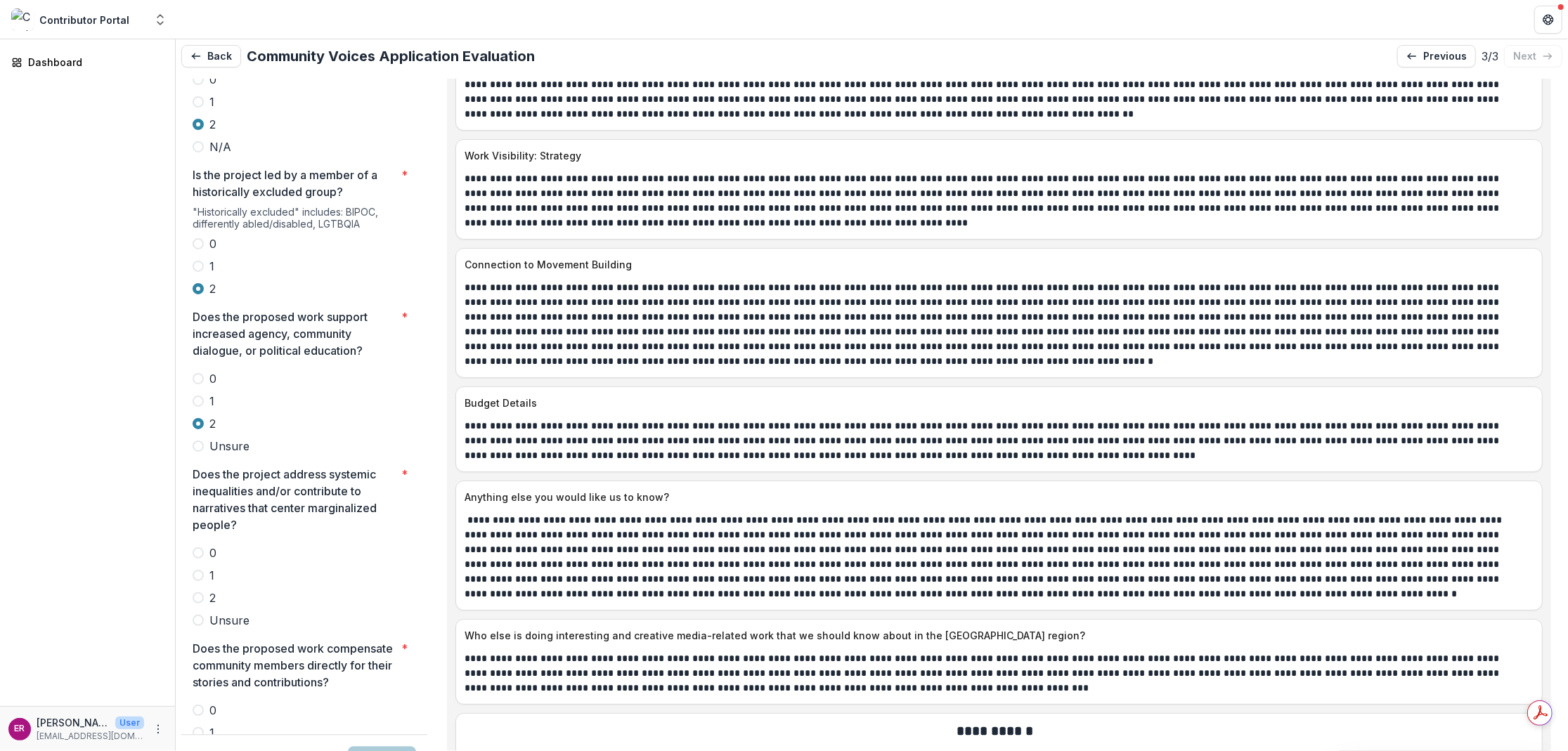
scroll to position [2851, 0]
click at [203, 590] on span at bounding box center [199, 596] width 12 height 12
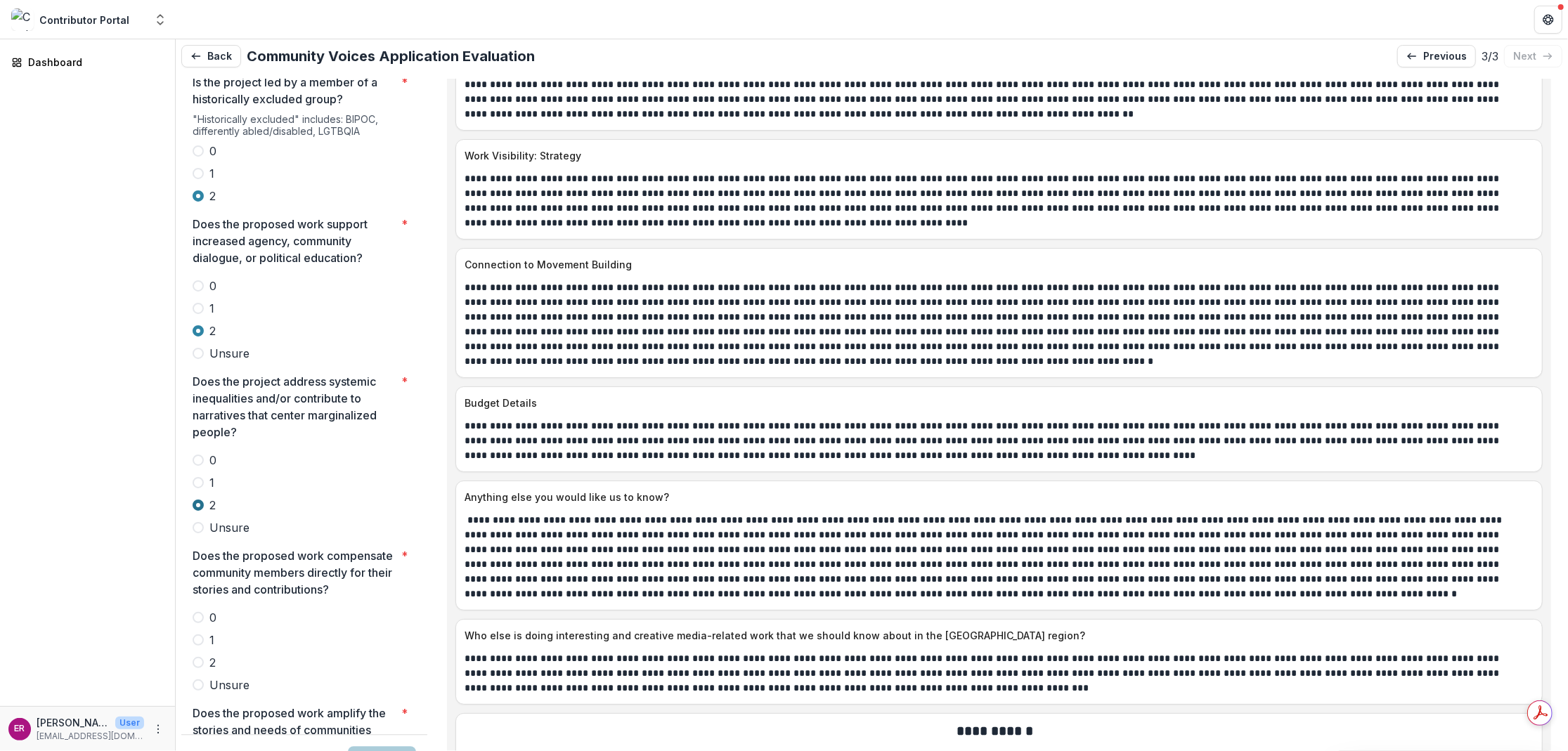
scroll to position [2992, 0]
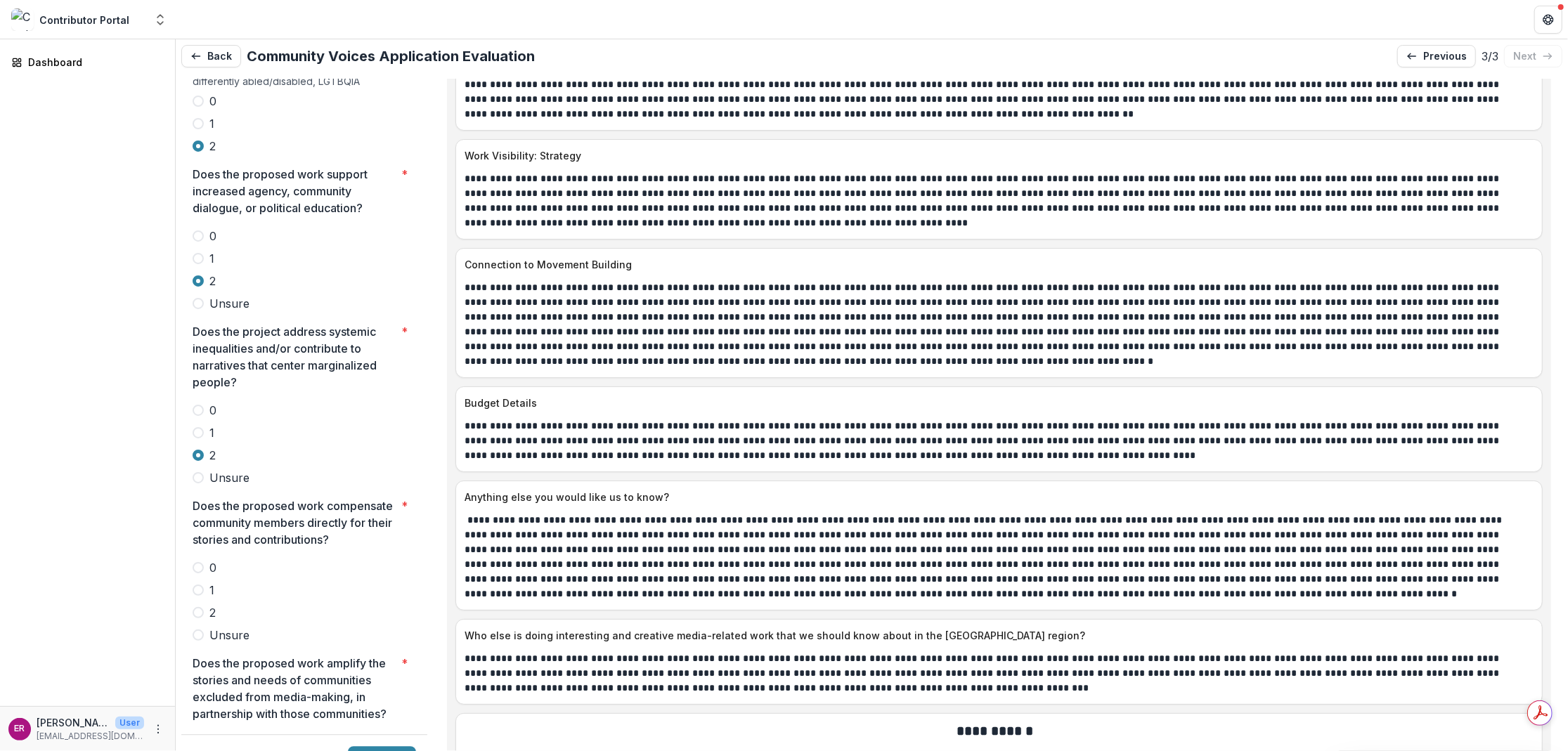
click at [198, 607] on span at bounding box center [199, 613] width 12 height 12
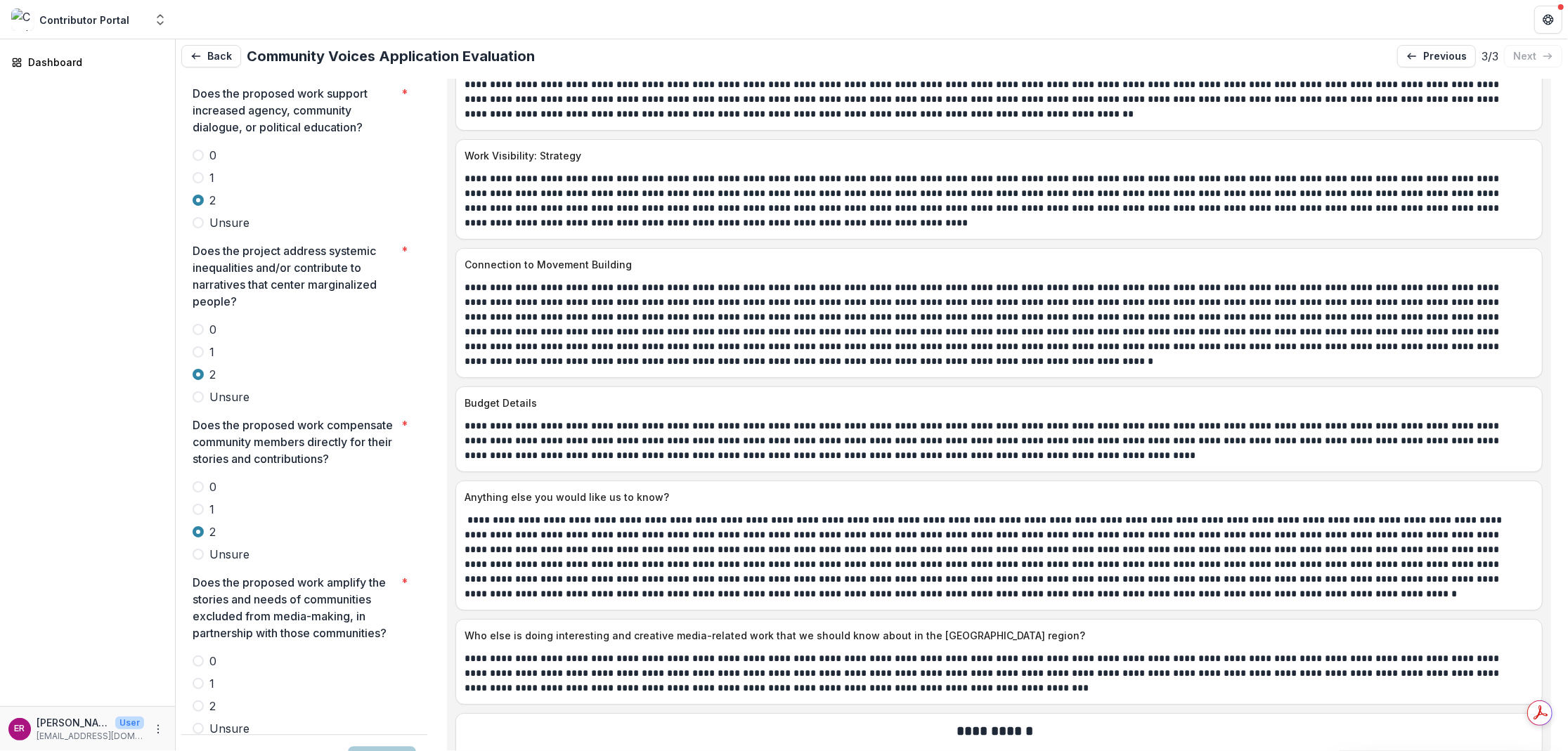
scroll to position [3272, 0]
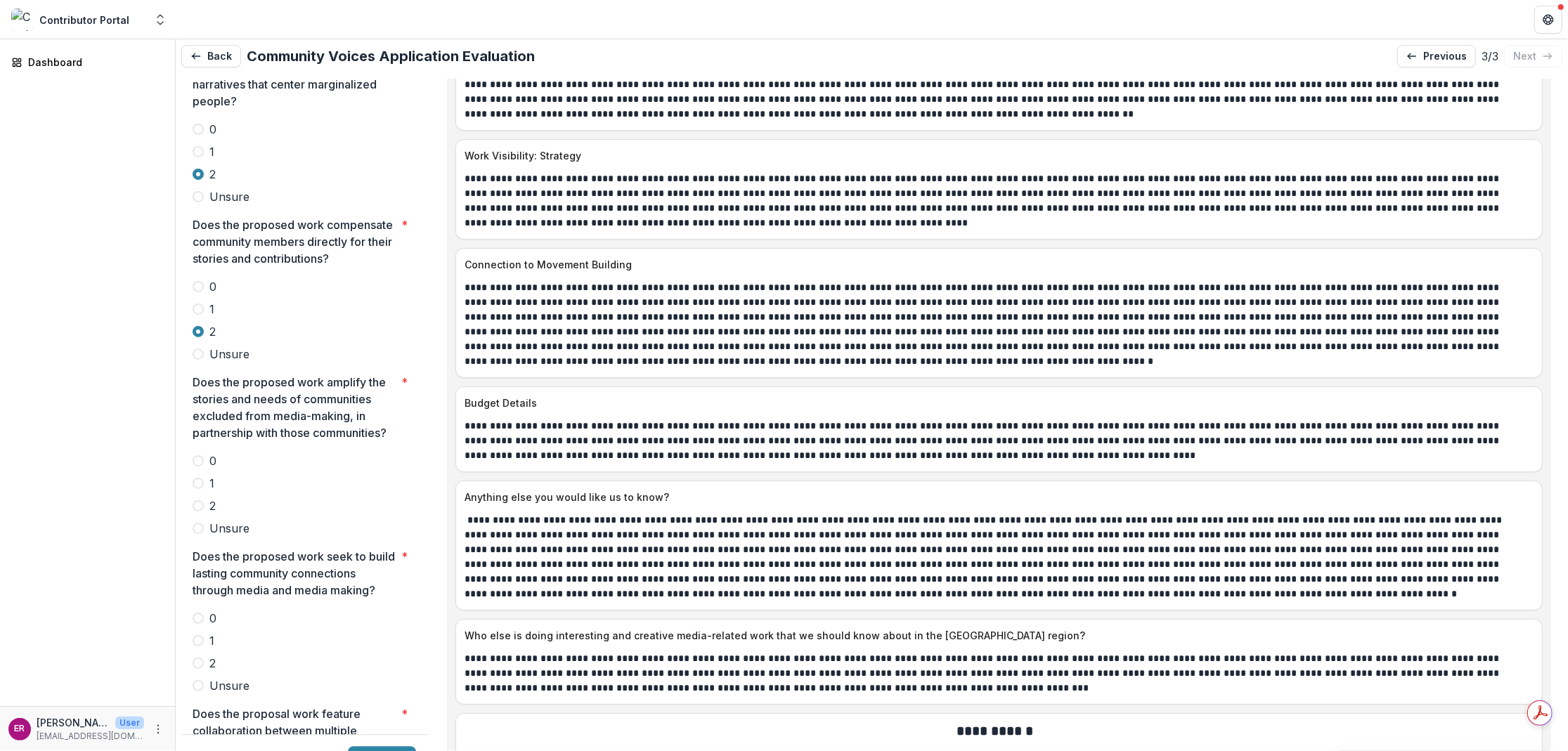
click at [201, 500] on span at bounding box center [199, 506] width 12 height 12
click at [200, 658] on span at bounding box center [199, 664] width 12 height 12
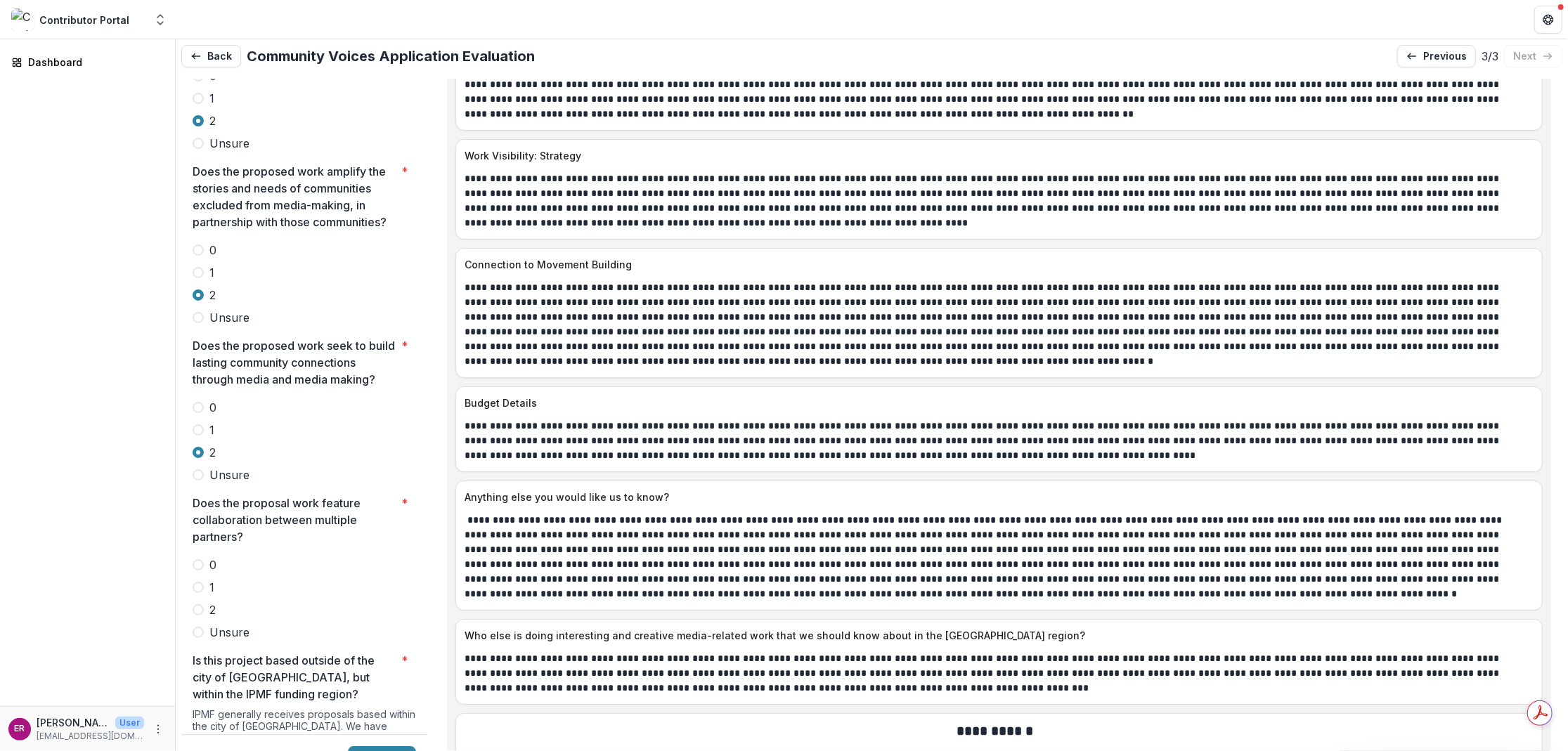
click at [201, 604] on span at bounding box center [199, 610] width 12 height 12
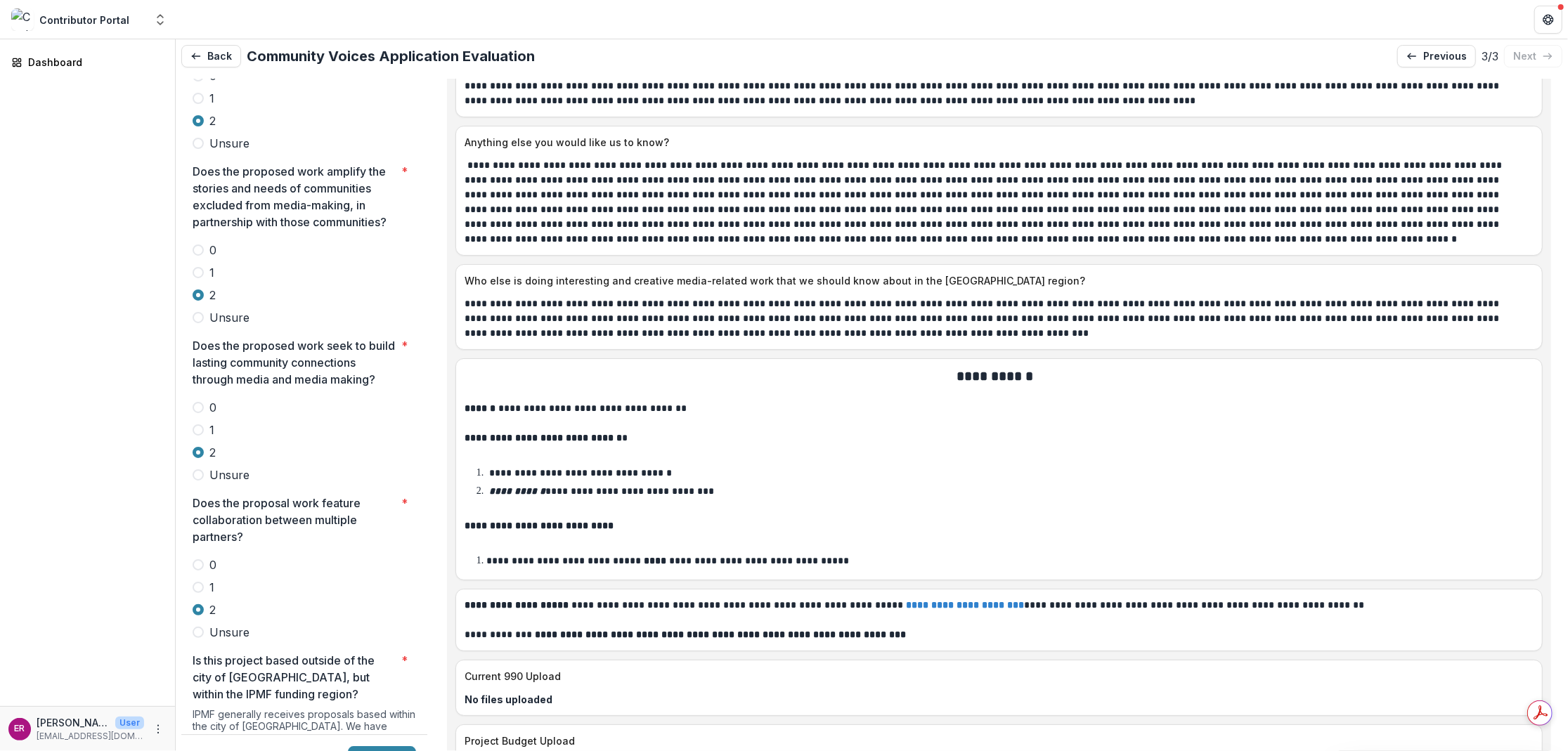
scroll to position [7167, 0]
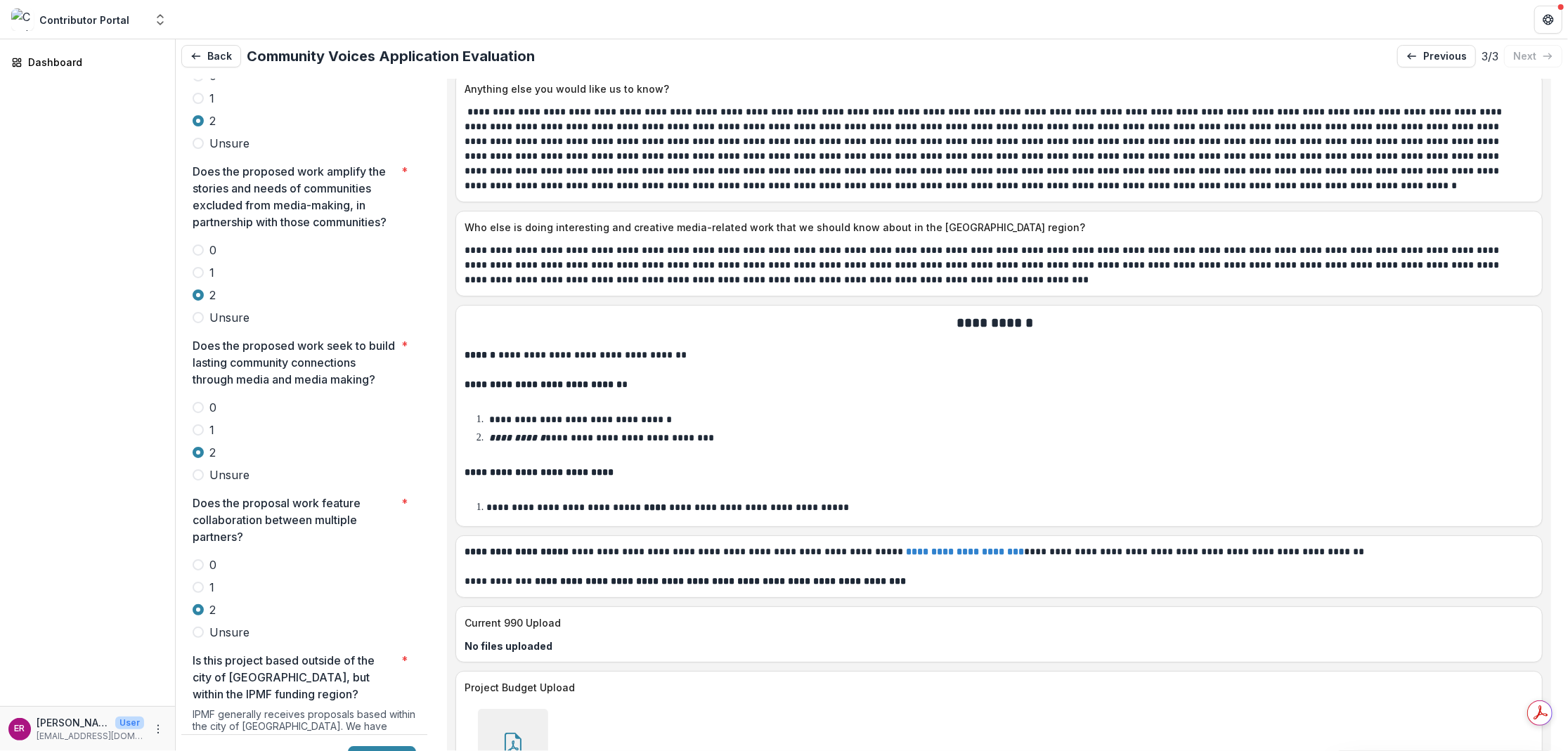
click at [512, 725] on icon at bounding box center [513, 744] width 22 height 22
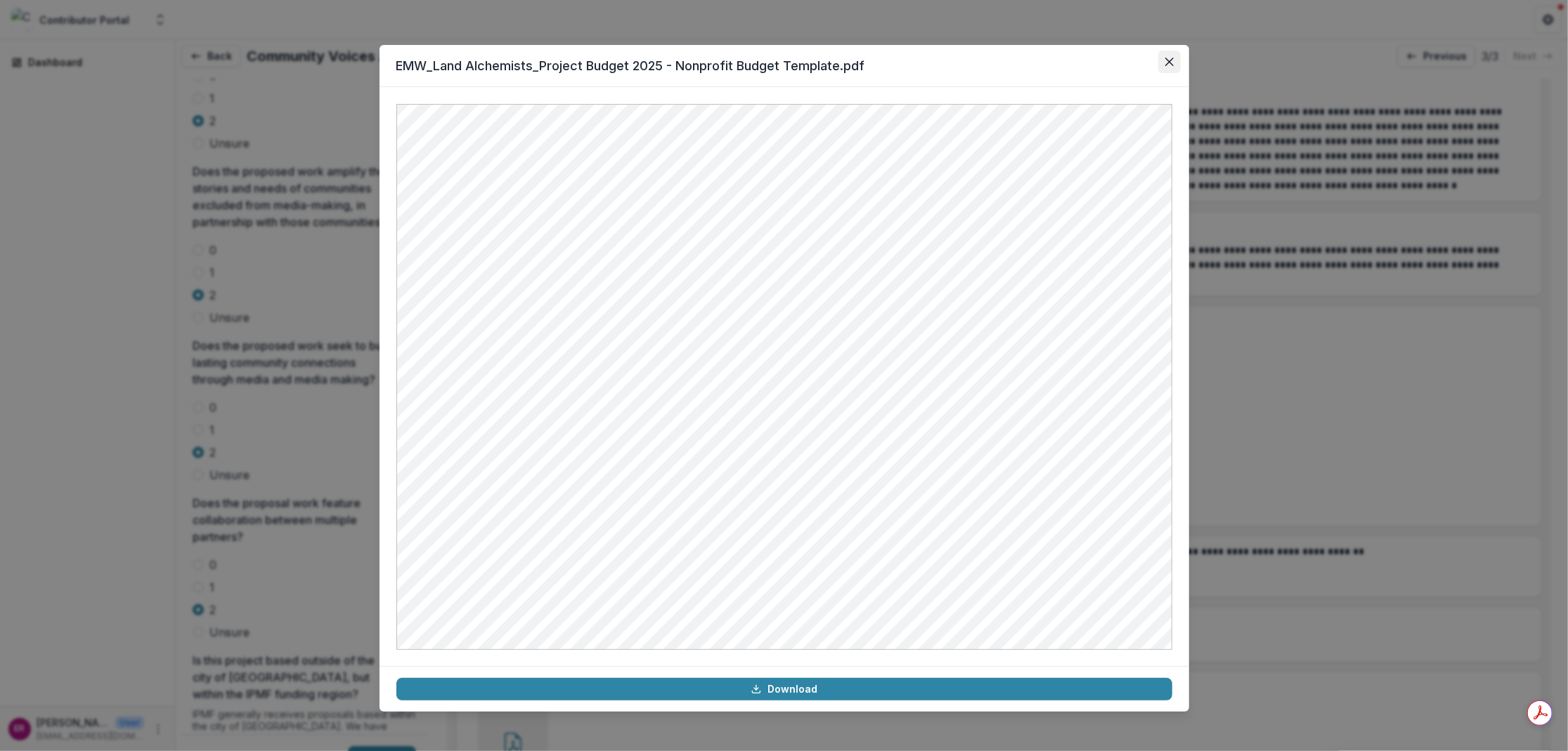
click at [1171, 57] on icon "Close" at bounding box center [1169, 61] width 8 height 8
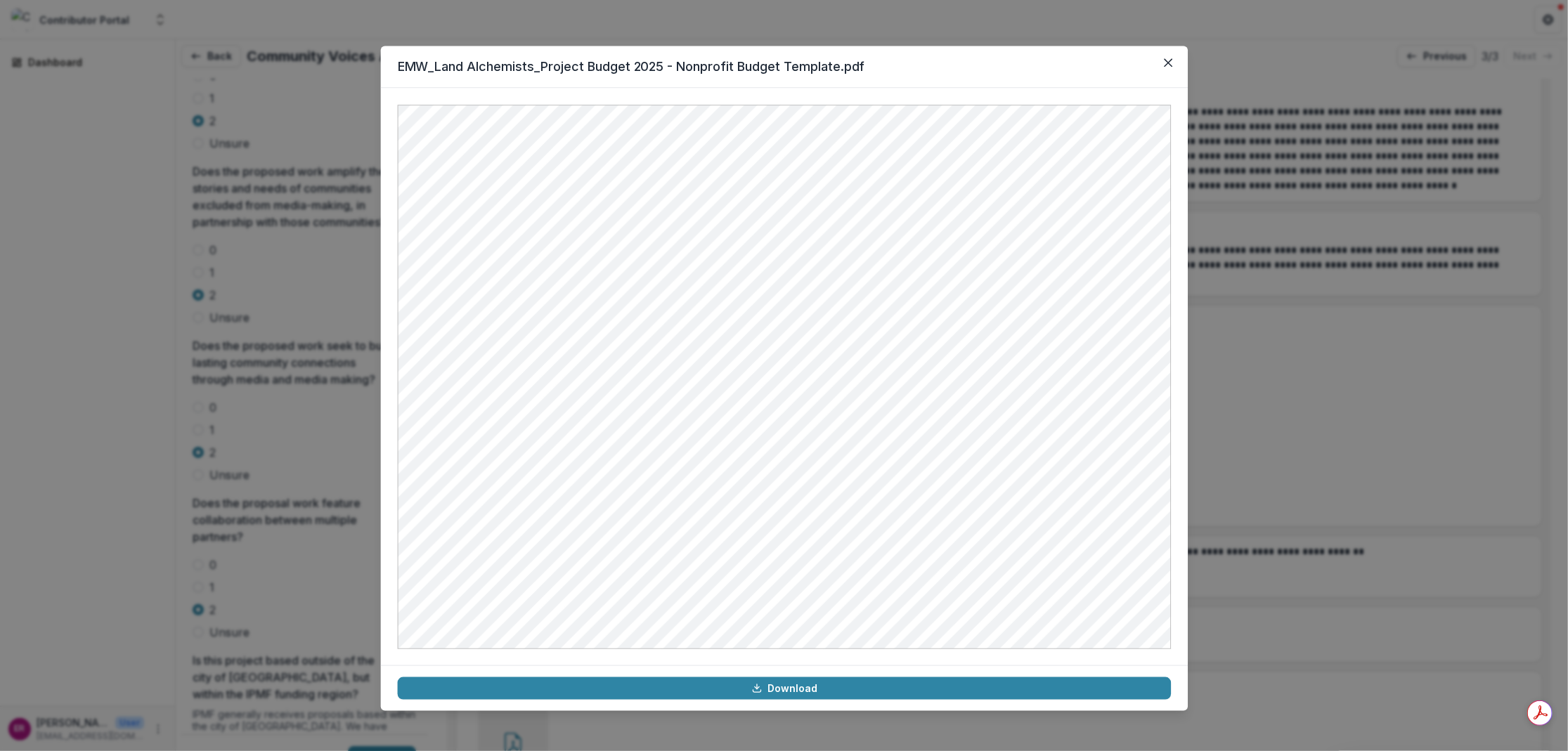
scroll to position [6, 0]
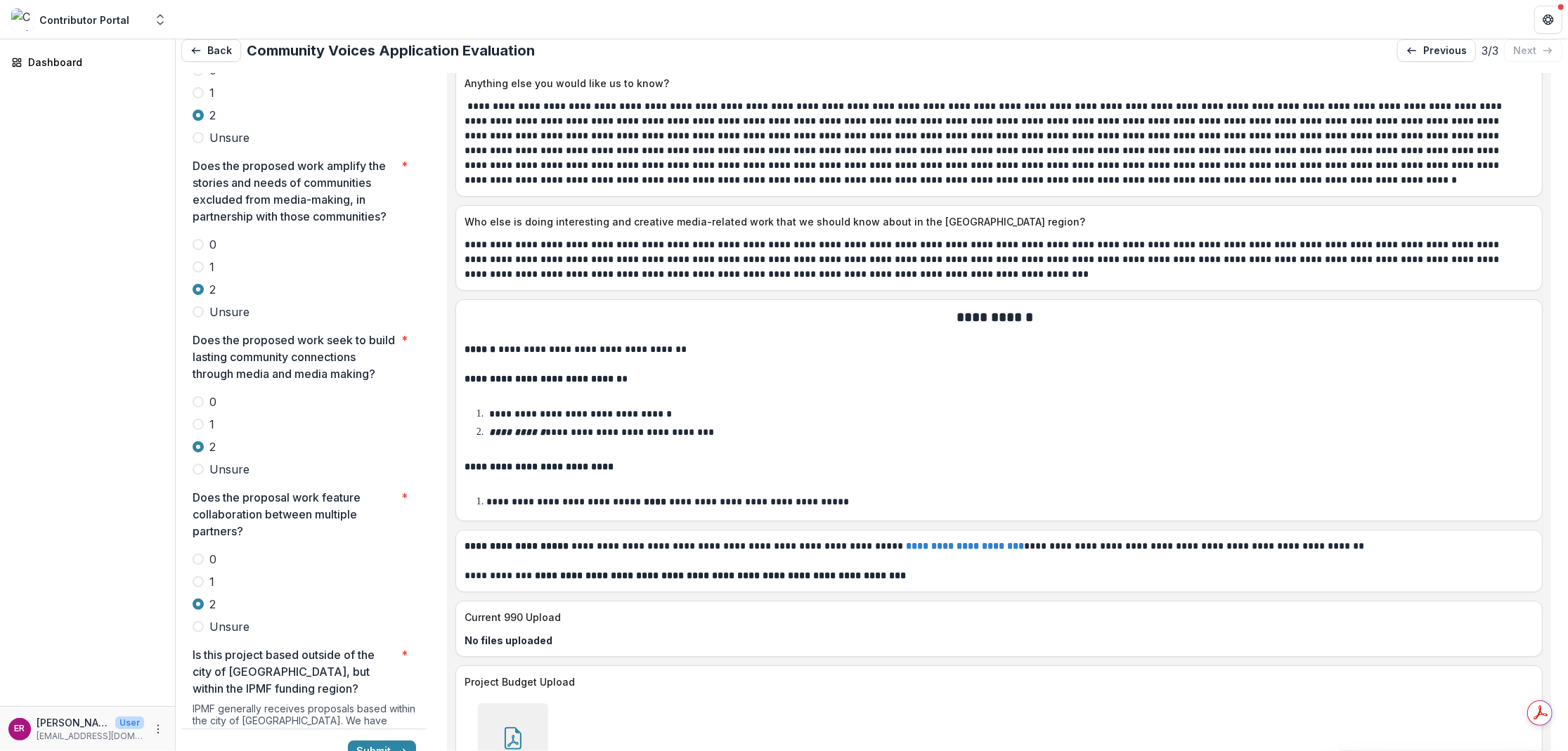
click at [199, 464] on span at bounding box center [199, 469] width 12 height 12
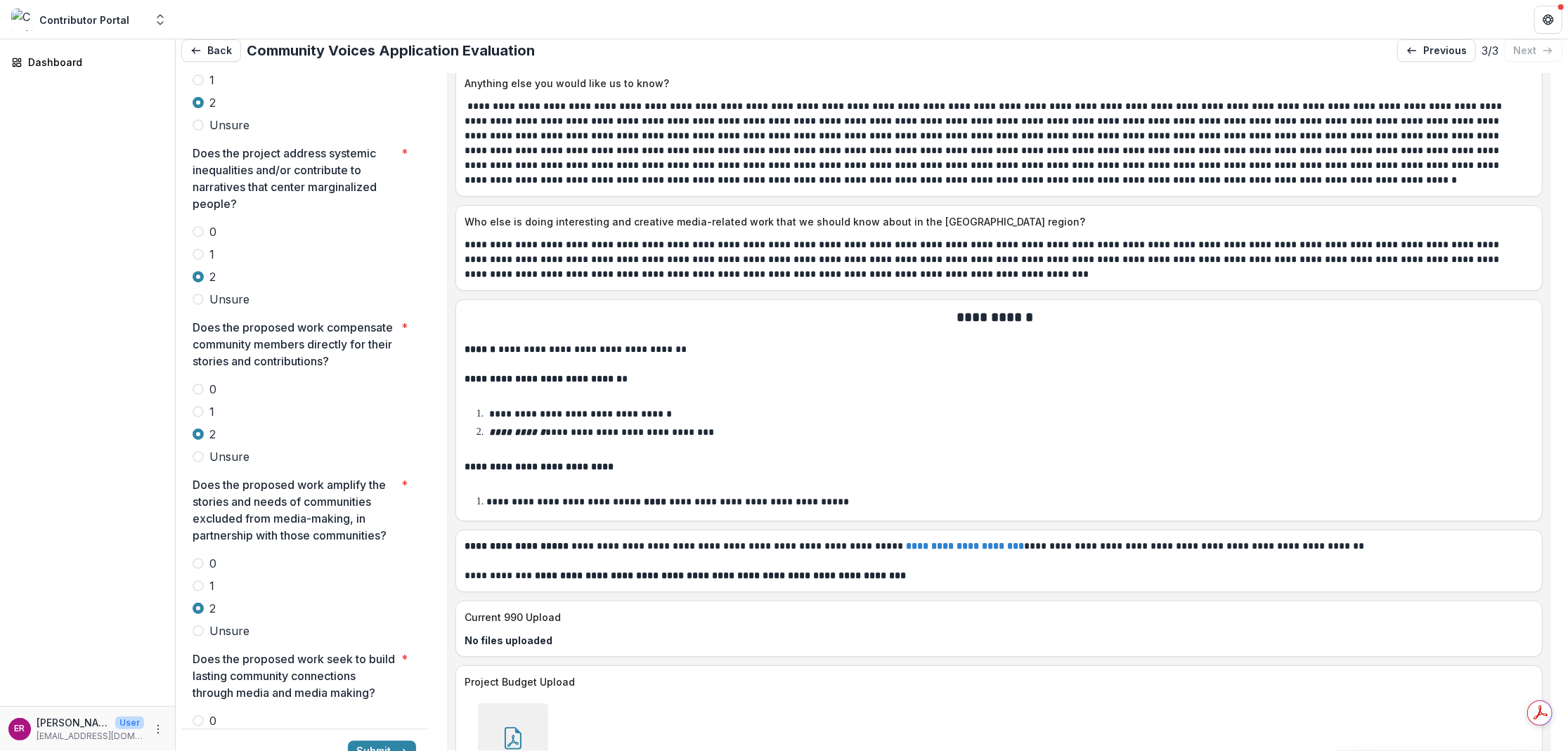
scroll to position [3132, 0]
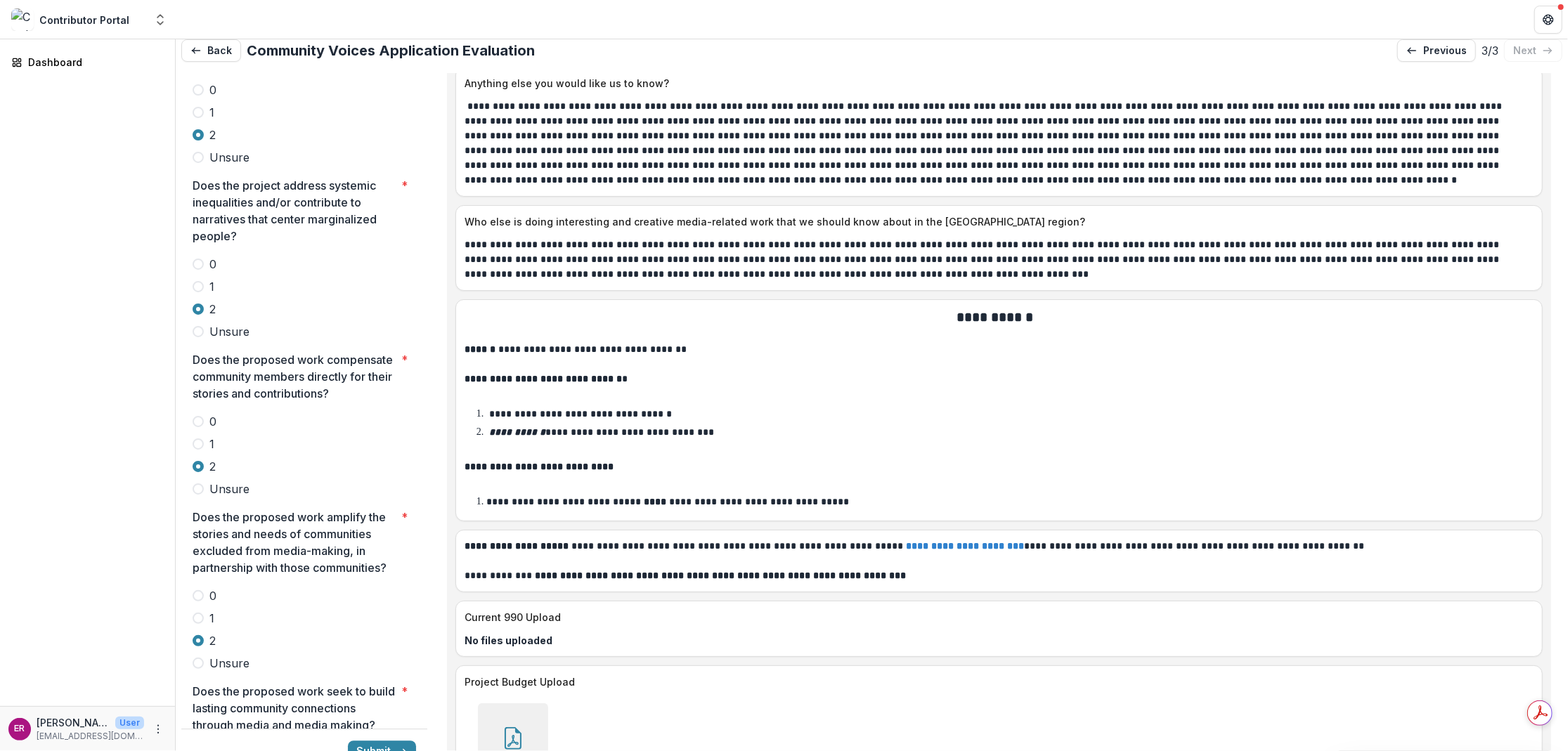
click at [197, 483] on span at bounding box center [199, 489] width 12 height 12
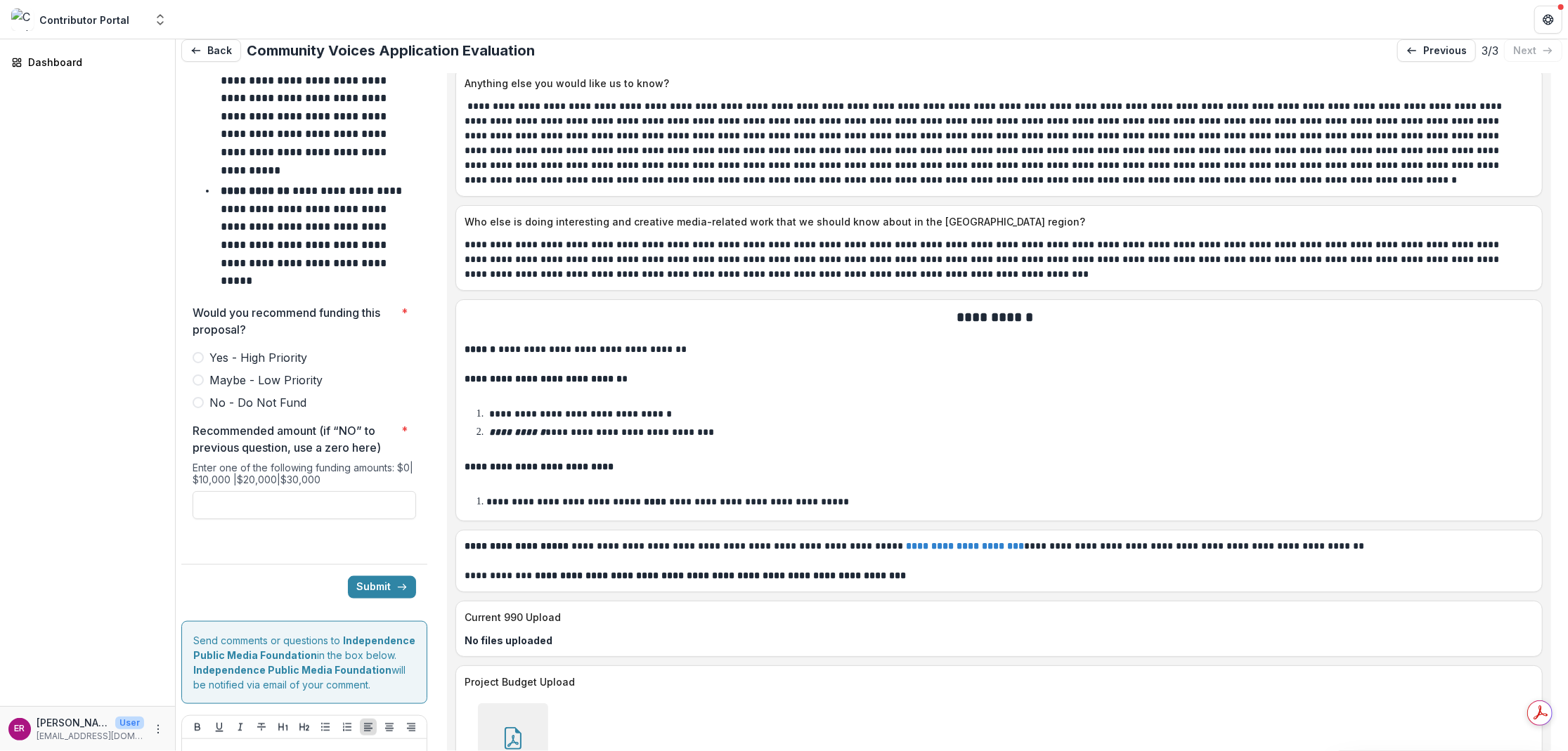
scroll to position [6042, 0]
click at [199, 374] on span at bounding box center [199, 380] width 12 height 12
click at [243, 490] on input "Recommended amount (if “NO” to previous question, use a zero here) *" at bounding box center [304, 504] width 224 height 28
type input "*******"
click at [374, 576] on button "Submit" at bounding box center [382, 587] width 68 height 22
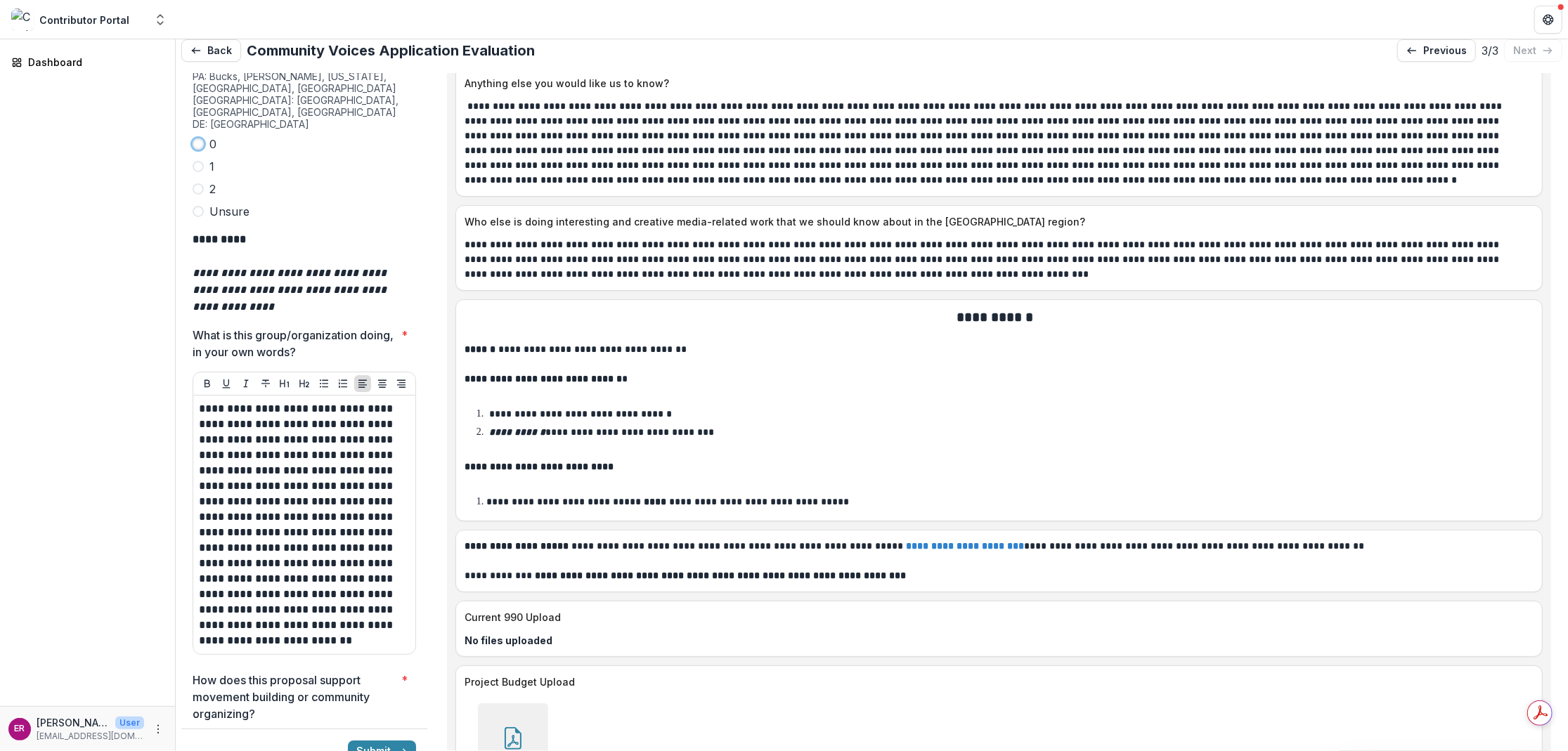
scroll to position [3988, 0]
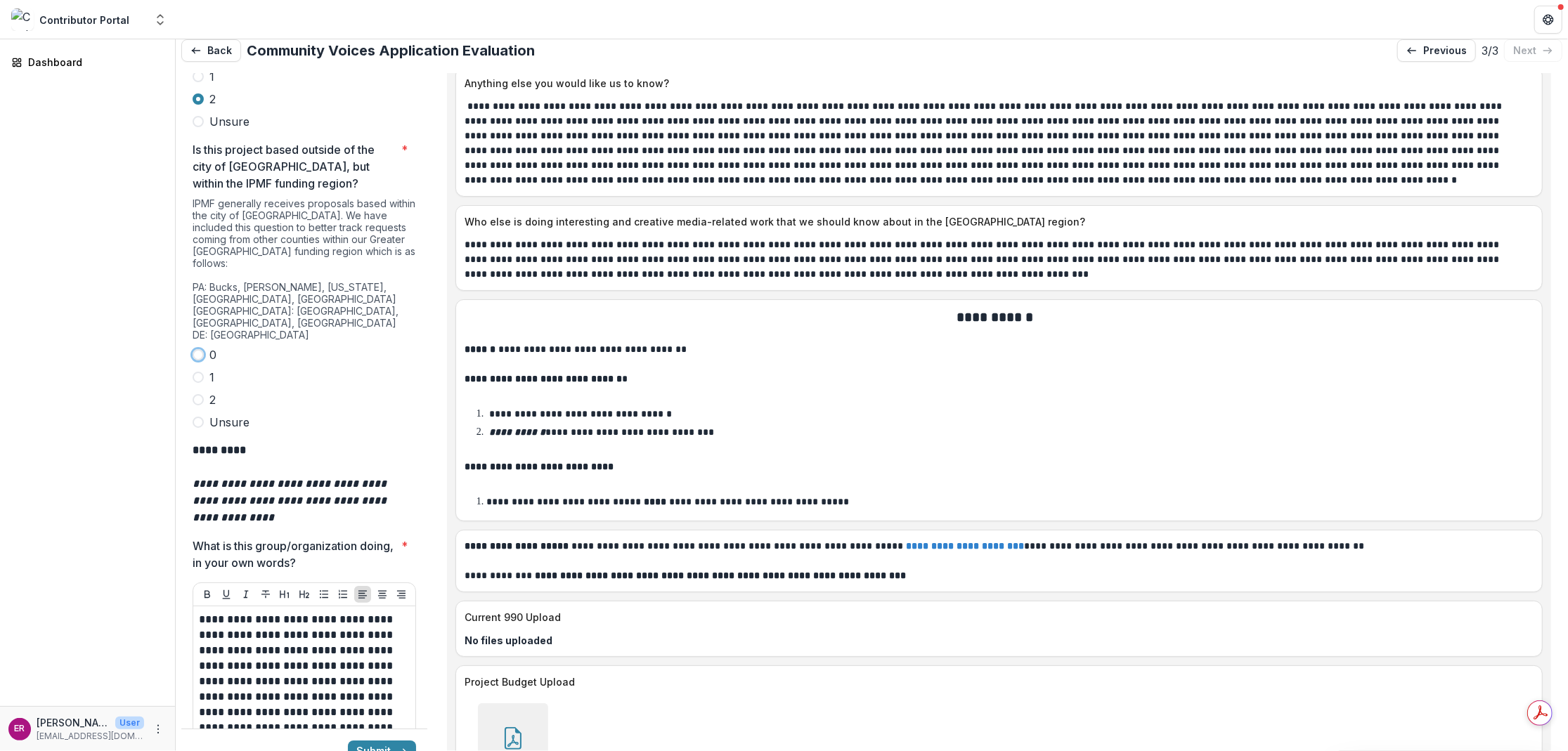
click at [201, 349] on span at bounding box center [199, 355] width 12 height 12
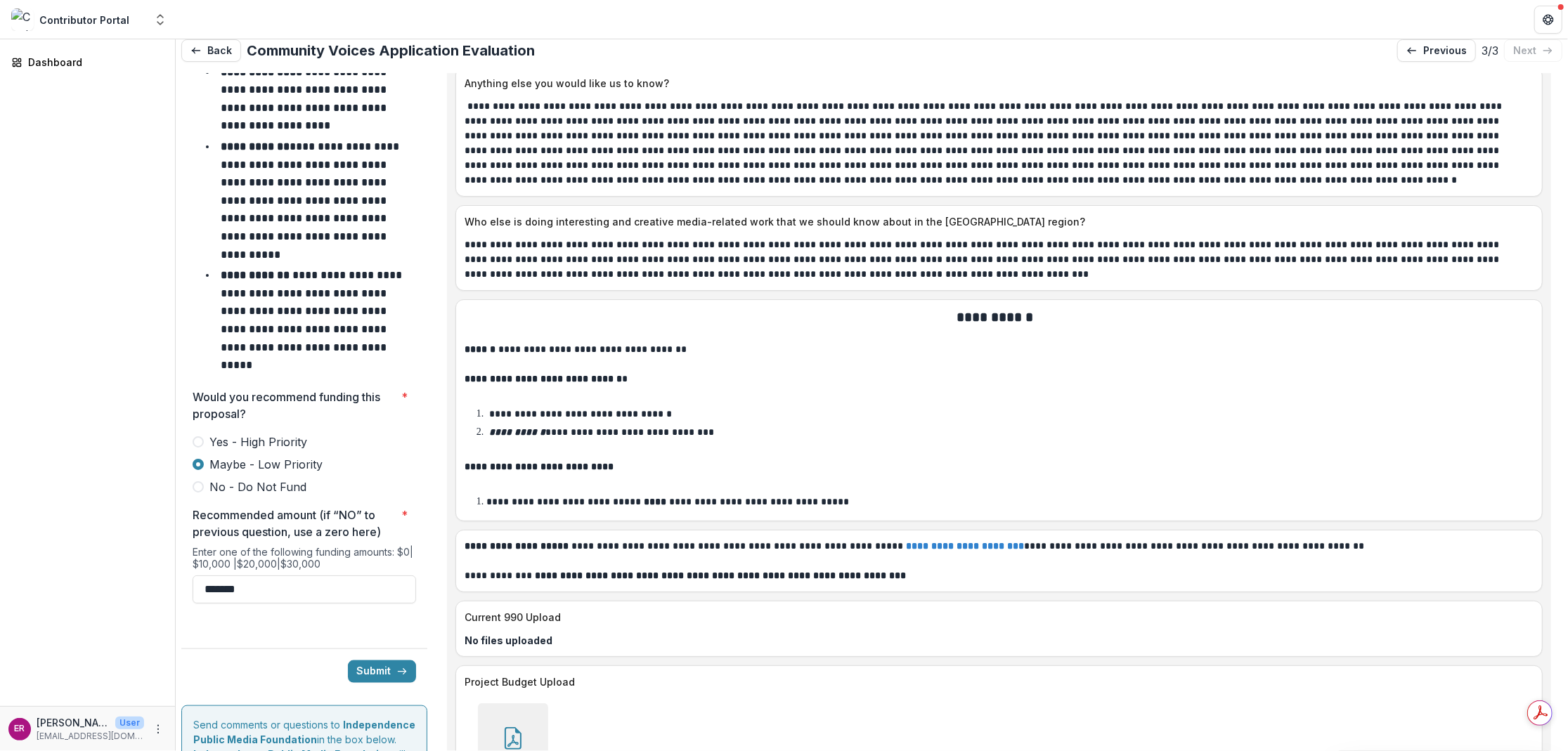
scroll to position [6042, 0]
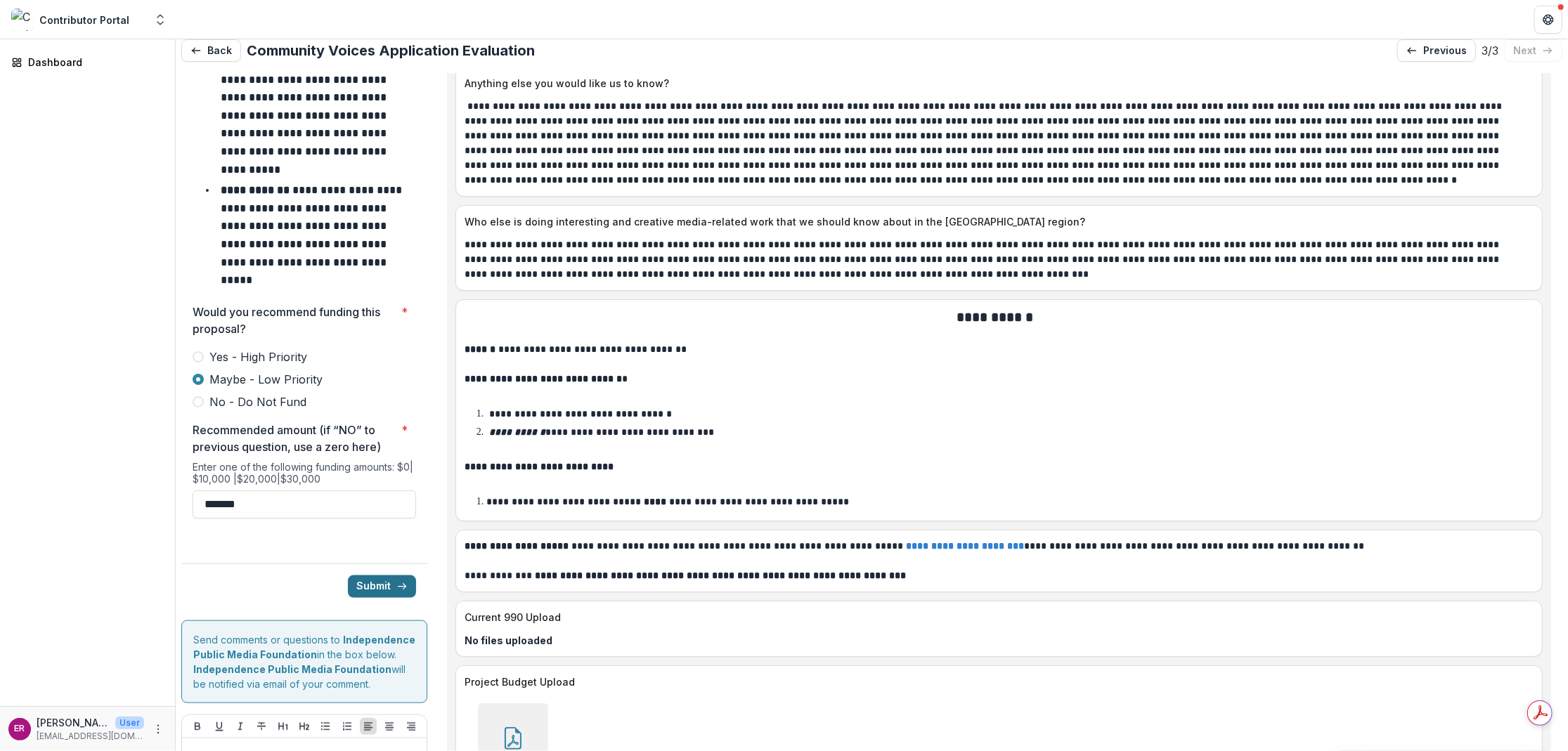
click at [375, 576] on button "Submit" at bounding box center [382, 587] width 68 height 22
